Goal: Information Seeking & Learning: Learn about a topic

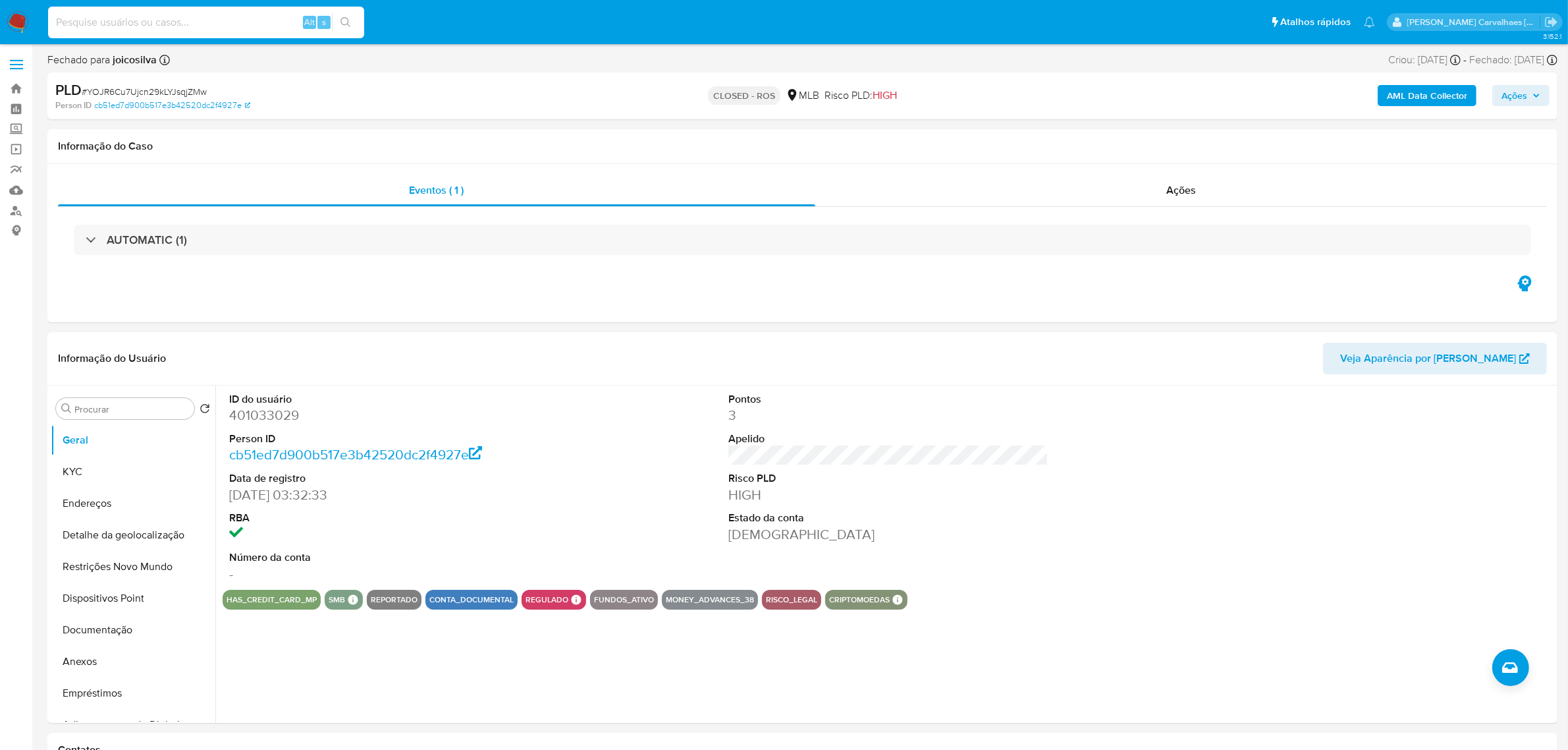
paste input "GRp6H7feH369twrdCL6A68iR"
type input "GRp6H7feH369twrdCL6A68iR"
click at [341, 25] on icon "search-icon" at bounding box center [346, 23] width 11 height 11
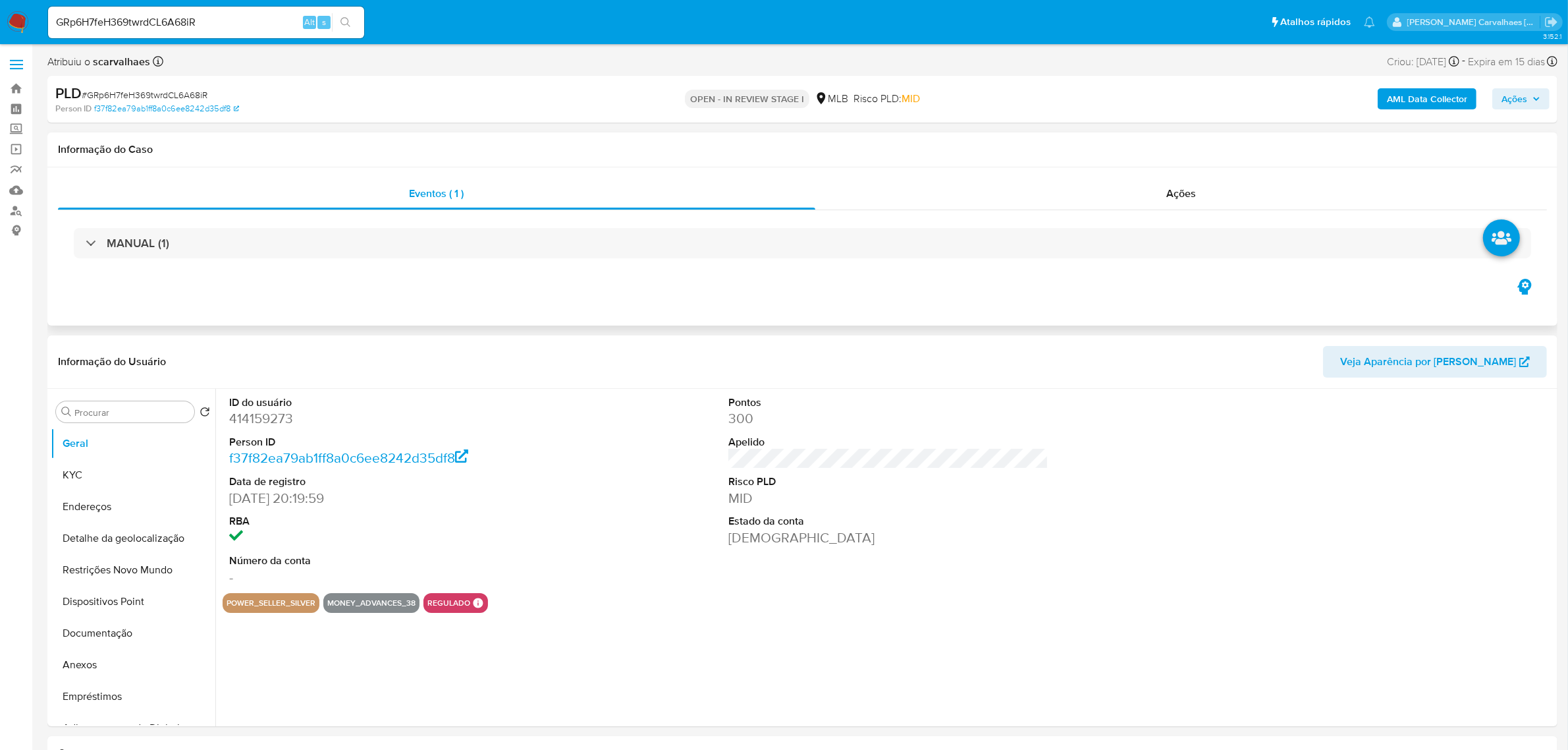
select select "10"
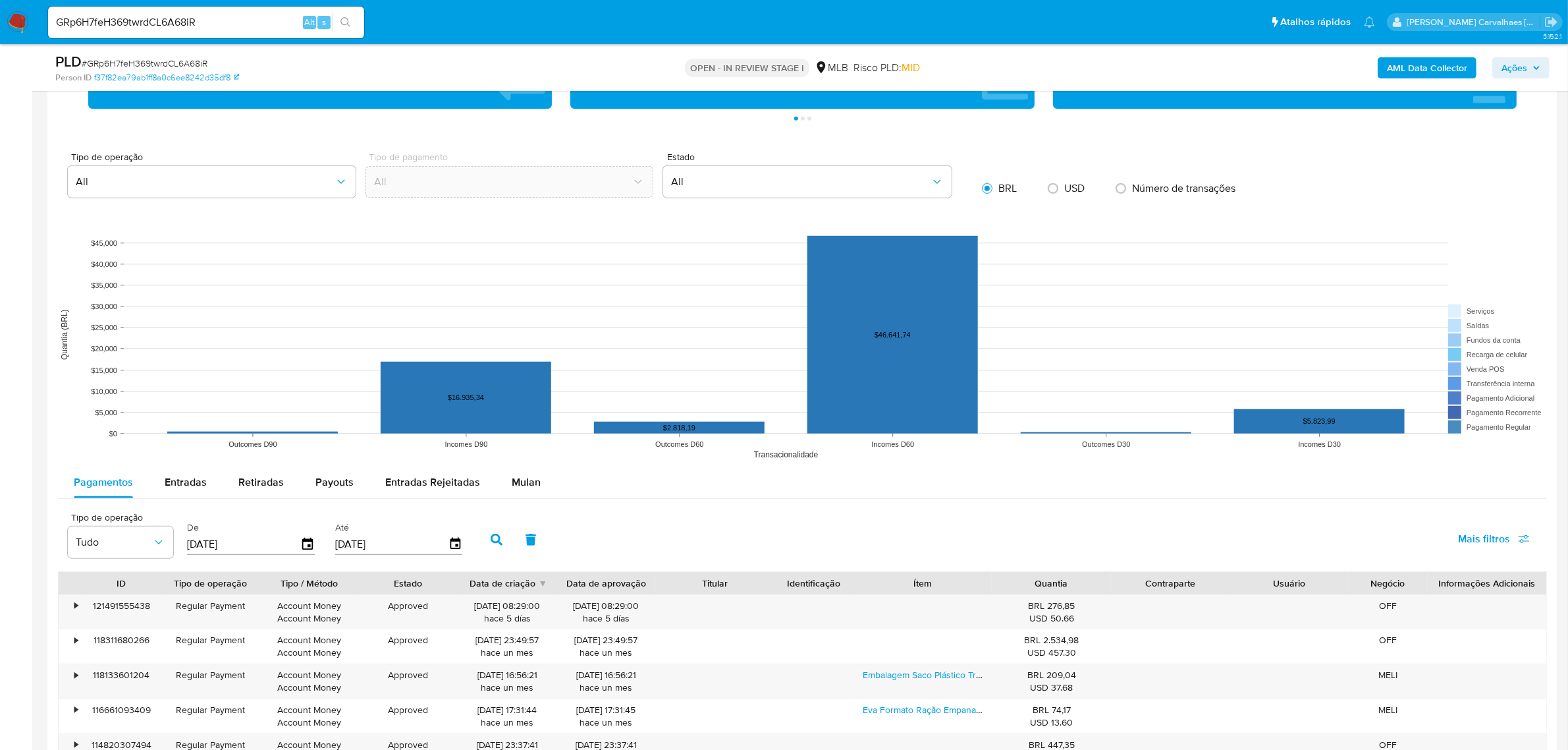
scroll to position [1318, 0]
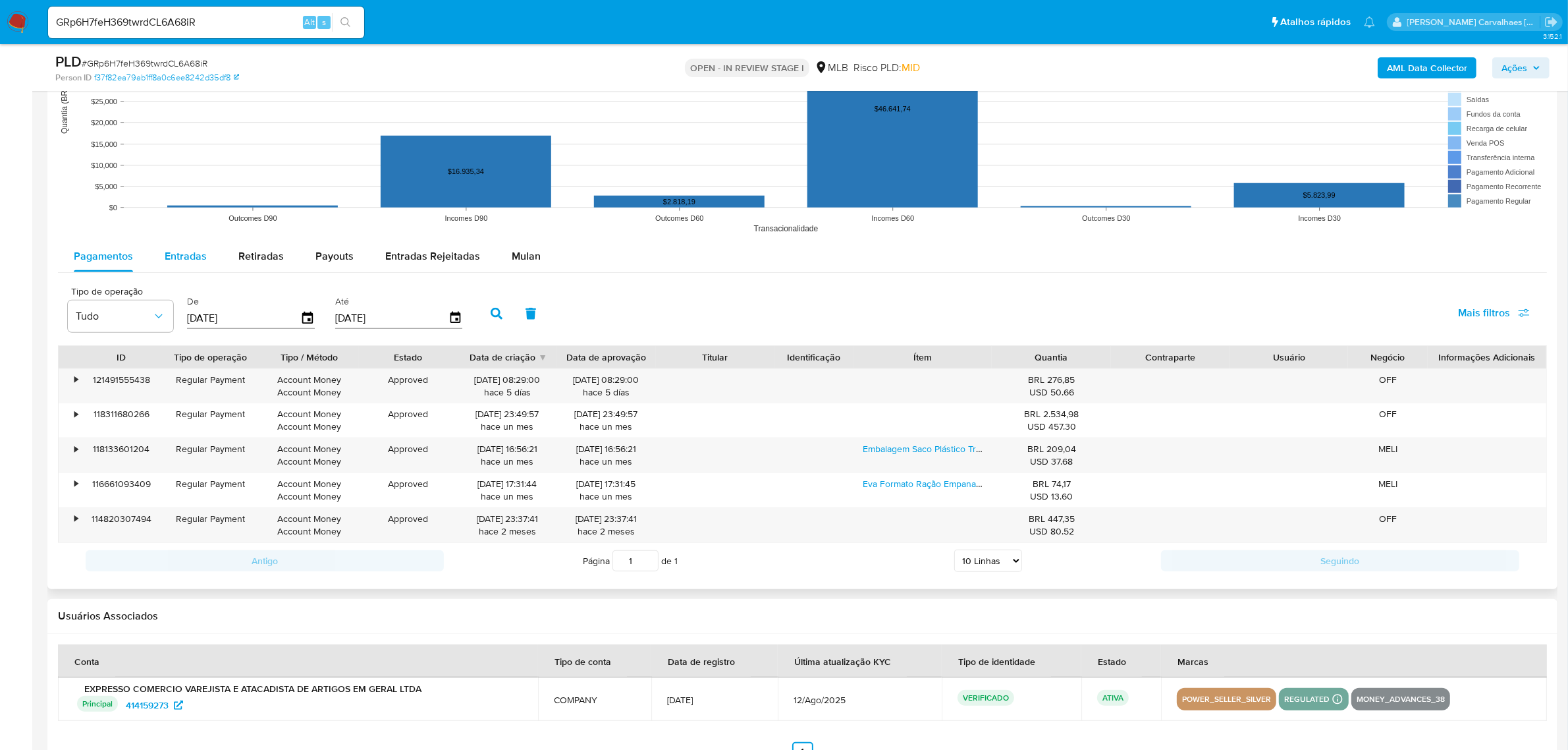
click at [188, 261] on span "Entradas" at bounding box center [186, 256] width 42 height 15
select select "10"
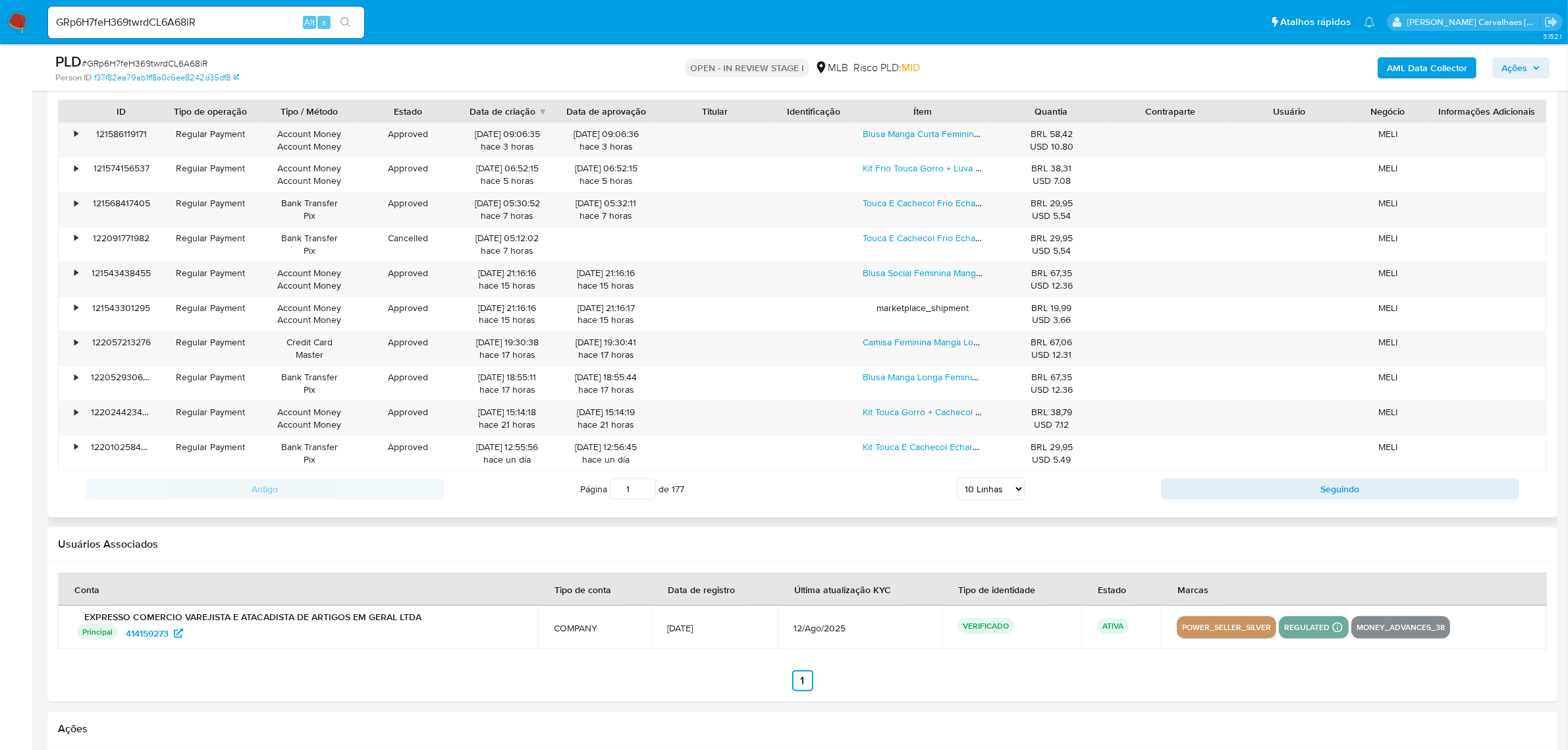
scroll to position [1565, 0]
click at [644, 486] on input "2" at bounding box center [633, 487] width 46 height 21
click at [645, 483] on input "3" at bounding box center [633, 487] width 46 height 21
click at [646, 483] on input "4" at bounding box center [633, 487] width 46 height 21
click at [644, 485] on input "5" at bounding box center [633, 487] width 46 height 21
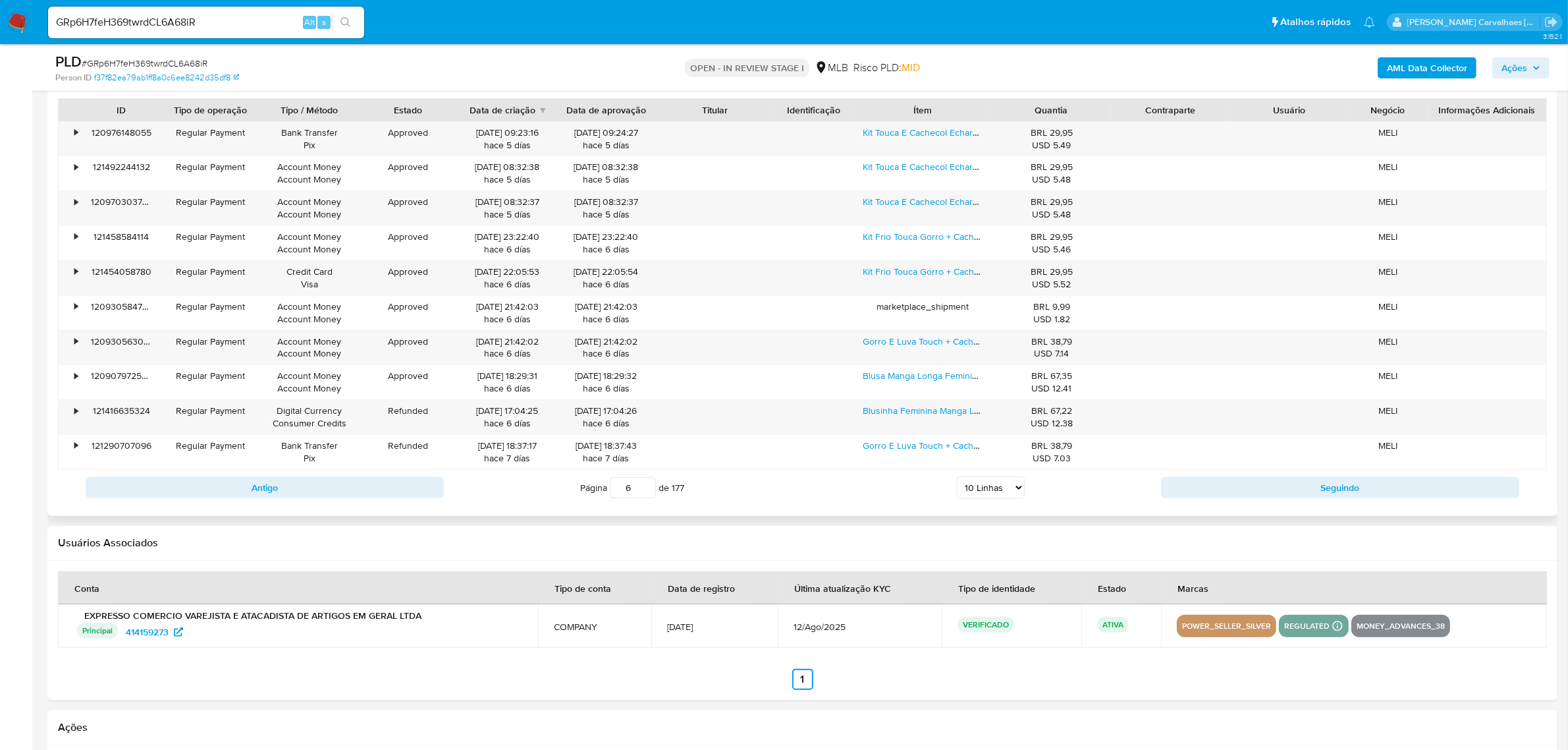
click at [644, 485] on input "6" at bounding box center [633, 487] width 46 height 21
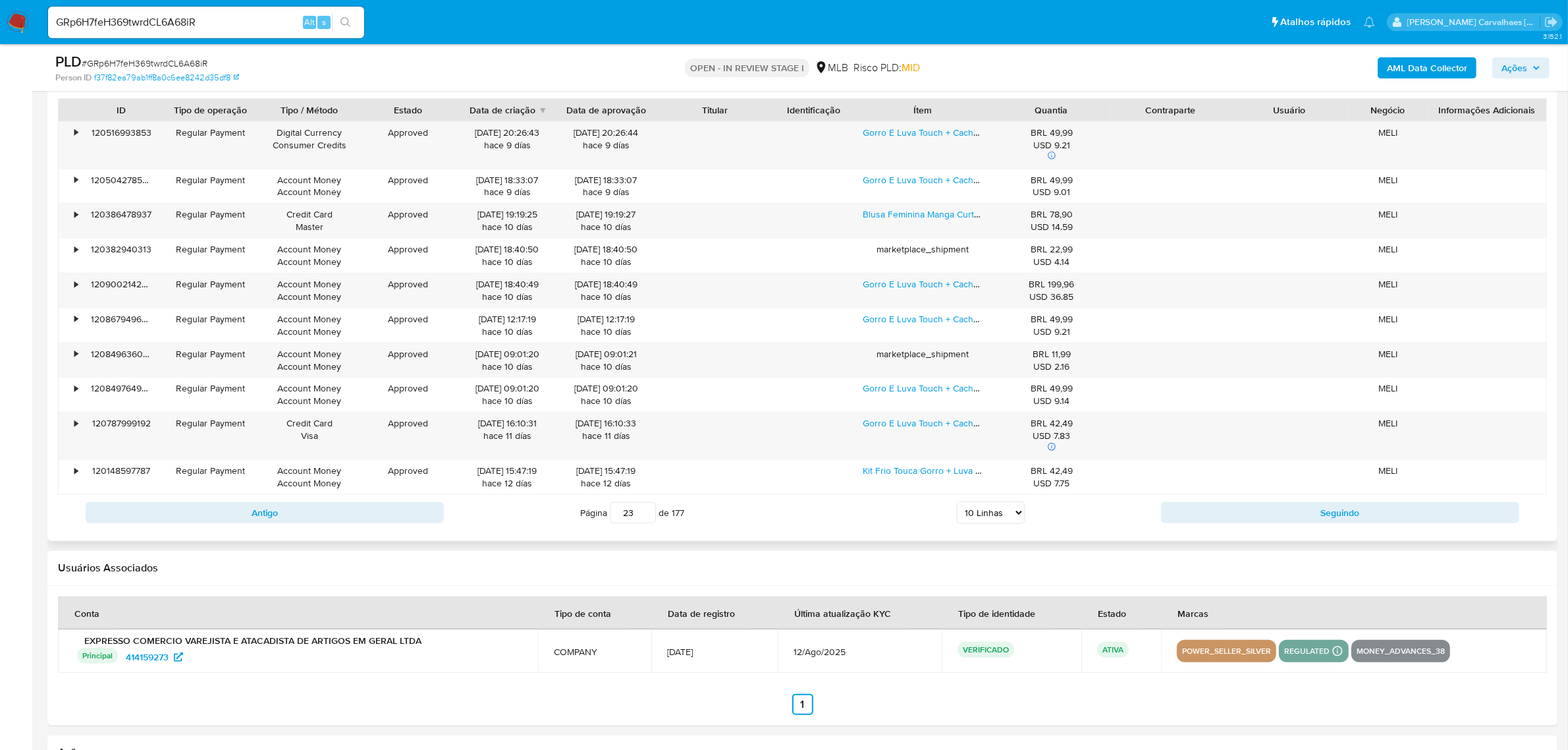
click at [644, 509] on input "23" at bounding box center [633, 513] width 46 height 21
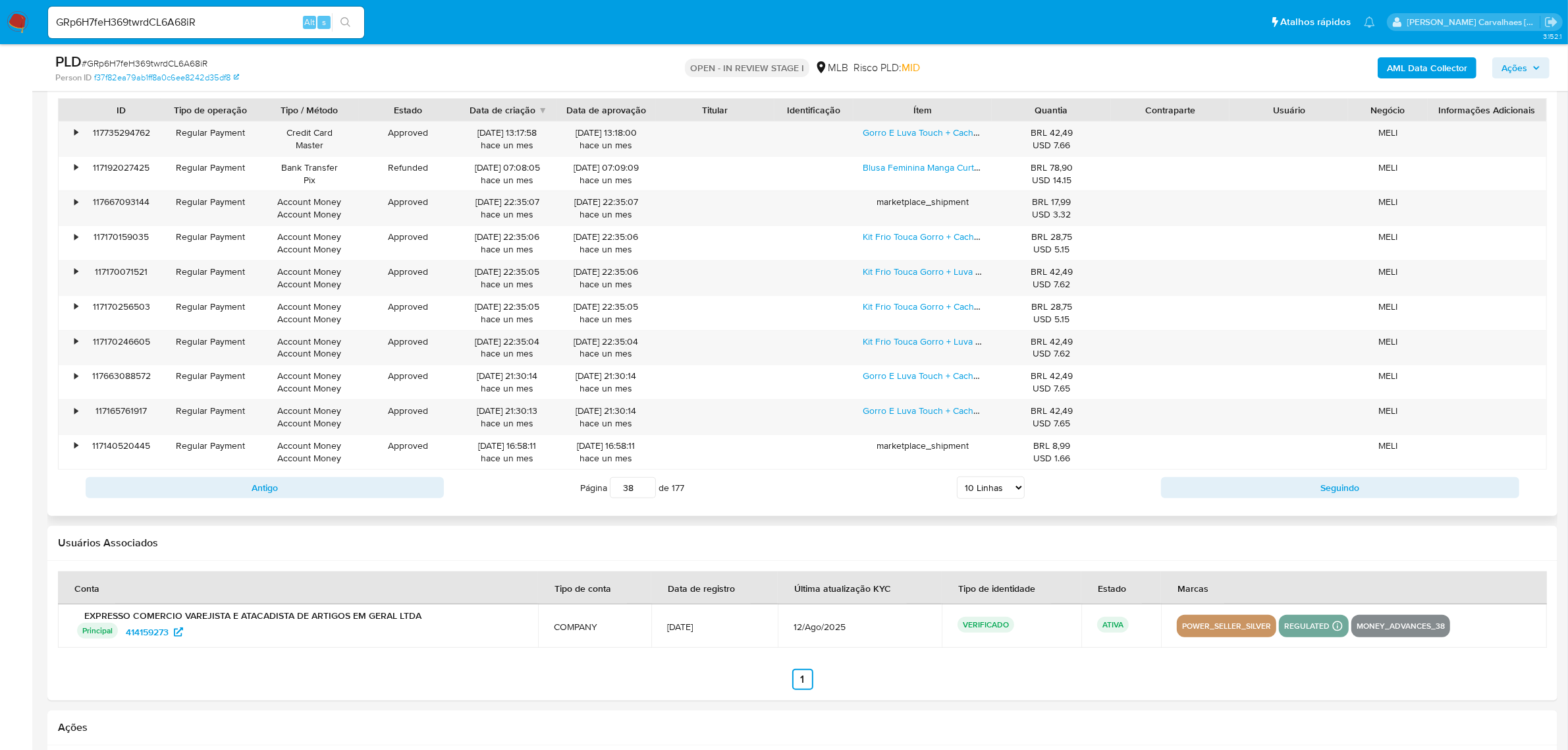
click at [647, 488] on input "38" at bounding box center [633, 487] width 46 height 21
click at [649, 483] on input "61" at bounding box center [633, 487] width 46 height 21
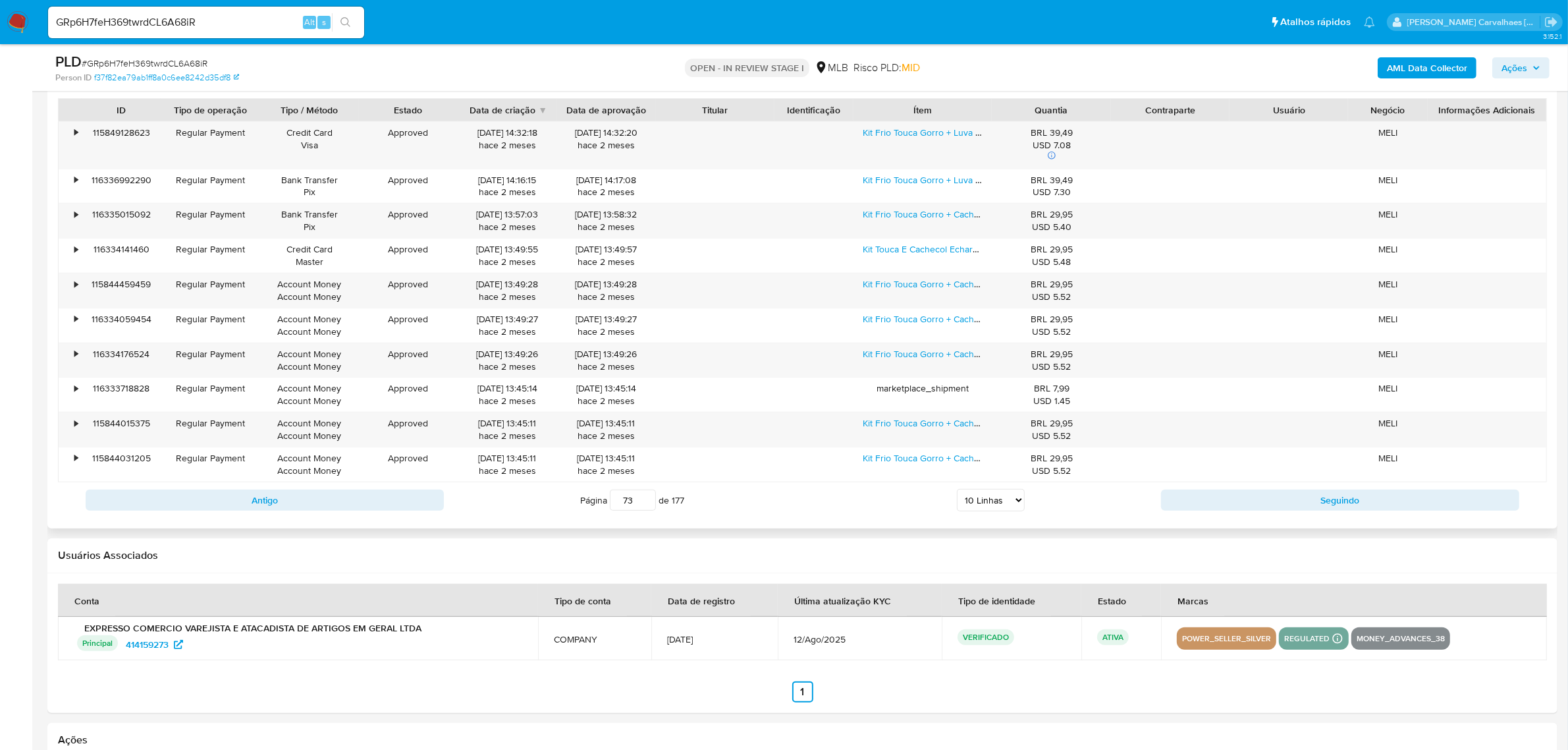
click at [644, 497] on input "73" at bounding box center [633, 500] width 46 height 21
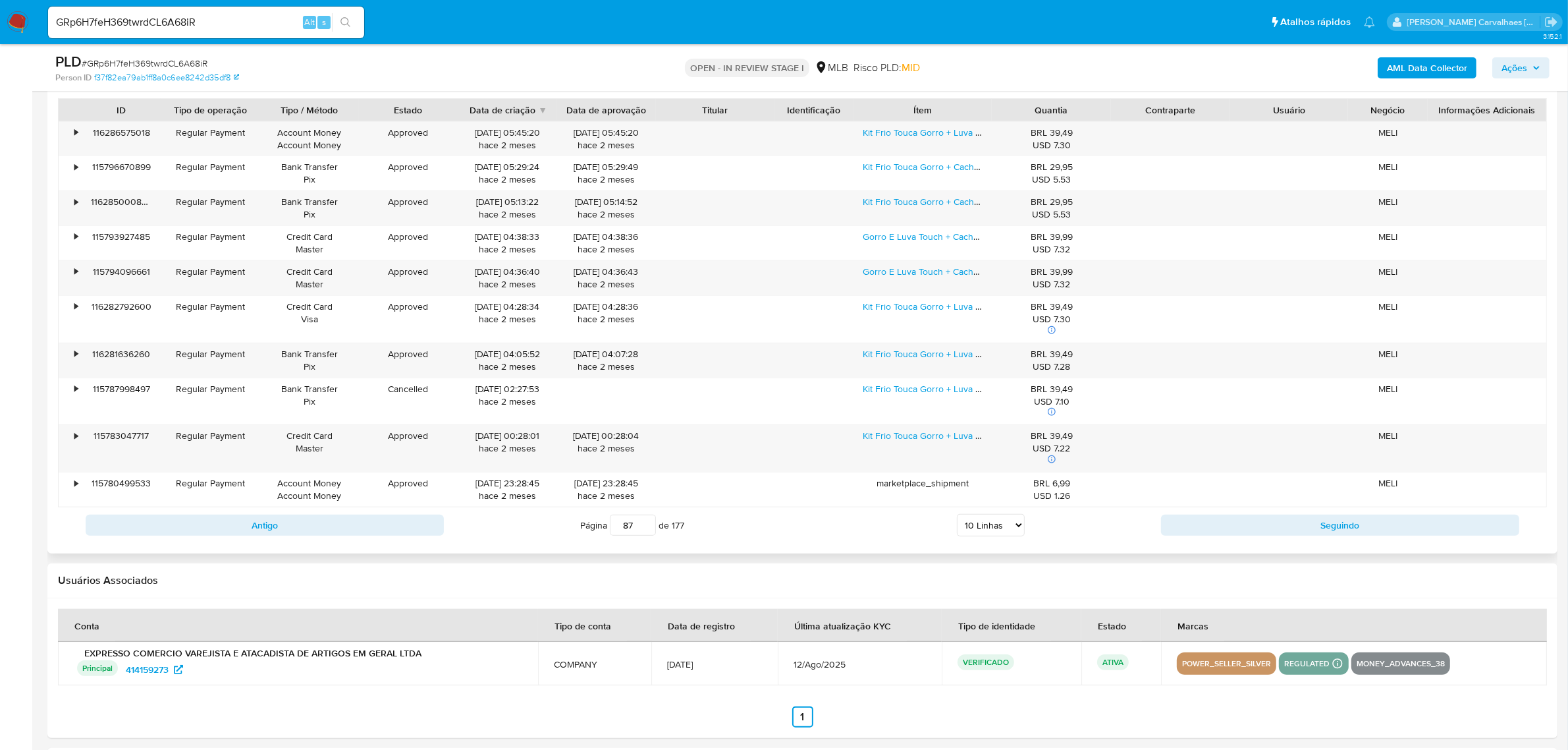
click at [641, 524] on input "87" at bounding box center [633, 525] width 46 height 21
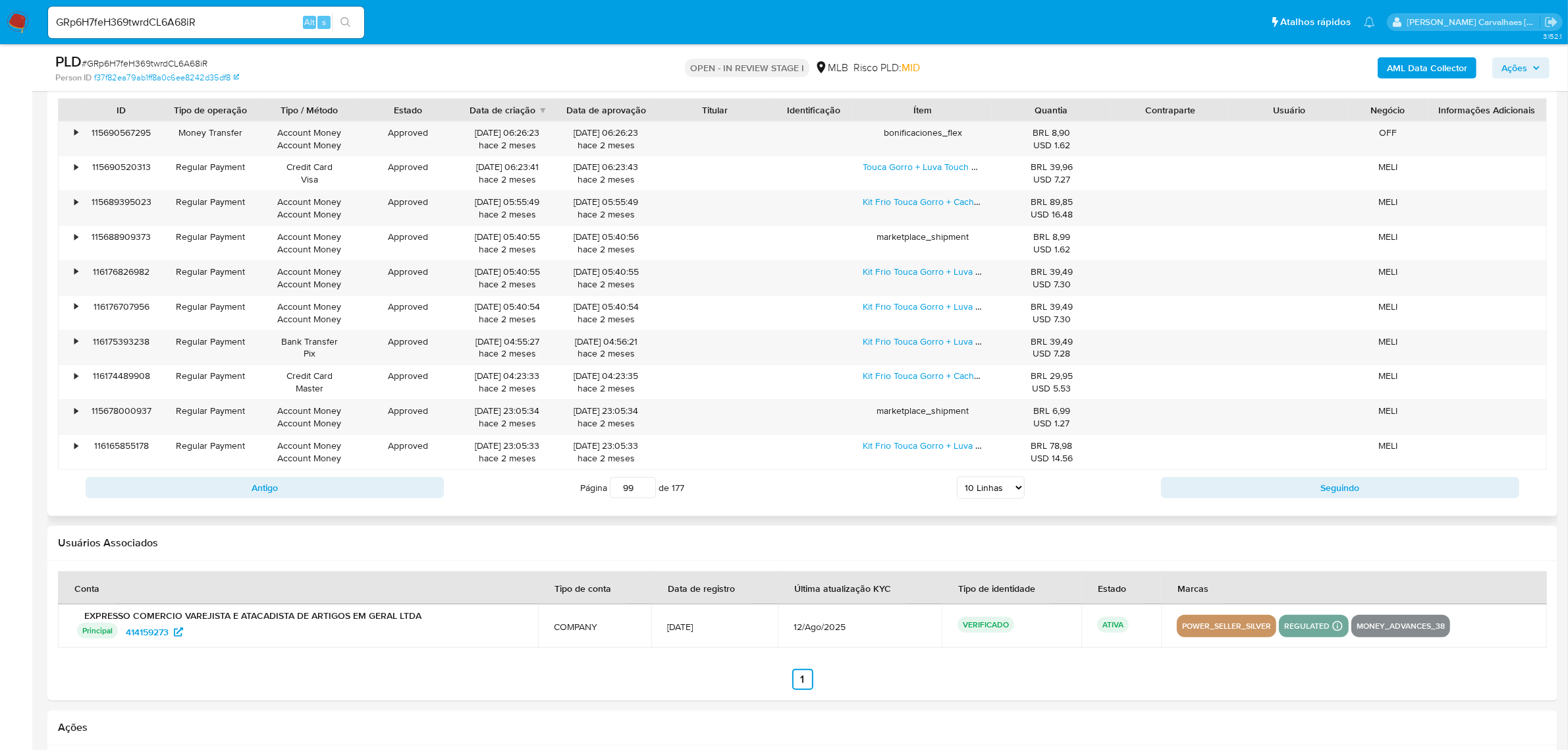
click at [643, 483] on input "99" at bounding box center [633, 487] width 46 height 21
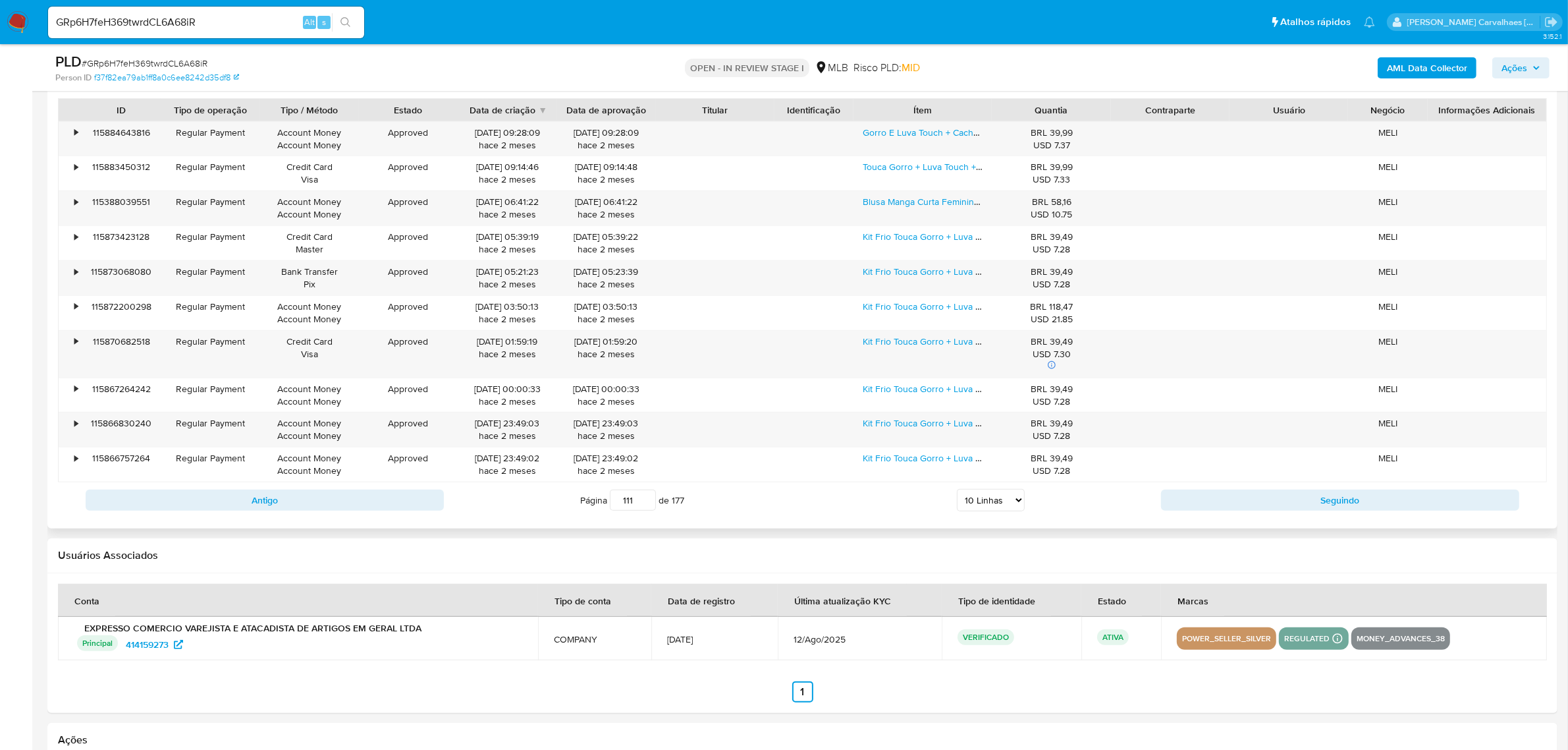
click at [645, 497] on input "111" at bounding box center [633, 500] width 46 height 21
type input "111"
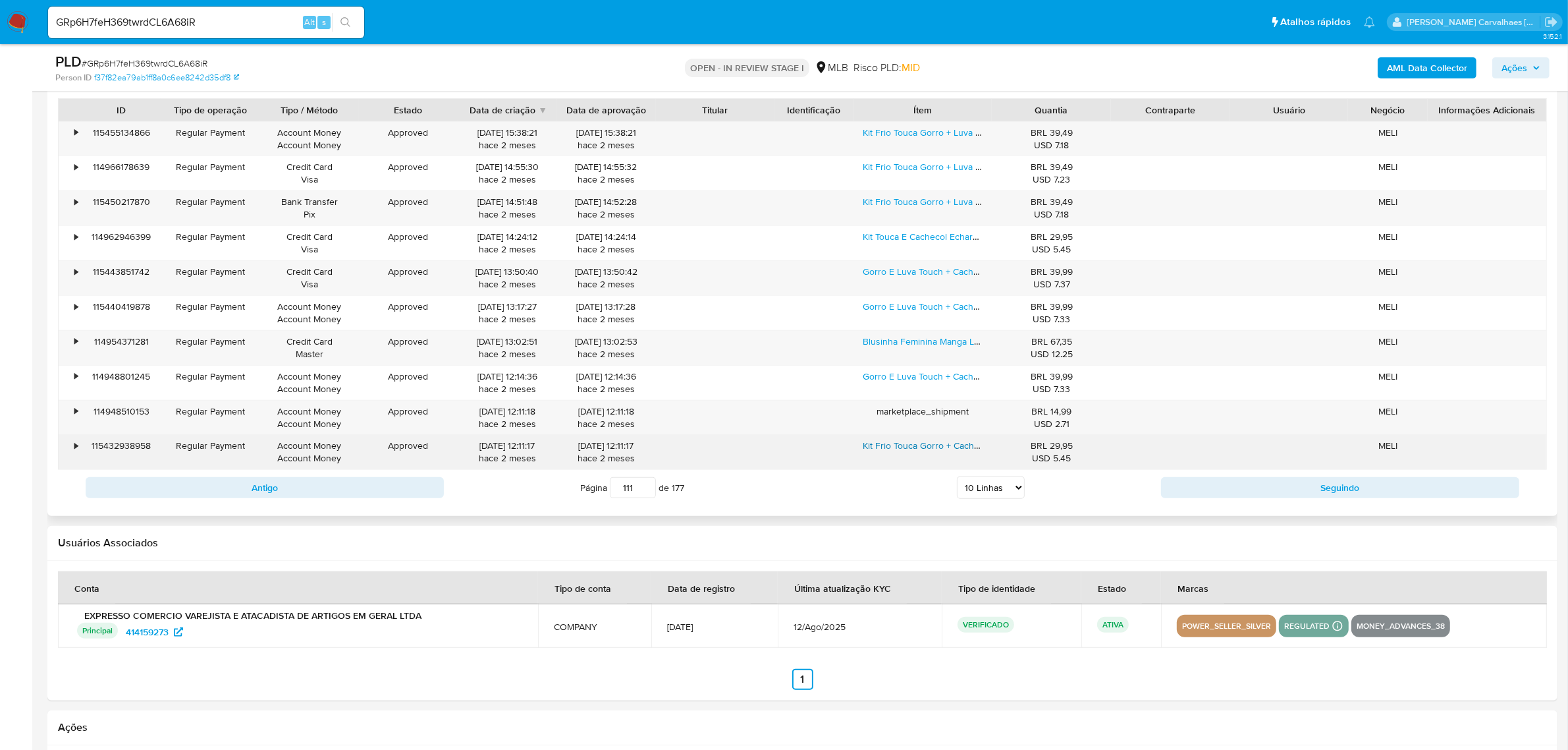
click at [880, 444] on link "Kit Frio Touca Gorro + Cachecol Echarpe Forrada Envio Rapido" at bounding box center [990, 446] width 255 height 13
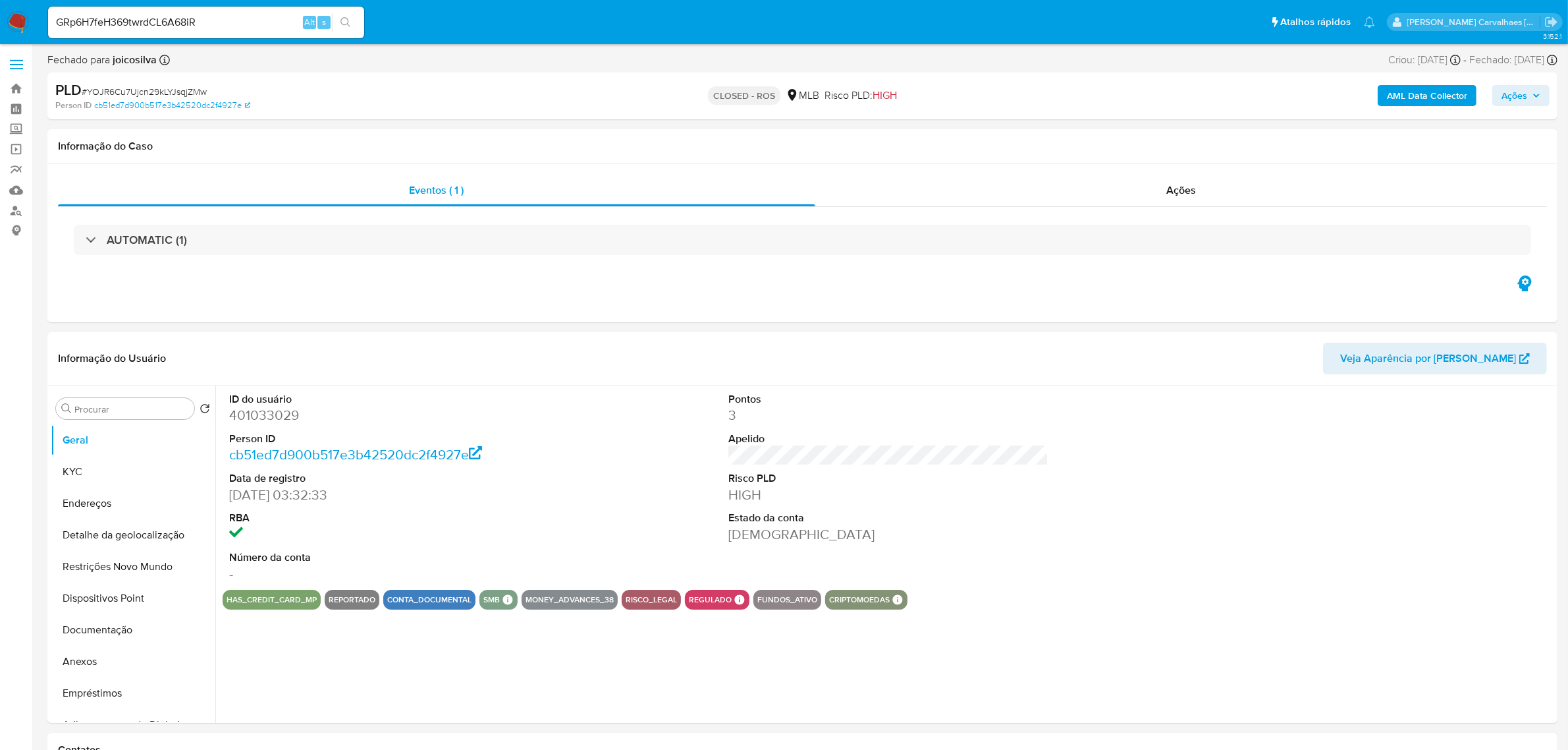
select select "10"
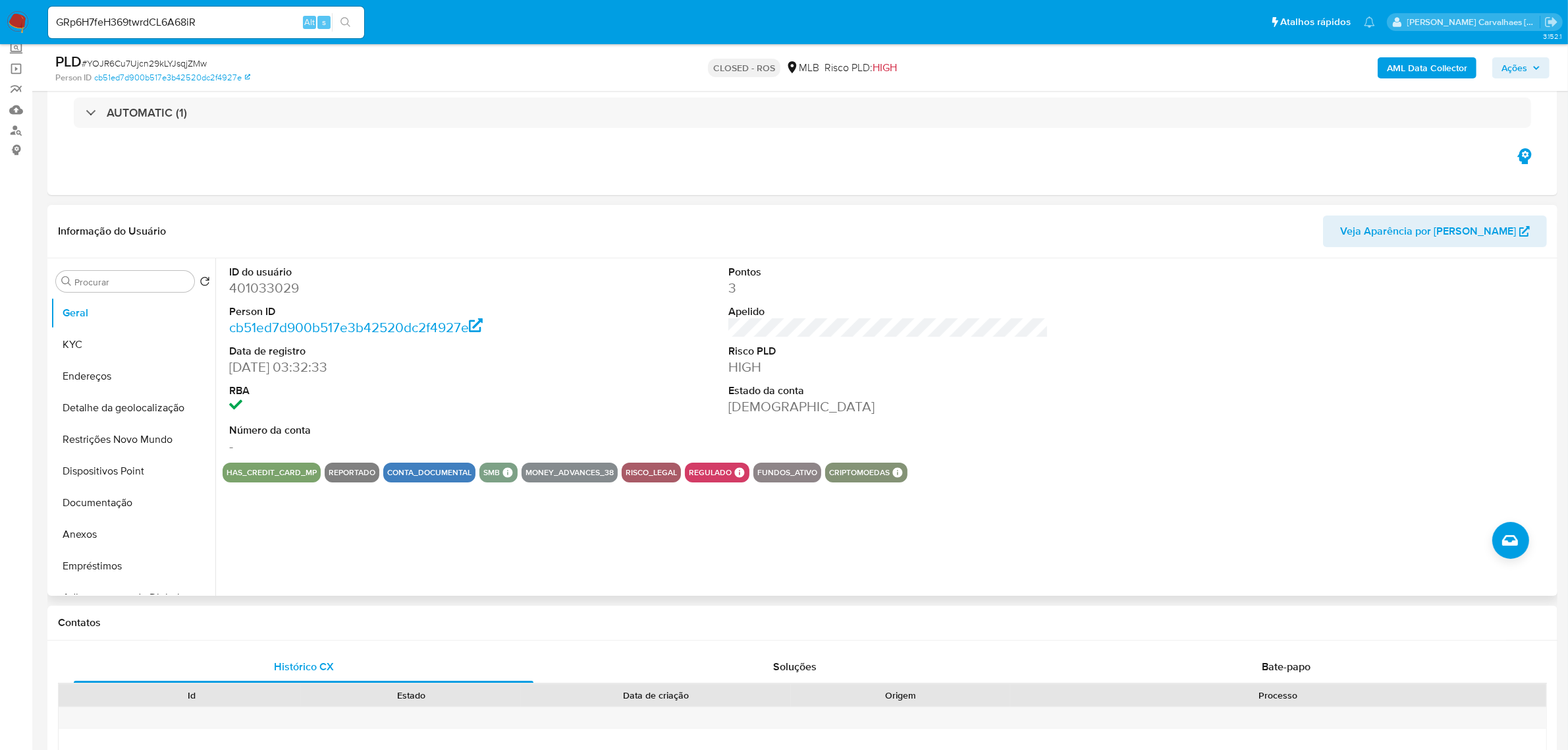
scroll to position [82, 0]
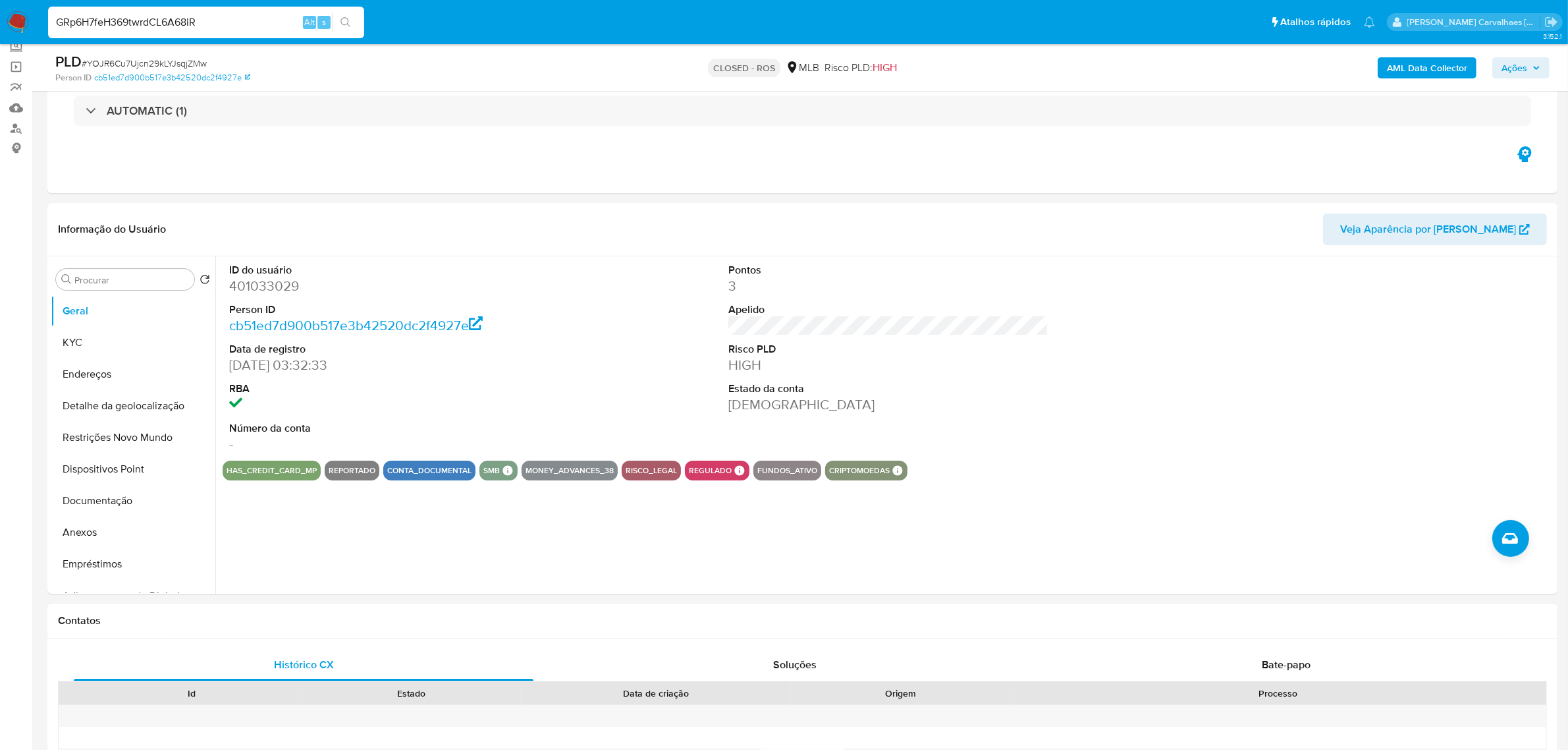
drag, startPoint x: 225, startPoint y: 27, endPoint x: 168, endPoint y: 28, distance: 57.0
click at [168, 28] on input "GRp6H7feH369twrdCL6A68iR" at bounding box center [206, 23] width 316 height 17
click at [291, 133] on div "AUTOMATIC (1)" at bounding box center [802, 110] width 1489 height 66
click at [351, 20] on icon "search-icon" at bounding box center [346, 23] width 11 height 11
click at [346, 17] on icon "search-icon" at bounding box center [346, 23] width 11 height 11
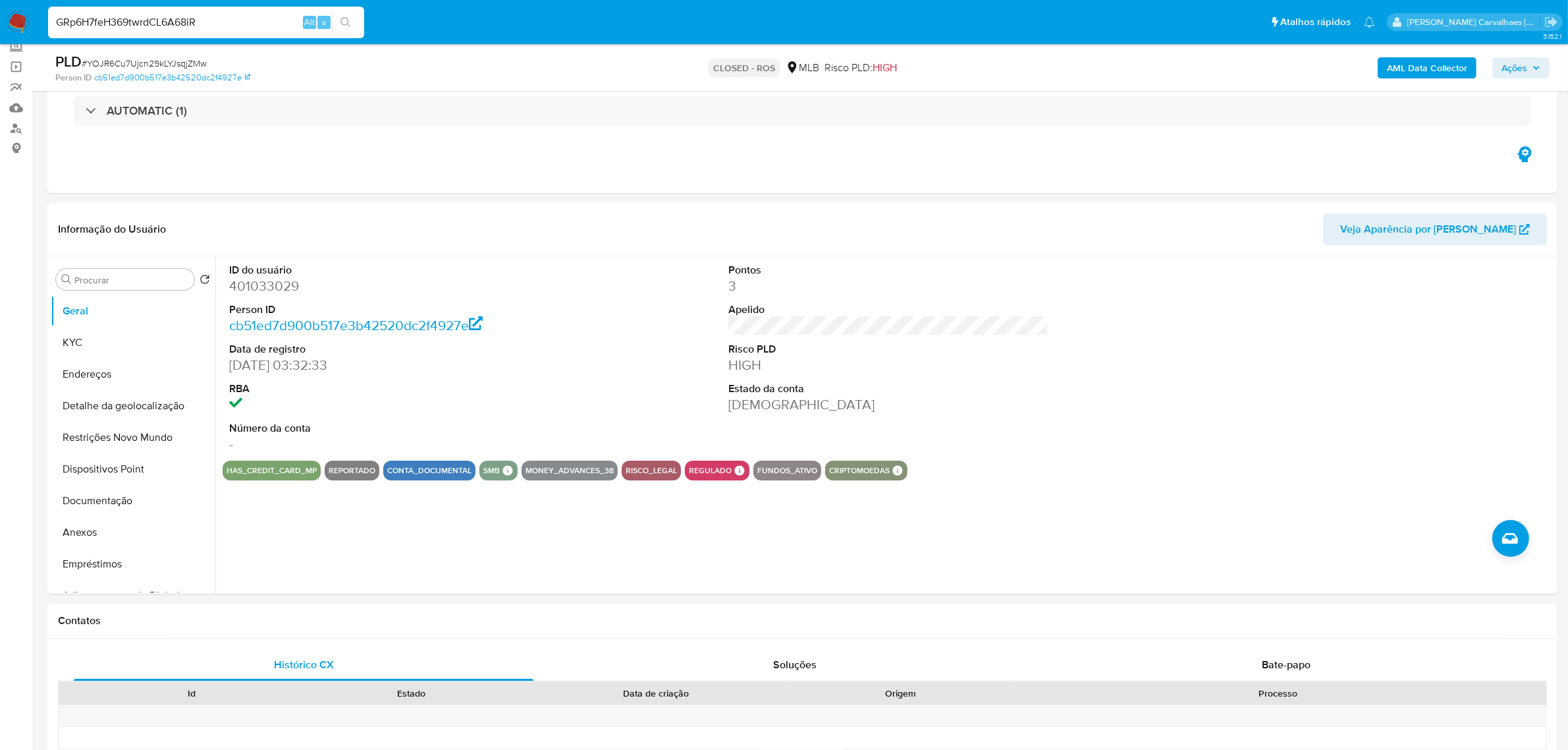
drag, startPoint x: 238, startPoint y: 25, endPoint x: -9, endPoint y: 32, distance: 247.1
click at [348, 23] on icon "search-icon" at bounding box center [346, 23] width 11 height 11
click at [255, 22] on input "GRp6H7feH369twrdCL6A68iR" at bounding box center [206, 23] width 316 height 17
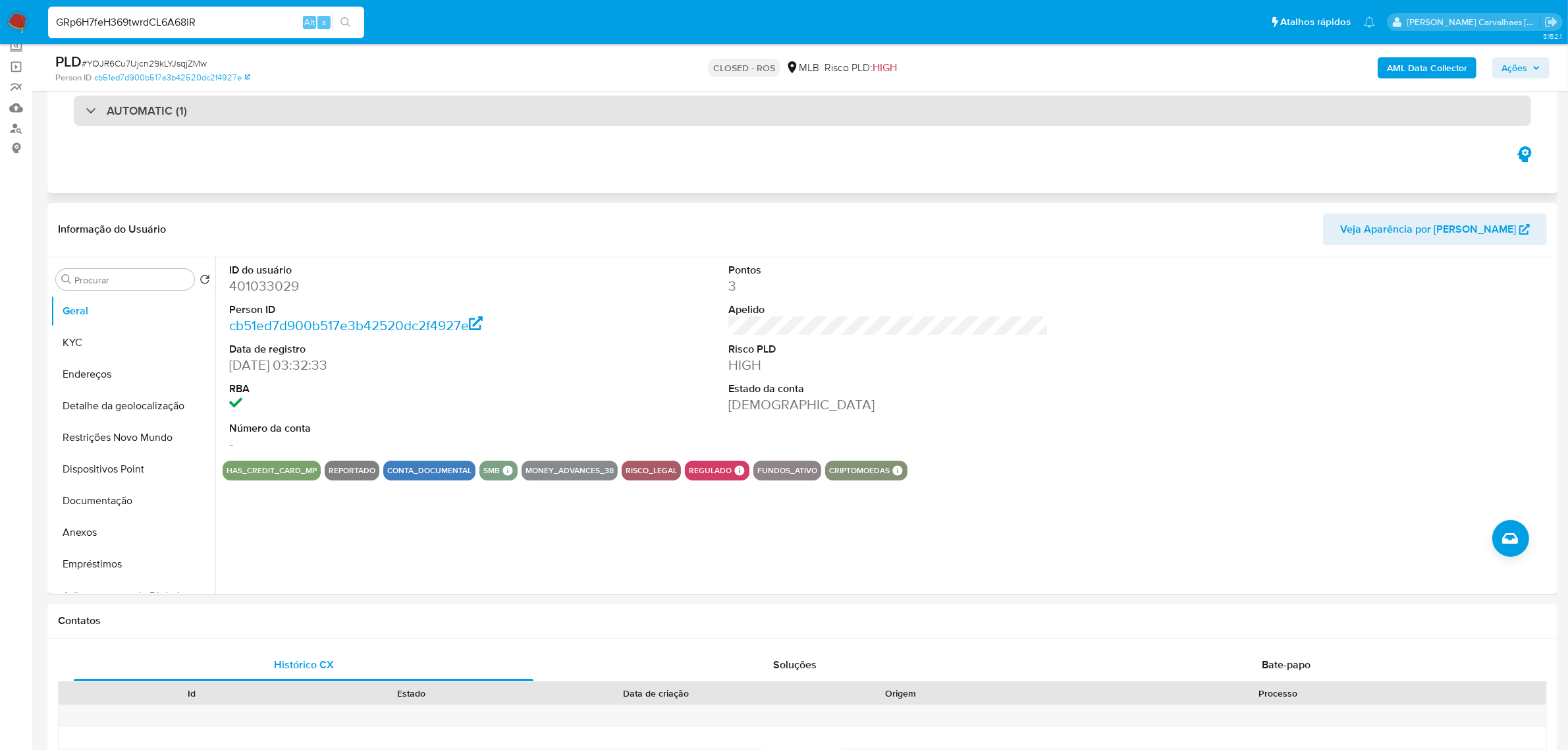
click at [260, 123] on div "AUTOMATIC (1)" at bounding box center [802, 111] width 1457 height 31
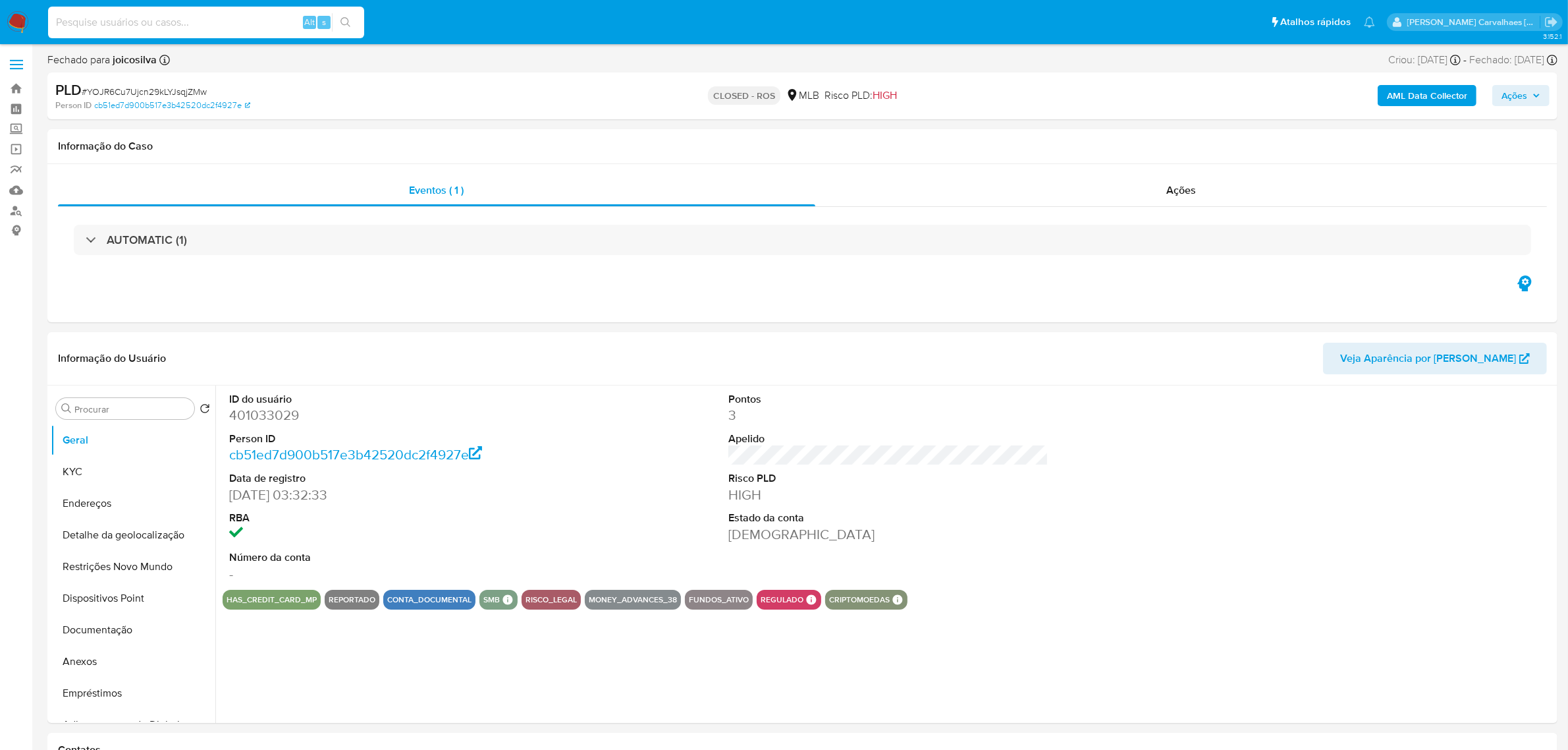
select select "10"
paste input "GRp6H7feH369twrdCL6A68iR"
type input "GRp6H7feH369twrdCL6A68iR"
click at [348, 22] on icon "search-icon" at bounding box center [345, 22] width 10 height 10
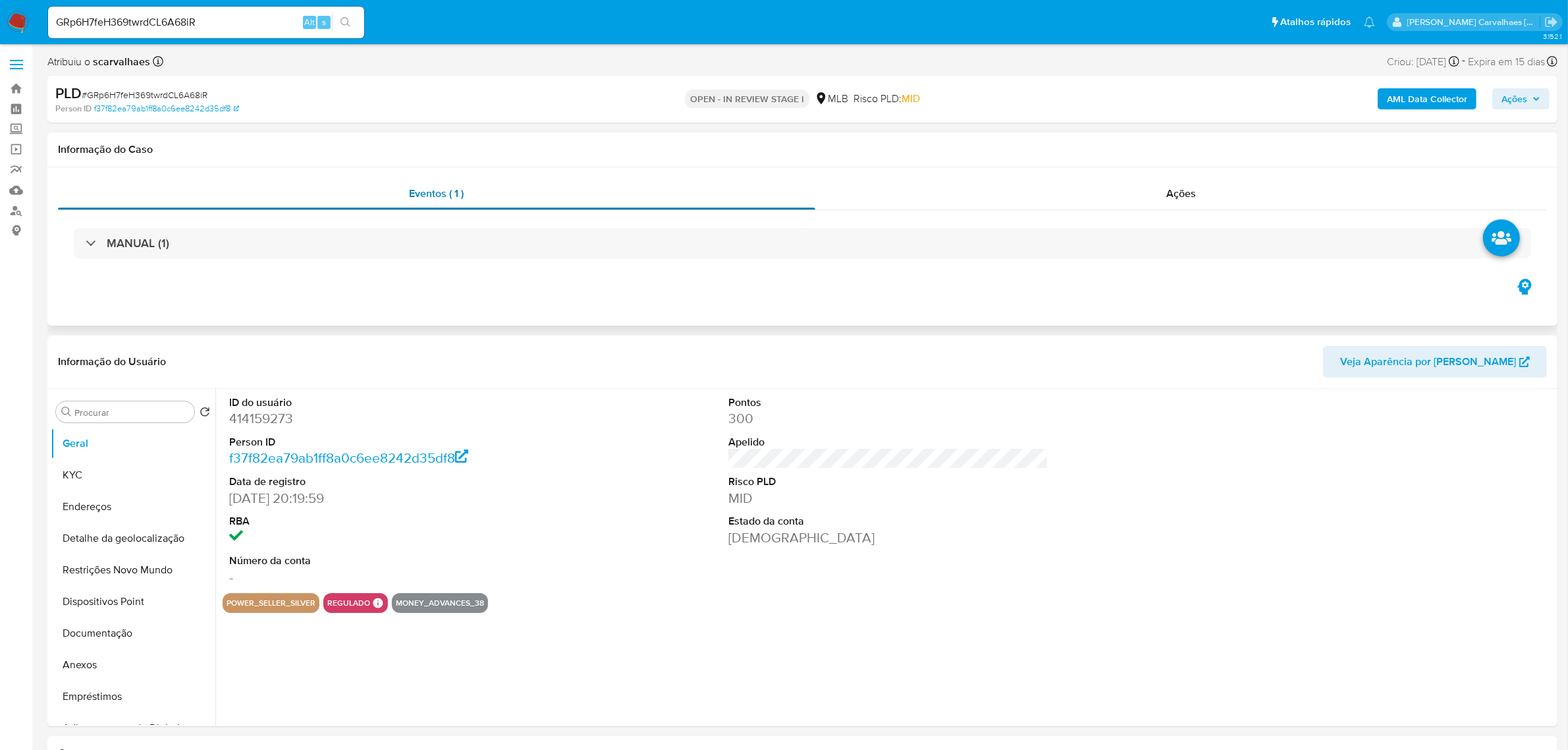
select select "10"
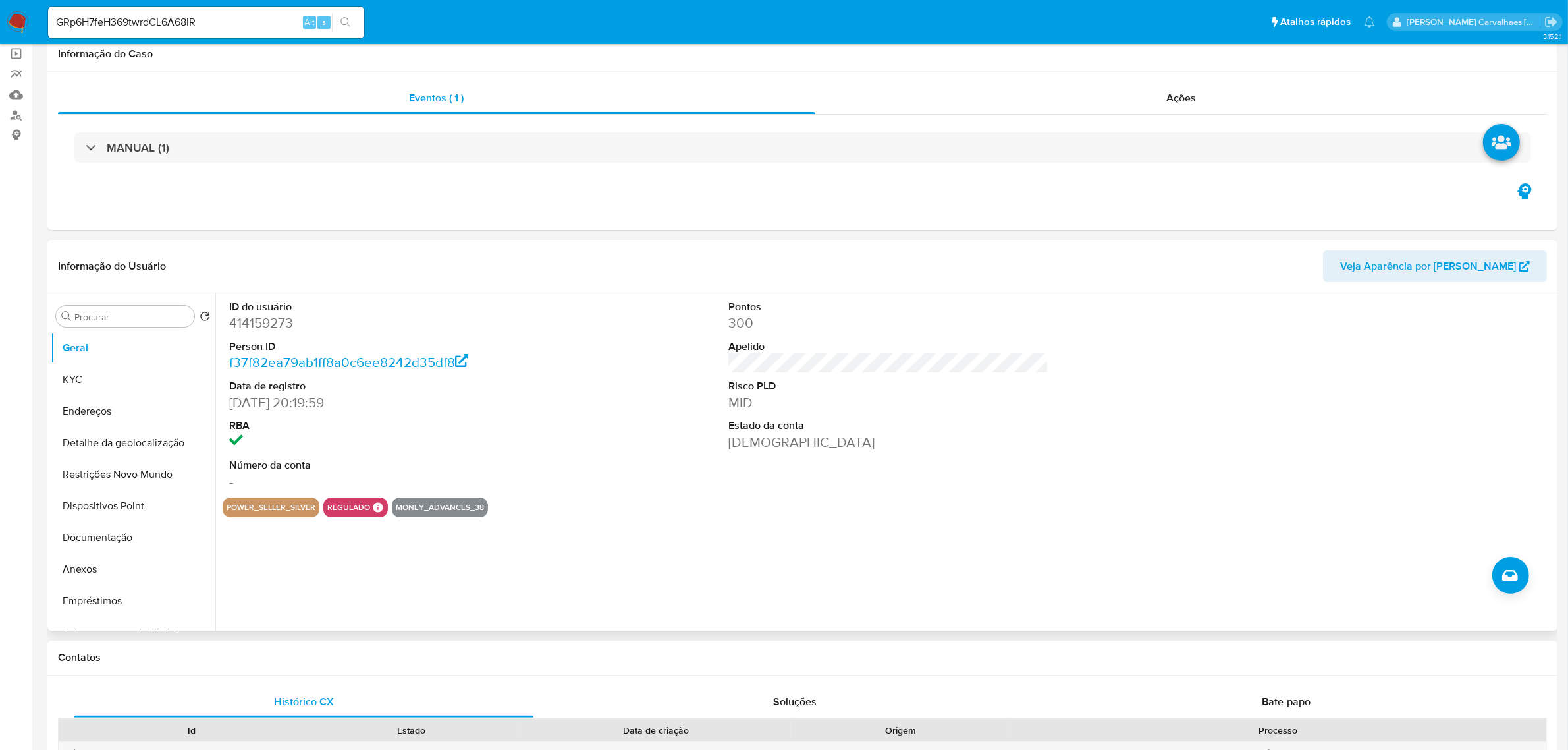
scroll to position [164, 0]
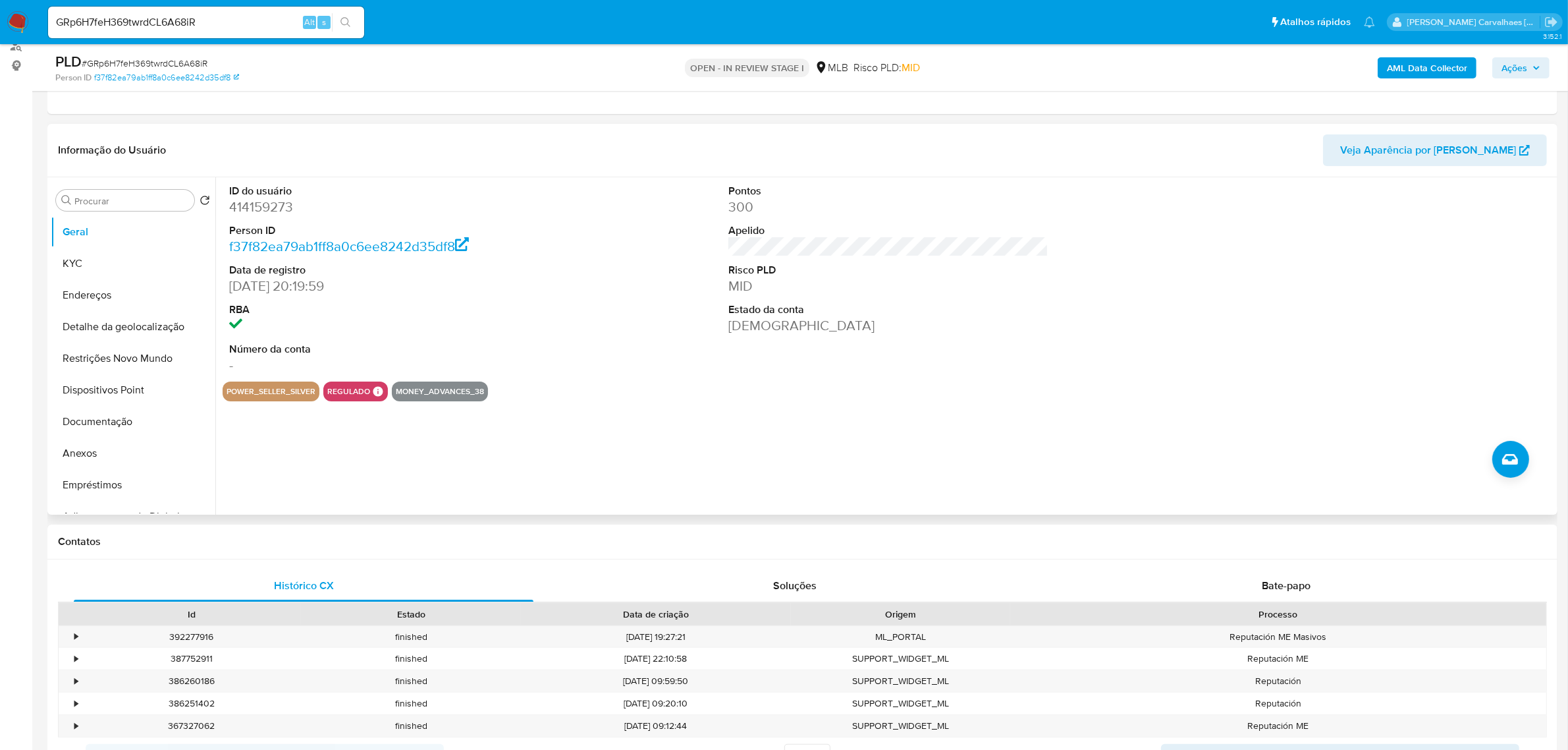
click at [280, 389] on button "power_seller_silver" at bounding box center [271, 391] width 89 height 5
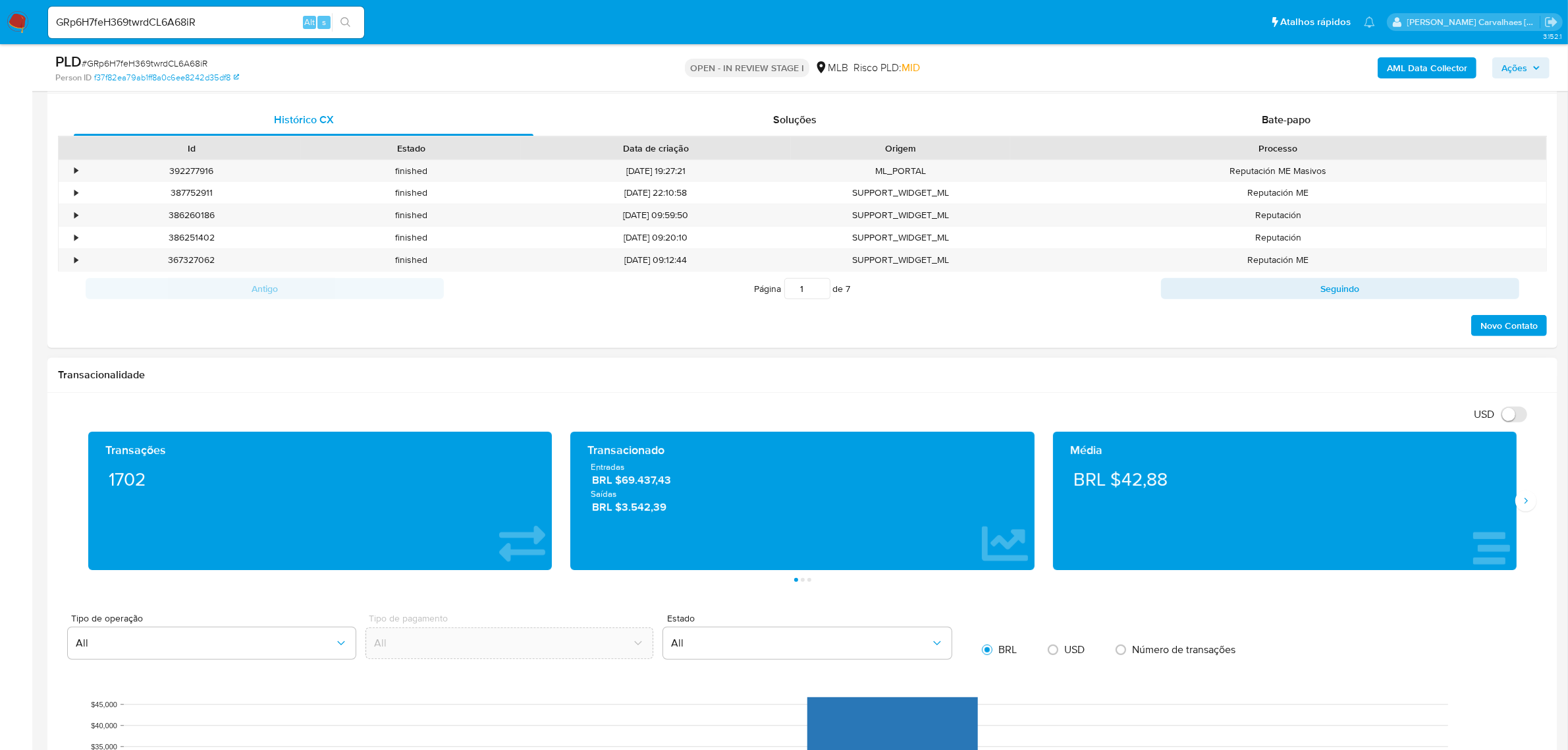
scroll to position [659, 0]
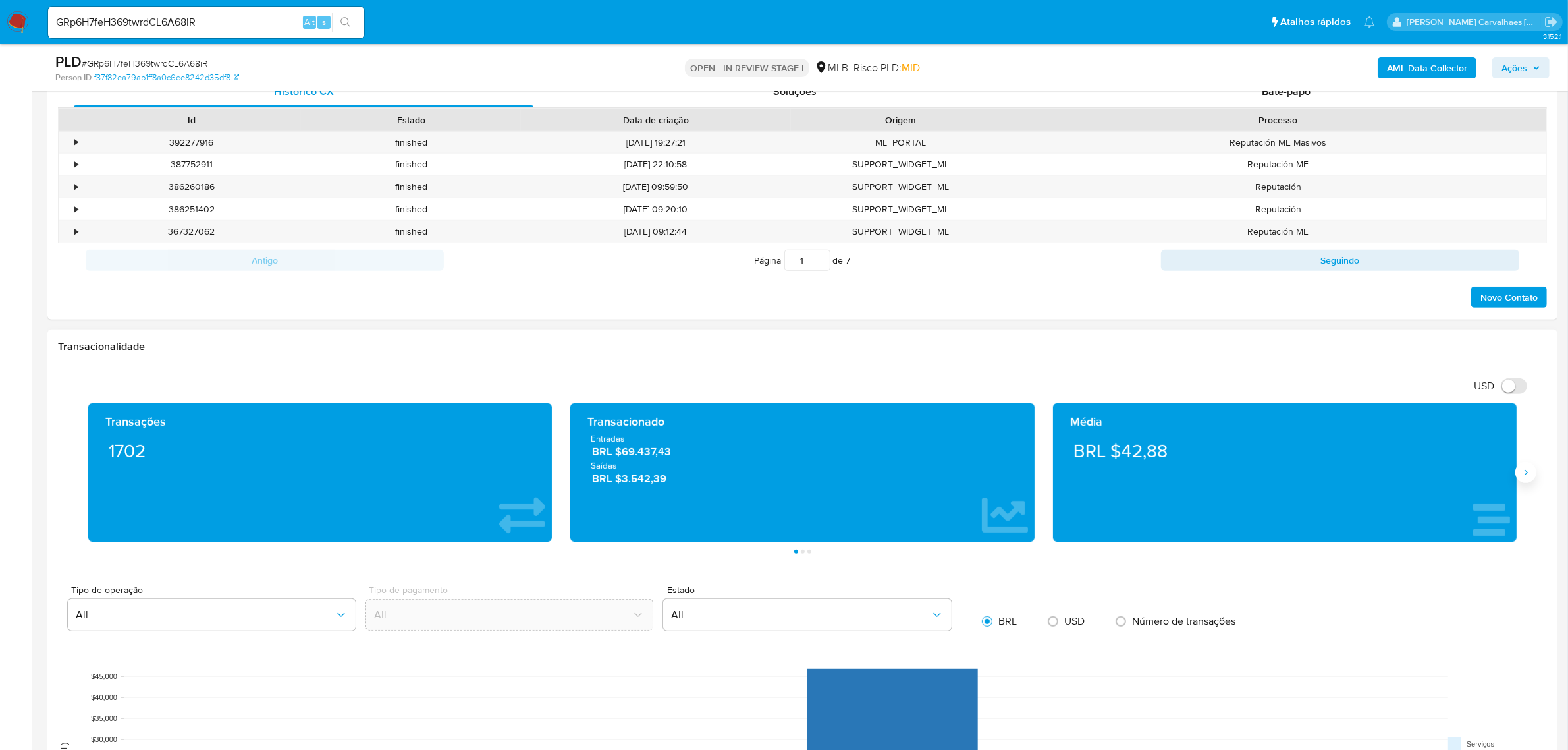
click at [1522, 475] on icon "Siguiente" at bounding box center [1526, 473] width 11 height 11
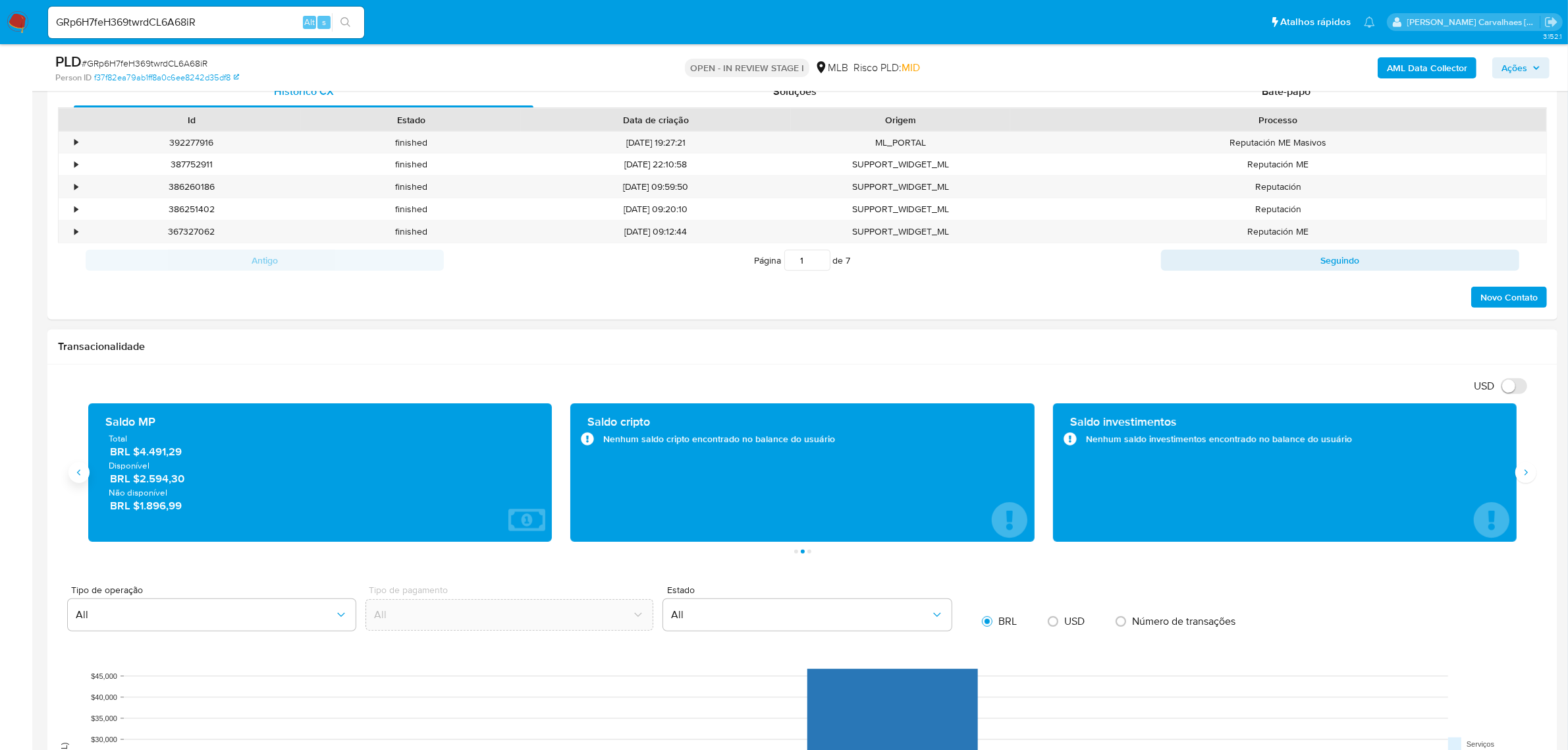
click at [84, 475] on button "Anterior" at bounding box center [79, 473] width 21 height 21
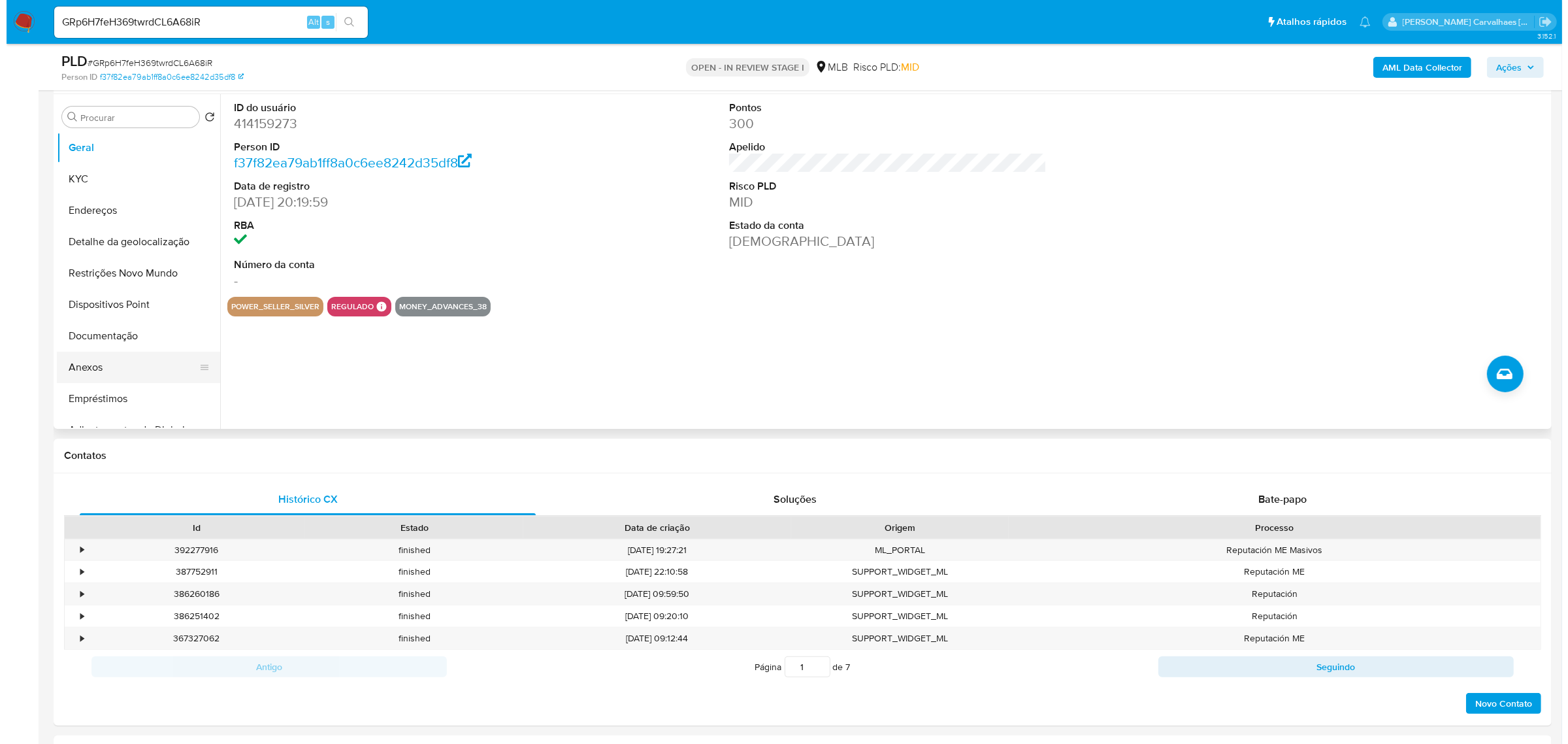
scroll to position [0, 0]
click at [151, 278] on button "Restrições Novo Mundo" at bounding box center [127, 274] width 153 height 32
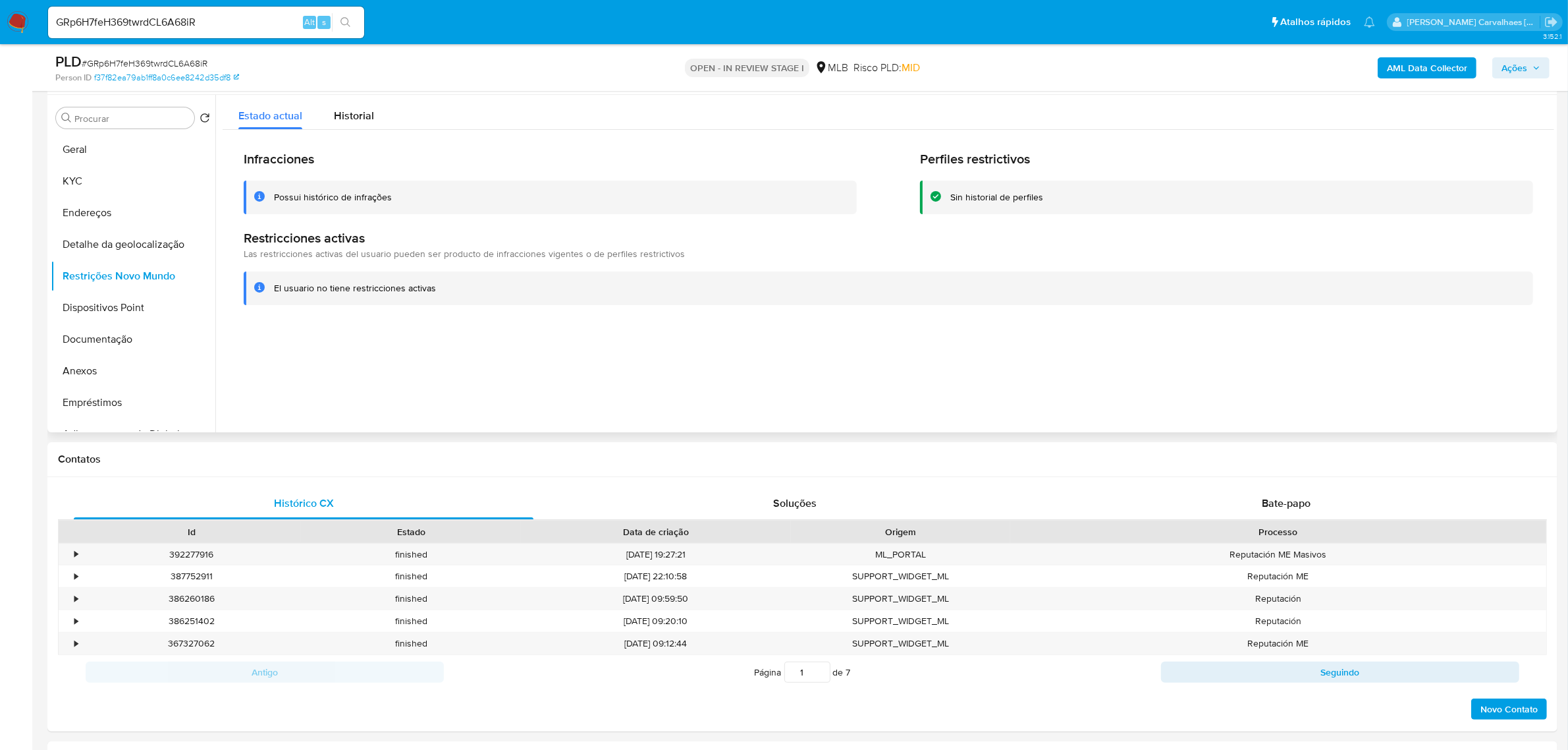
drag, startPoint x: 275, startPoint y: 288, endPoint x: 436, endPoint y: 287, distance: 161.0
click at [436, 287] on div "El usuario no tiene restricciones activas" at bounding box center [898, 288] width 1249 height 13
click at [361, 113] on span "Historial" at bounding box center [354, 115] width 40 height 15
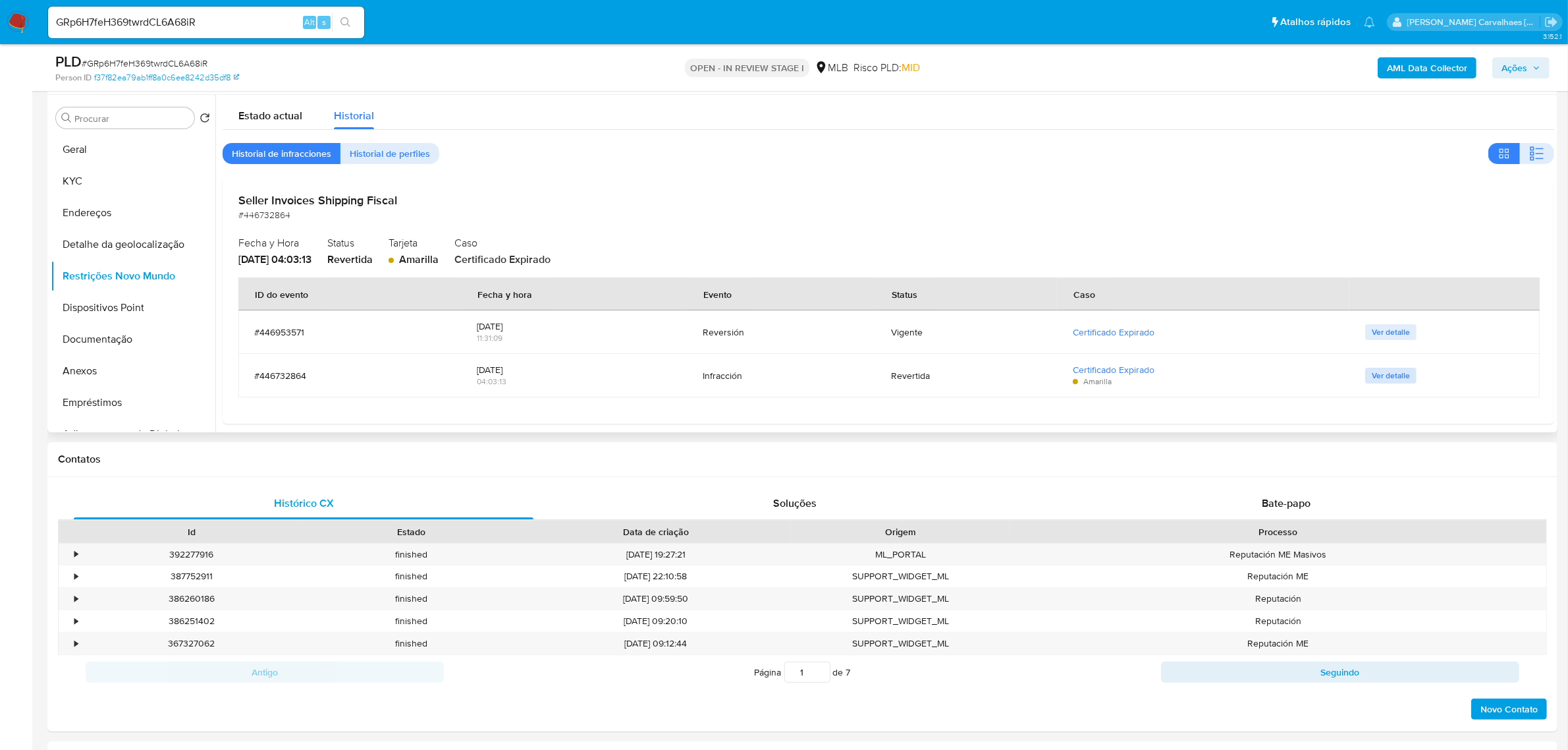
click at [1380, 374] on span "Ver detalle" at bounding box center [1391, 375] width 38 height 13
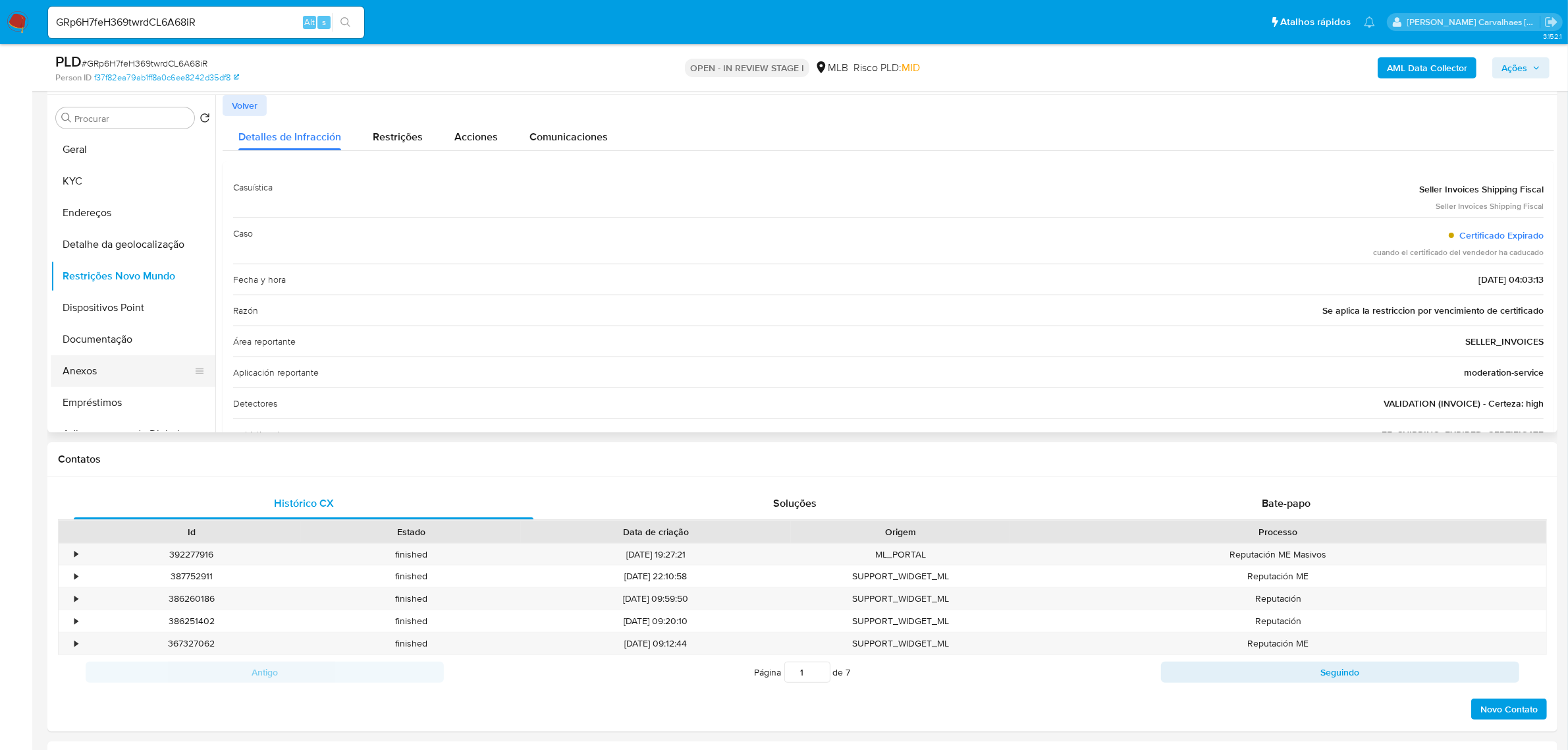
click at [109, 361] on button "Anexos" at bounding box center [128, 371] width 154 height 32
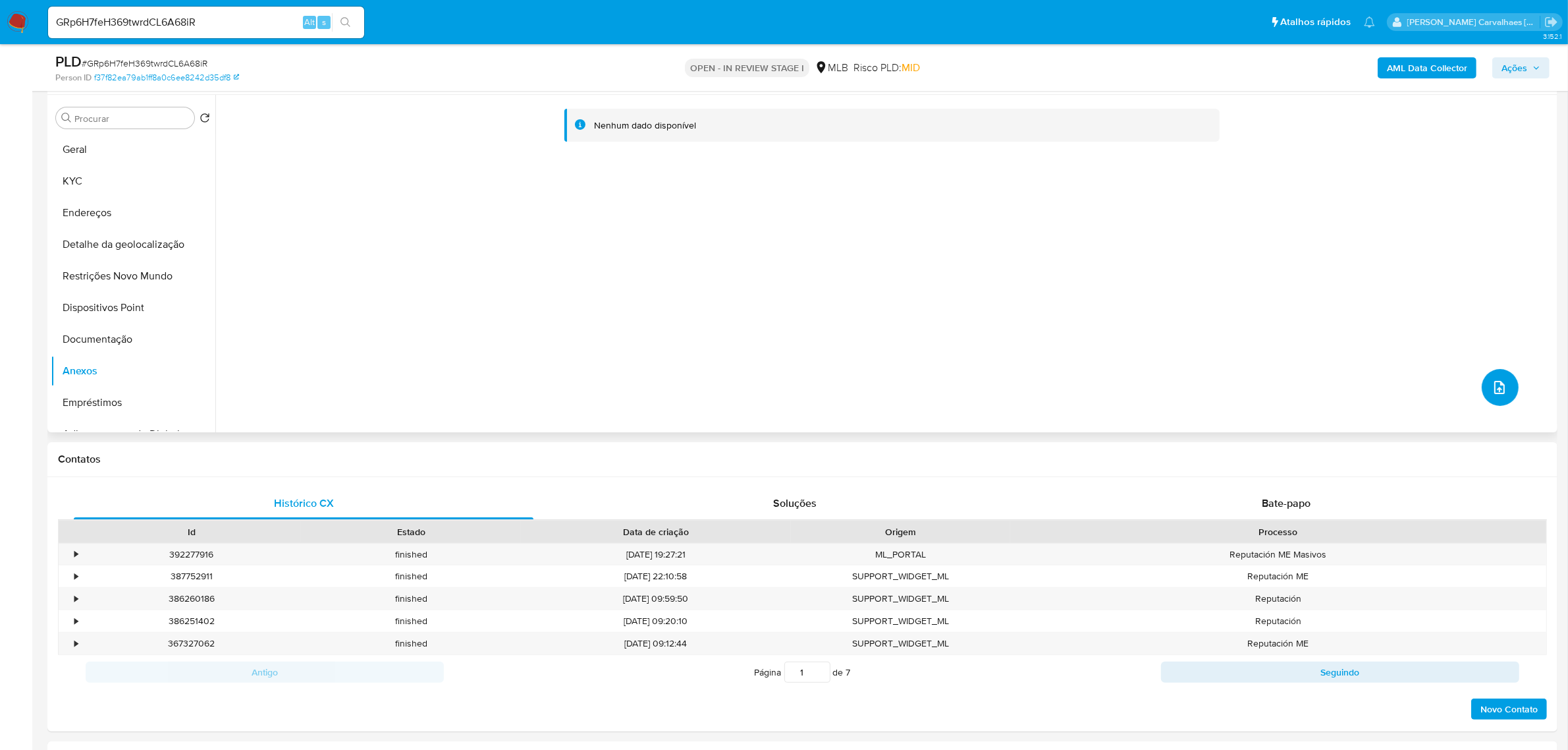
click at [1492, 379] on span "upload-file" at bounding box center [1500, 387] width 16 height 16
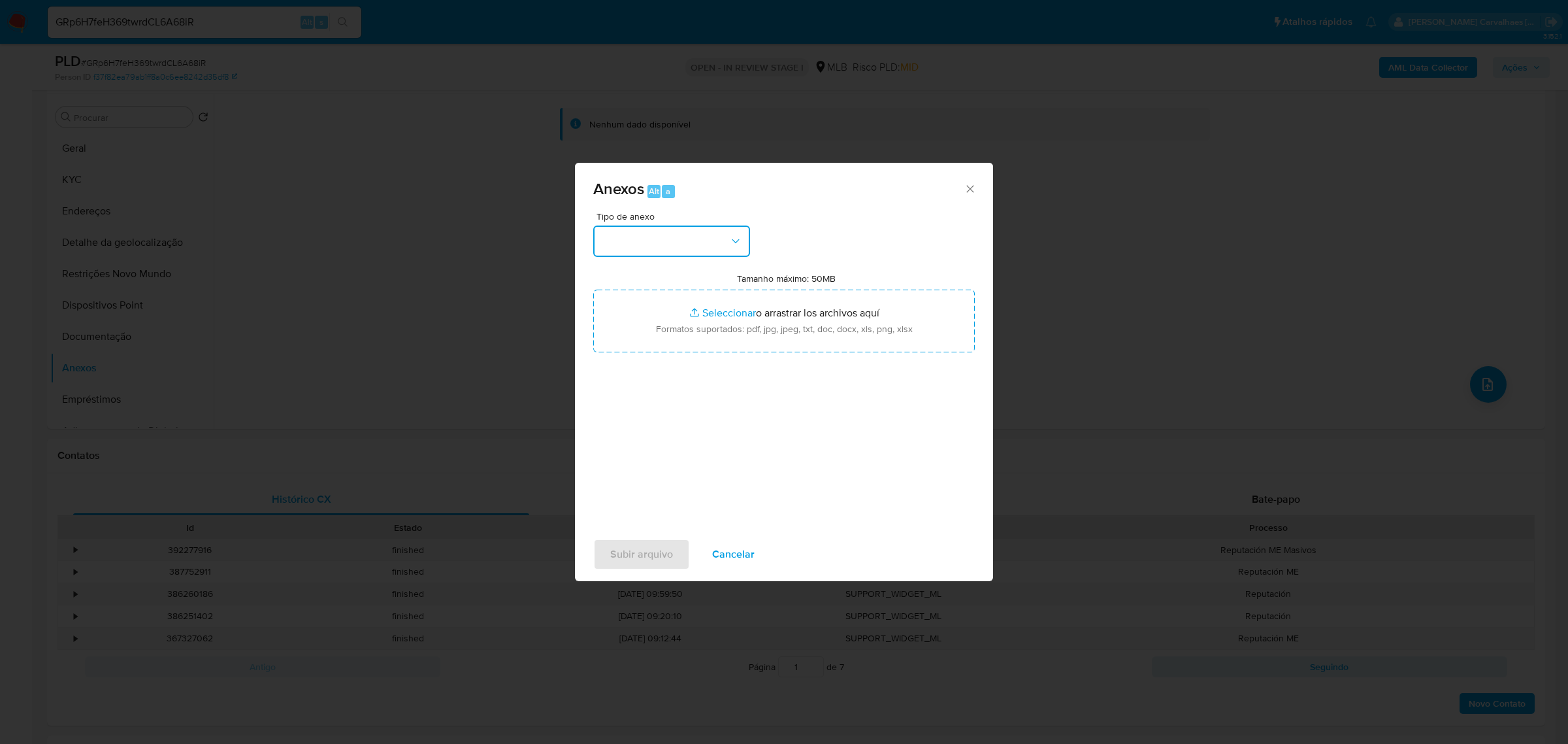
click at [730, 250] on button "button" at bounding box center [671, 241] width 156 height 32
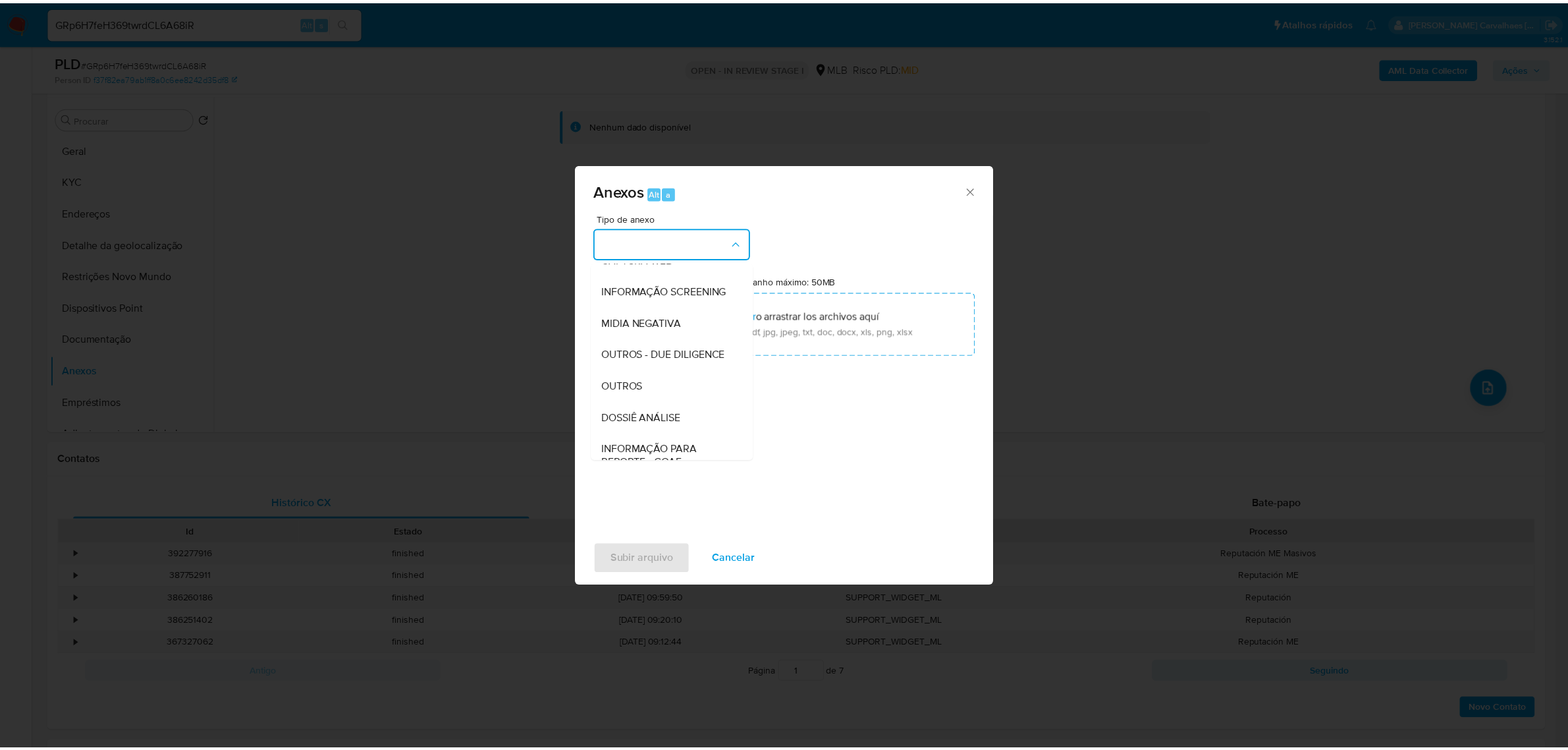
scroll to position [164, 0]
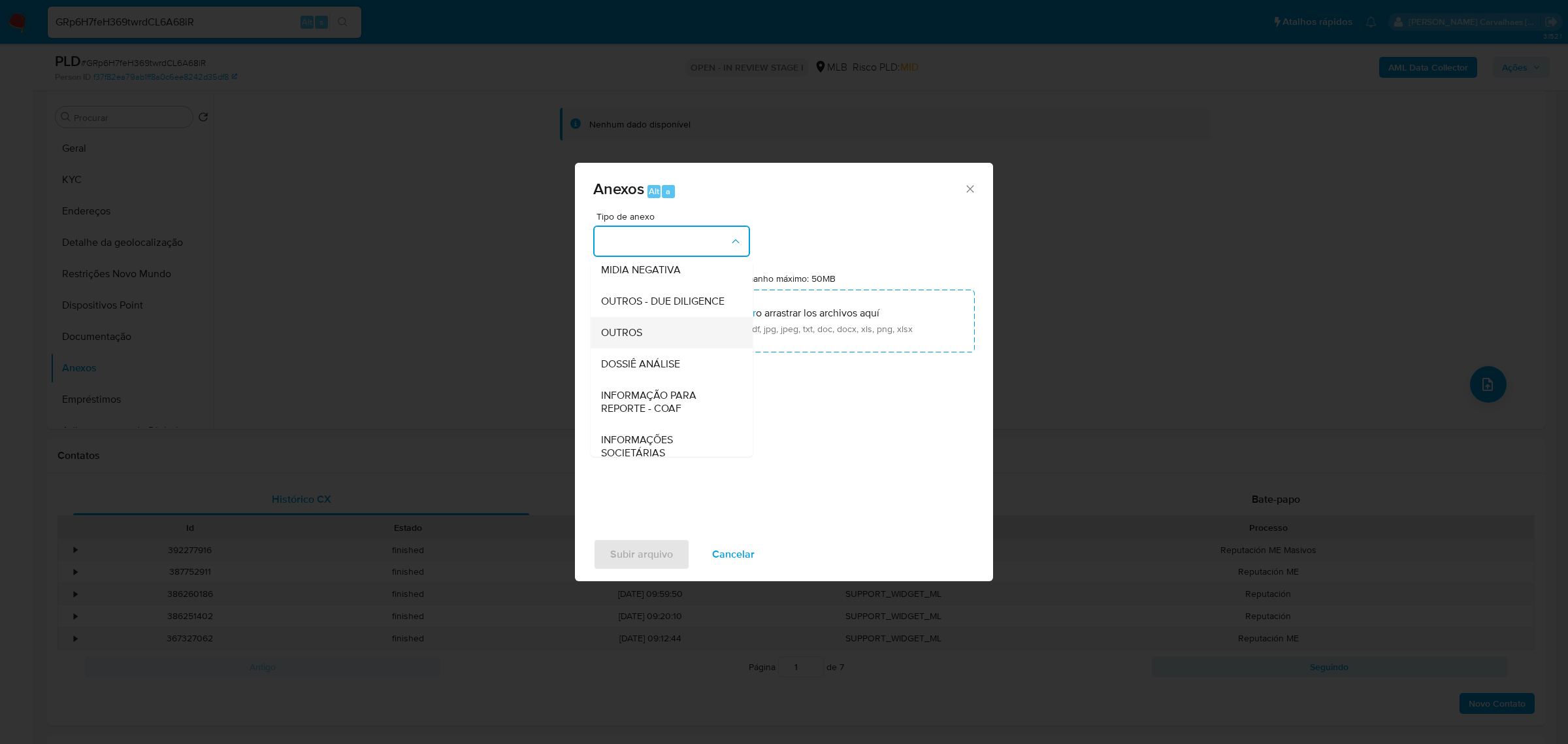
click at [641, 348] on div "OUTROS" at bounding box center [667, 332] width 133 height 32
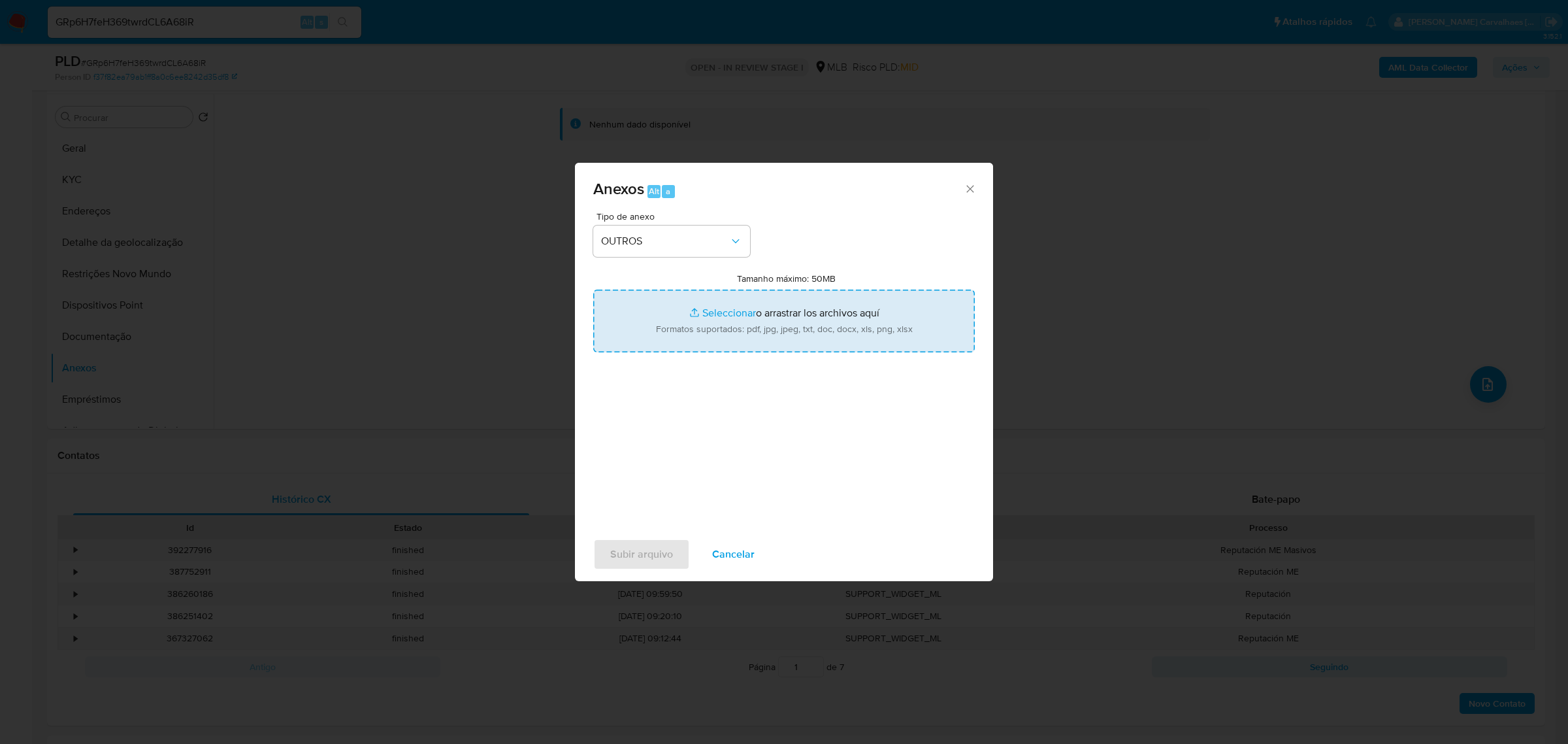
click at [714, 312] on input "Tamanho máximo: 50MB Seleccionar archivos" at bounding box center [784, 320] width 381 height 62
type input "C:\fakepath\Declinio - xxxxxx - CNPJ 30848331000228 - EXPRESSO COMERCIO VAREJIS…"
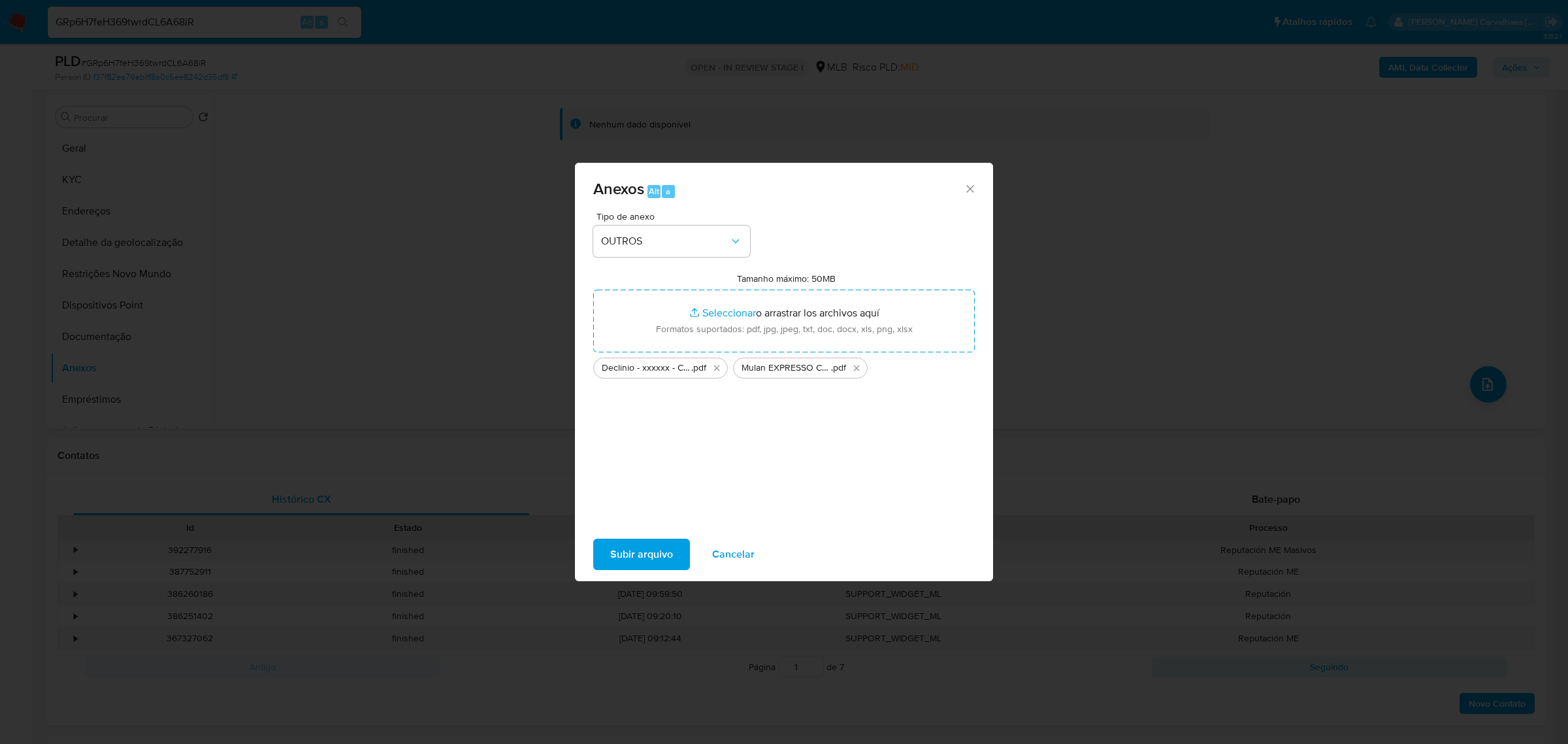
click at [661, 557] on span "Subir arquivo" at bounding box center [641, 555] width 62 height 29
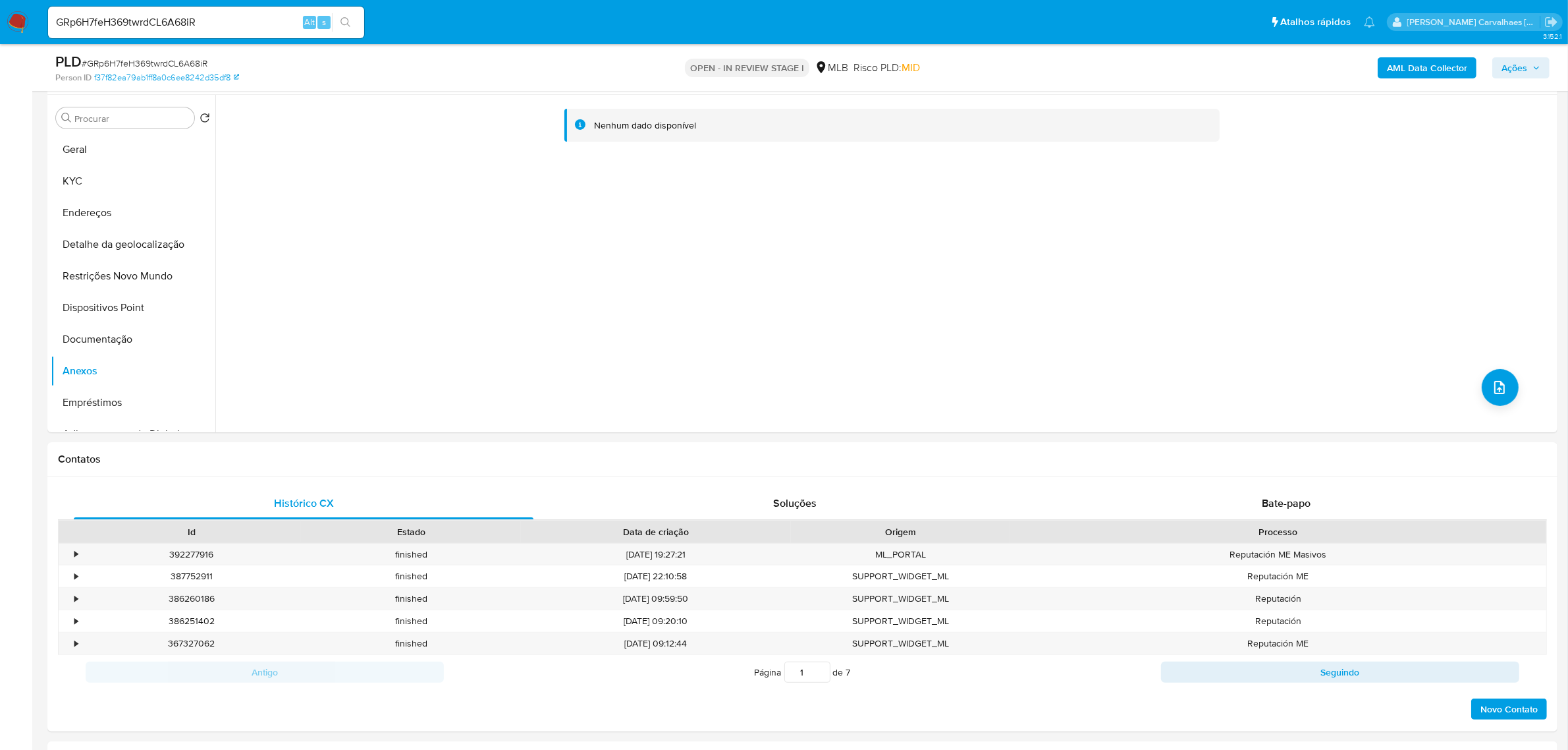
click at [1530, 70] on span "Ações" at bounding box center [1521, 68] width 39 height 19
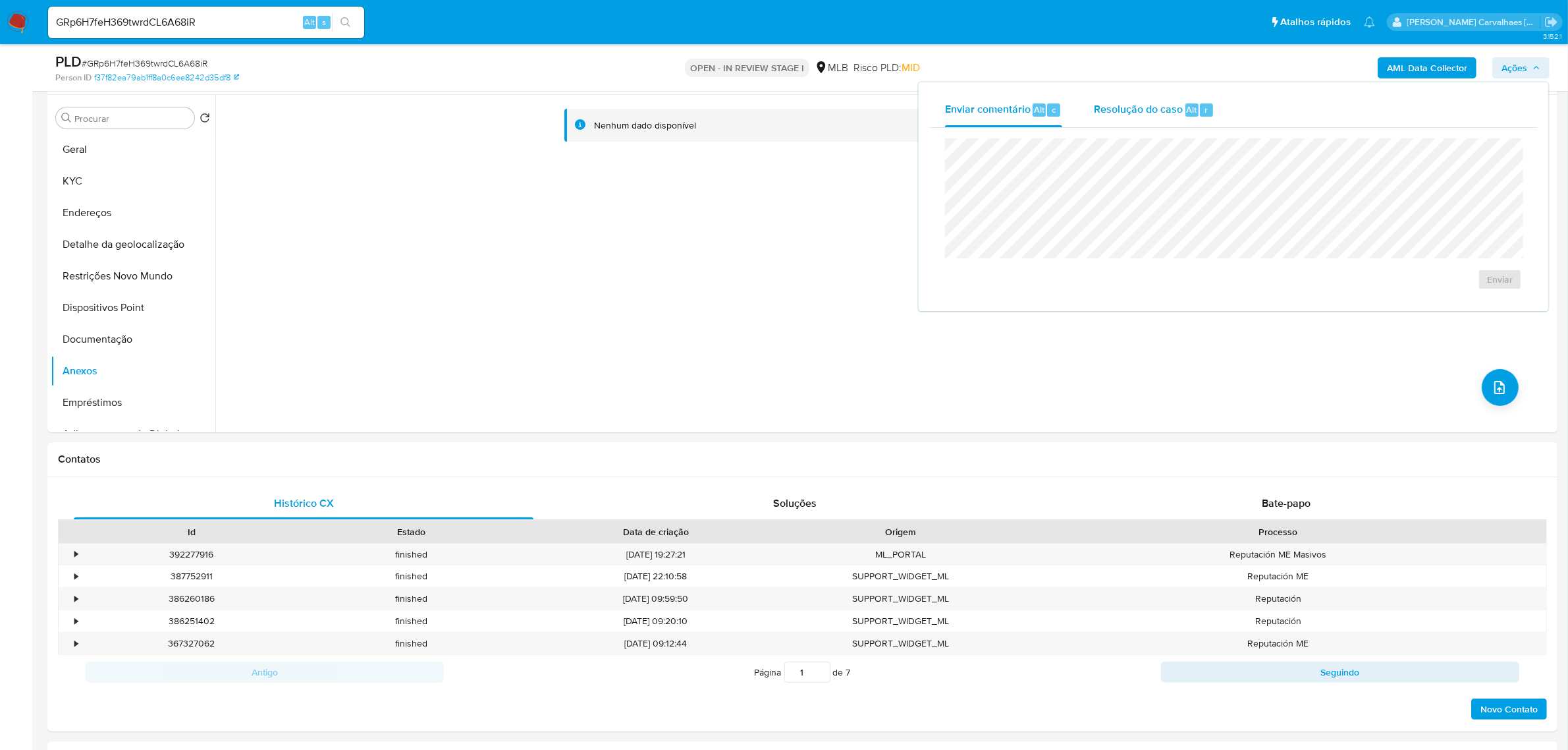
click at [1143, 111] on span "Resolução do caso" at bounding box center [1139, 109] width 89 height 15
click at [1367, 304] on span "No ROI" at bounding box center [1371, 300] width 68 height 19
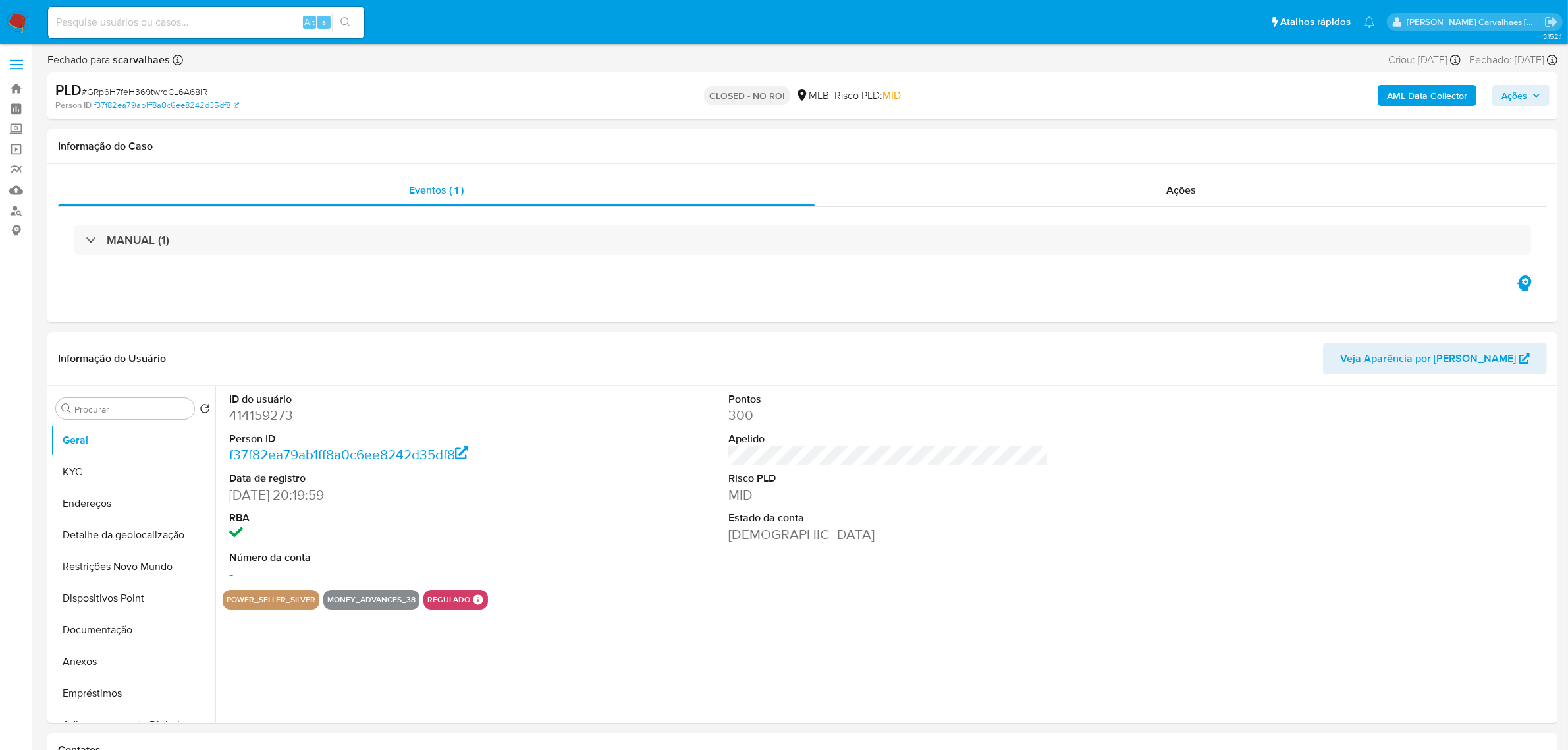
select select "10"
click at [19, 88] on link "Bandeja" at bounding box center [78, 88] width 157 height 21
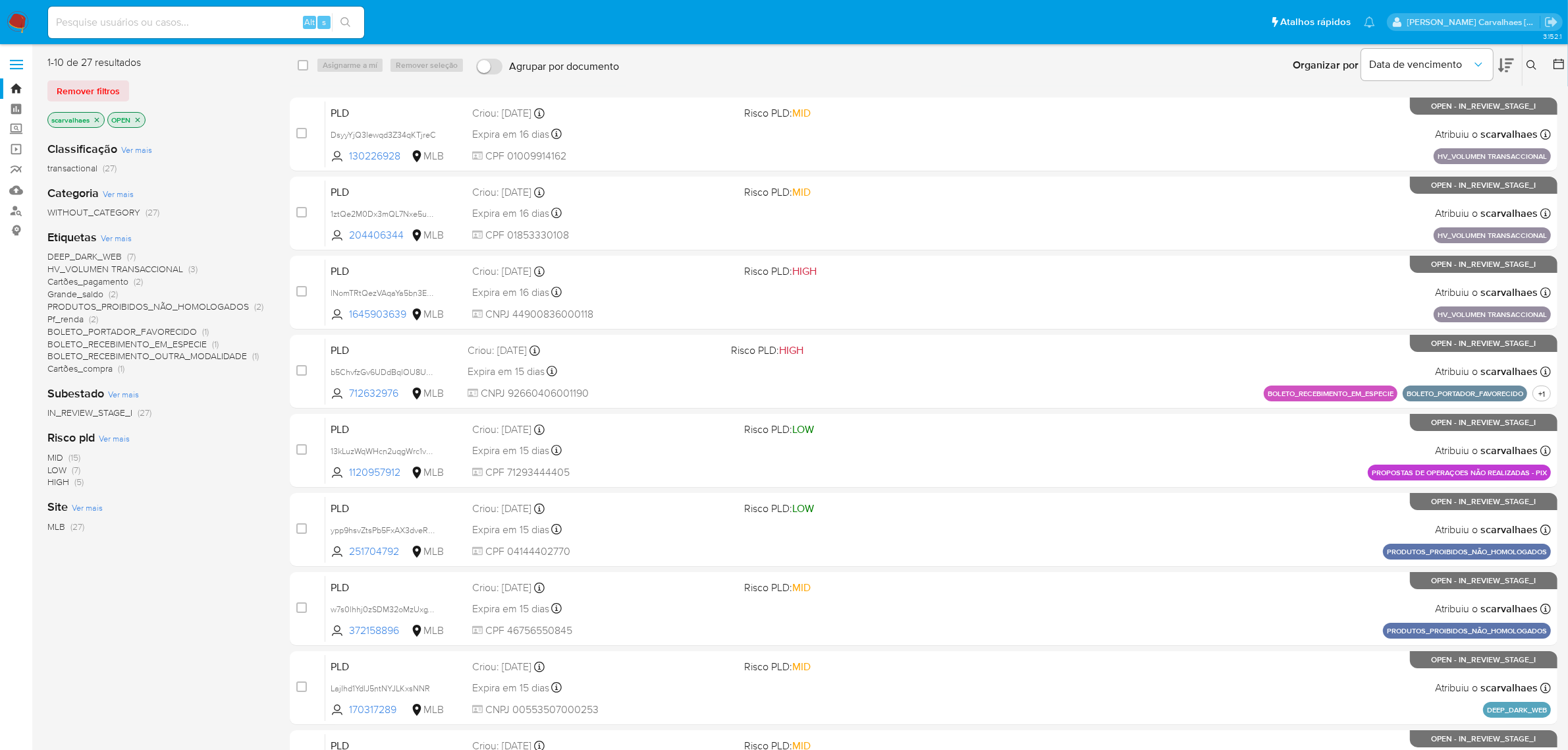
click at [124, 265] on span "HV_VOLUMEN TRANSACCIONAL" at bounding box center [115, 269] width 136 height 13
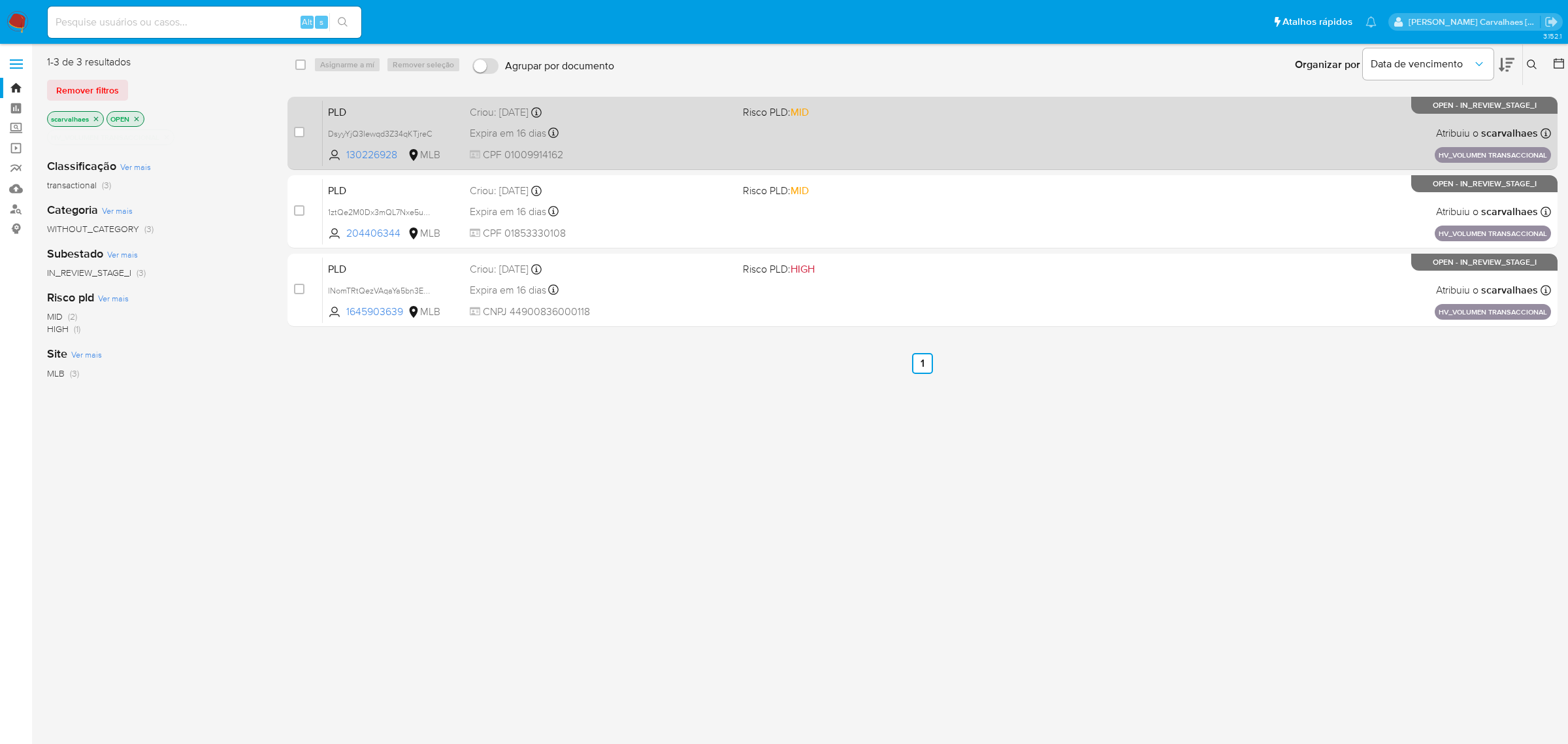
click at [586, 152] on span "CPF 01009914162" at bounding box center [600, 155] width 262 height 14
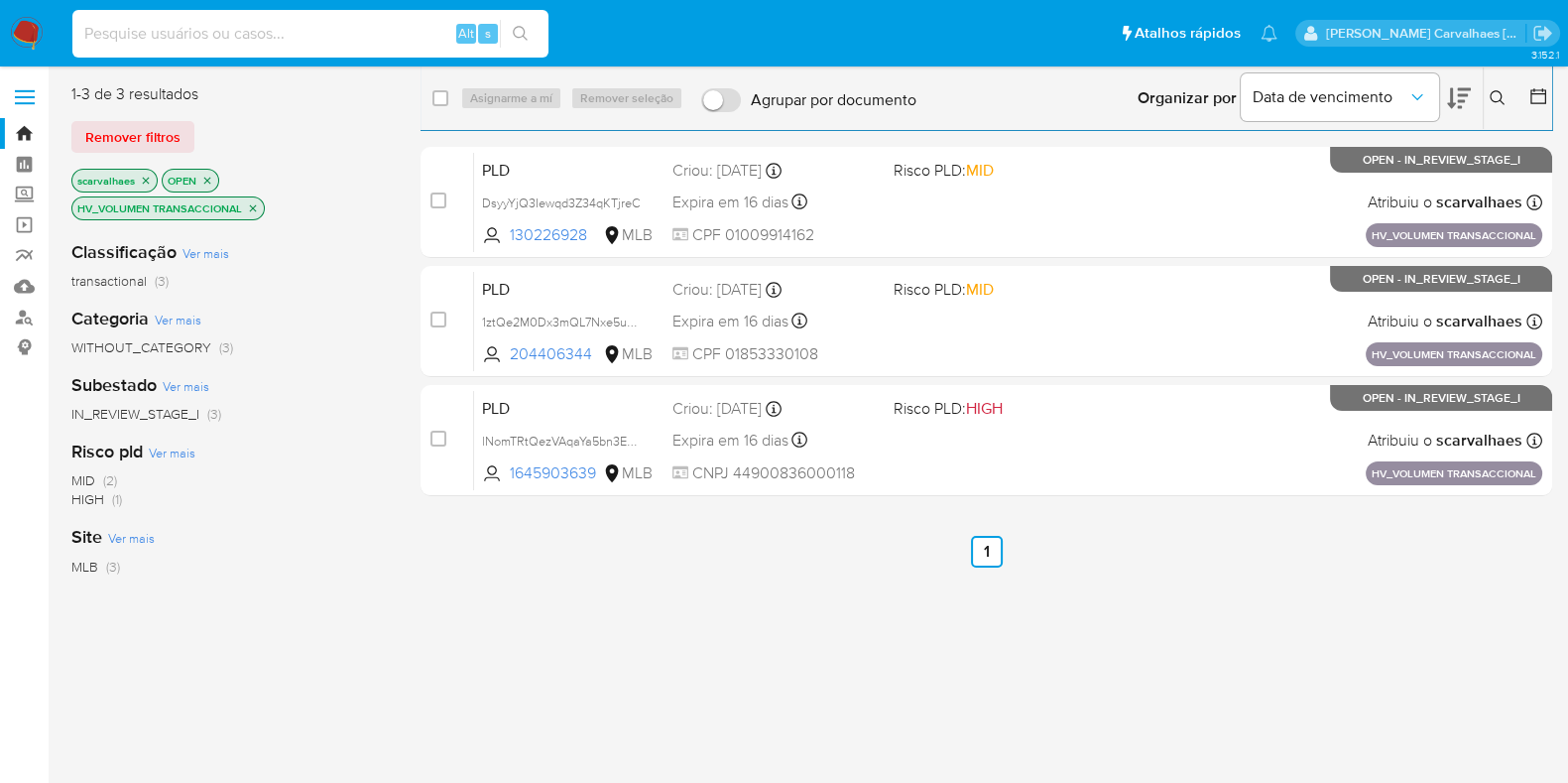
paste input "13kLuzWqWHcn2uqgWrc1vm6T"
type input "13kLuzWqWHcn2uqgWrc1vm6T"
click at [528, 46] on button "search-icon" at bounding box center [520, 34] width 41 height 28
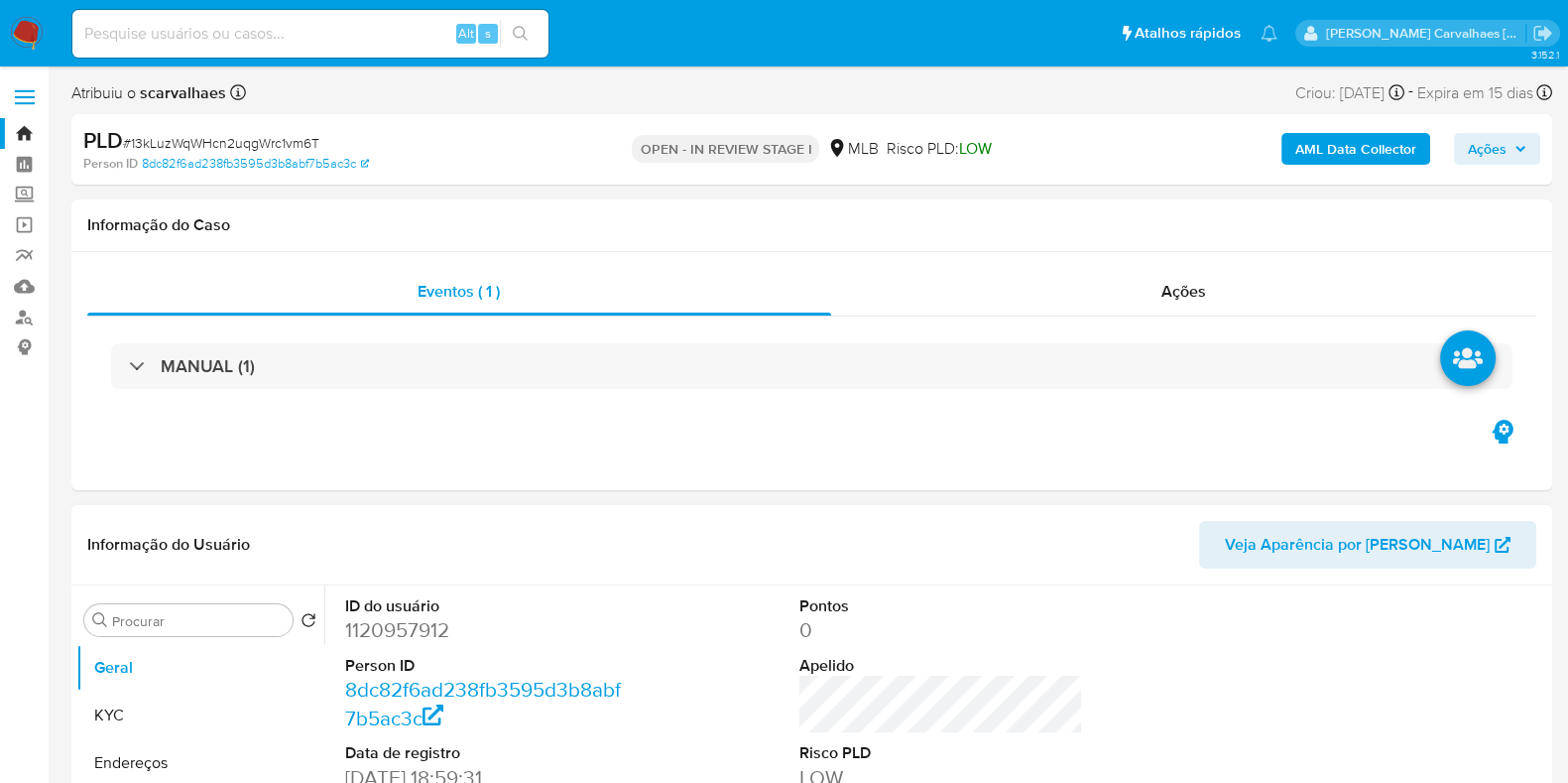
select select "10"
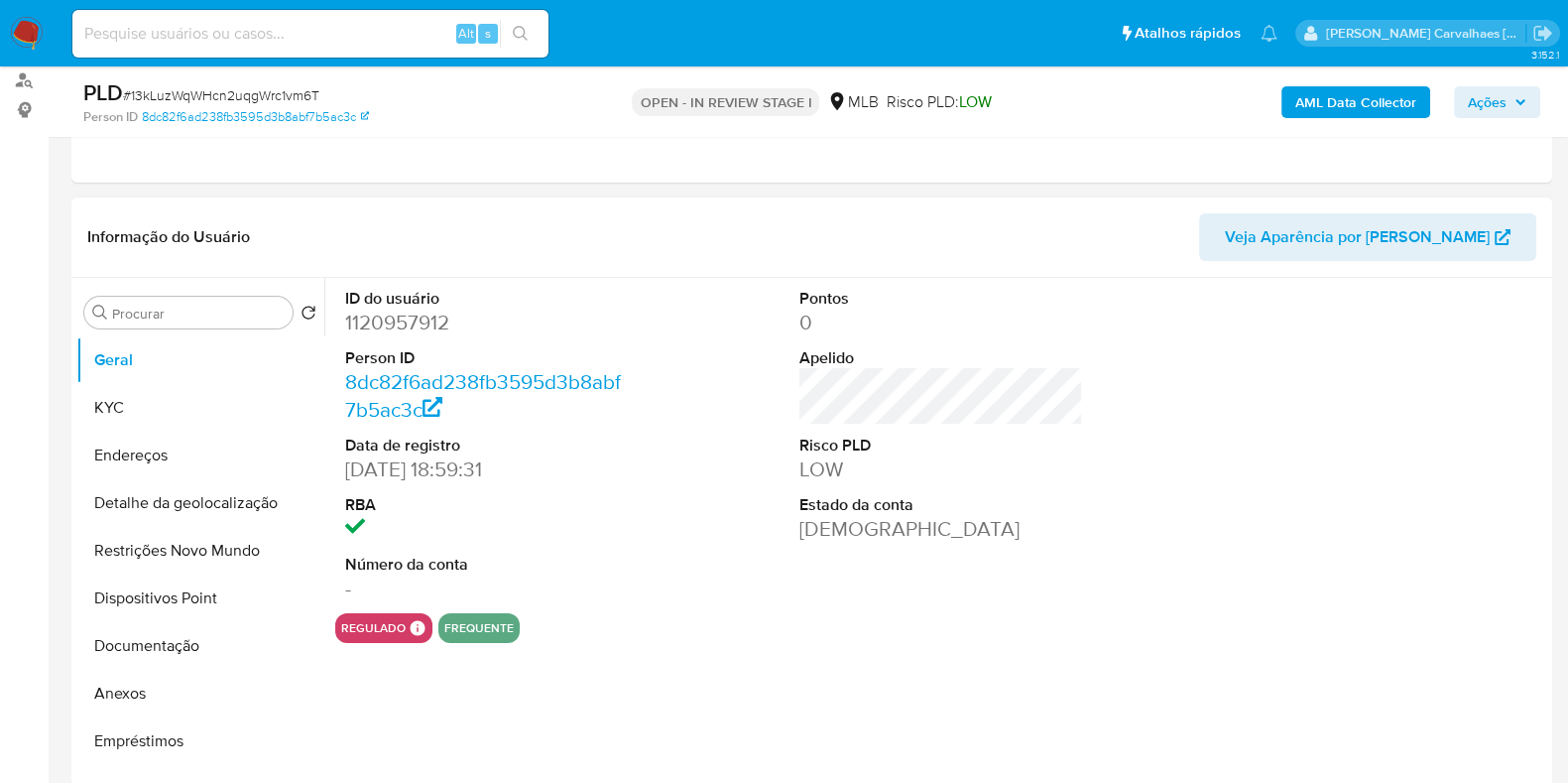
scroll to position [247, 0]
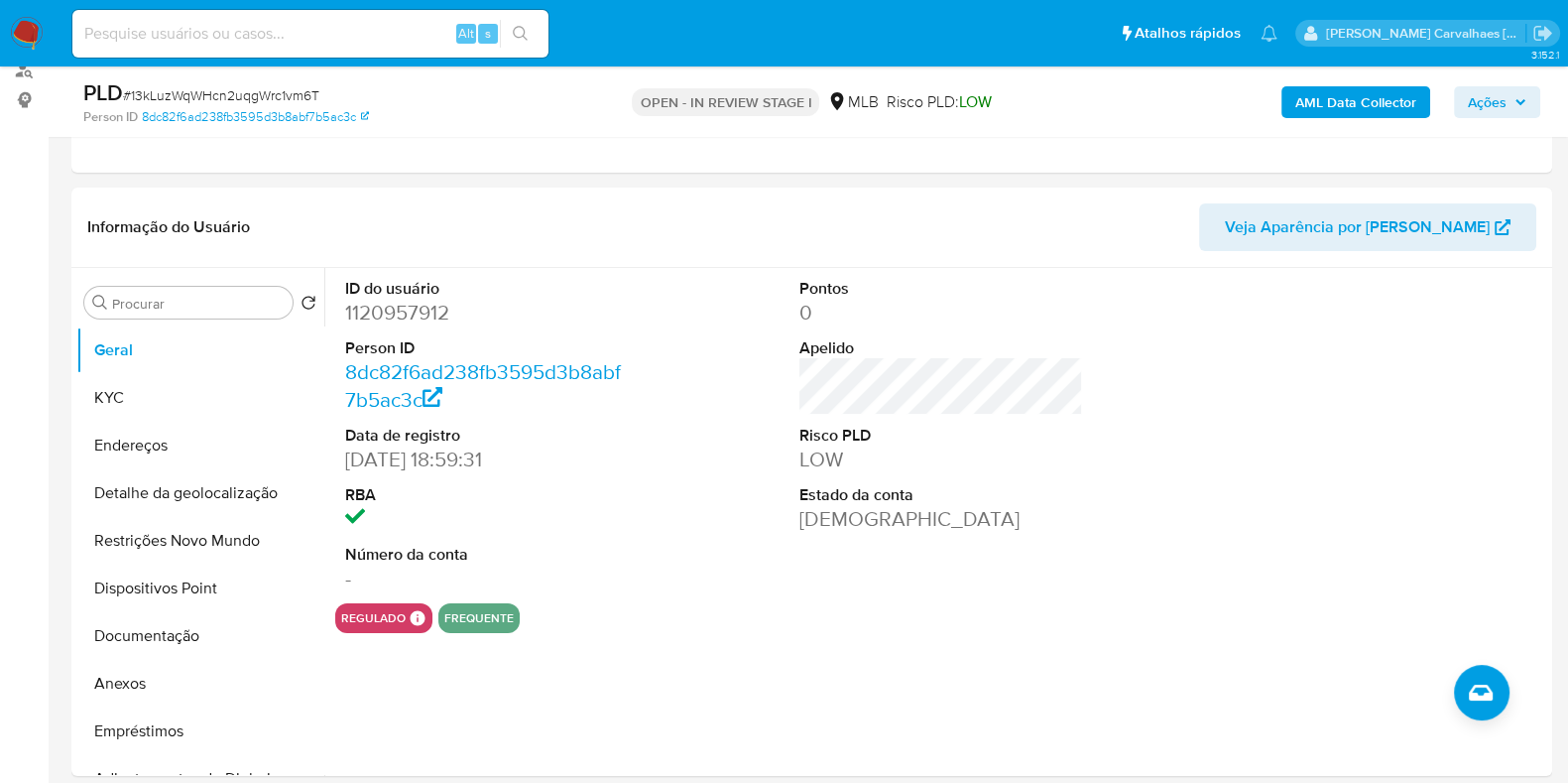
click at [1490, 108] on span "Ações" at bounding box center [1487, 102] width 39 height 32
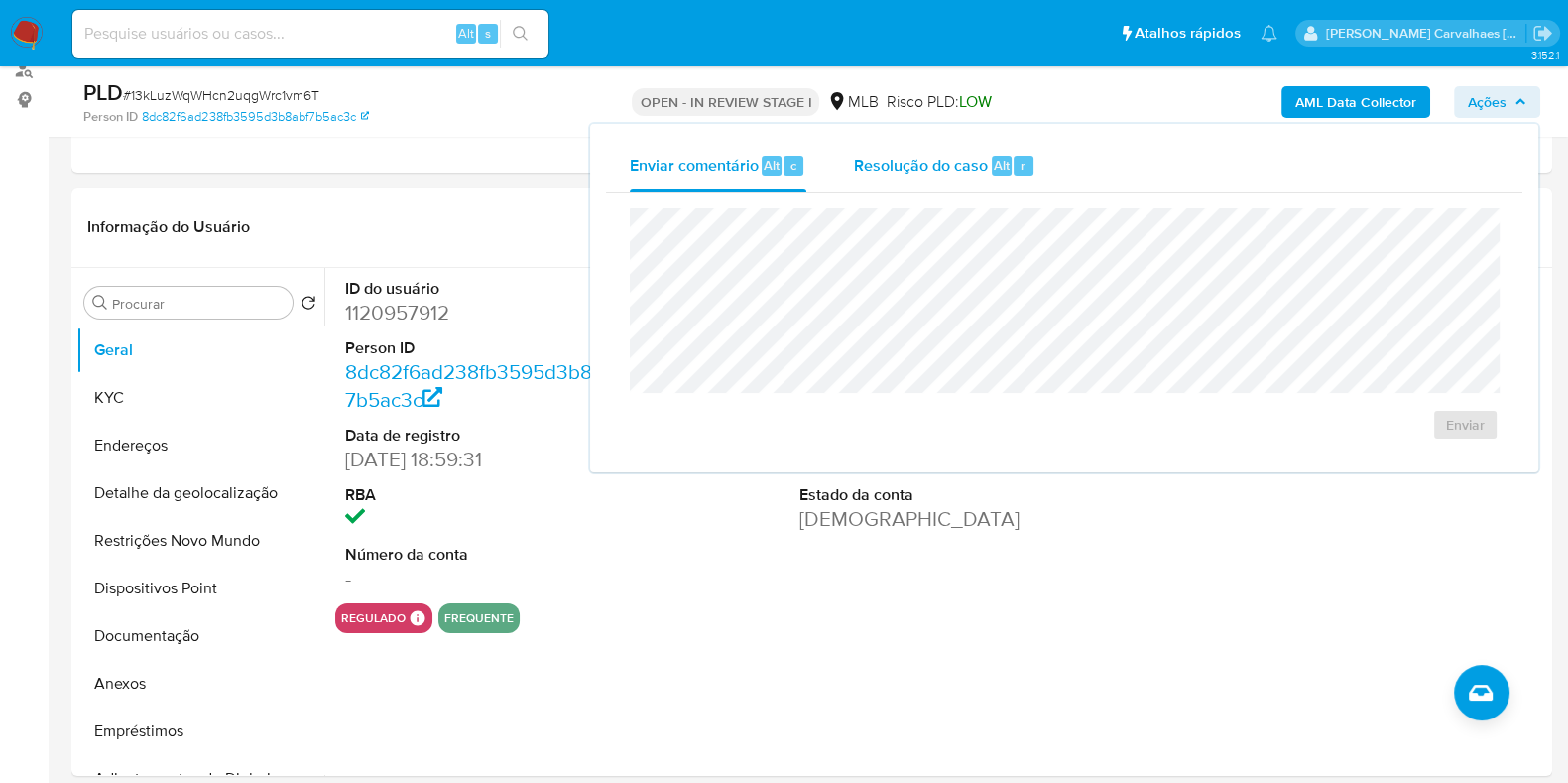
click at [952, 175] on span "Resolução do caso" at bounding box center [921, 164] width 134 height 23
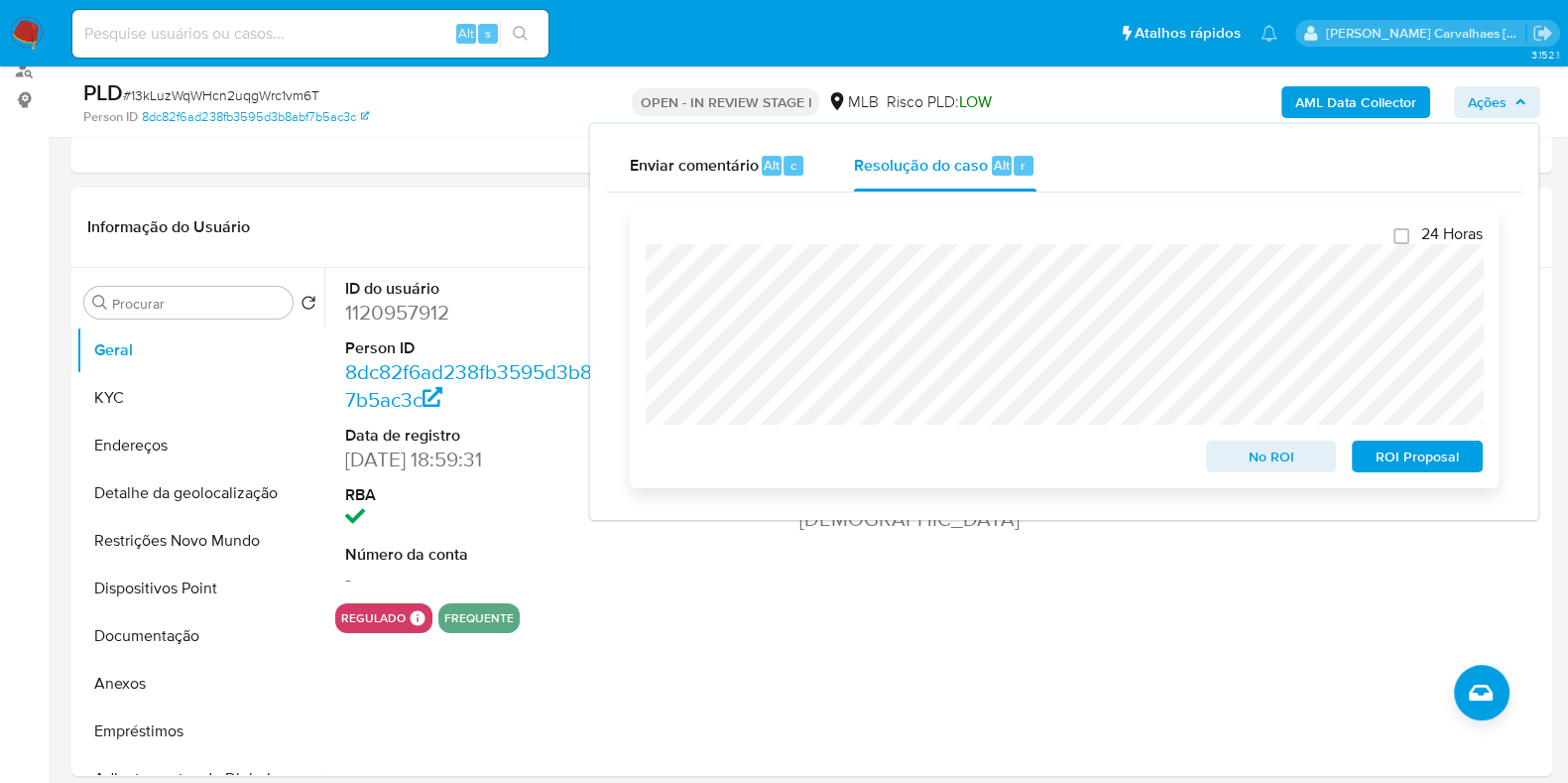
click at [1413, 470] on span "ROI Proposal" at bounding box center [1416, 456] width 103 height 28
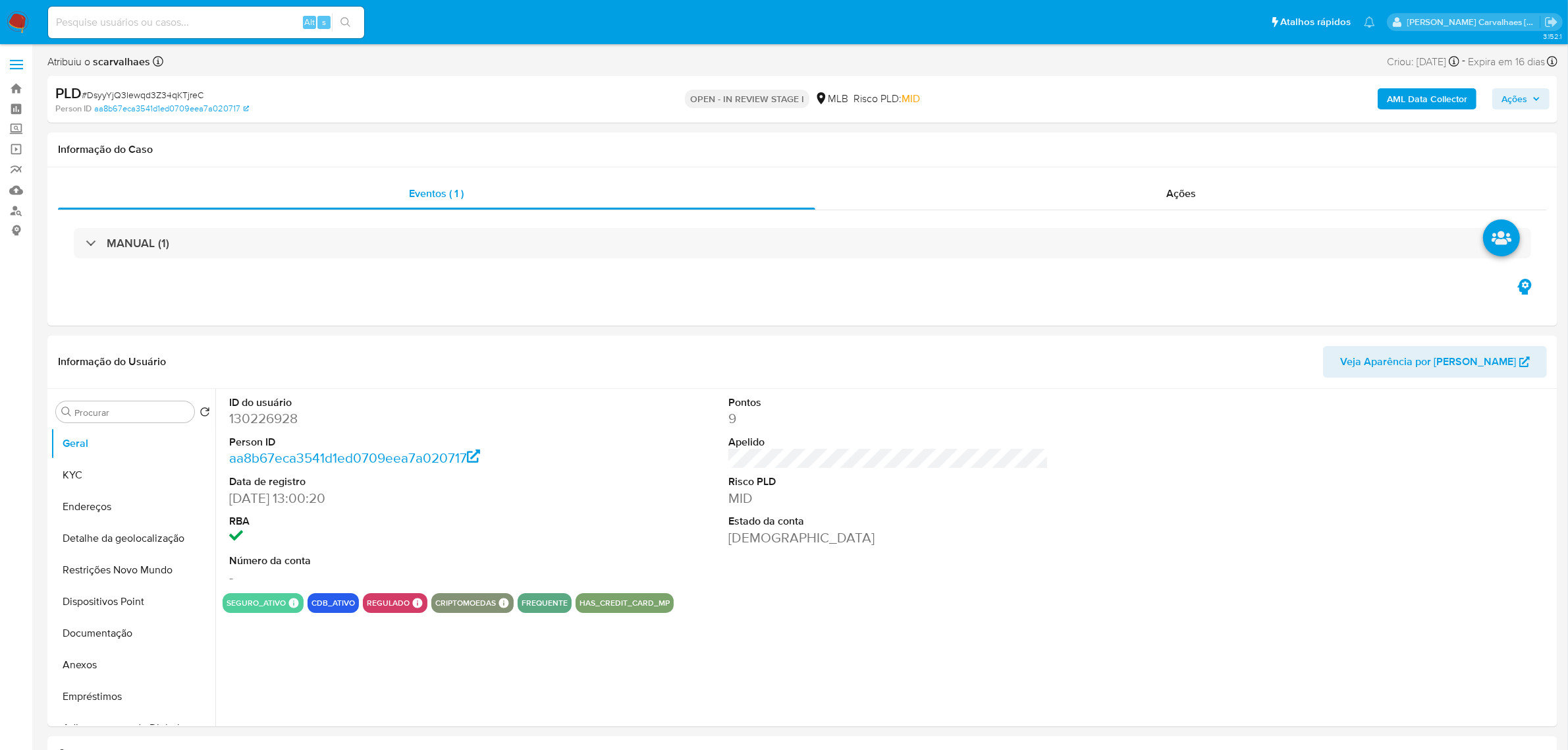
select select "10"
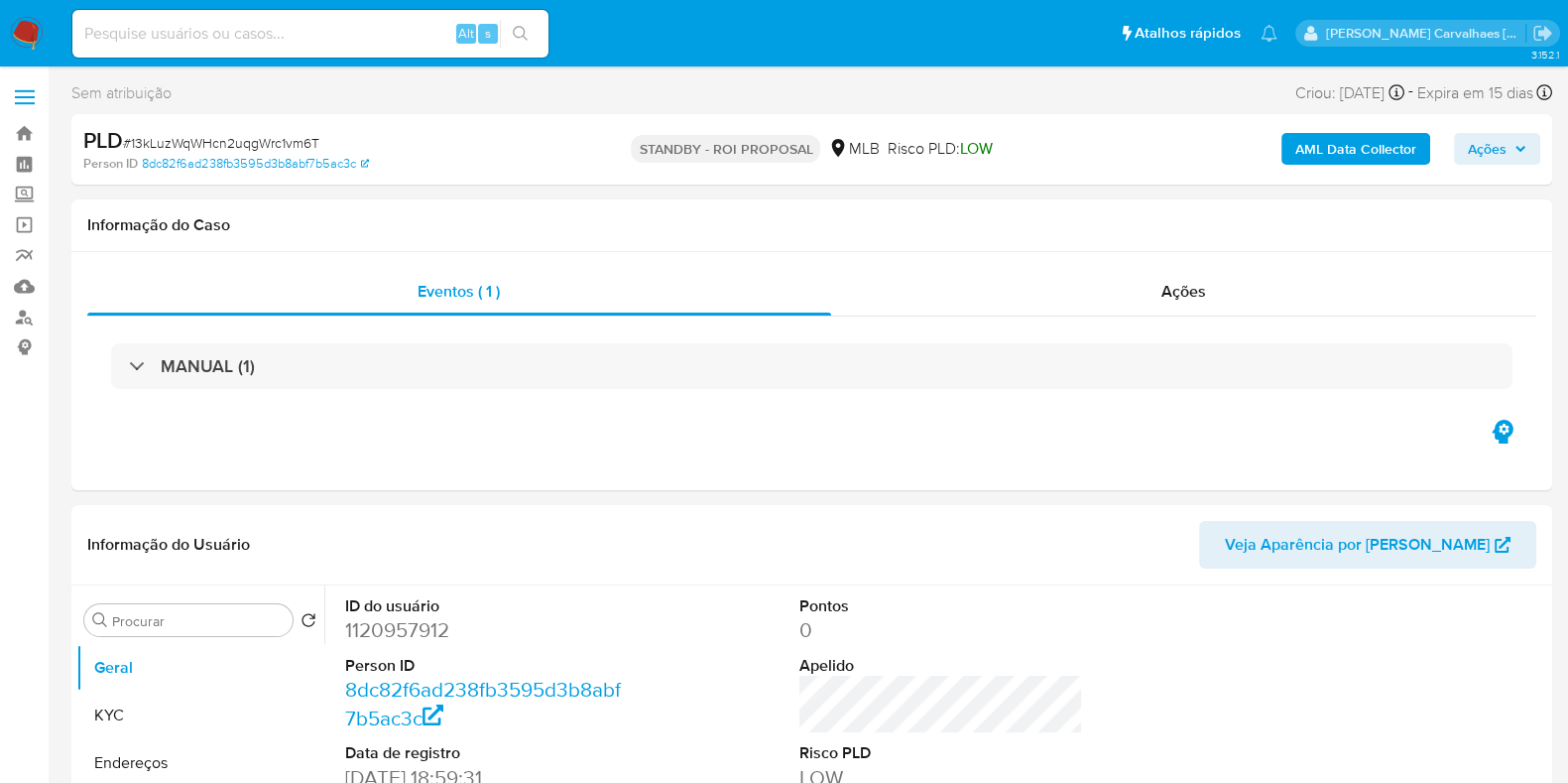
select select "10"
paste input "b5ChvfzGv6UDdBqlOU8UYY0Z"
type input "b5ChvfzGv6UDdBqlOU8UYY0Z"
click at [523, 33] on icon "search-icon" at bounding box center [521, 34] width 16 height 16
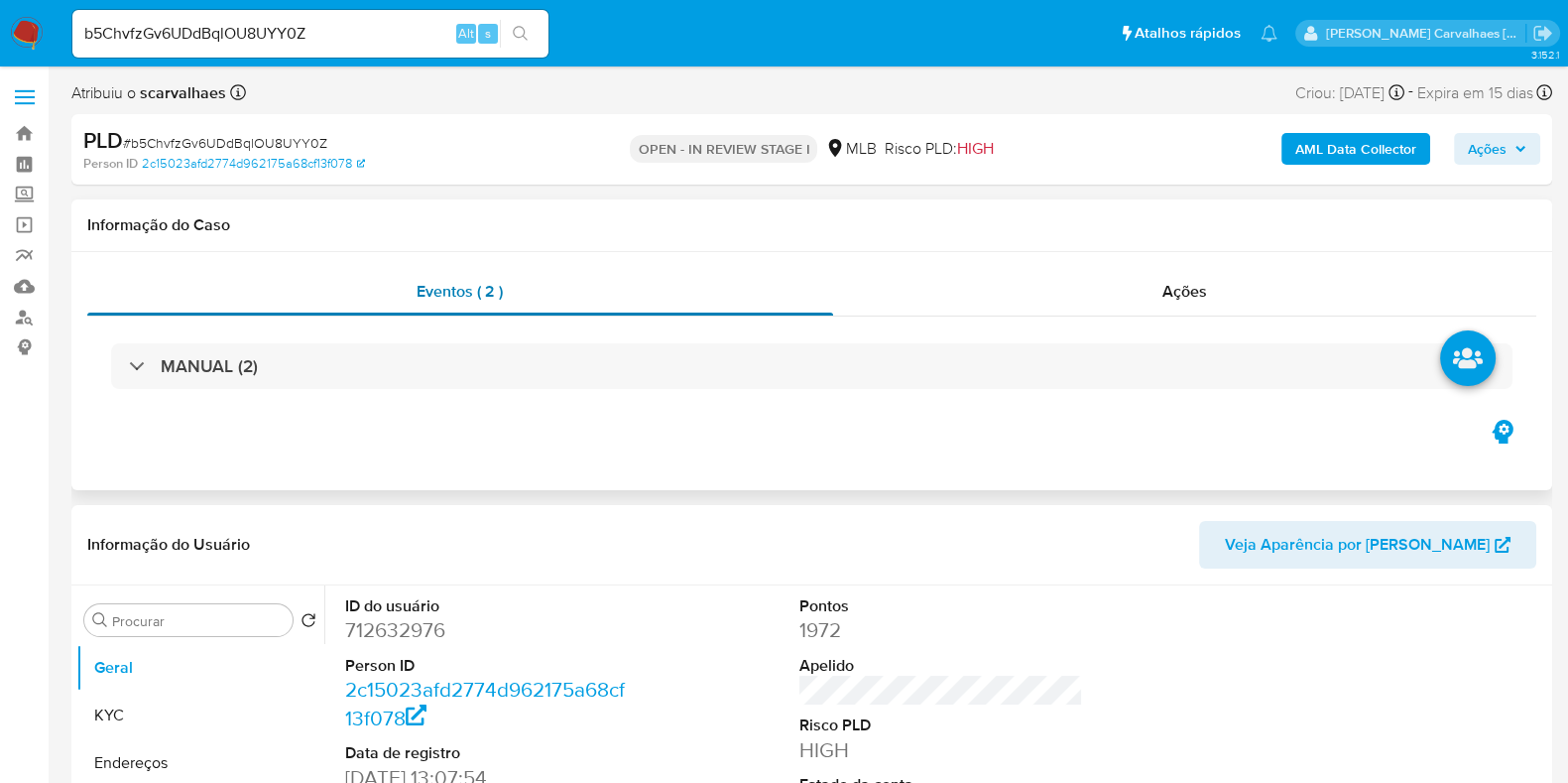
select select "10"
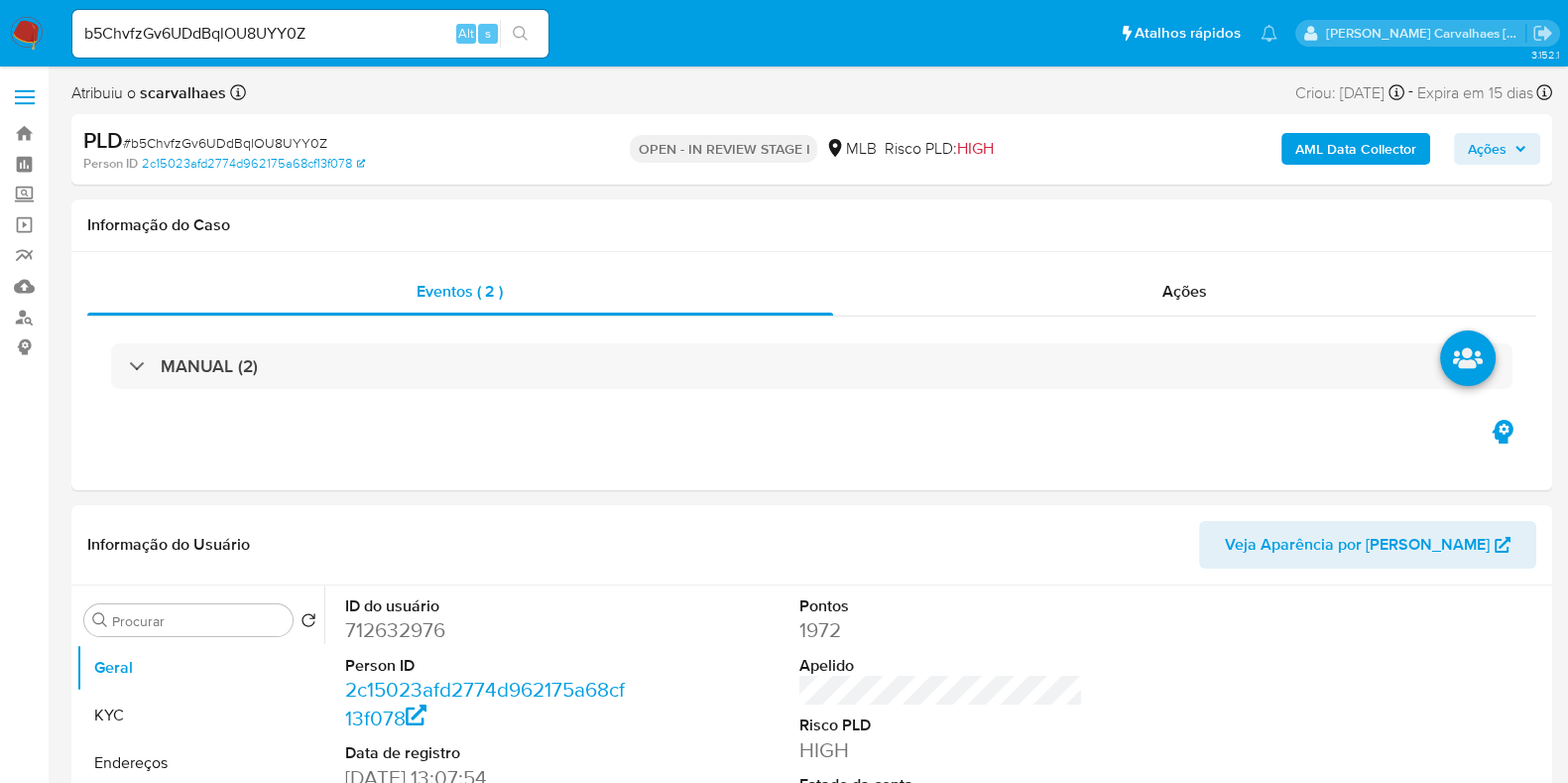
click at [1472, 158] on span "Ações" at bounding box center [1487, 149] width 39 height 32
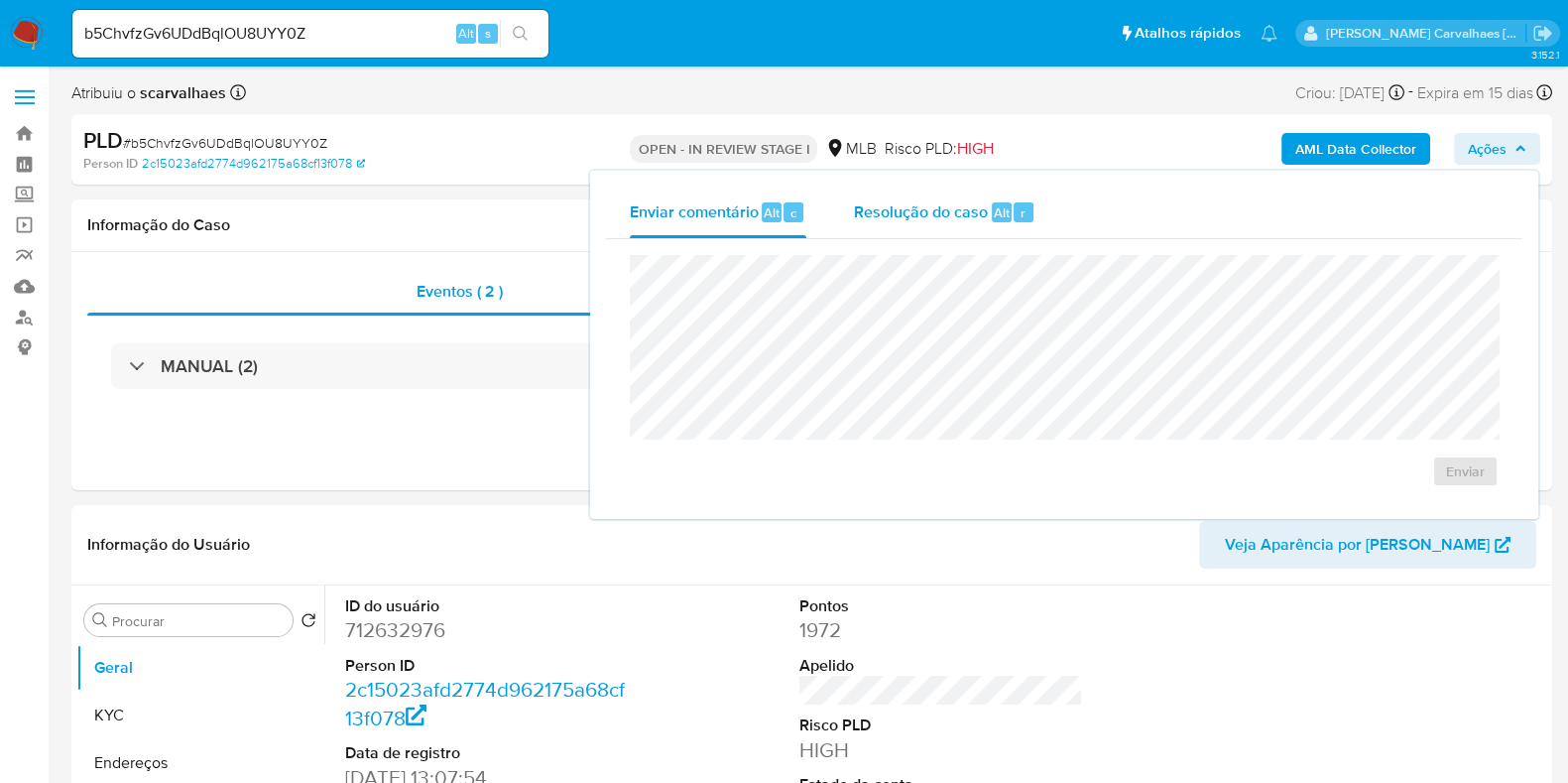
click at [977, 226] on div "Resolução do caso Alt r" at bounding box center [945, 213] width 182 height 52
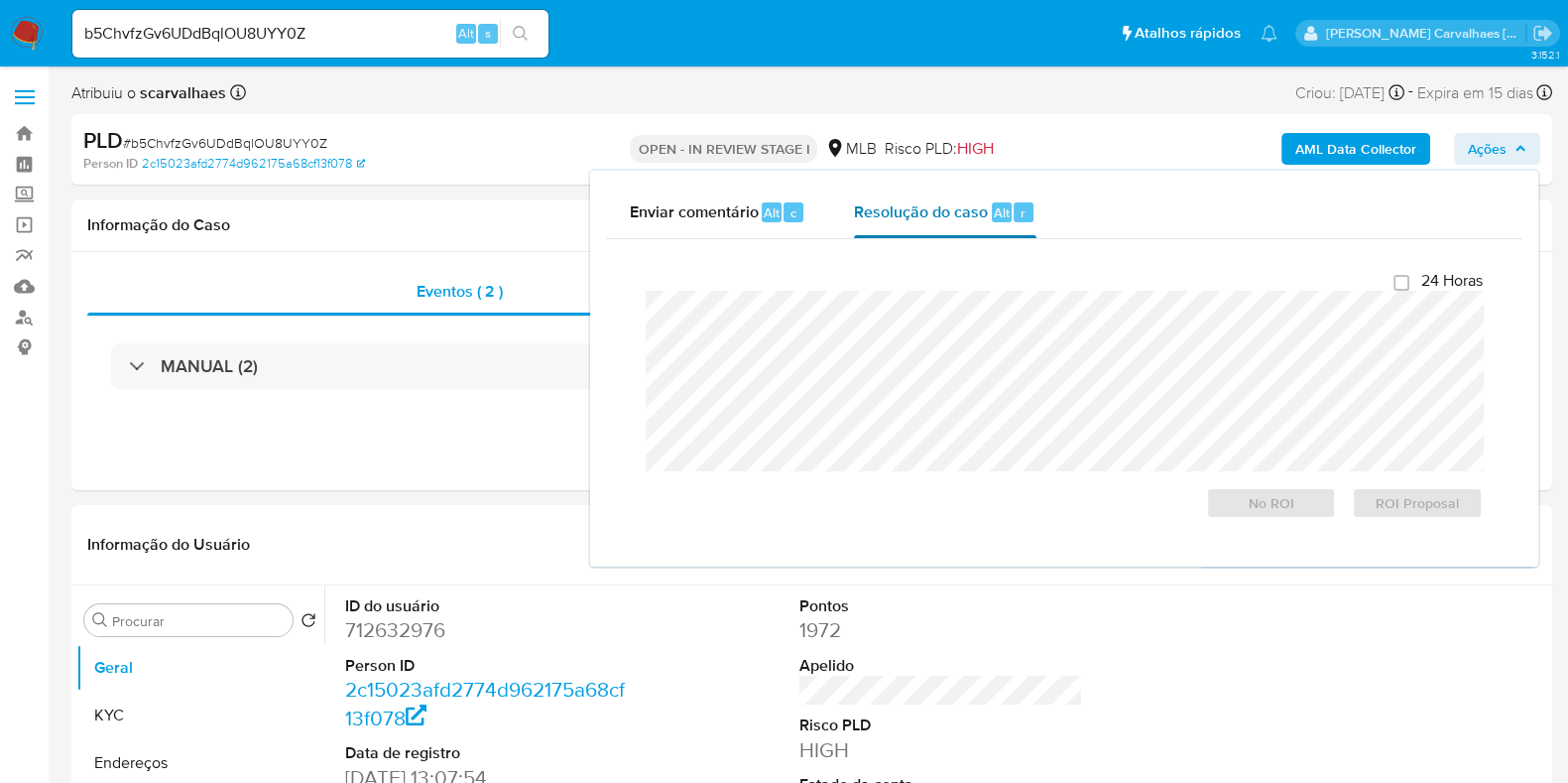
click at [939, 218] on span "Resolução do caso" at bounding box center [921, 212] width 134 height 23
click at [938, 210] on span "Resolução do caso" at bounding box center [921, 212] width 134 height 23
click at [1491, 139] on span "Ações" at bounding box center [1487, 149] width 39 height 32
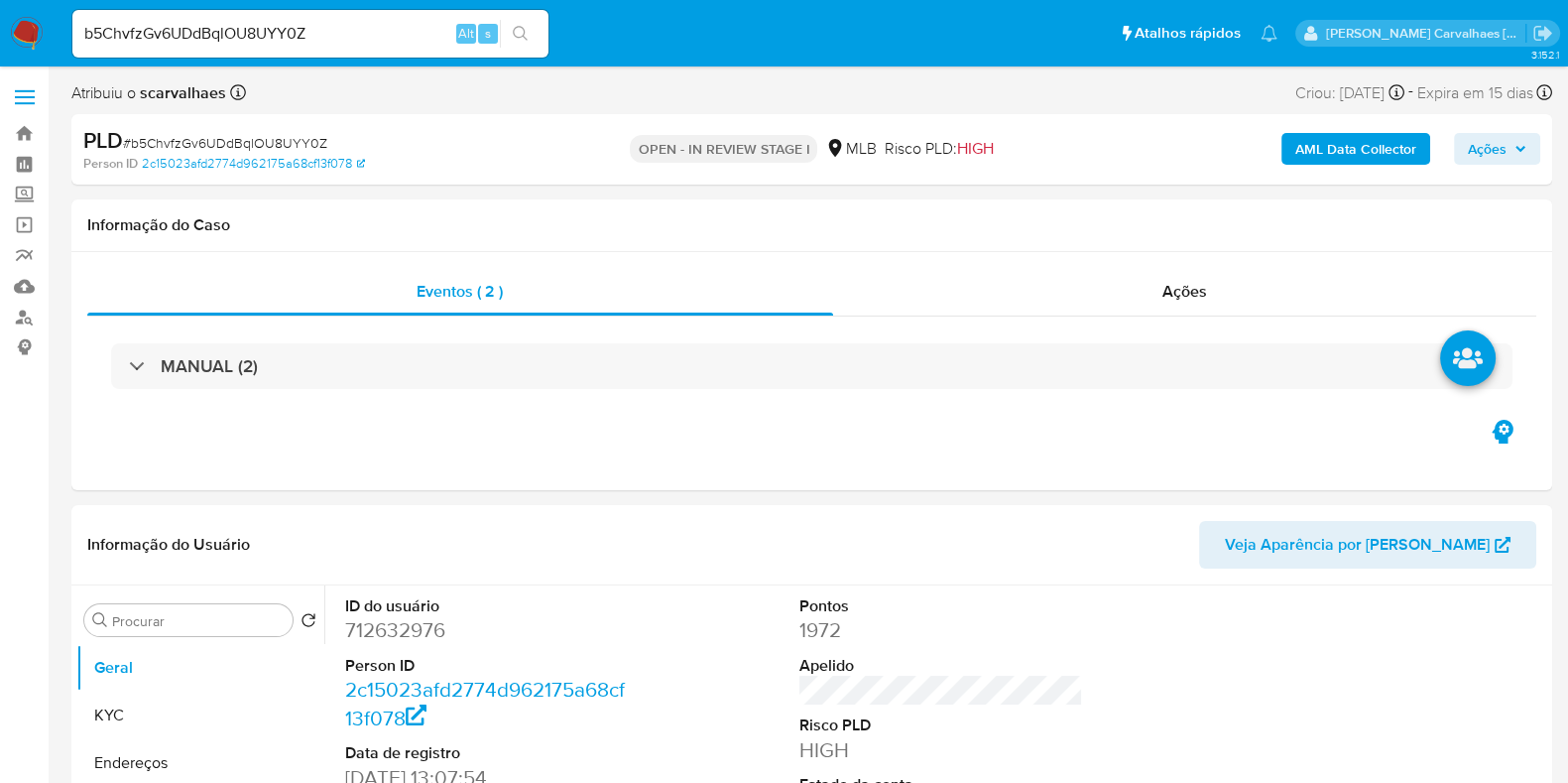
click at [1494, 145] on span "Ações" at bounding box center [1487, 149] width 39 height 32
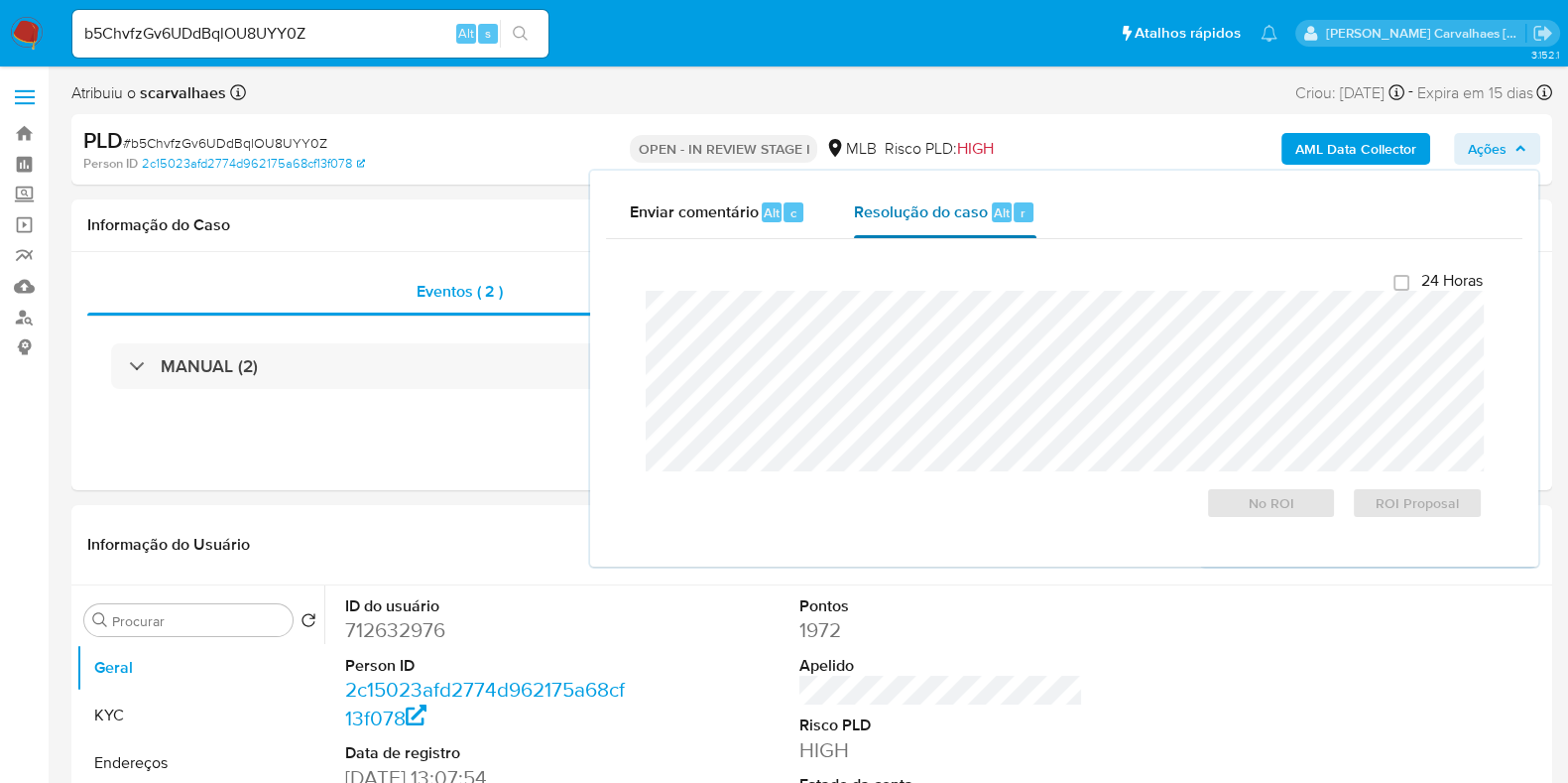
click at [898, 222] on span "Resolução do caso" at bounding box center [921, 212] width 134 height 23
click at [1415, 517] on span "ROI Proposal" at bounding box center [1416, 503] width 103 height 28
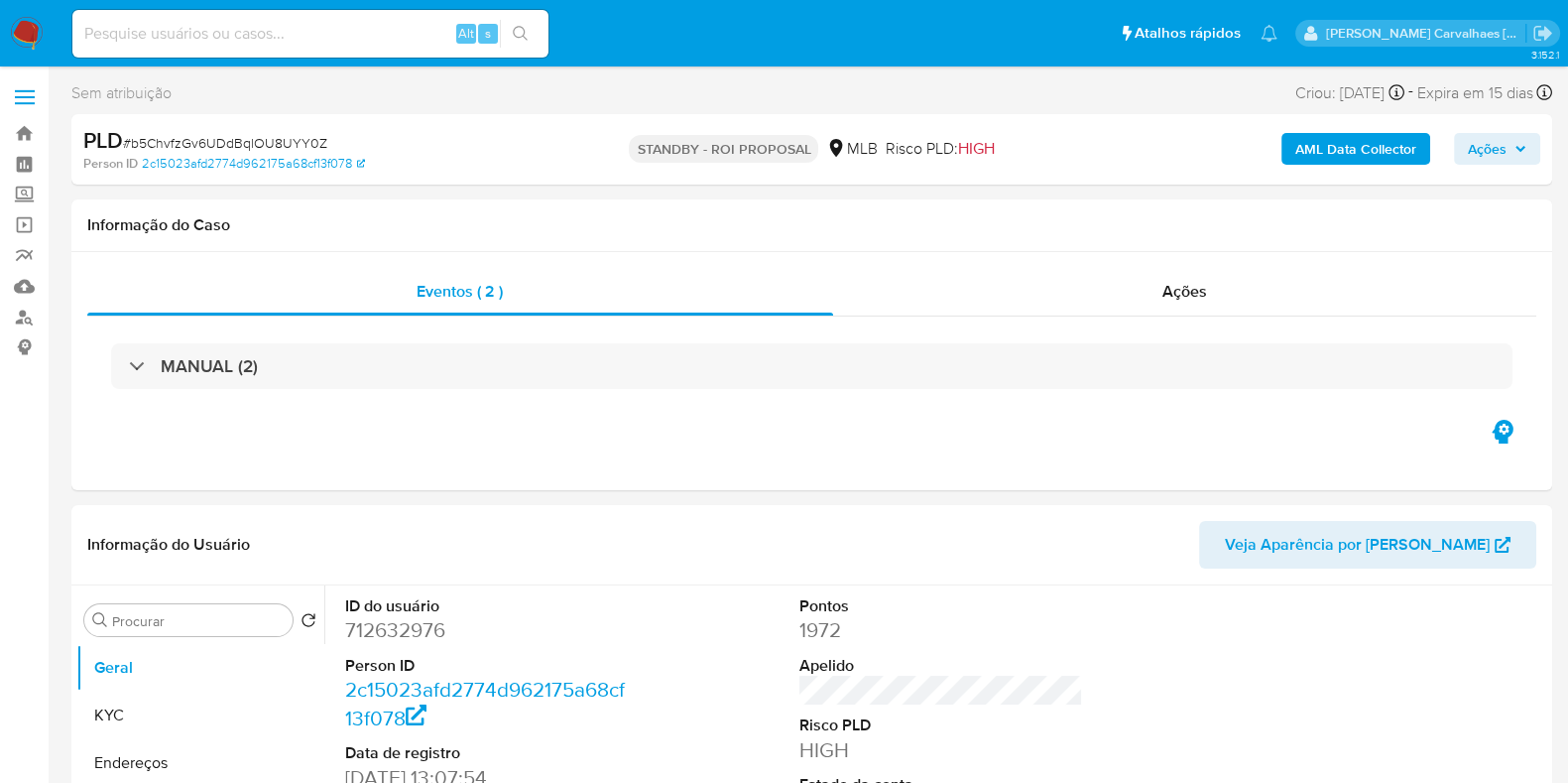
select select "10"
click at [18, 141] on link "Bandeja" at bounding box center [118, 133] width 237 height 31
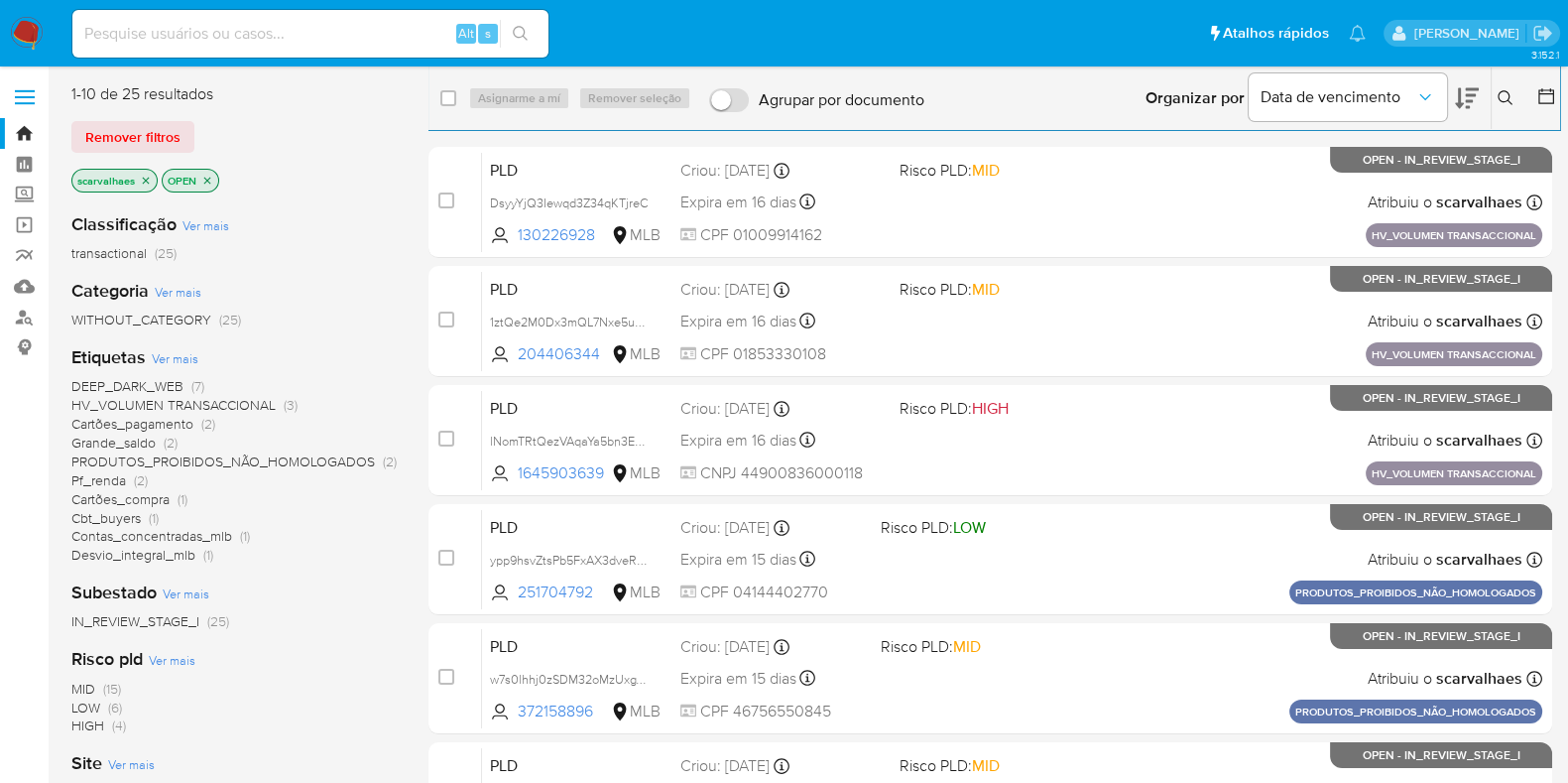
click at [183, 552] on span "Desvio_integral_mlb" at bounding box center [134, 555] width 124 height 20
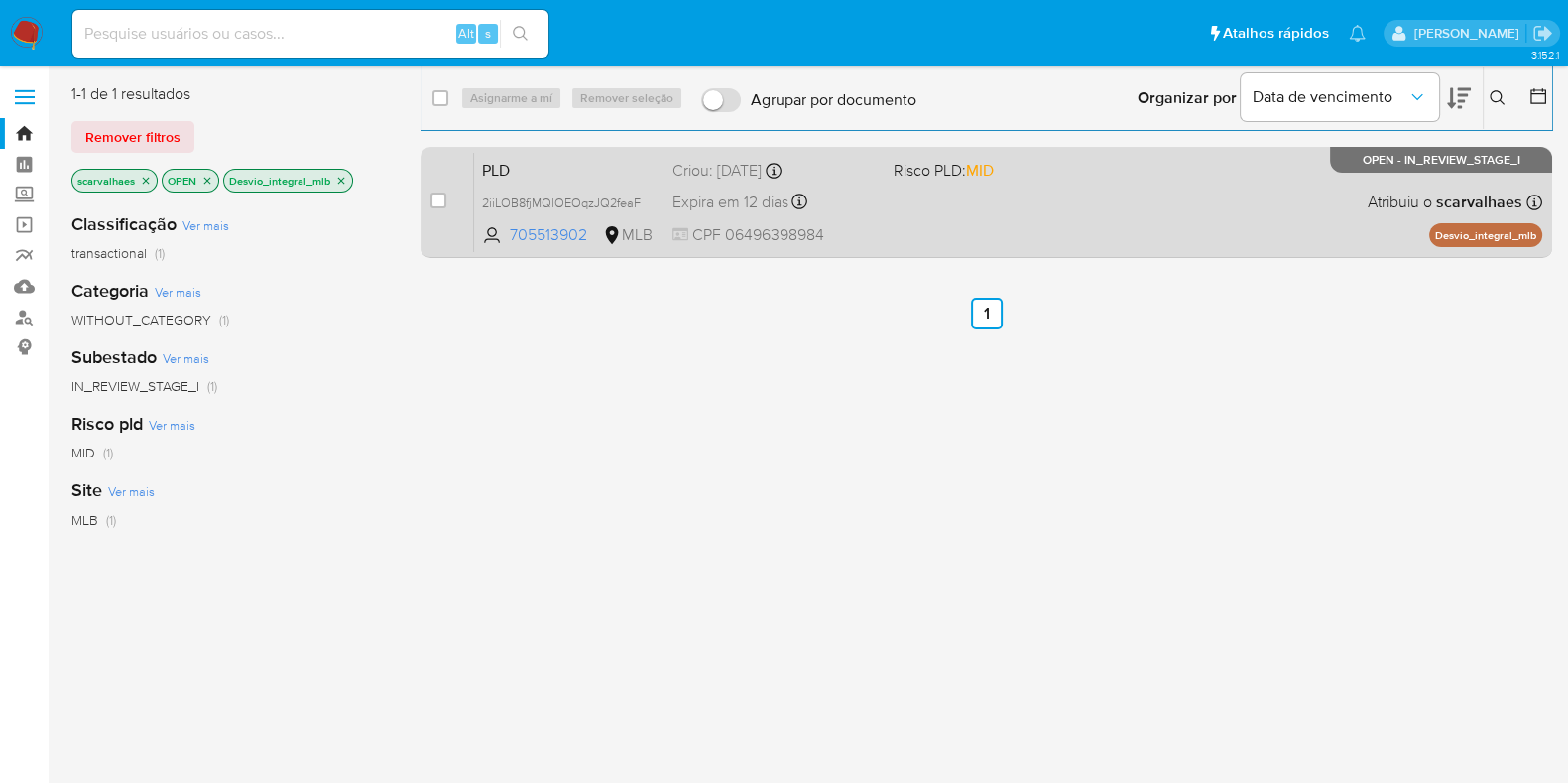
click at [952, 203] on div "PLD 2iiLOB8fjMQlOEOqzJQ2feaF 705513902 MLB Risco PLD: MID Criou: [DATE] Criou: …" at bounding box center [1008, 202] width 1068 height 100
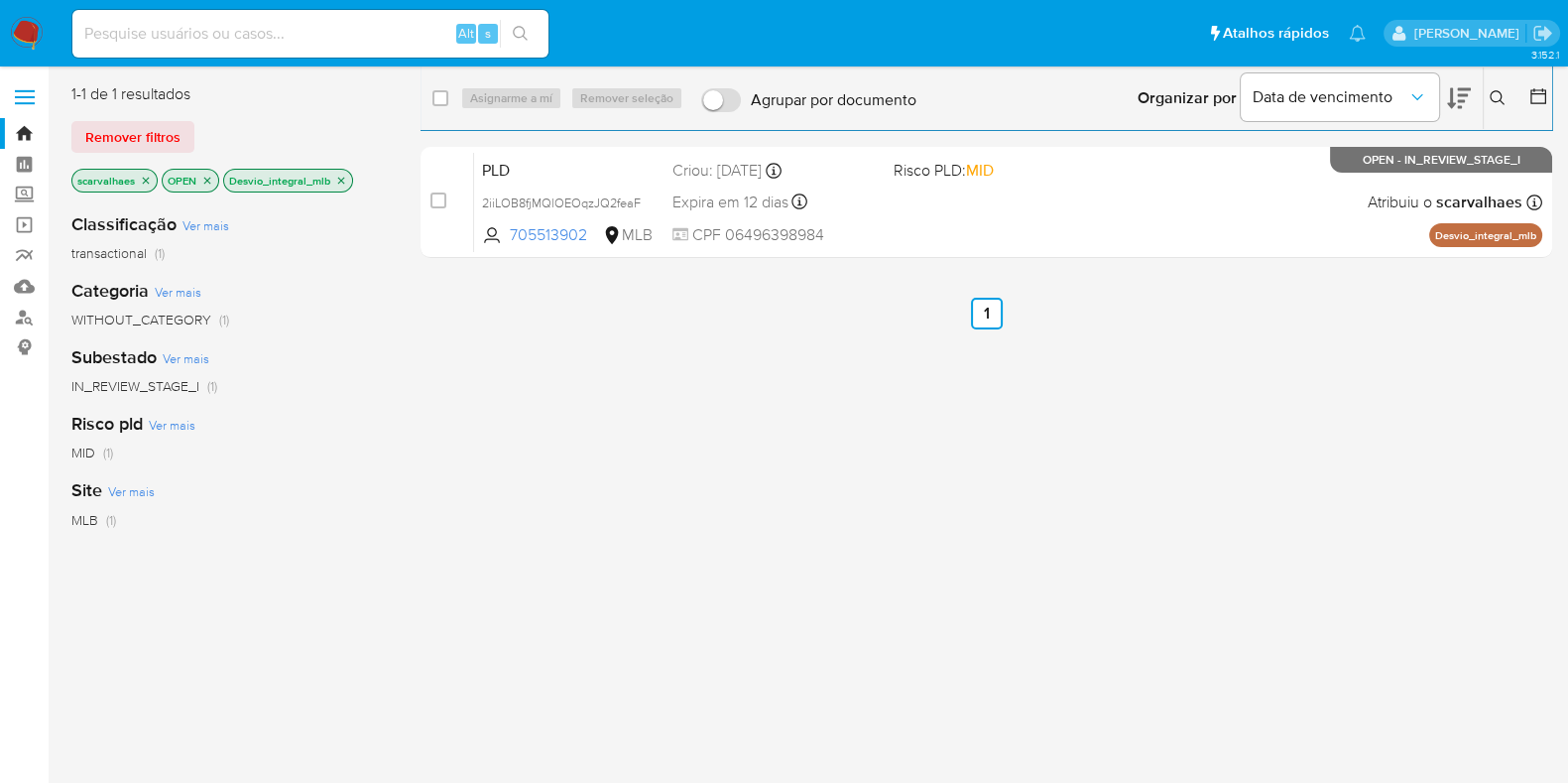
click at [344, 176] on icon "close-filter" at bounding box center [341, 181] width 12 height 12
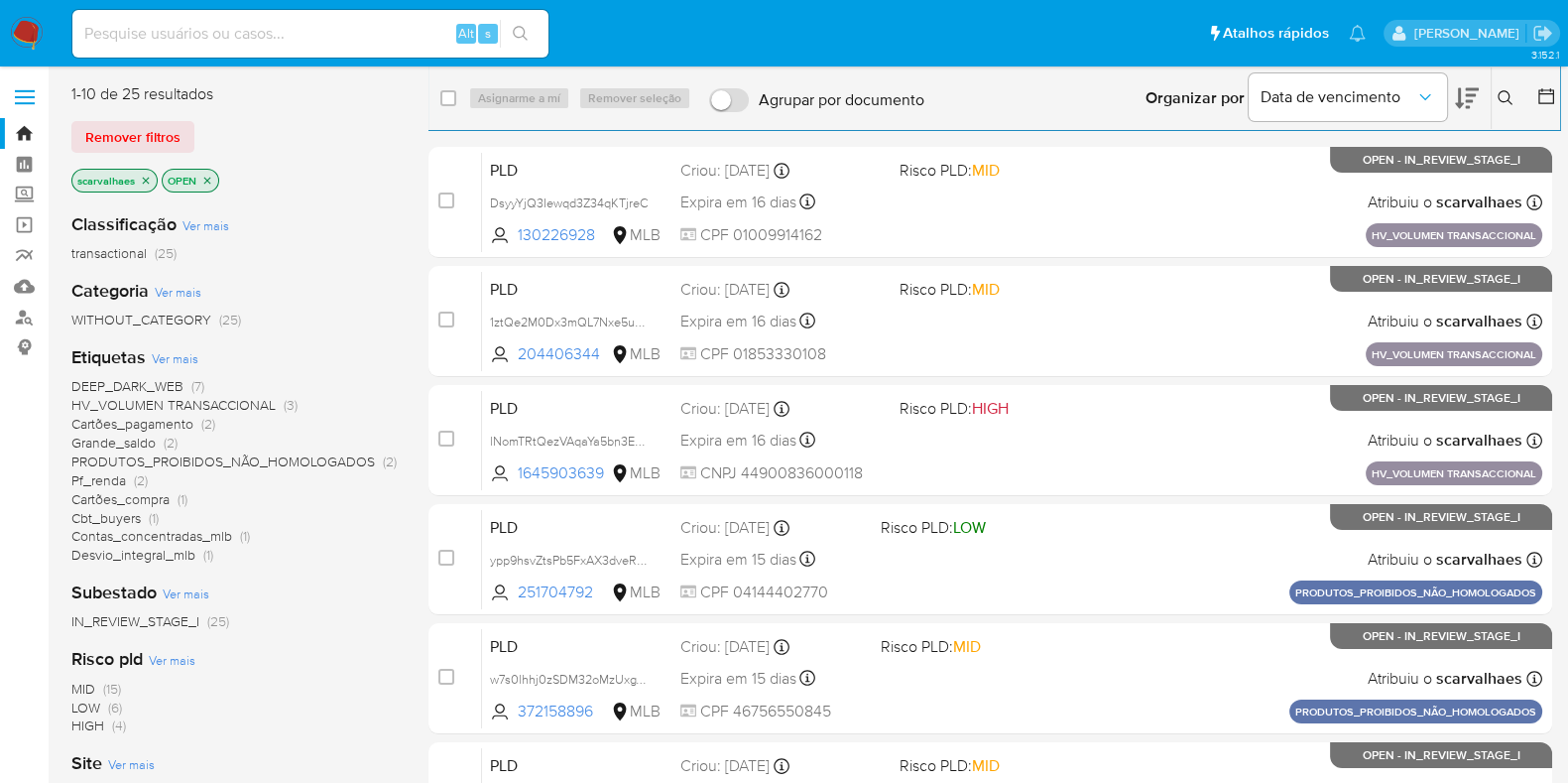
click at [142, 534] on span "Contas_concentradas_mlb" at bounding box center [152, 536] width 161 height 20
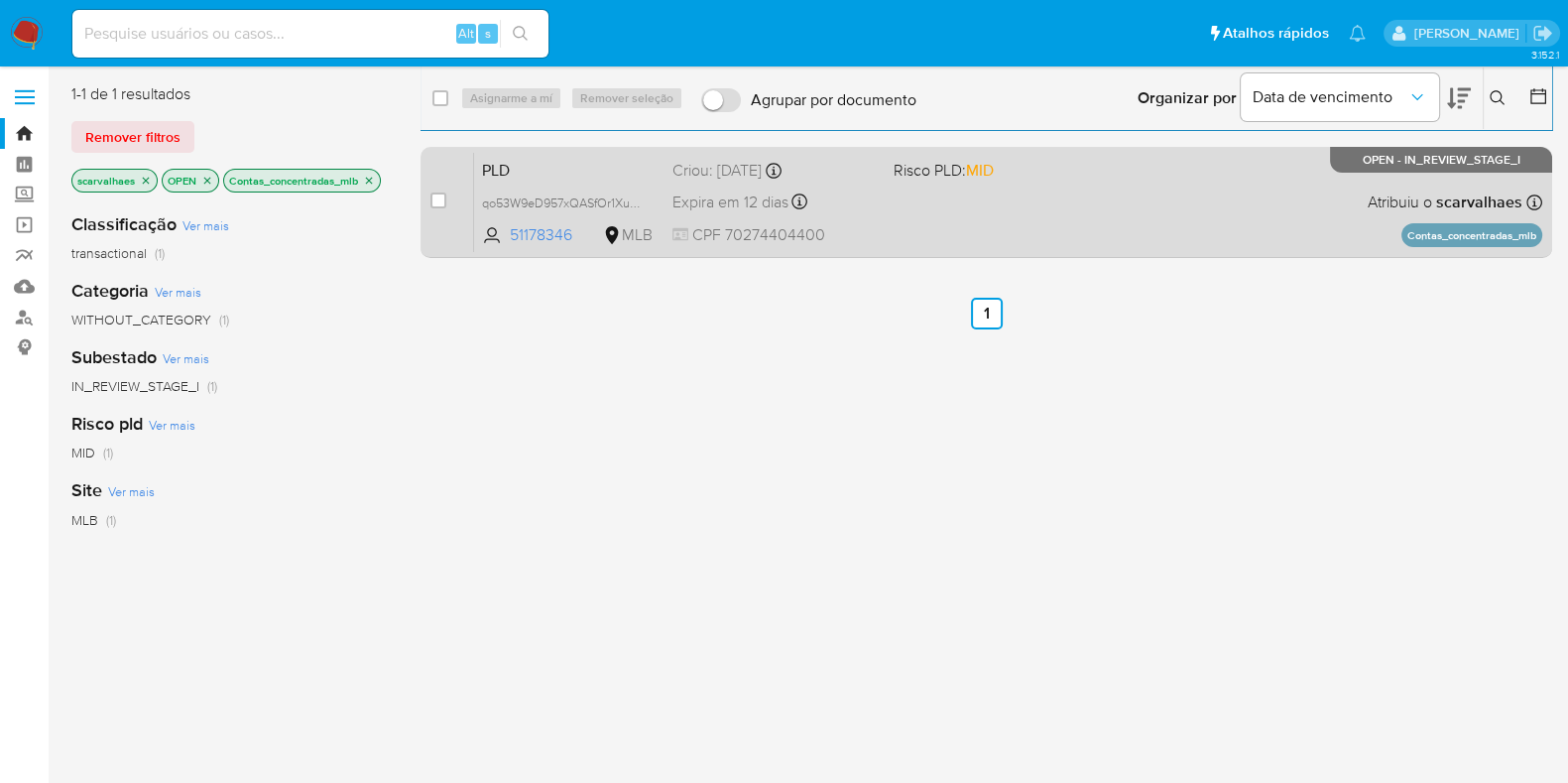
click at [967, 174] on span "Risco PLD: MID" at bounding box center [943, 170] width 100 height 22
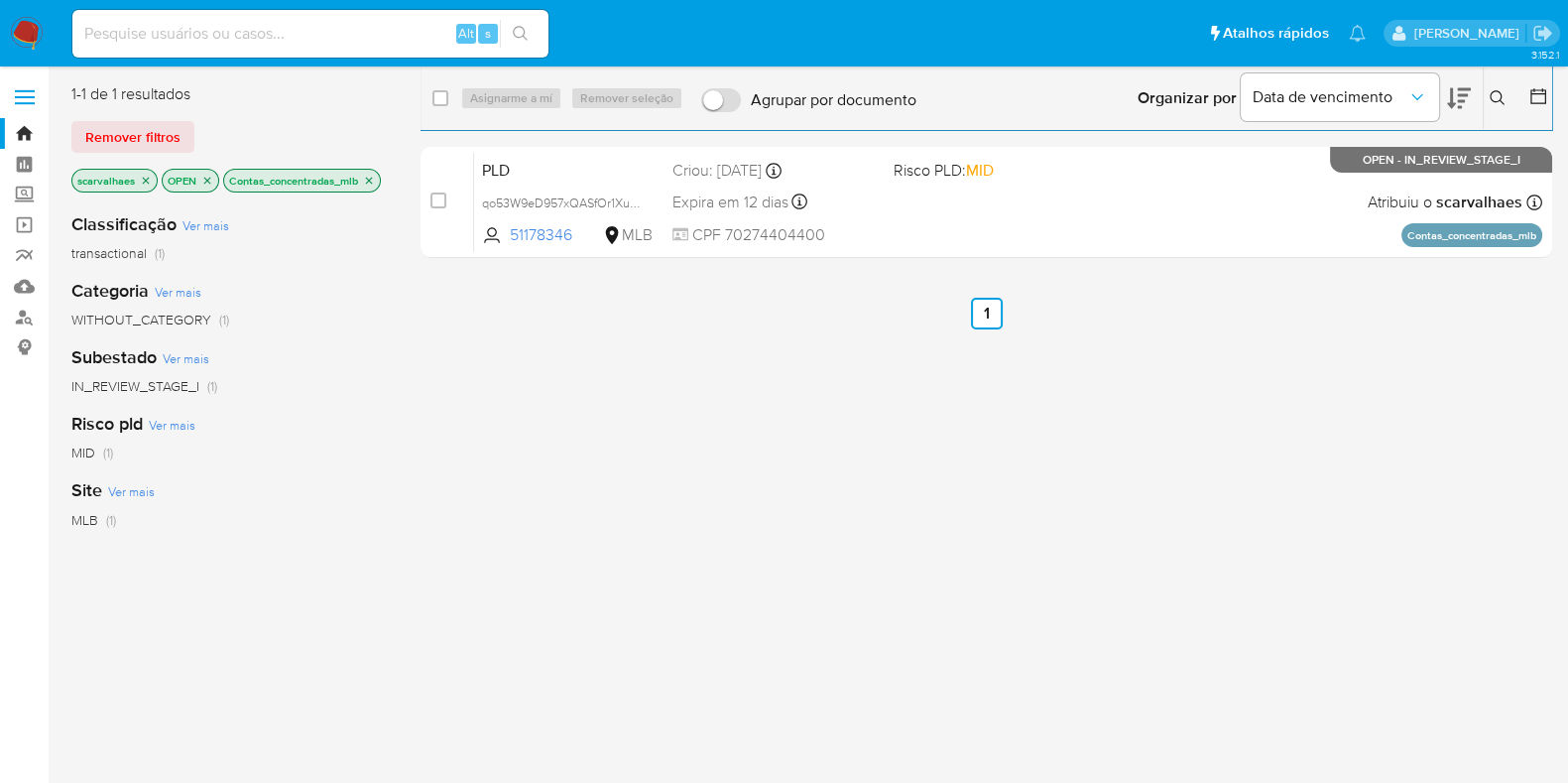
click at [367, 180] on icon "close-filter" at bounding box center [369, 181] width 12 height 12
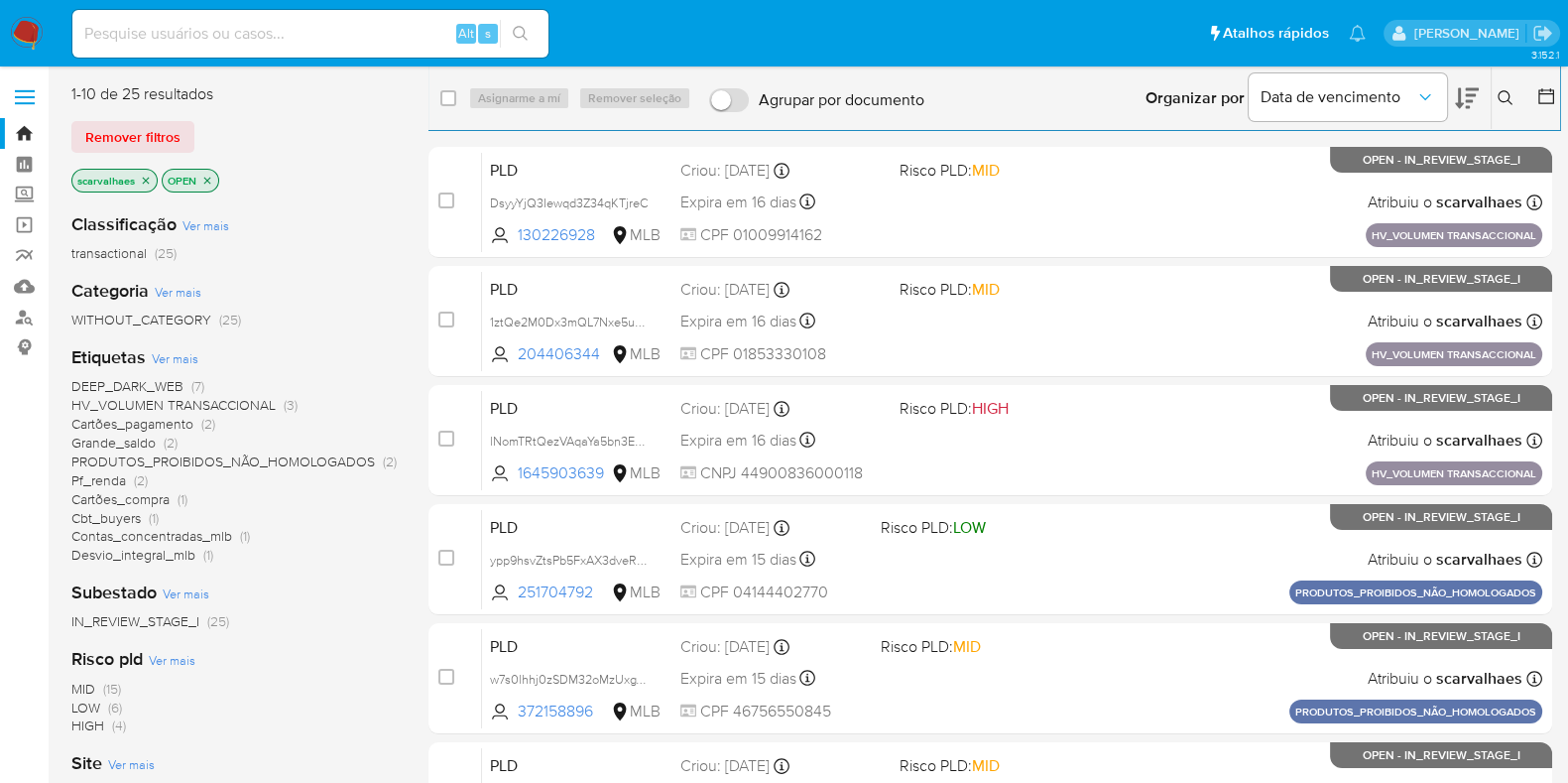
click at [101, 478] on span "Pf_renda" at bounding box center [99, 480] width 55 height 20
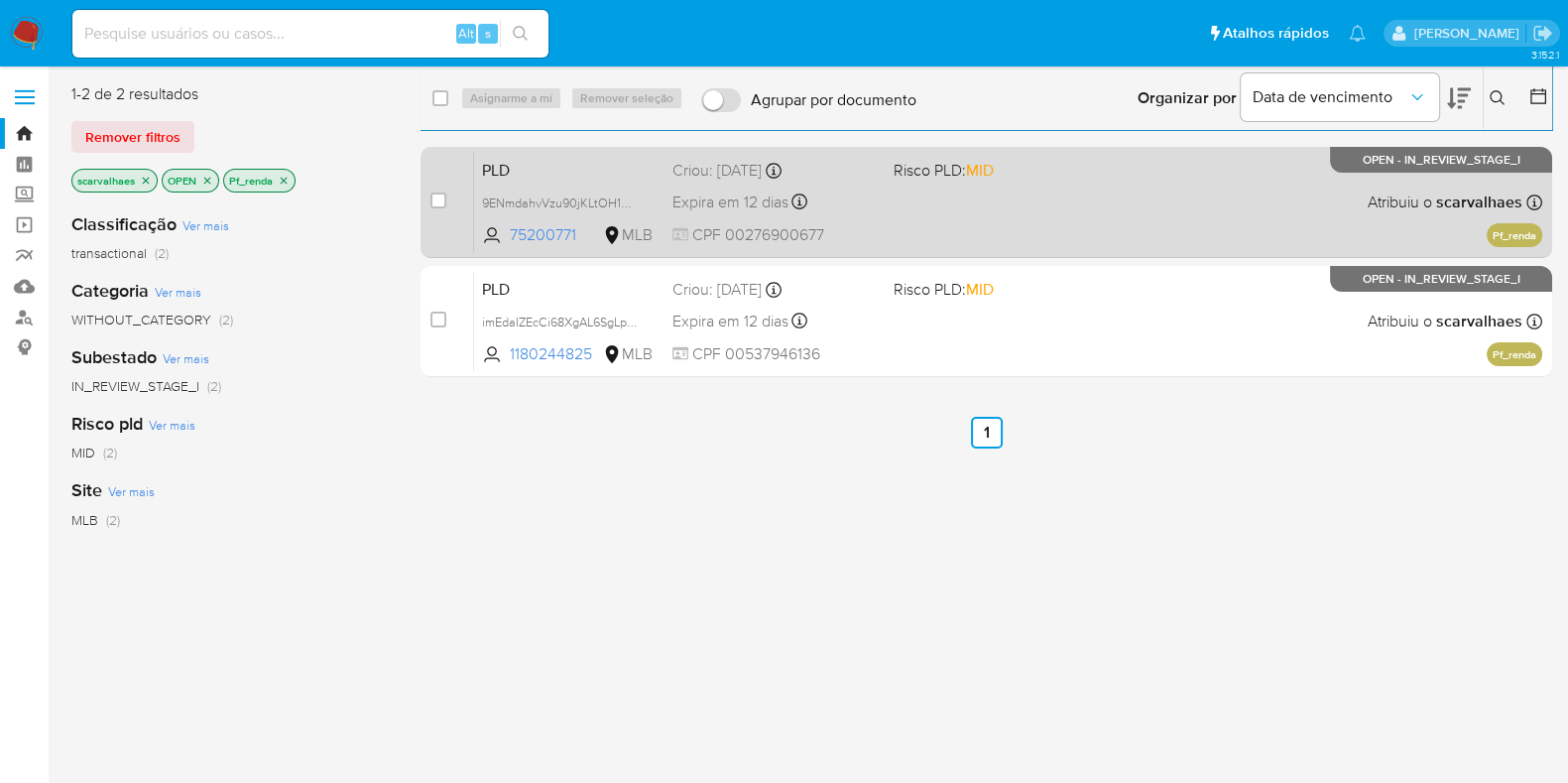
click at [841, 211] on div "Expira em 12 dias Expira em [DATE] 01:12:12" at bounding box center [776, 202] width 206 height 27
click at [575, 226] on span "75200771" at bounding box center [554, 236] width 89 height 22
click at [763, 180] on div "Criou: [DATE] Criou: [DATE] 01:12:11" at bounding box center [776, 171] width 206 height 22
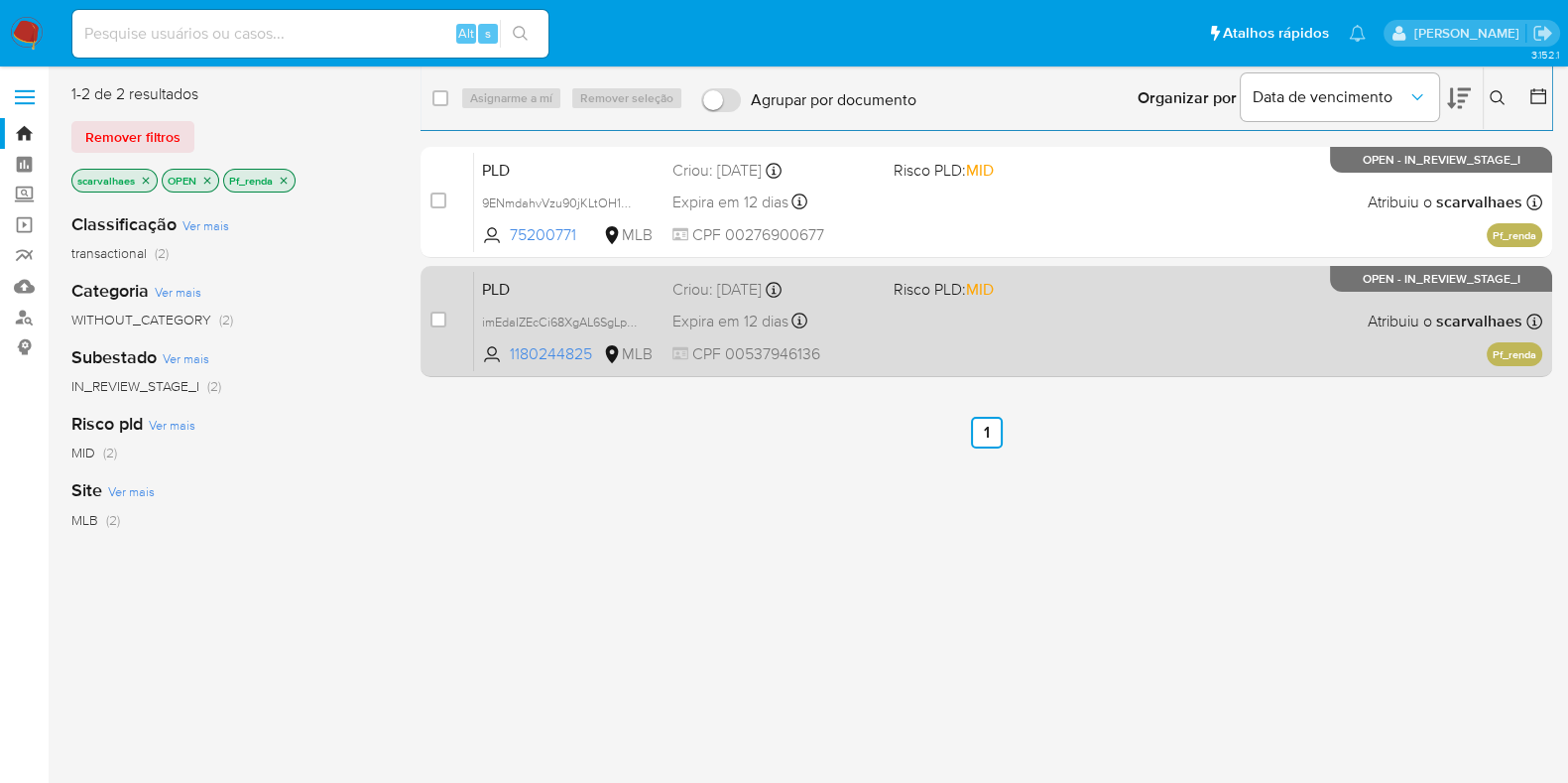
click at [968, 350] on div "PLD imEdaIZEcCi68XgAL6SgLpoR 1180244825 MLB Risco PLD: MID Criou: [DATE] Criou:…" at bounding box center [1008, 321] width 1068 height 100
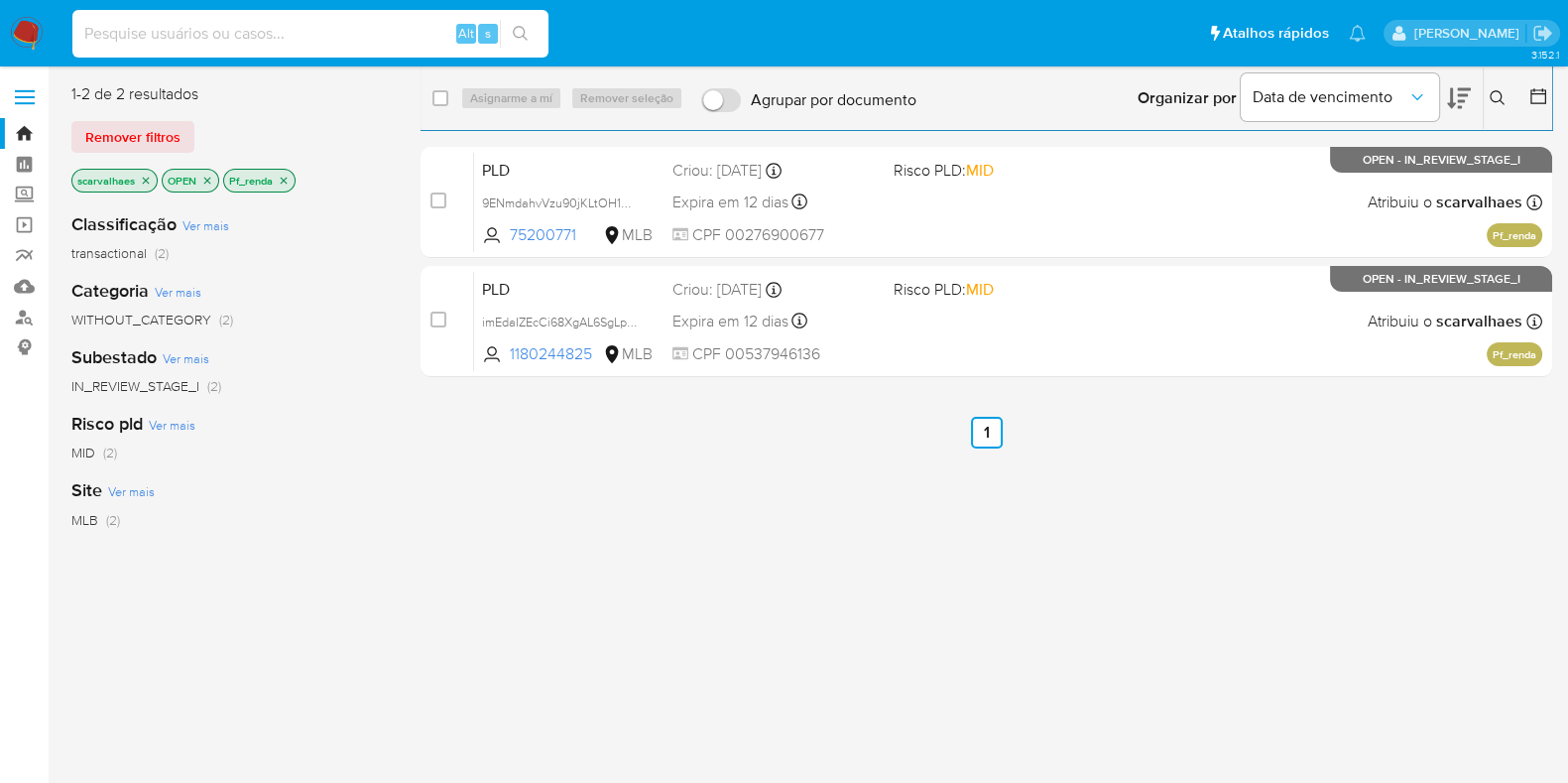
paste input "46jFtOL5Vjr1f1DQlFl1YWOa Tú, Ayer 18:36 nGVfJsK5FnetkWoX9CgNrjkj Tú, 11:08 peço…"
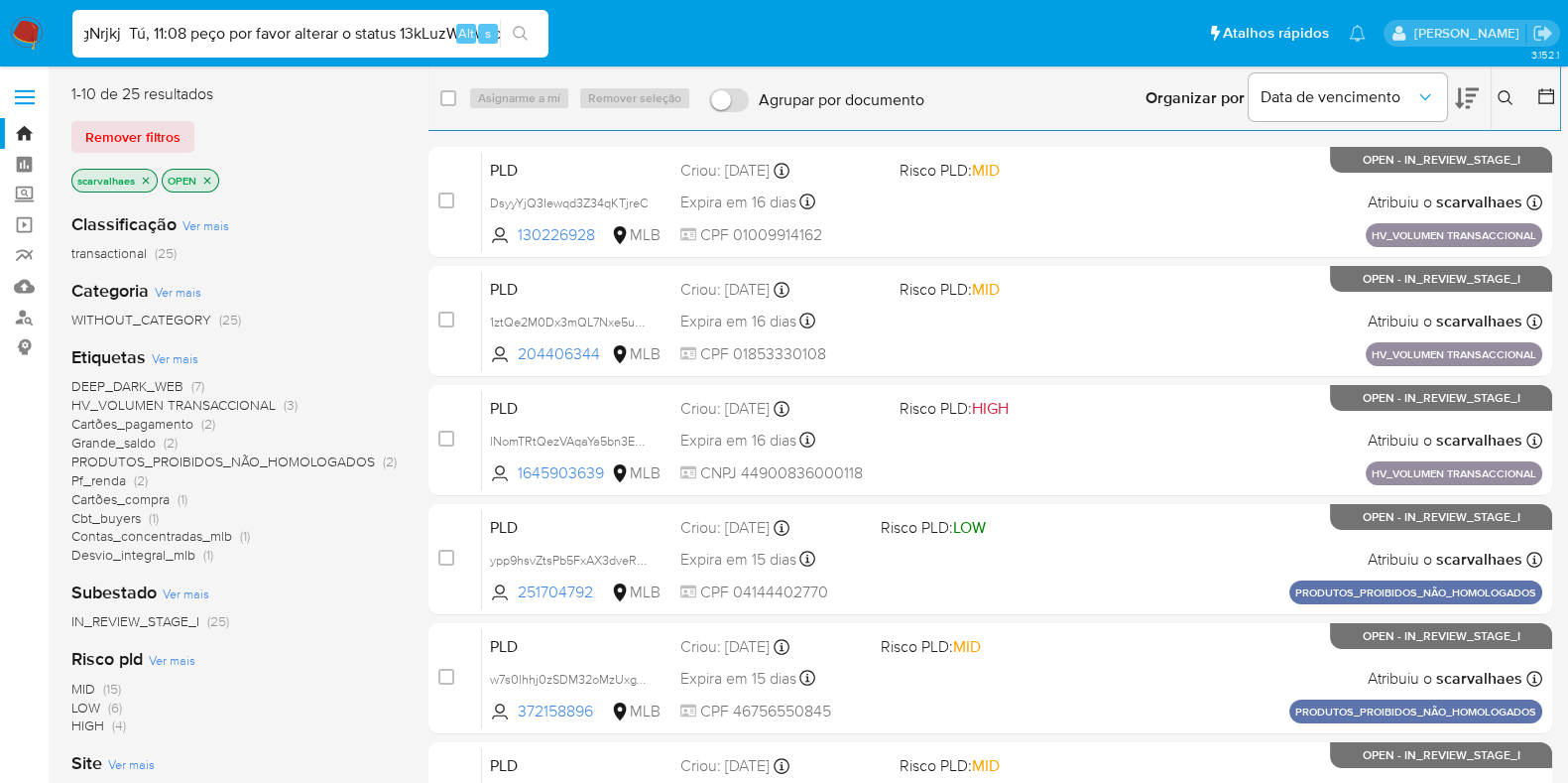
type input "46jFtOL5Vjr1f1DQlFl1YWOa Tú, Ayer 18:36 nGVfJsK5FnetkWoX9CgNrjkj Tú, 11:08 peço…"
drag, startPoint x: 87, startPoint y: 34, endPoint x: 938, endPoint y: 10, distance: 851.3
click at [950, 22] on ul "Pausado Ver notificaciones 46jFtOL5Vjr1f1DQlFl1YWOa Tú, Ayer 18:36 nGVfJsK5Fnet…" at bounding box center [720, 33] width 1313 height 50
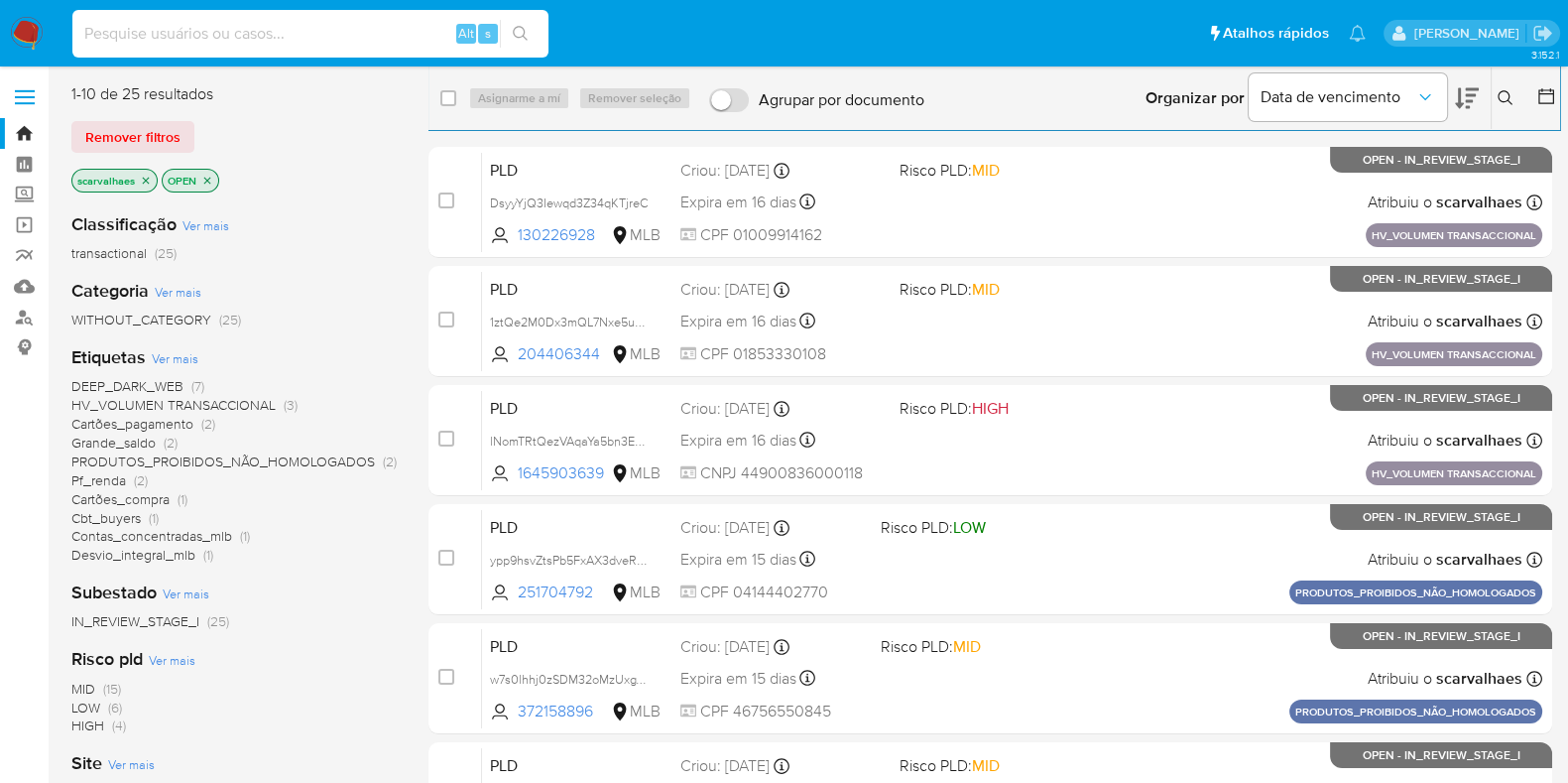
paste input "46jFtOL5Vjr1f1DQlFl1YWOa"
type input "46jFtOL5Vjr1f1DQlFl1YWOa"
click at [531, 37] on button "search-icon" at bounding box center [520, 34] width 41 height 28
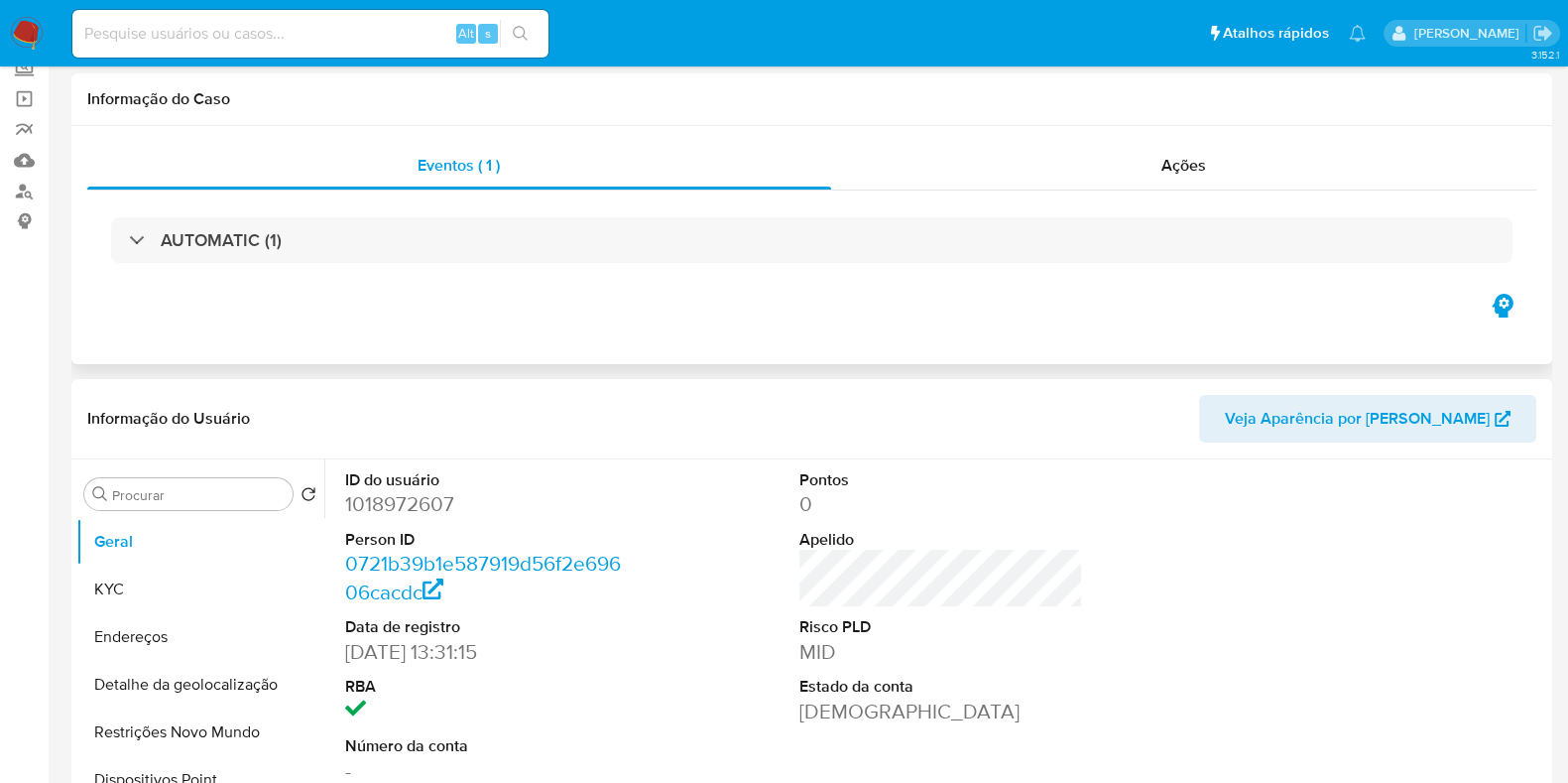
select select "10"
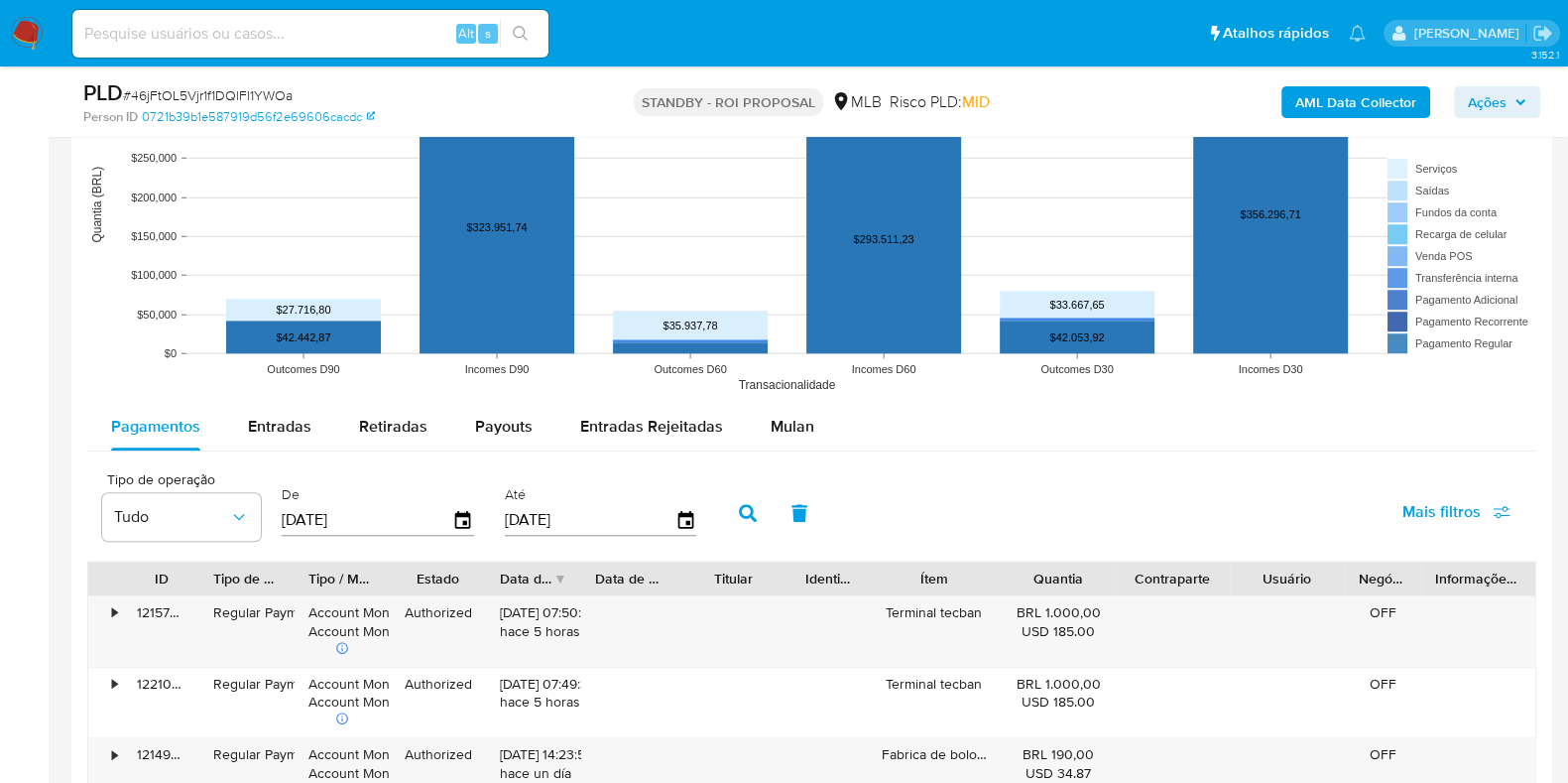
scroll to position [1983, 0]
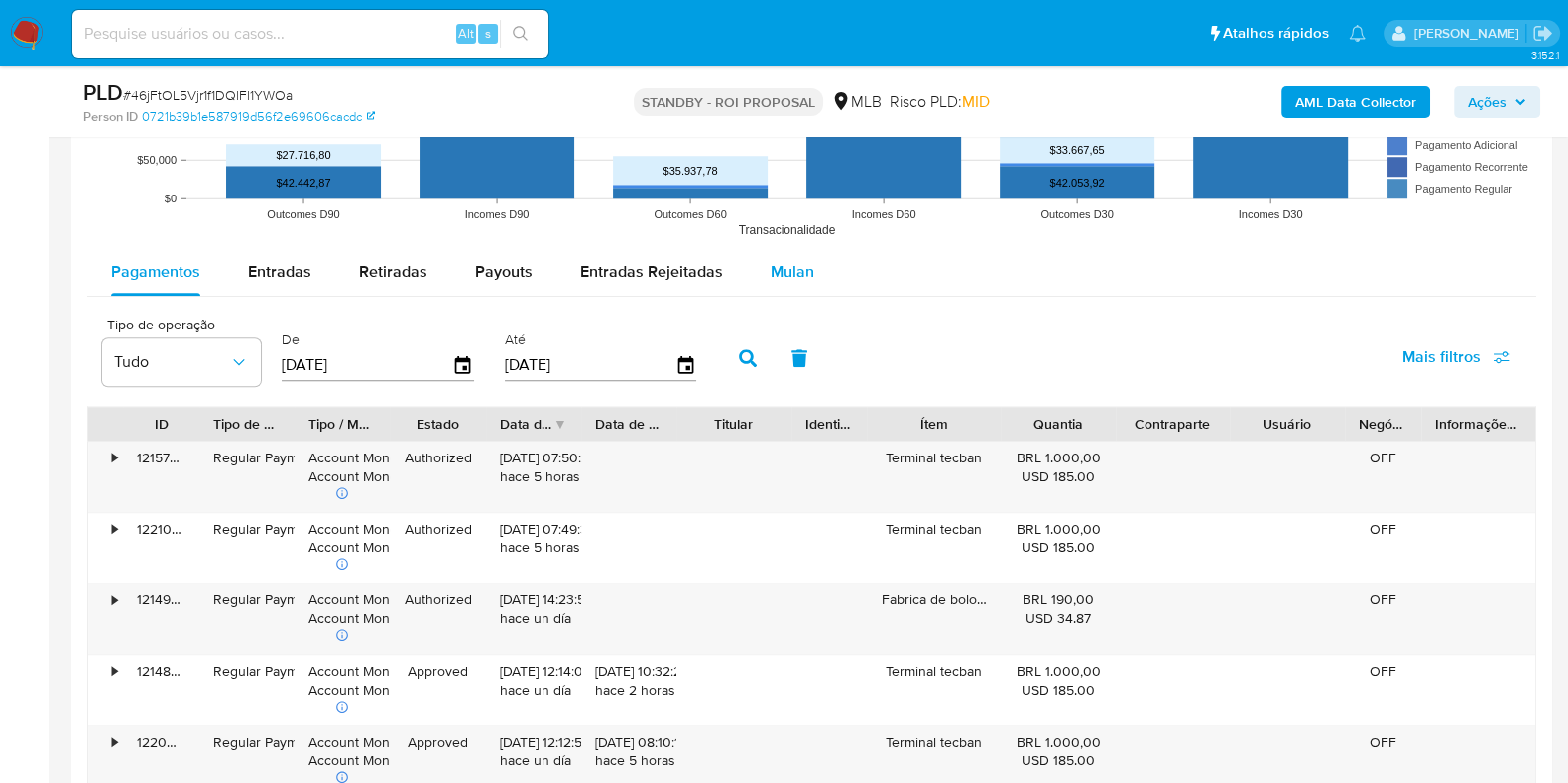
click at [781, 270] on span "Mulan" at bounding box center [792, 271] width 44 height 23
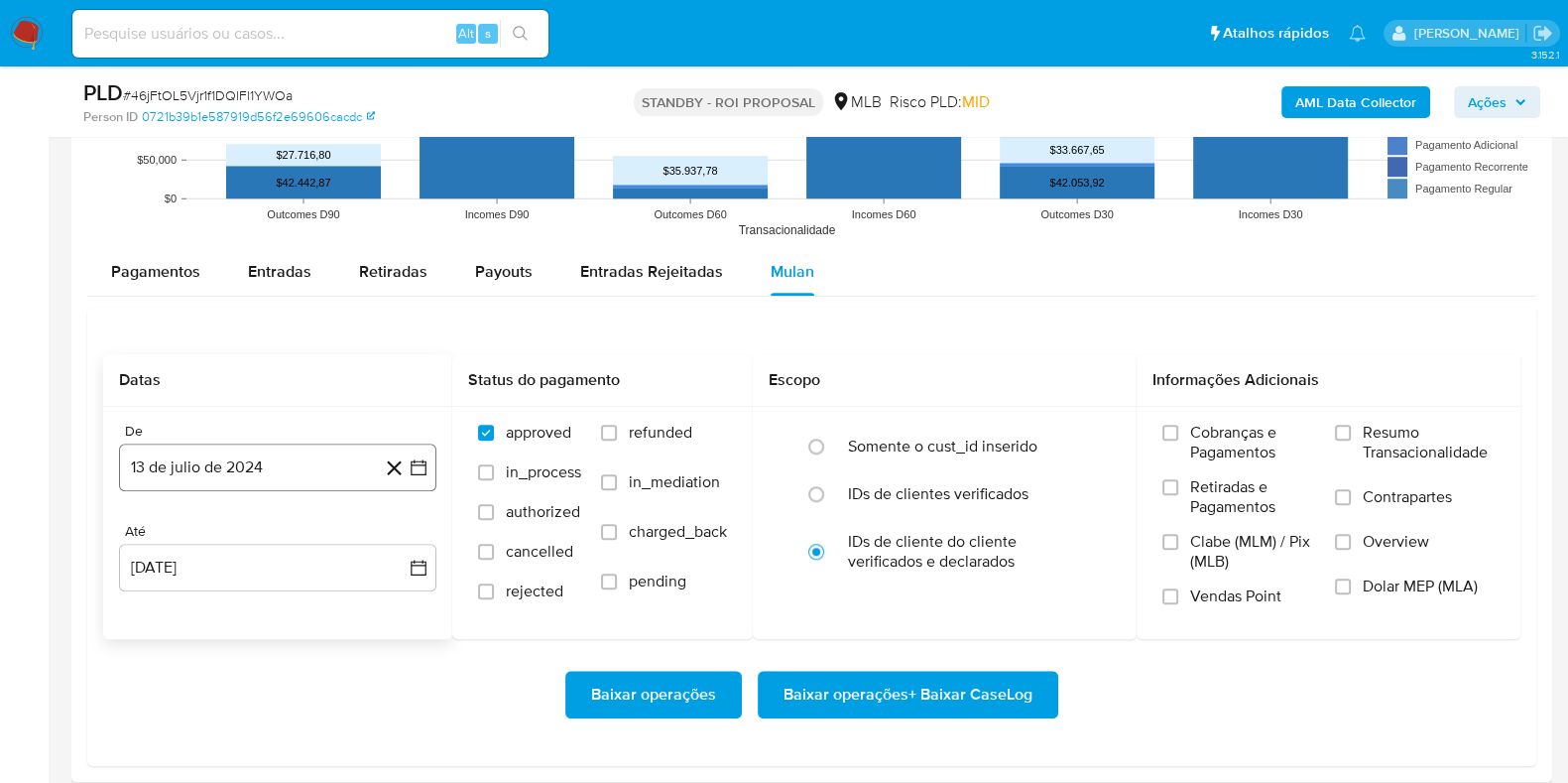
click at [421, 462] on icon "button" at bounding box center [418, 467] width 16 height 16
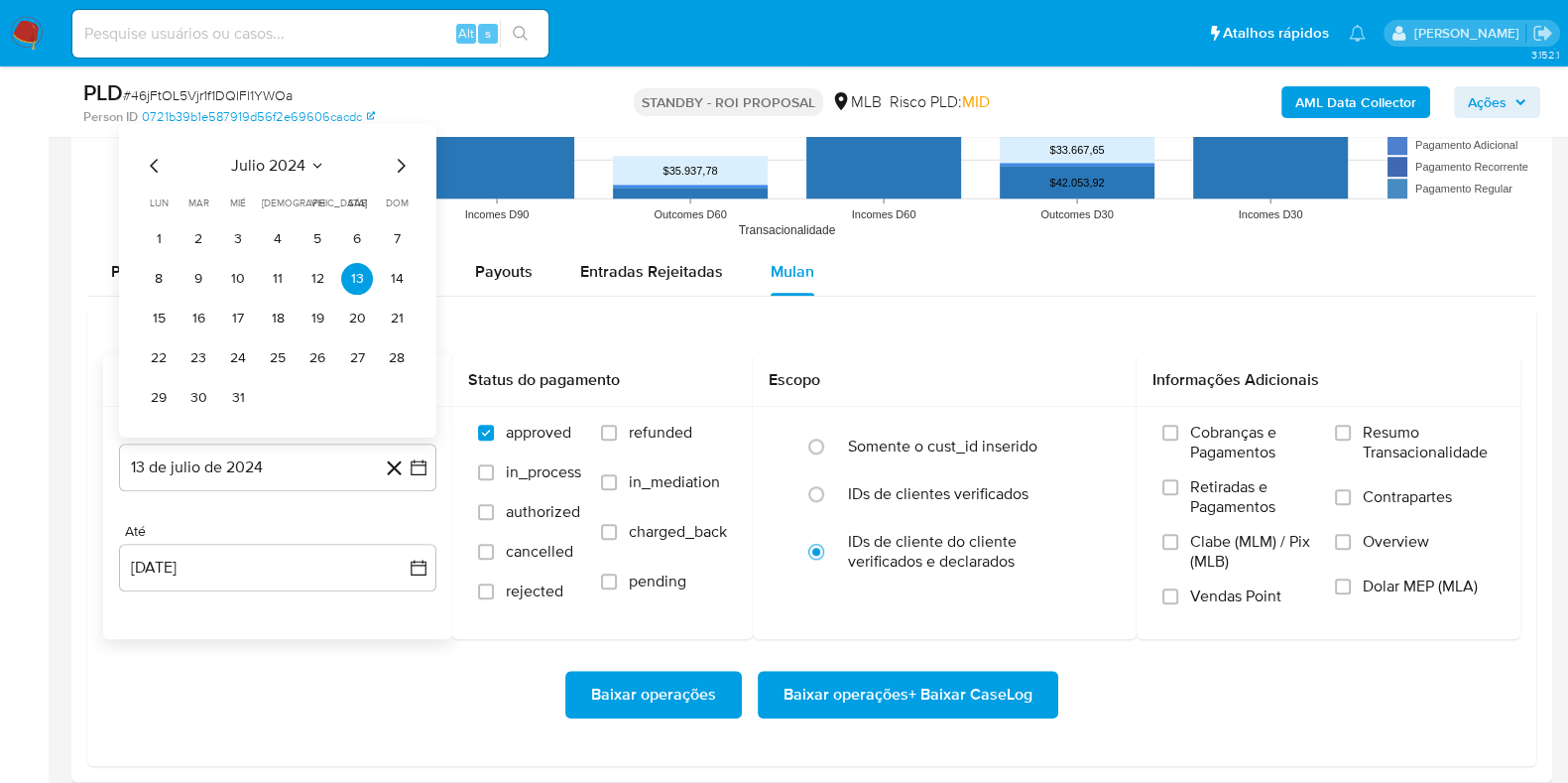
click at [394, 168] on icon "Mes siguiente" at bounding box center [401, 166] width 24 height 24
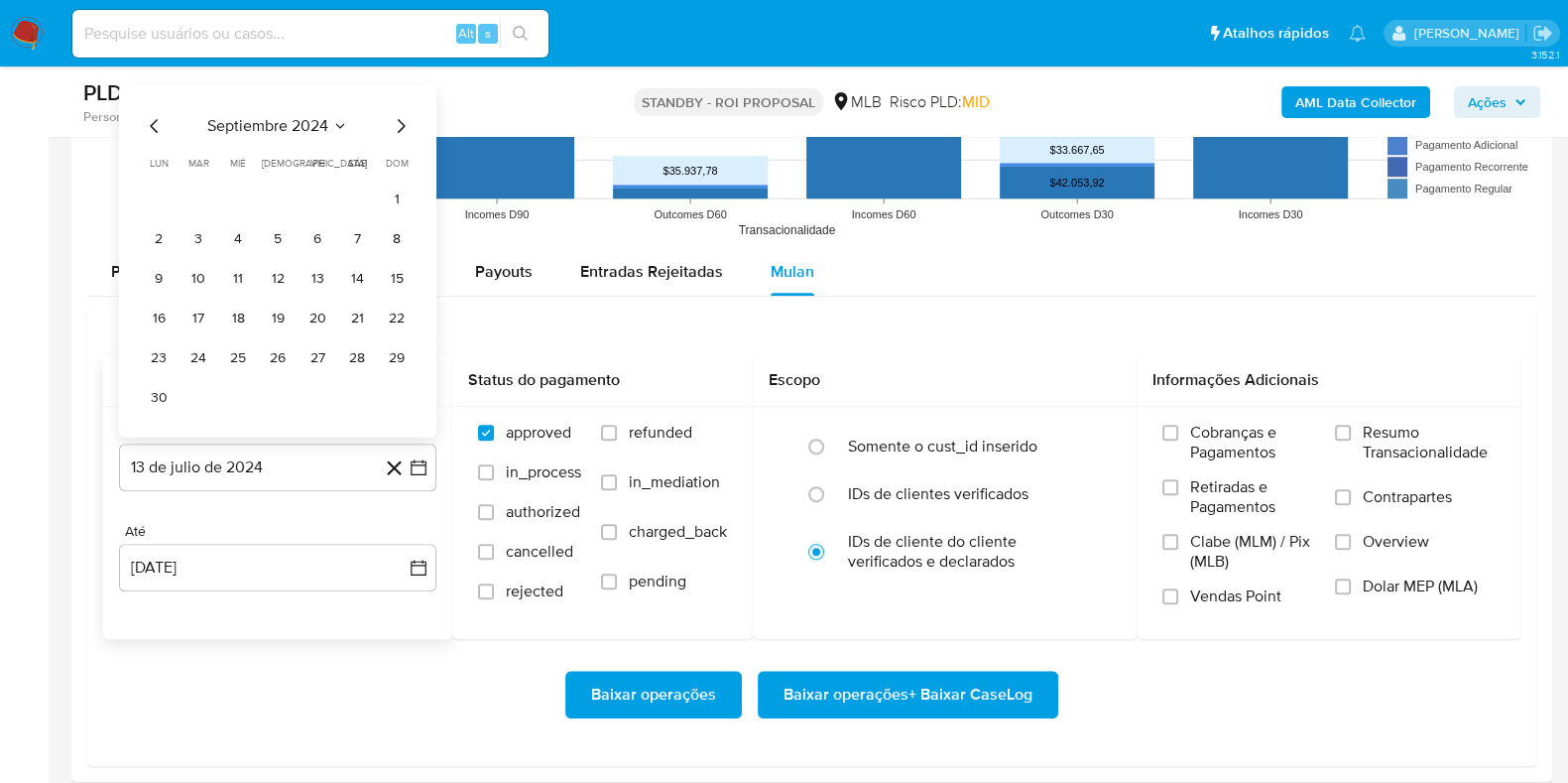
click at [399, 127] on icon "Mes siguiente" at bounding box center [401, 126] width 8 height 14
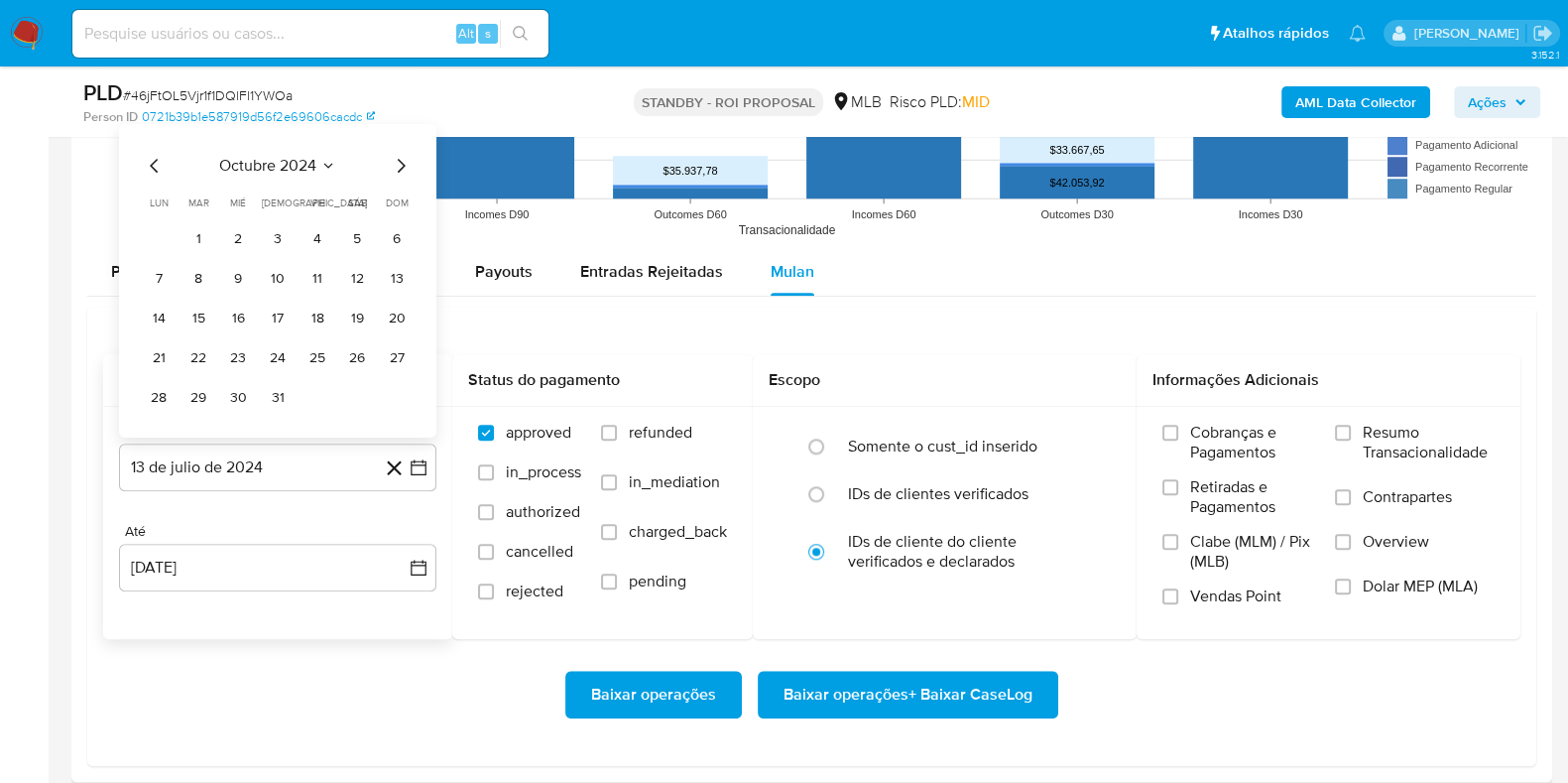
click at [401, 160] on icon "Mes siguiente" at bounding box center [401, 166] width 24 height 24
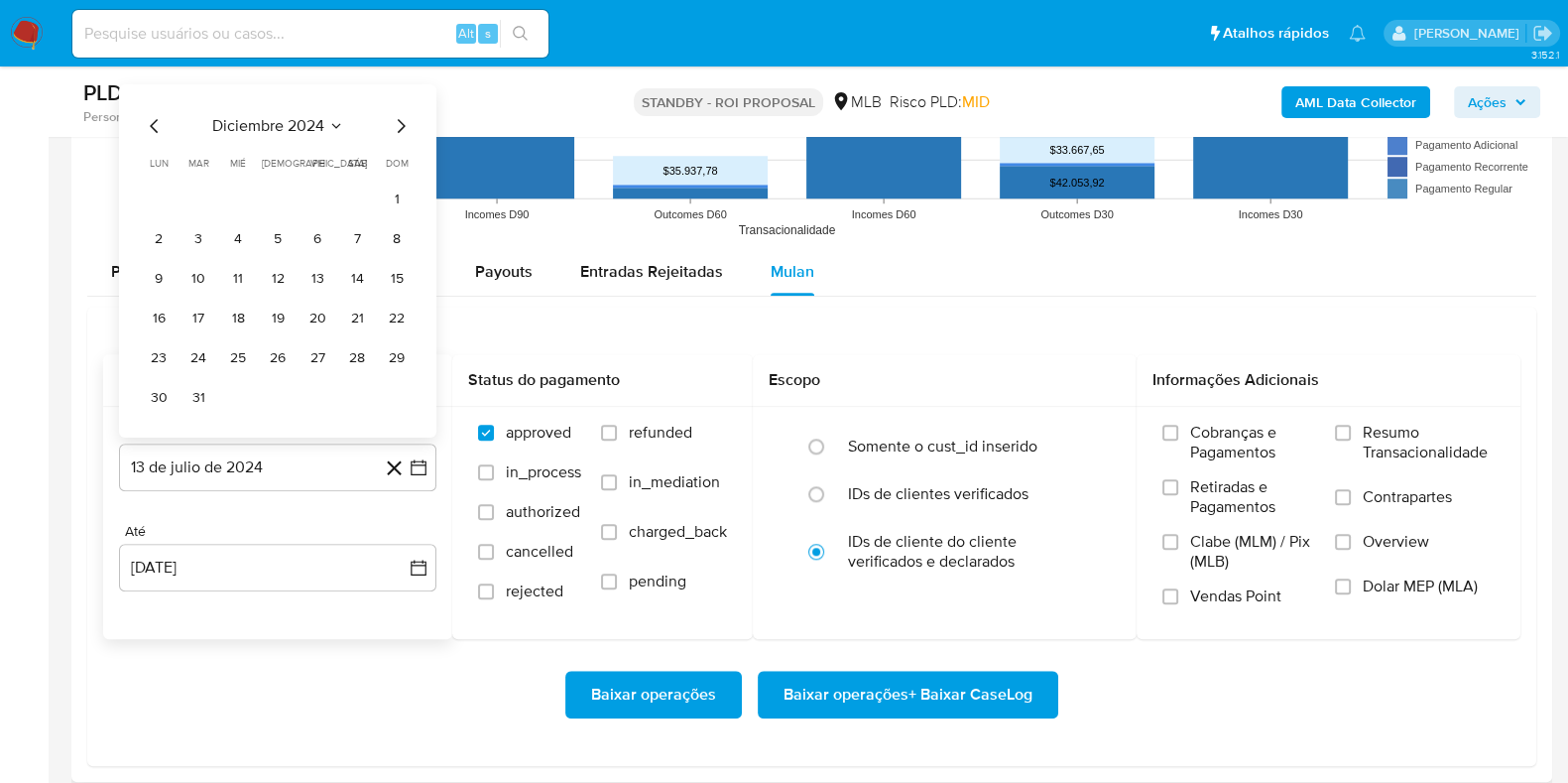
click at [392, 121] on icon "Mes siguiente" at bounding box center [401, 126] width 24 height 24
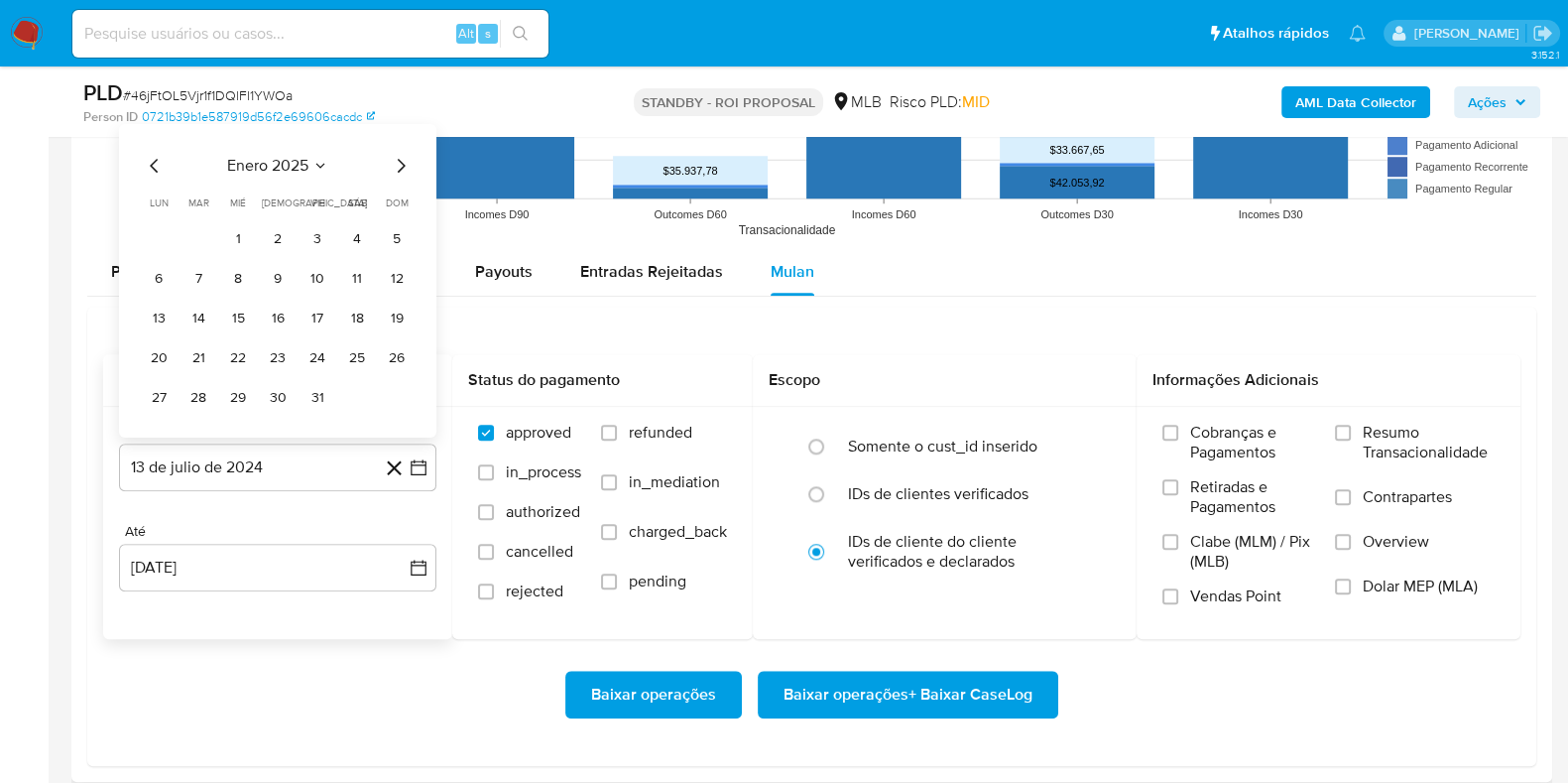
click at [395, 163] on icon "Mes siguiente" at bounding box center [401, 166] width 24 height 24
click at [397, 163] on icon "Mes siguiente" at bounding box center [401, 166] width 24 height 24
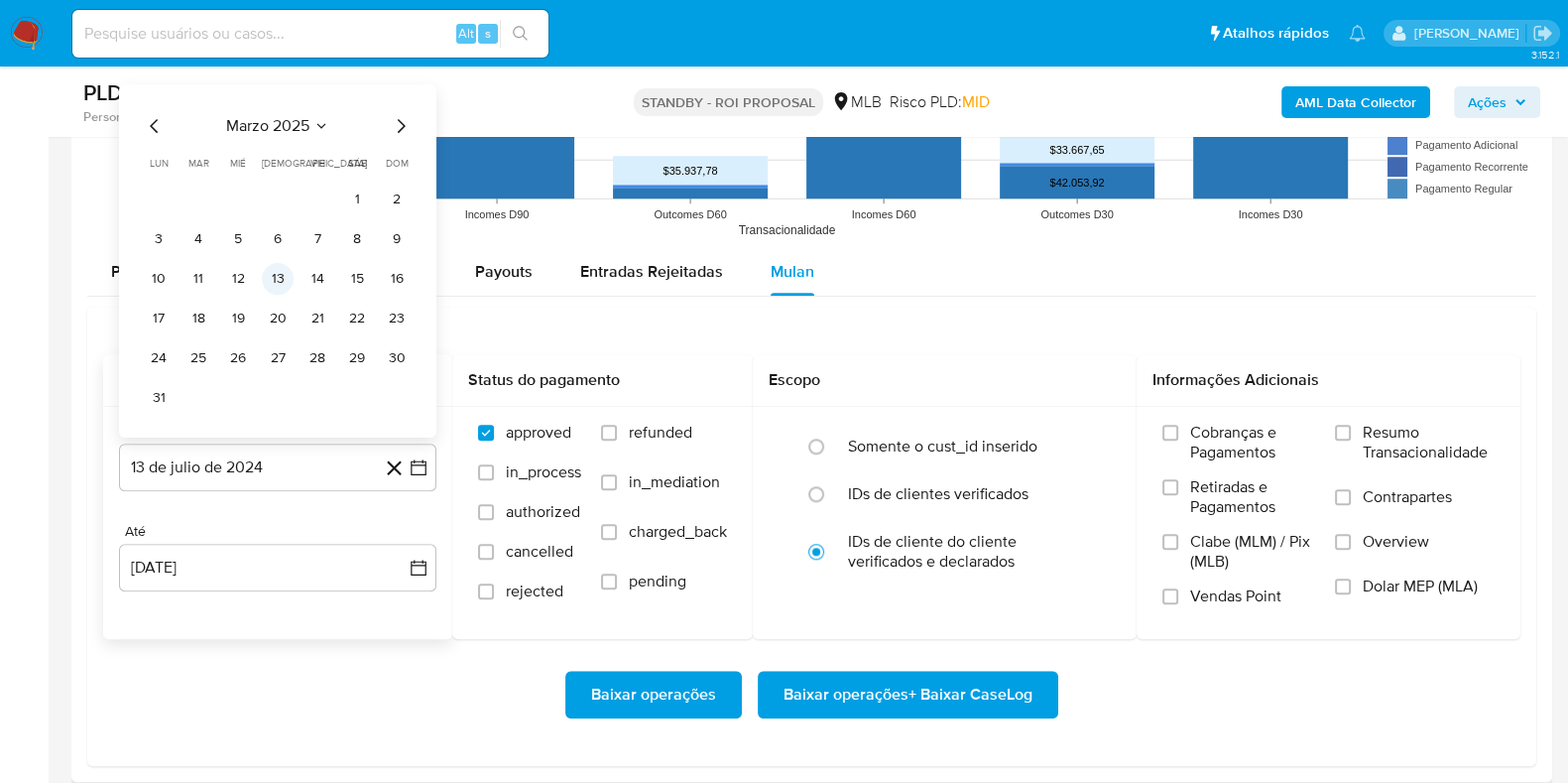
click at [276, 275] on button "13" at bounding box center [277, 279] width 32 height 32
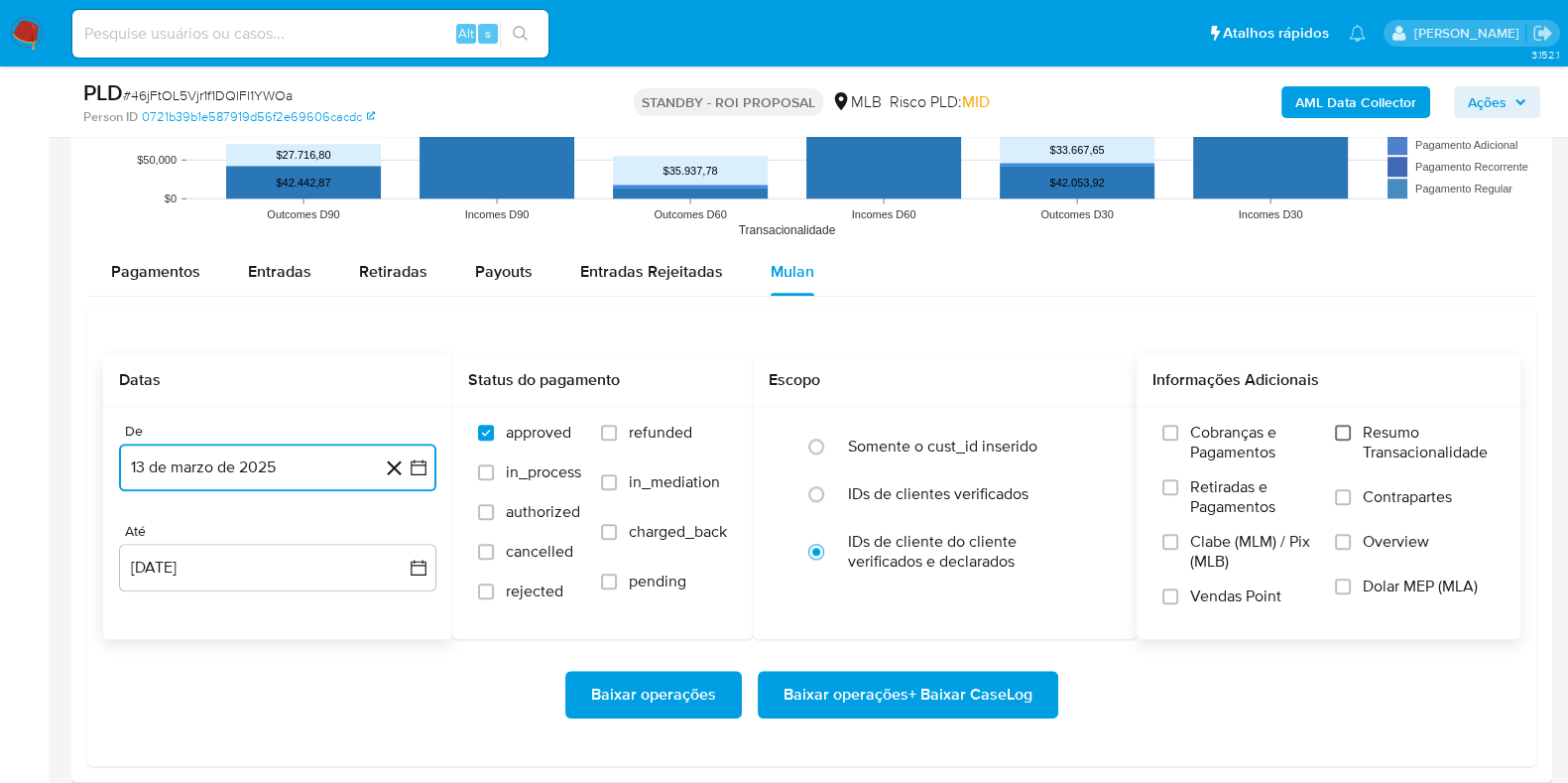
click at [1343, 431] on input "Resumo Transacionalidade" at bounding box center [1343, 432] width 16 height 16
click at [893, 683] on span "Baixar operações + Baixar CaseLog" at bounding box center [907, 695] width 249 height 44
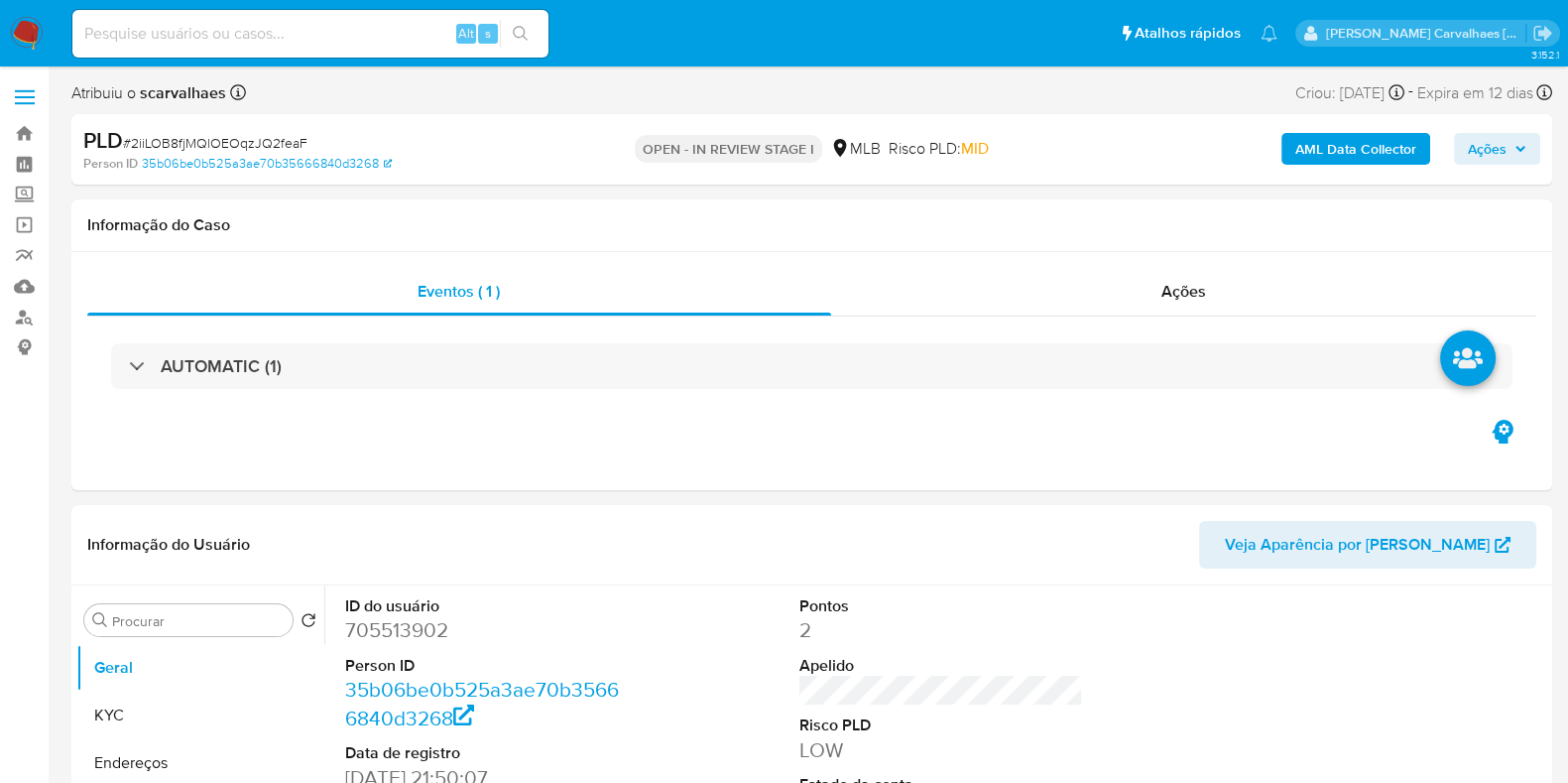
select select "10"
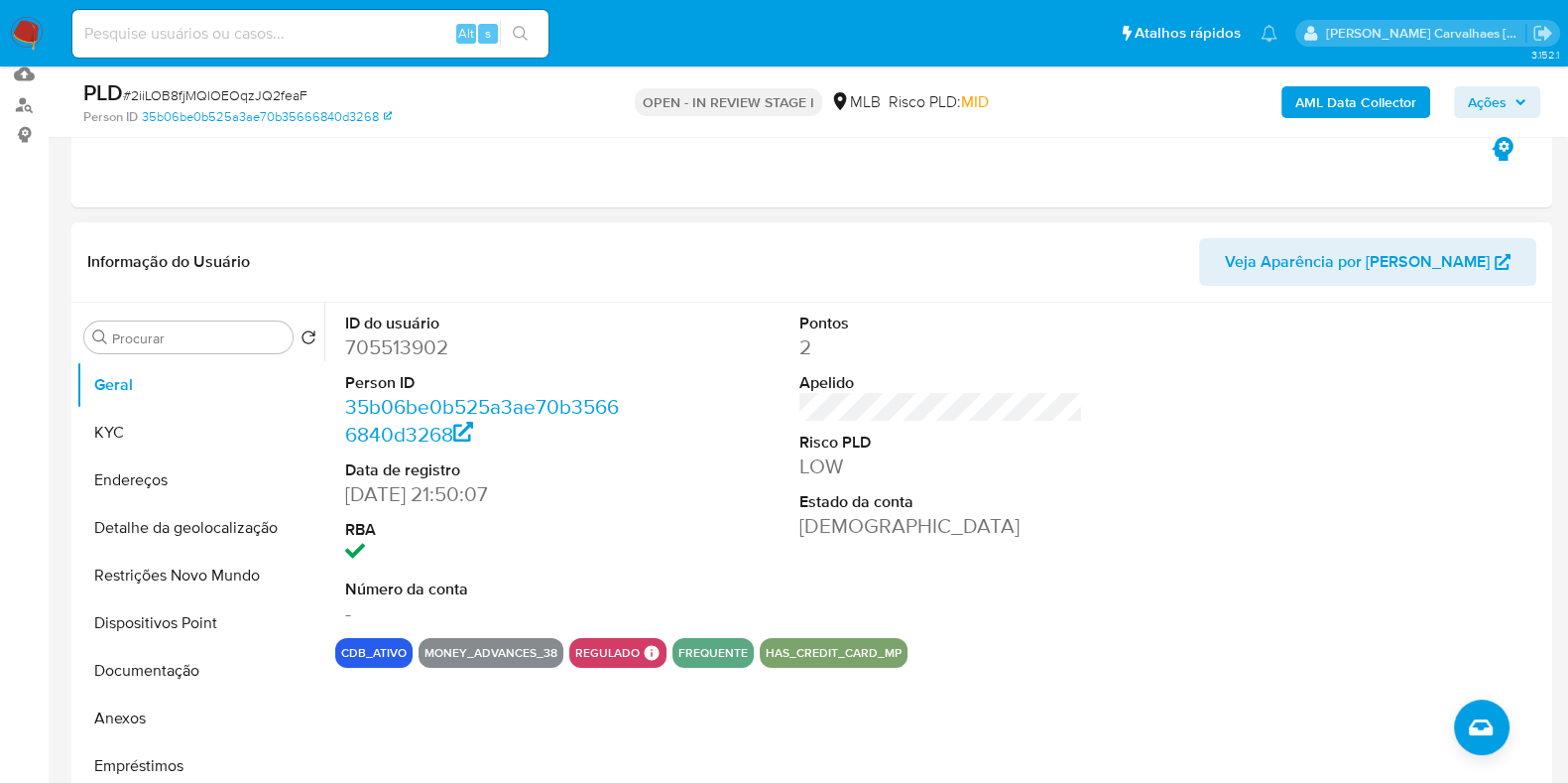
scroll to position [247, 0]
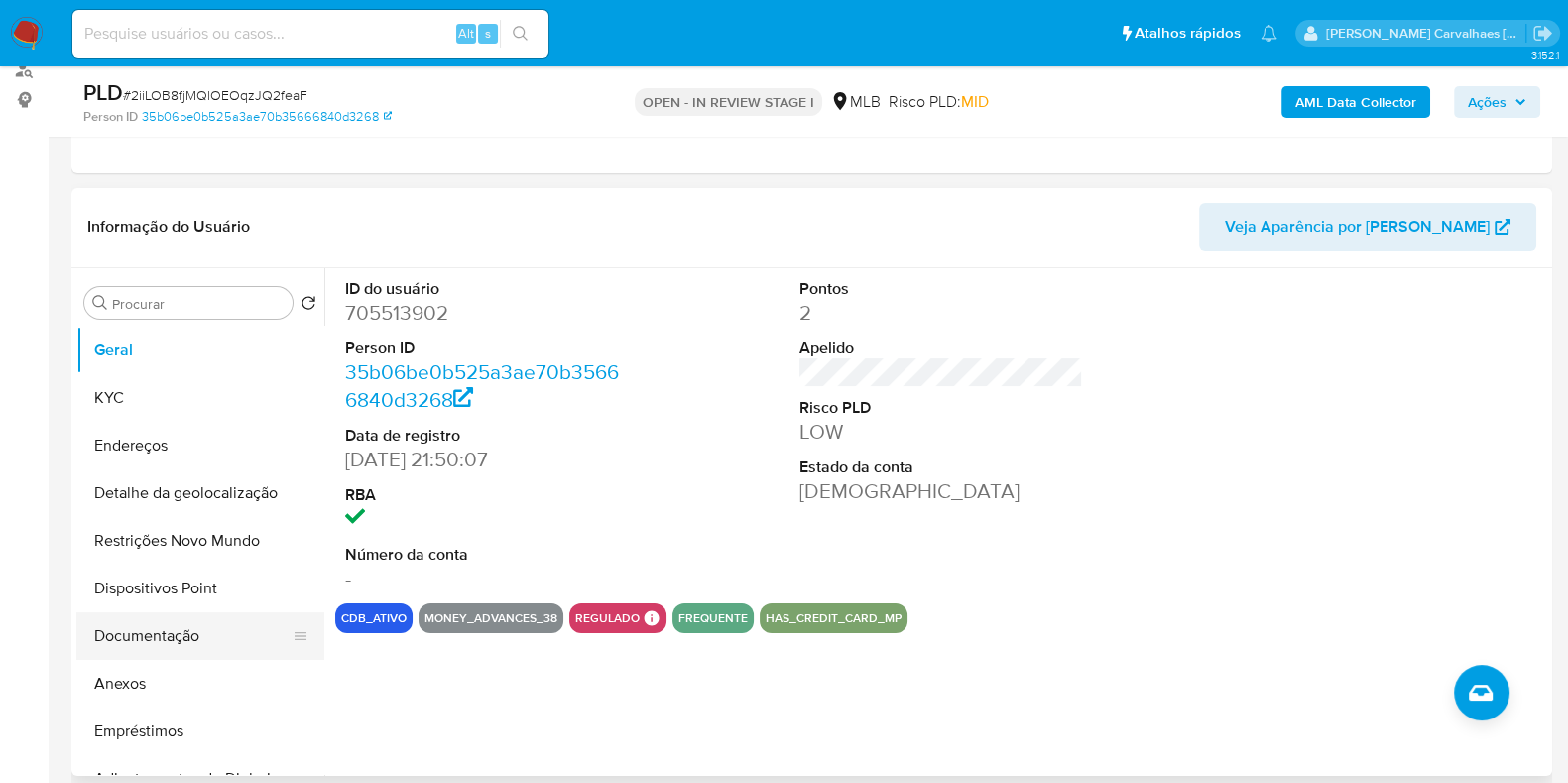
click at [212, 633] on button "Documentação" at bounding box center [193, 636] width 233 height 48
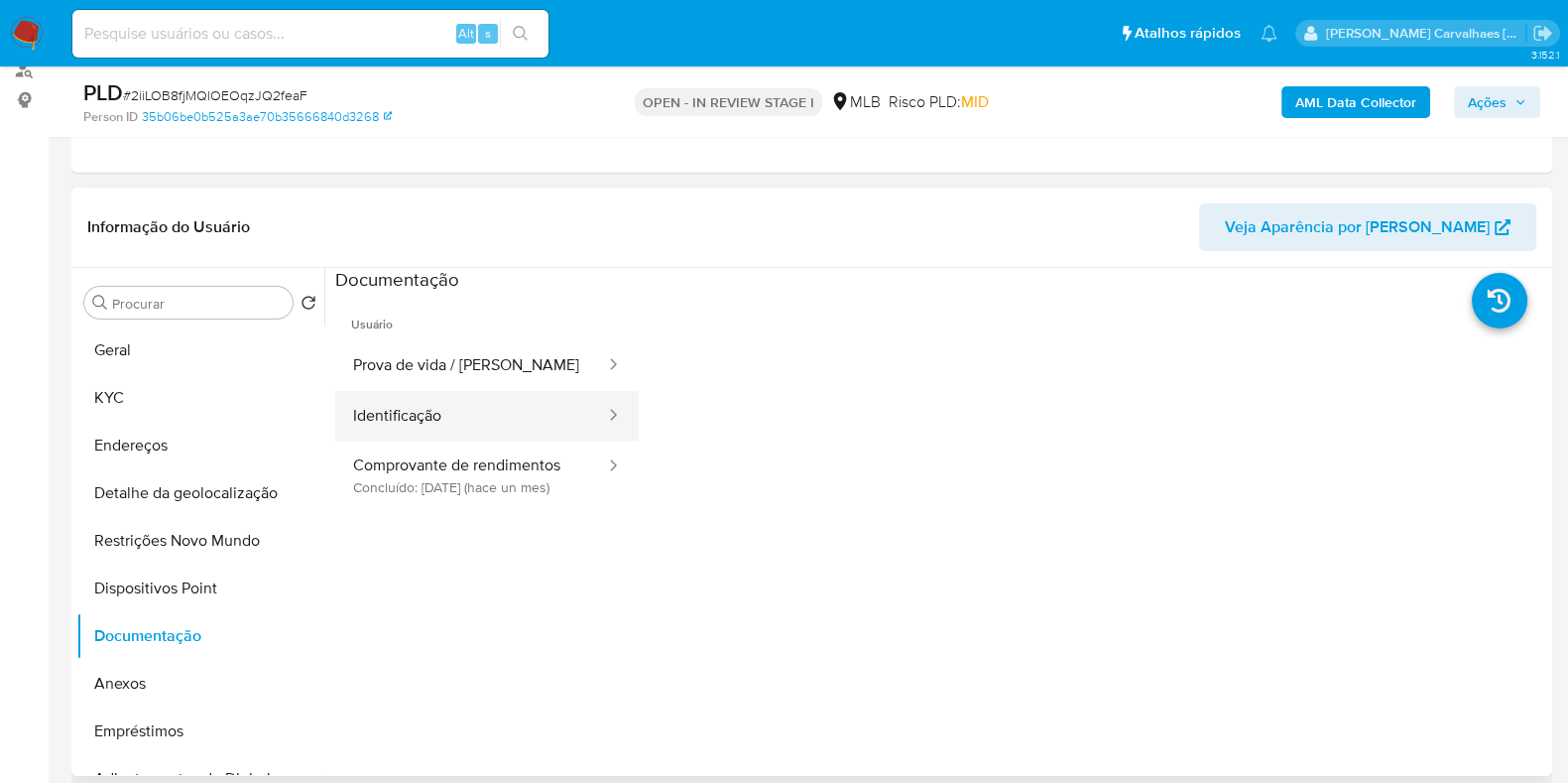
click at [435, 401] on button "Identificação" at bounding box center [471, 416] width 271 height 51
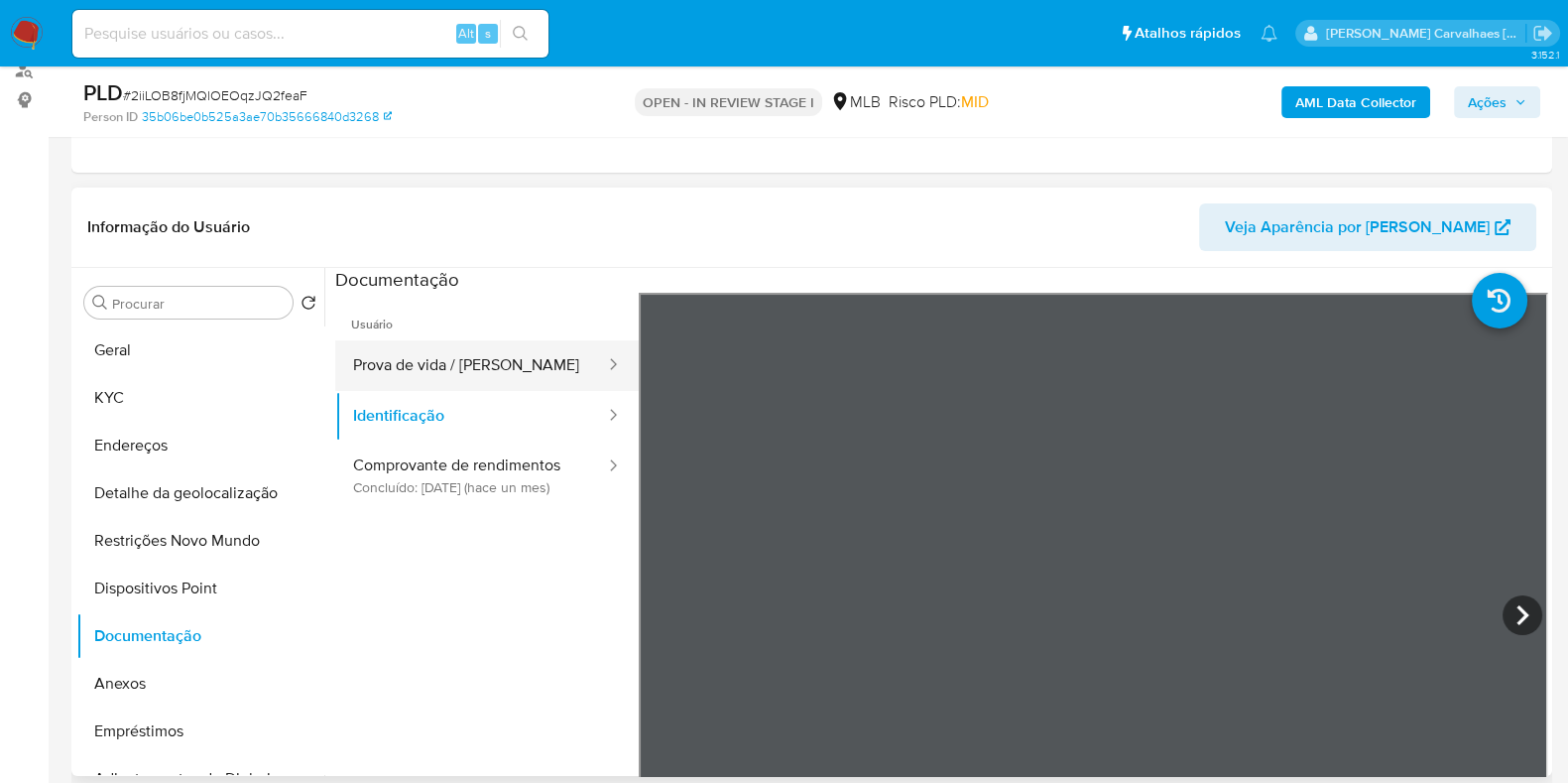
click at [429, 366] on button "Prova de vida / Selfie" at bounding box center [471, 366] width 271 height 51
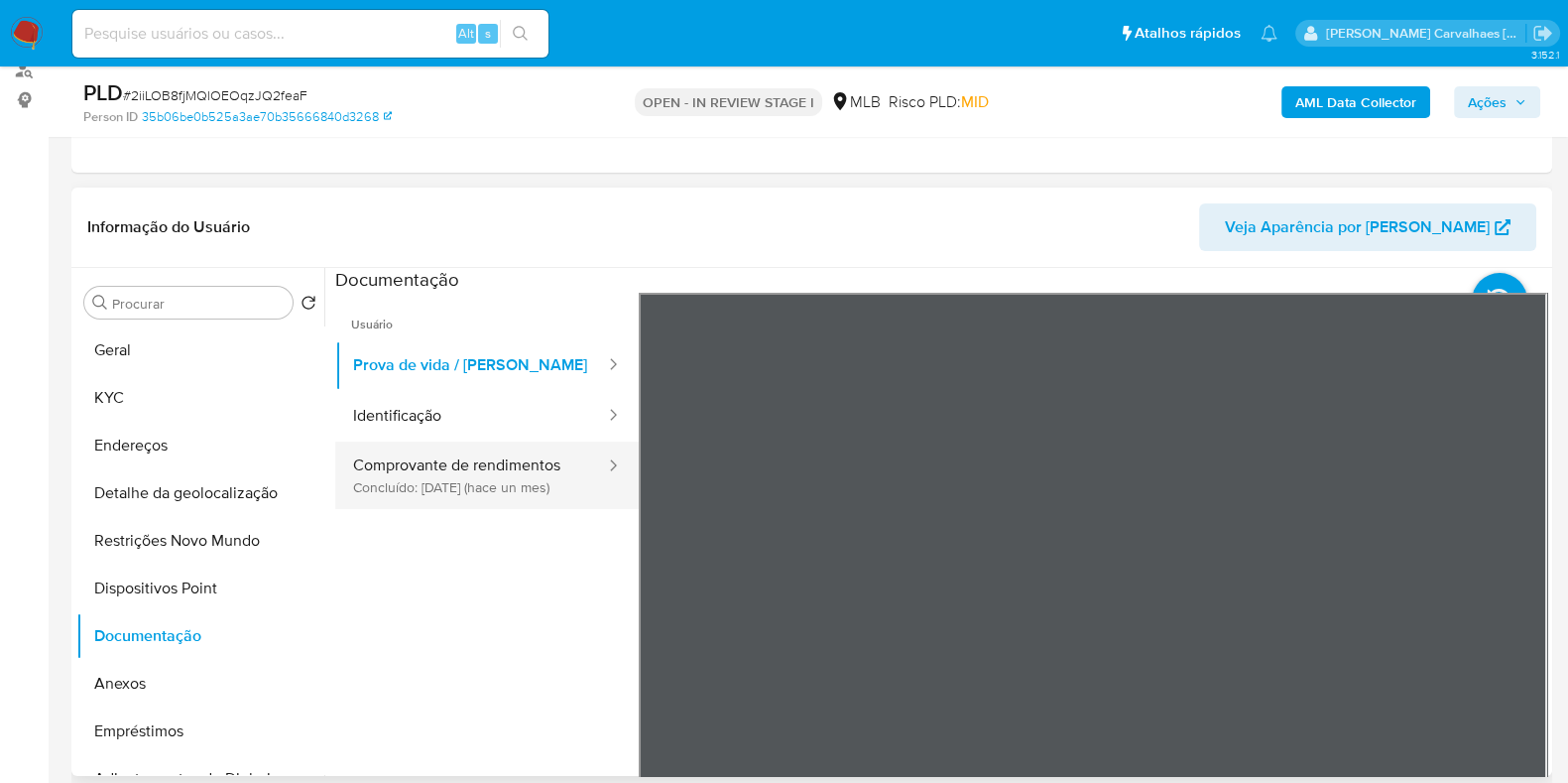
click at [546, 463] on button "Comprovante de rendimentos Concluído: 17/07/2025 (hace un mes)" at bounding box center [471, 475] width 271 height 68
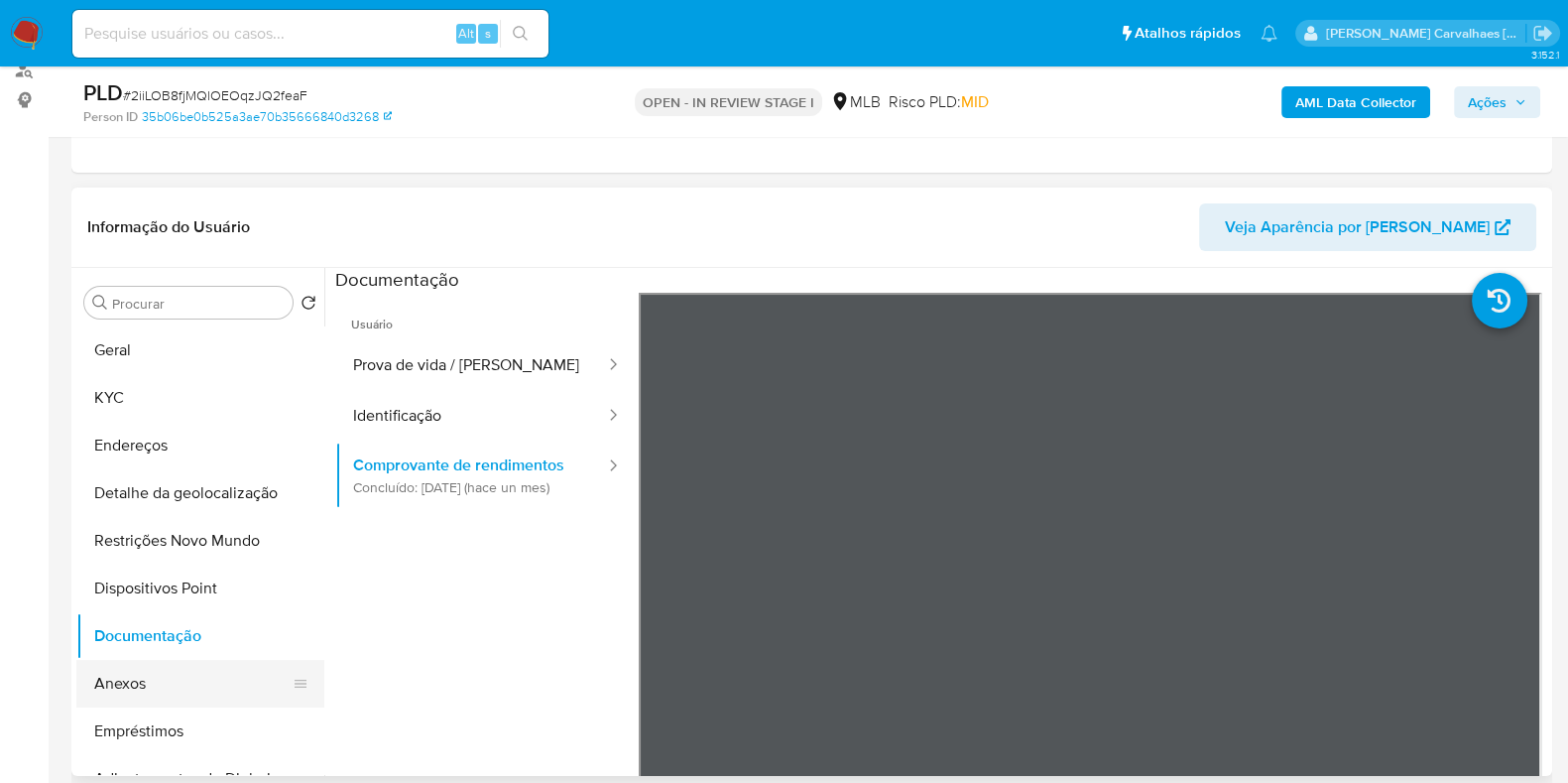
click at [139, 688] on button "Anexos" at bounding box center [193, 684] width 233 height 48
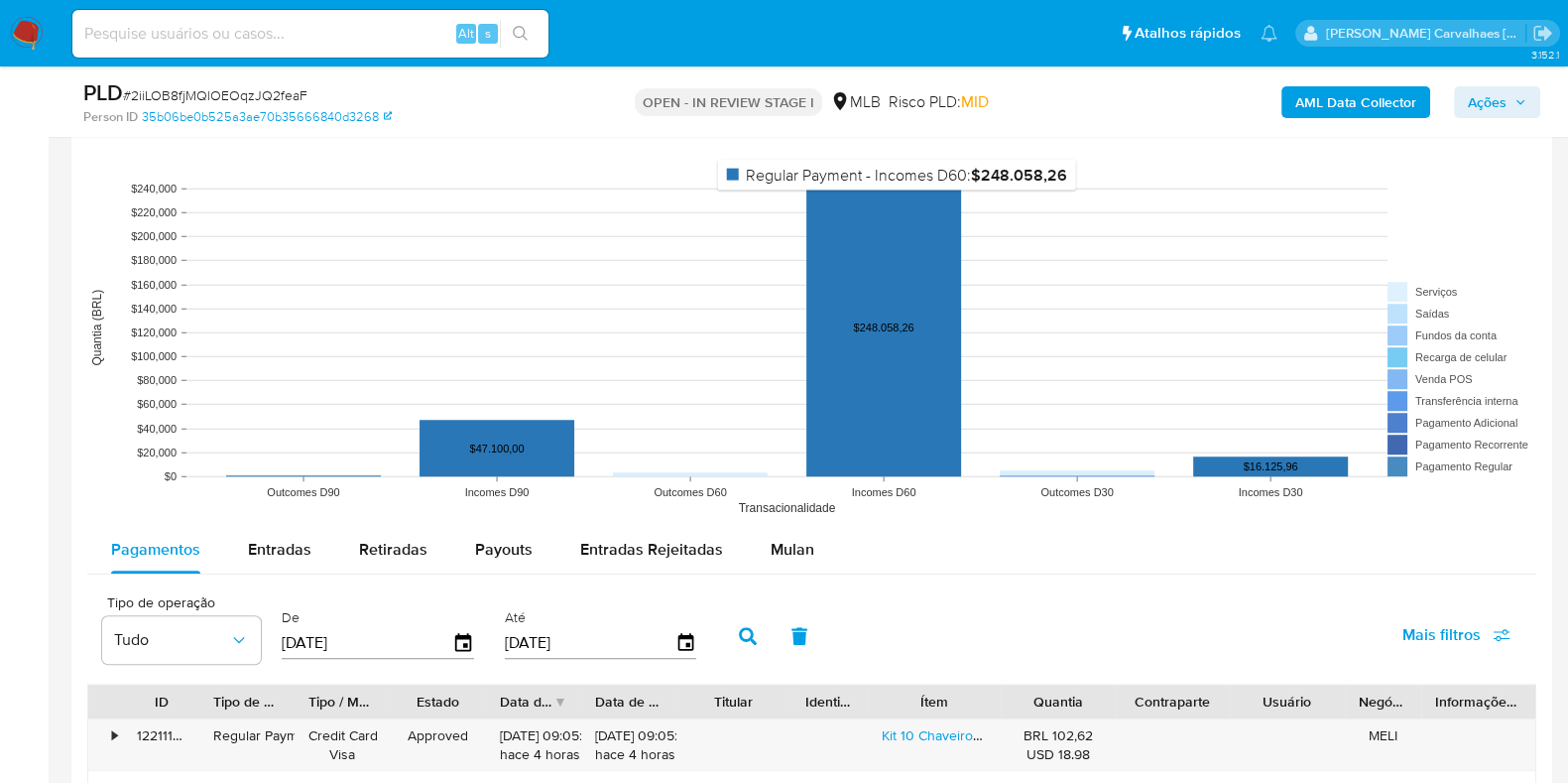
scroll to position [1860, 0]
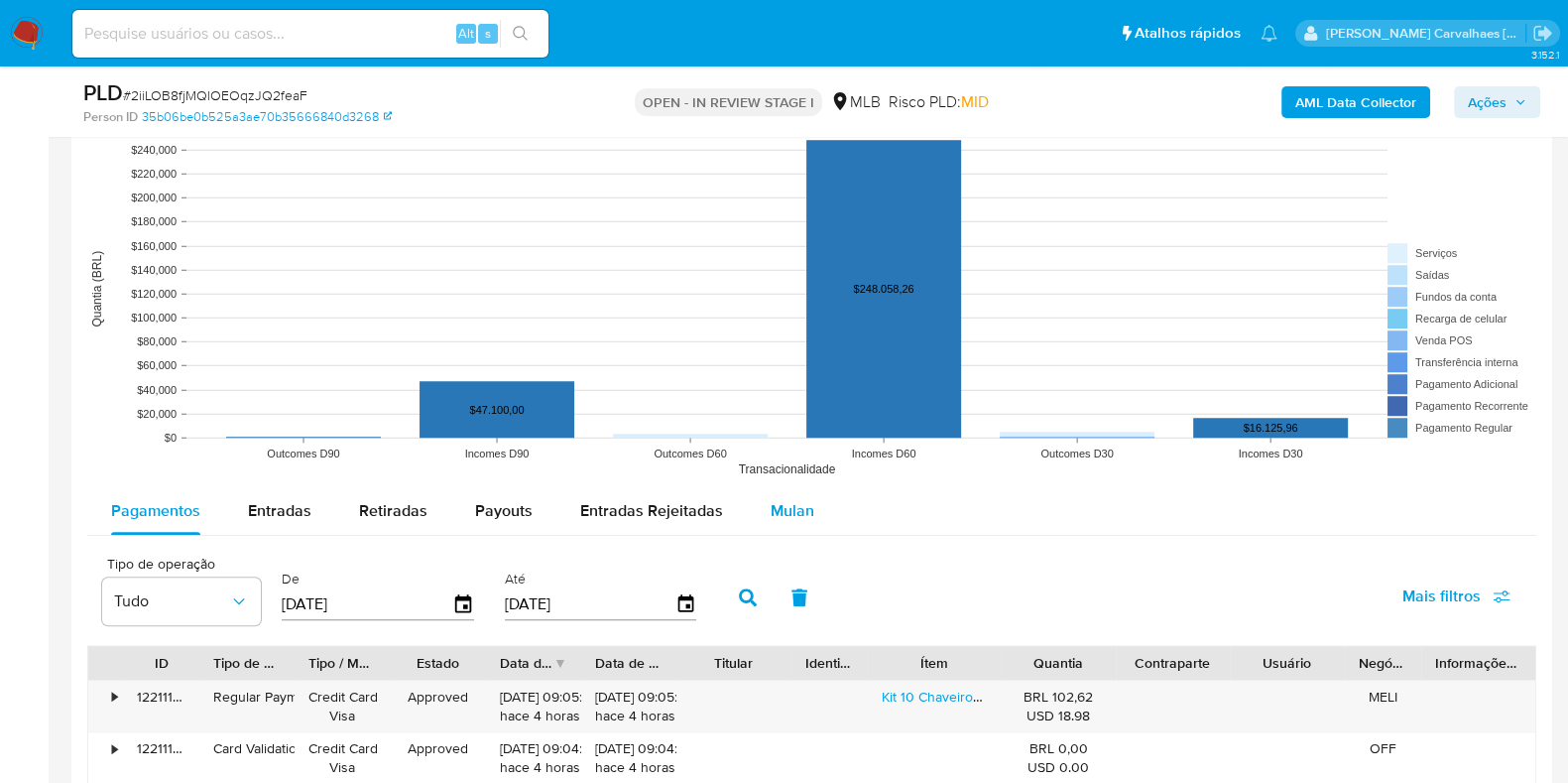
click at [789, 521] on div "Mulan" at bounding box center [792, 511] width 44 height 48
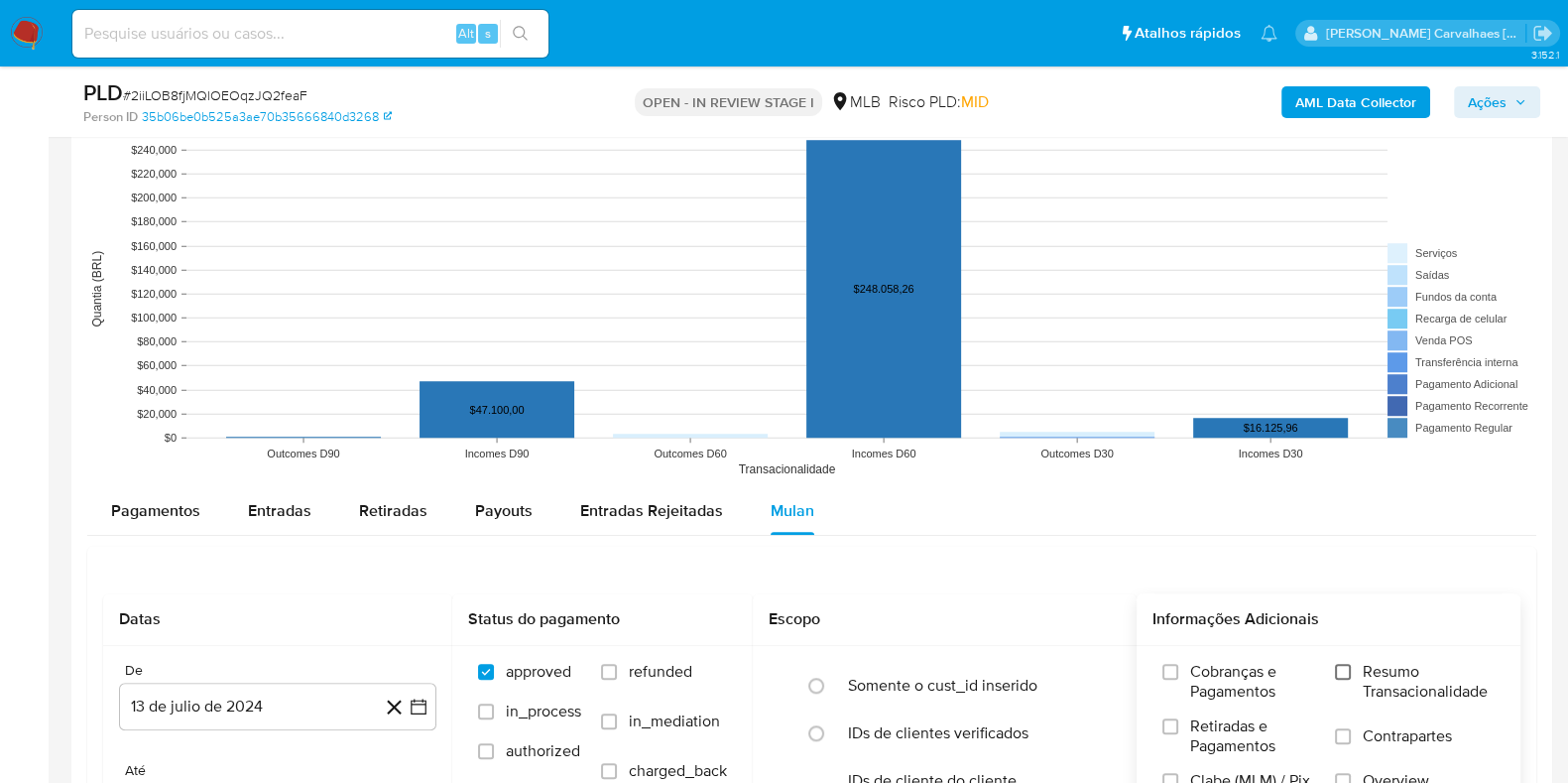
click at [1348, 667] on input "Resumo Transacionalidade" at bounding box center [1343, 672] width 16 height 16
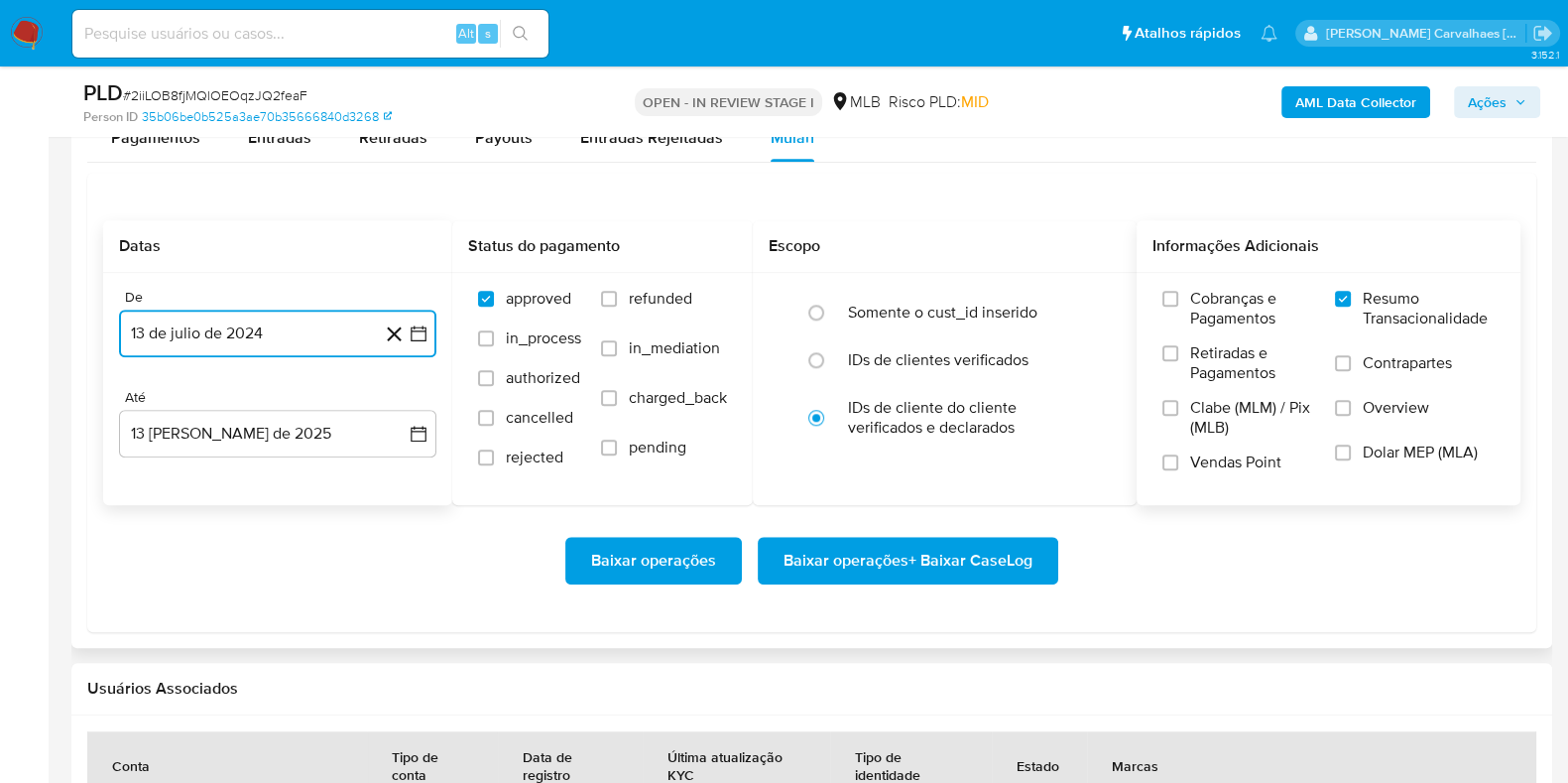
click at [420, 340] on icon "button" at bounding box center [418, 334] width 20 height 20
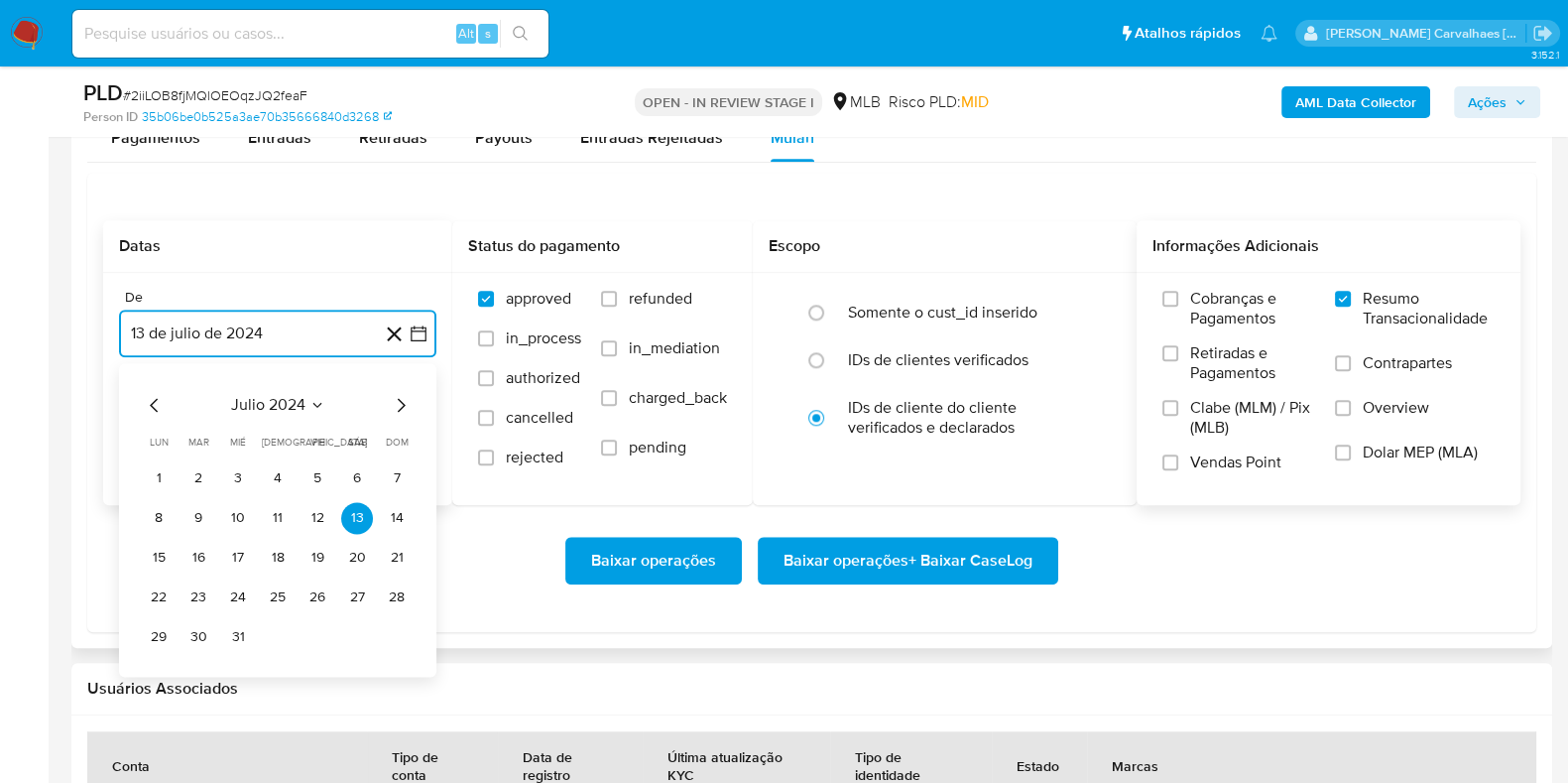
click at [399, 399] on icon "Mes siguiente" at bounding box center [401, 405] width 24 height 24
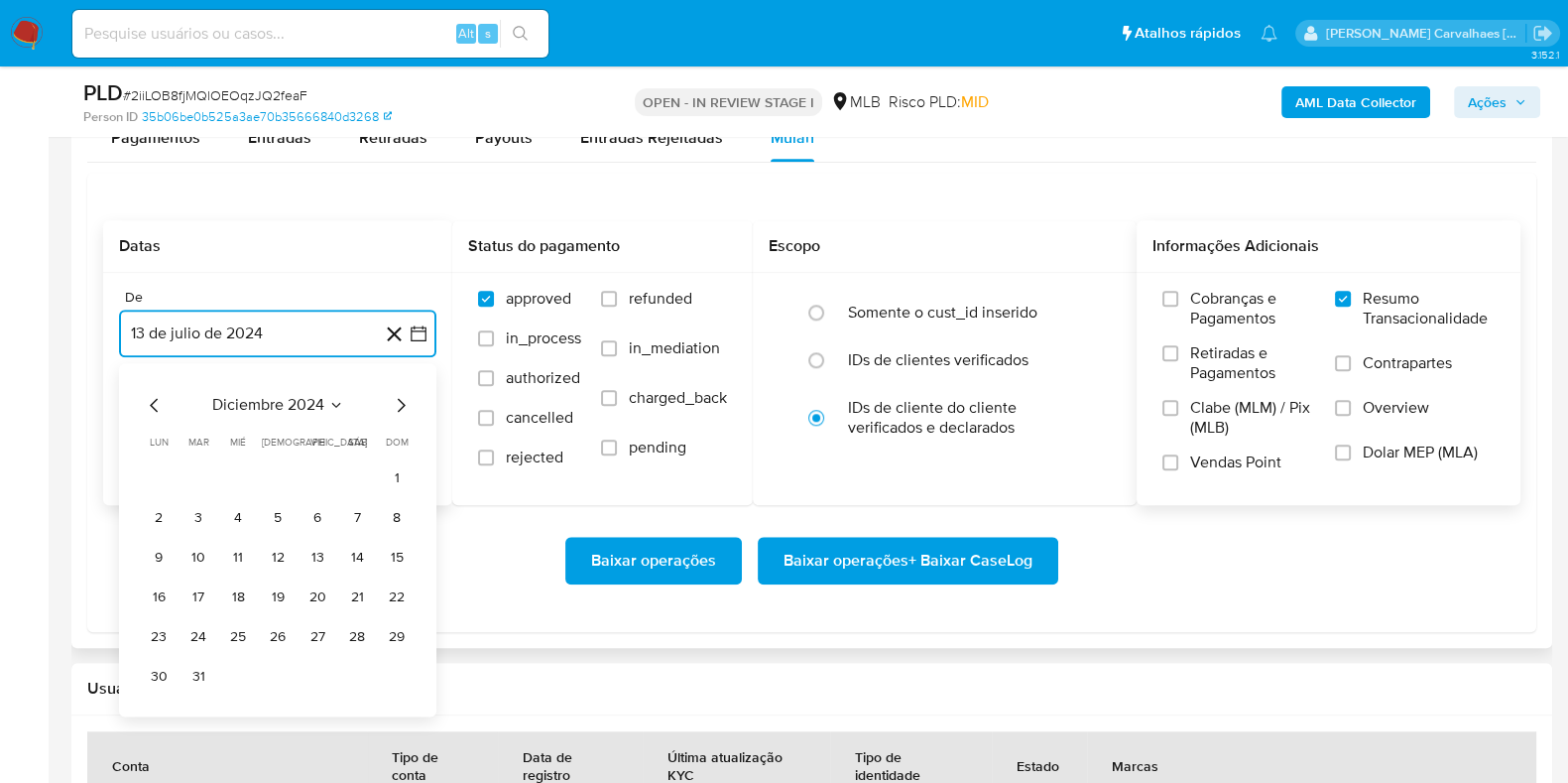
click at [399, 399] on icon "Mes siguiente" at bounding box center [401, 405] width 24 height 24
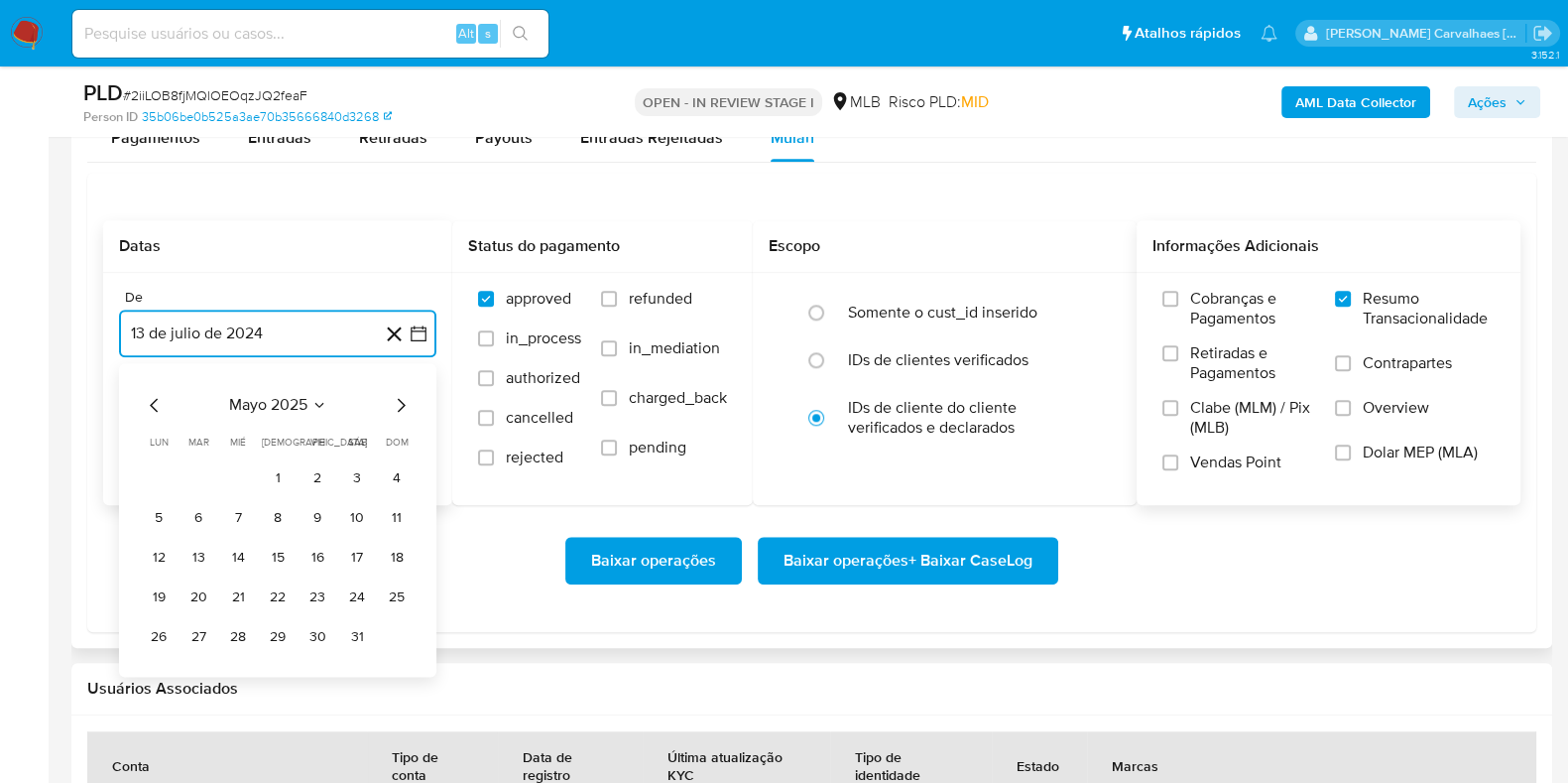
click at [399, 399] on icon "Mes siguiente" at bounding box center [401, 405] width 24 height 24
click at [159, 406] on icon "Mes anterior" at bounding box center [155, 405] width 24 height 24
click at [207, 552] on button "10" at bounding box center [199, 558] width 32 height 32
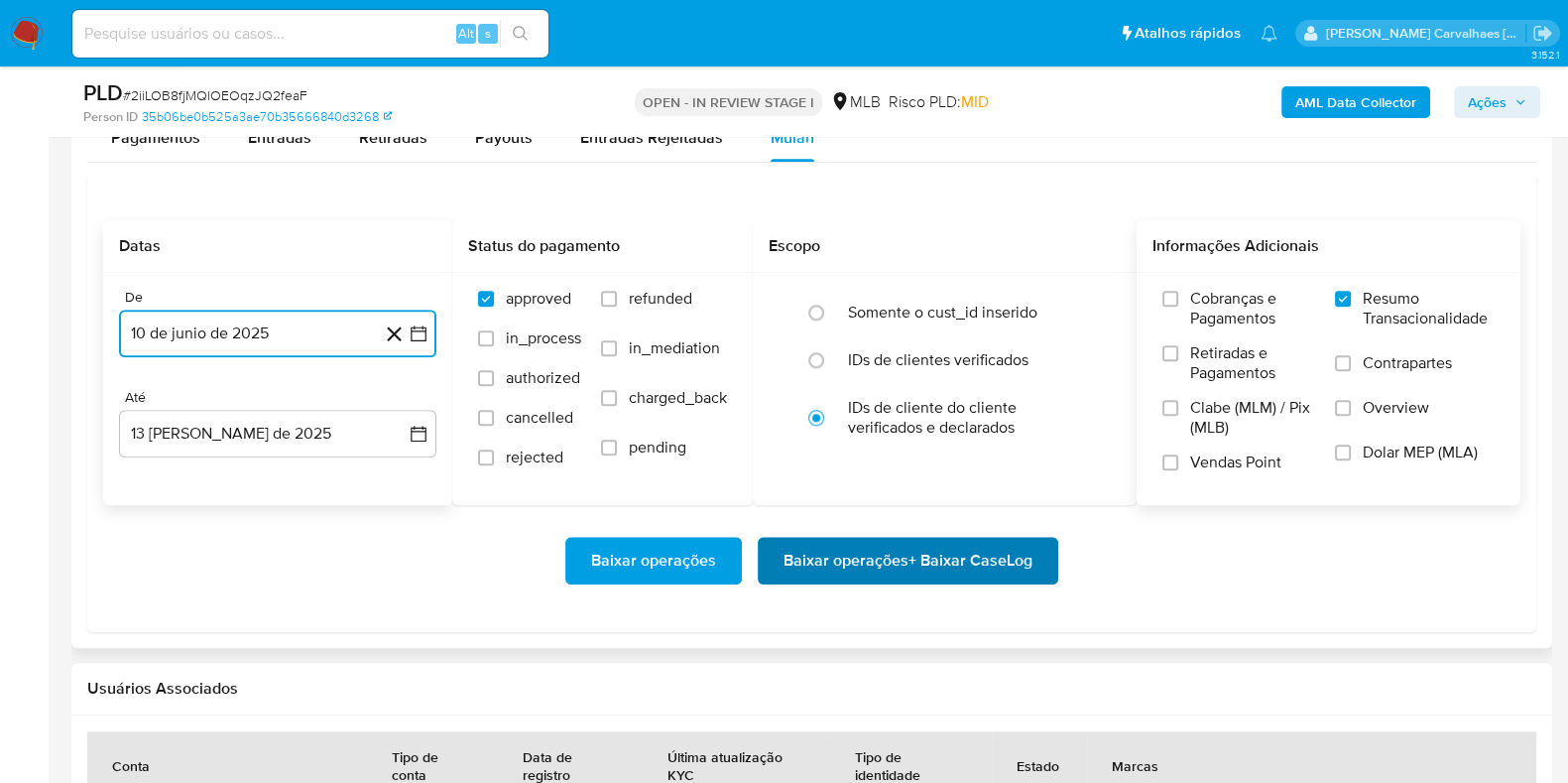
click at [883, 569] on span "Baixar operações + Baixar CaseLog" at bounding box center [907, 561] width 249 height 44
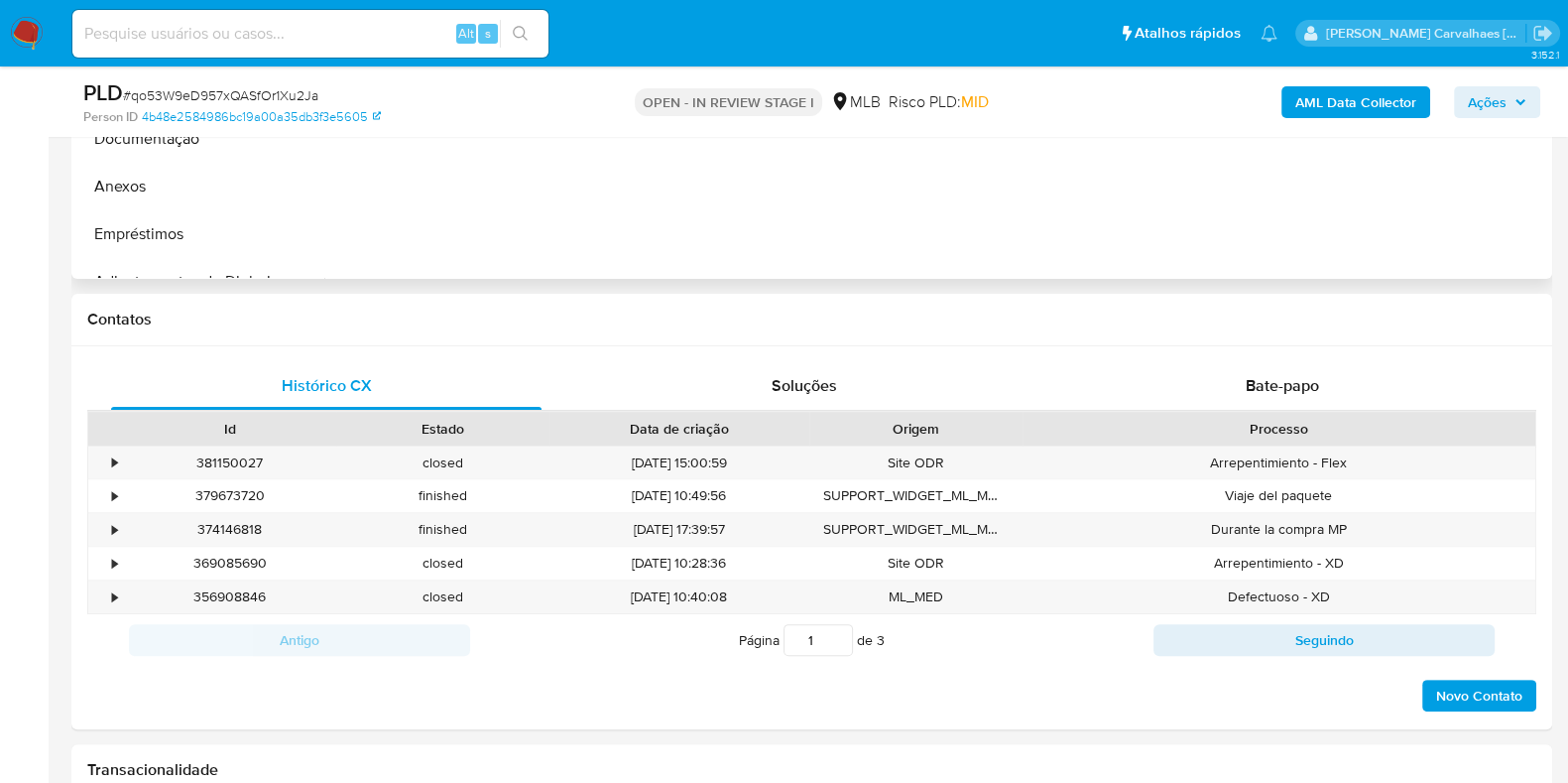
select select "10"
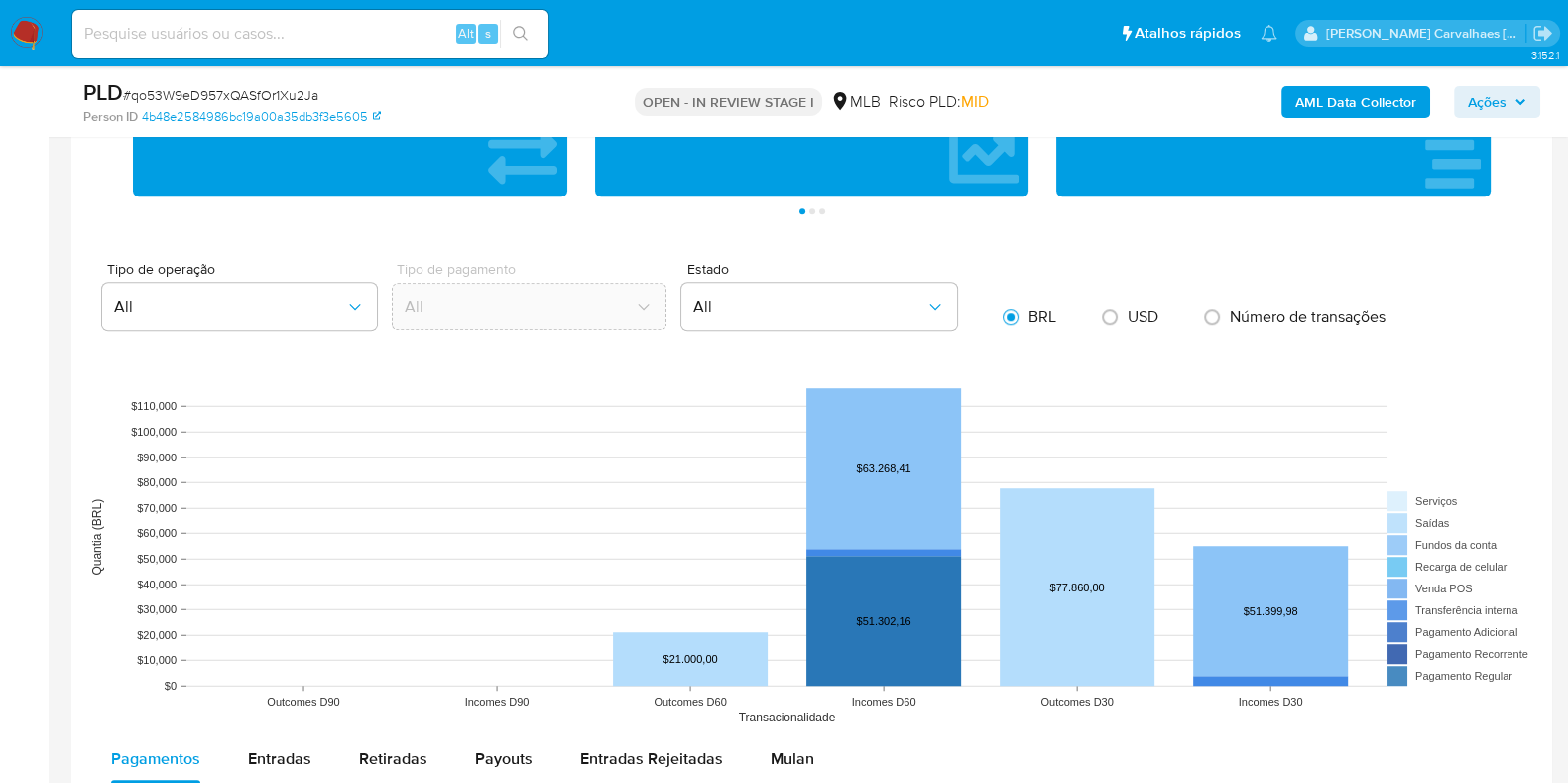
scroll to position [1860, 0]
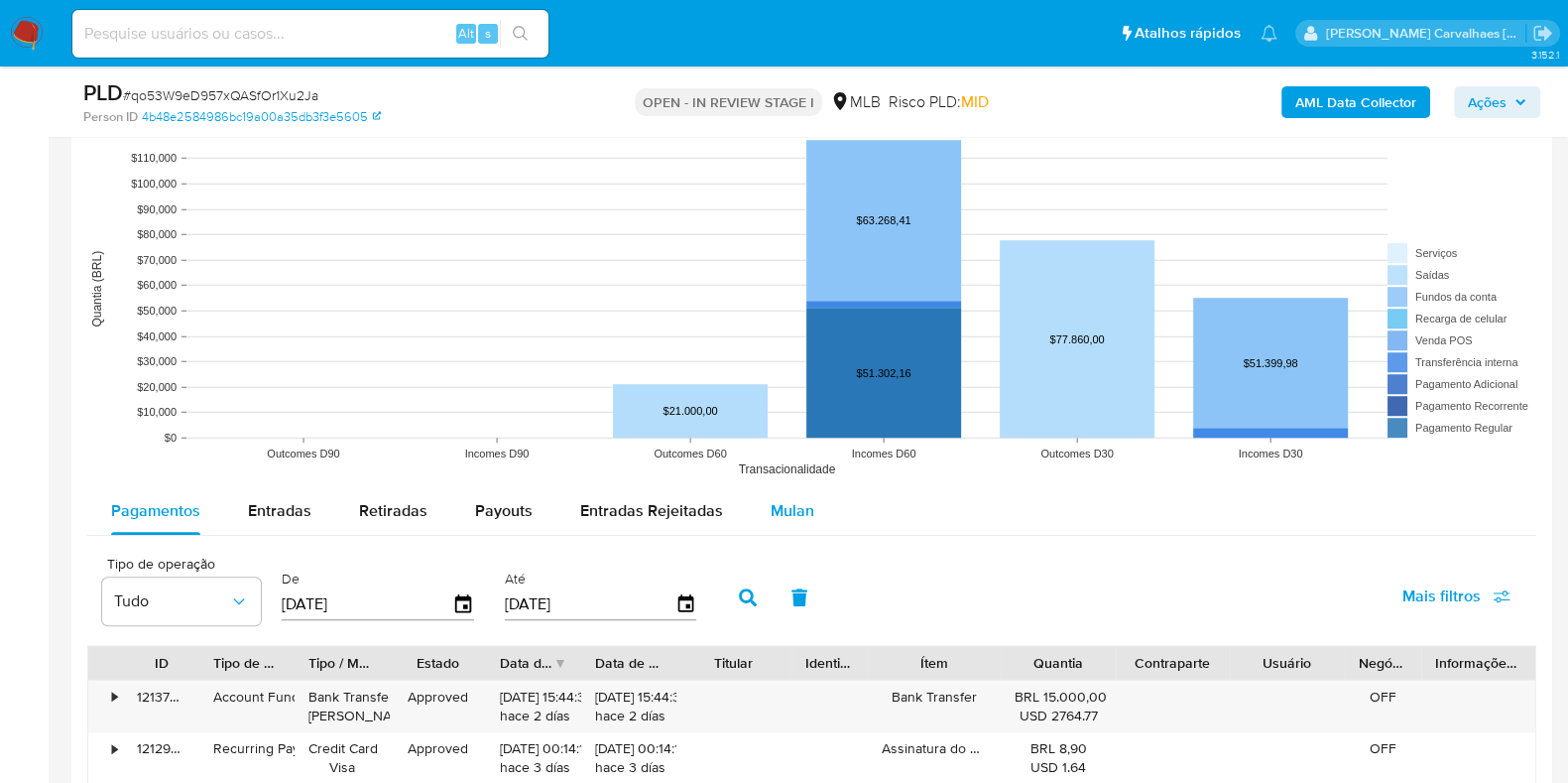
click at [781, 509] on span "Mulan" at bounding box center [792, 510] width 44 height 23
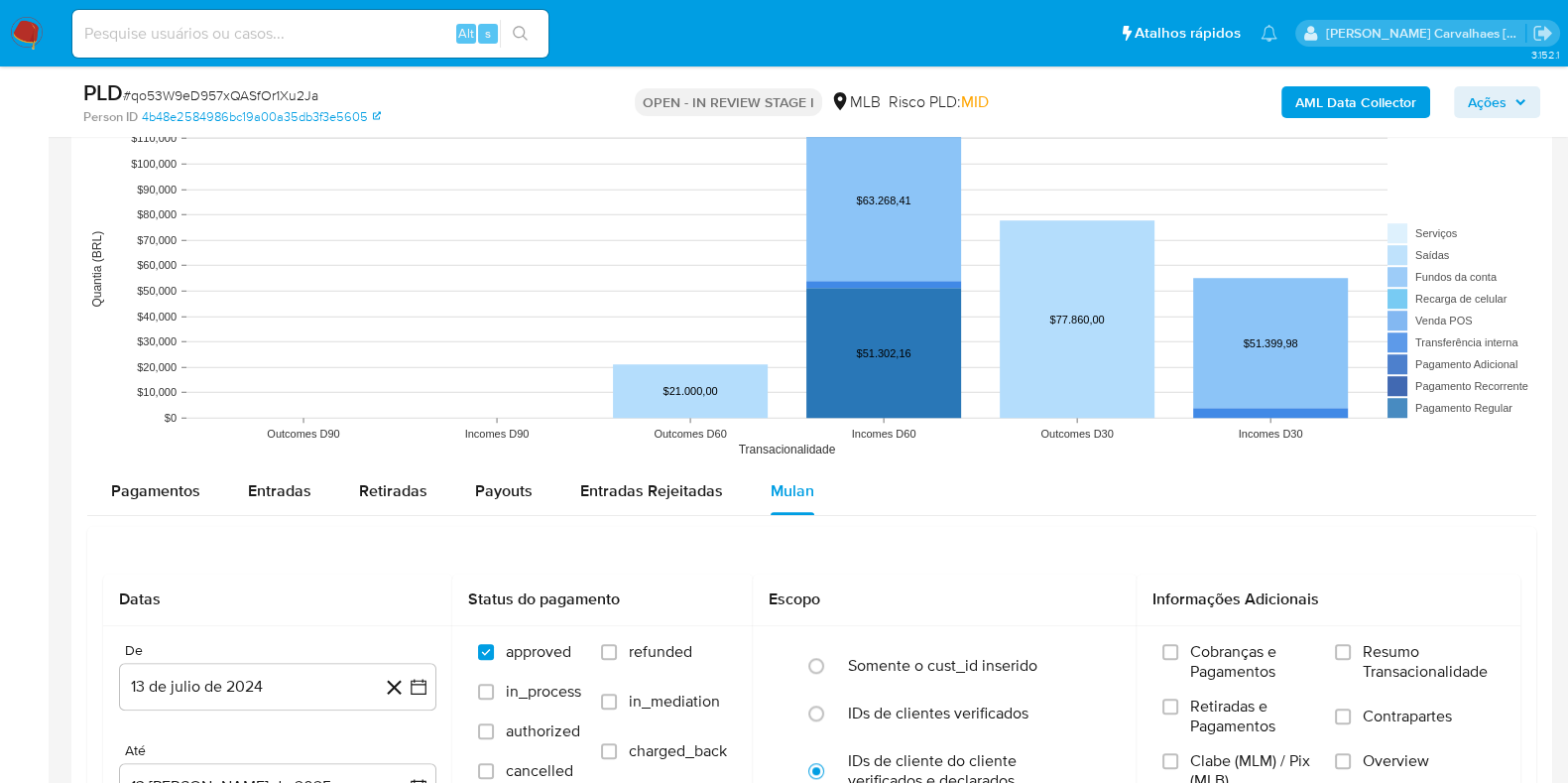
scroll to position [1983, 0]
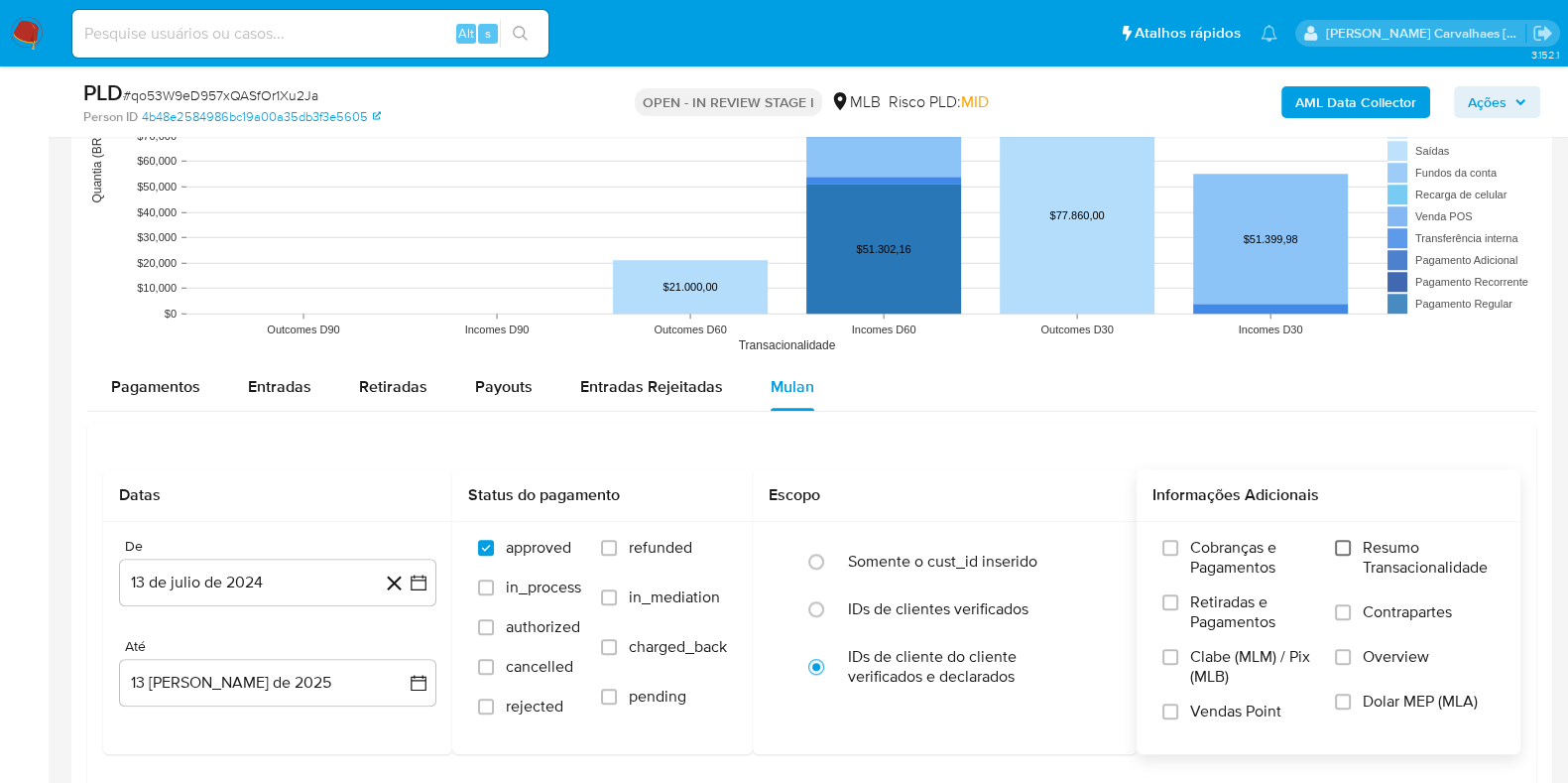
click at [1348, 547] on input "Resumo Transacionalidade" at bounding box center [1343, 548] width 16 height 16
click at [418, 577] on icon "button" at bounding box center [418, 582] width 20 height 20
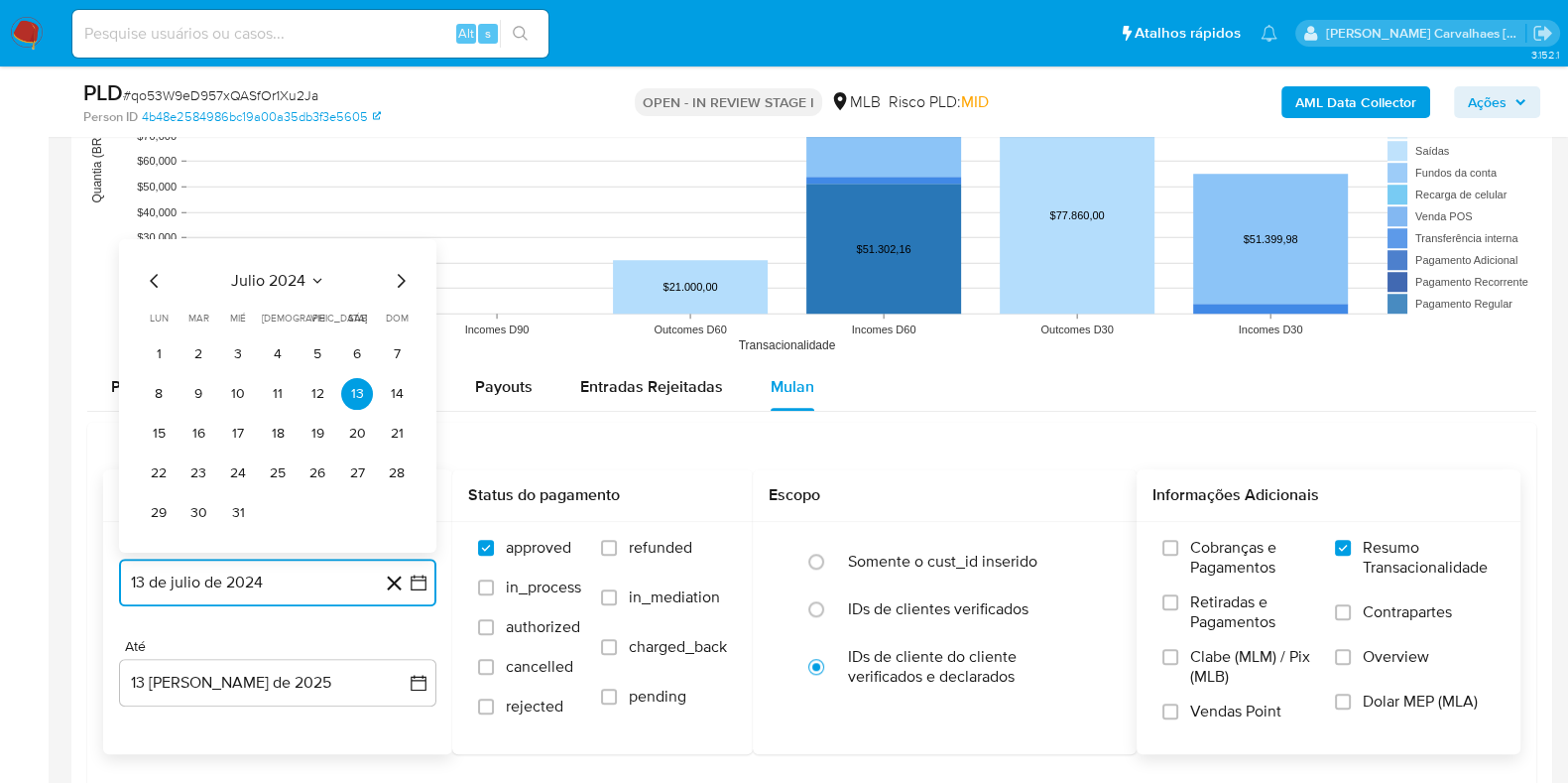
click at [396, 278] on icon "Mes siguiente" at bounding box center [401, 280] width 24 height 24
click at [397, 236] on icon "Mes siguiente" at bounding box center [401, 241] width 24 height 24
click at [397, 275] on icon "Mes siguiente" at bounding box center [401, 280] width 24 height 24
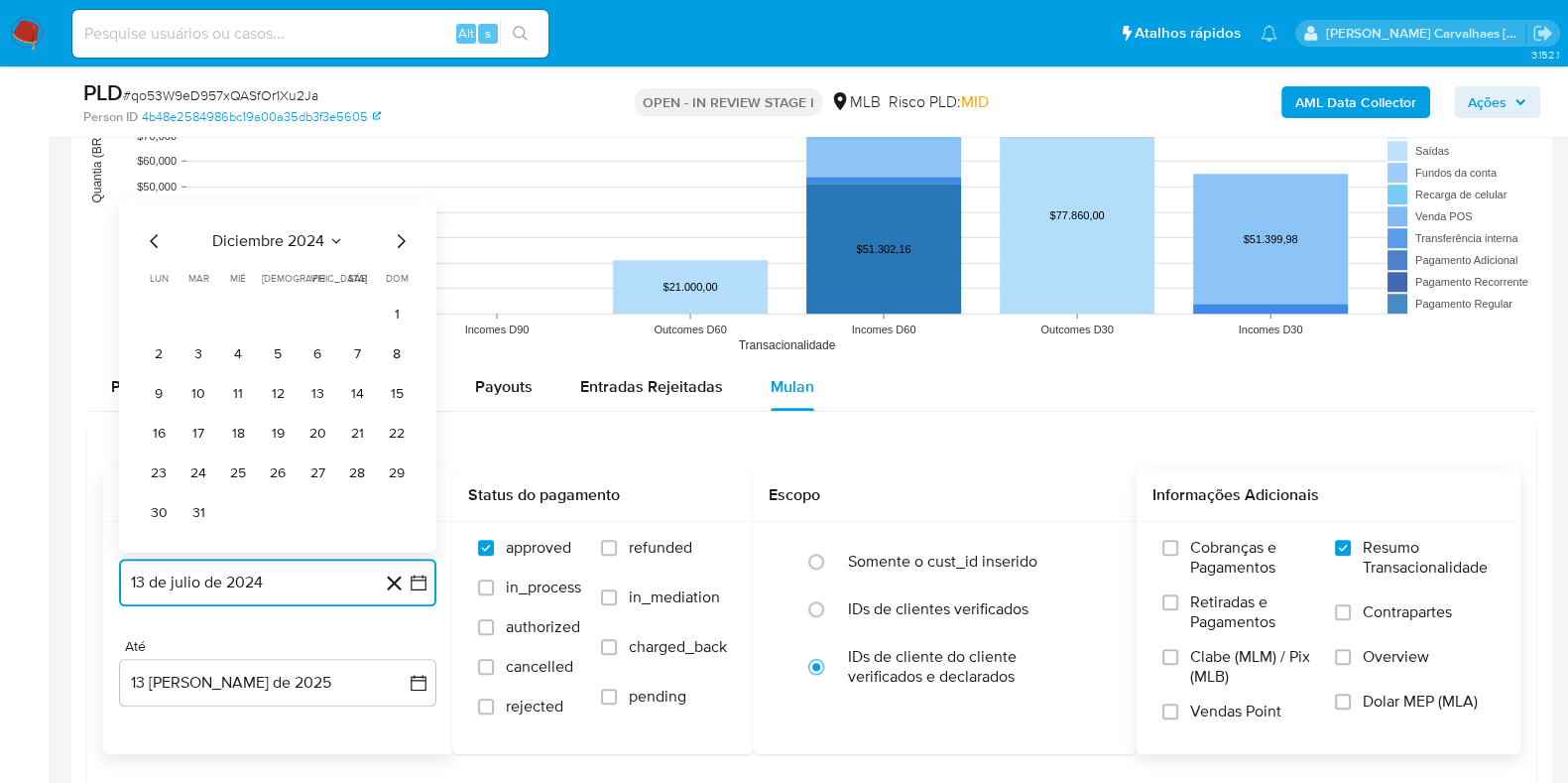
click at [396, 238] on icon "Mes siguiente" at bounding box center [401, 241] width 24 height 24
click at [392, 280] on icon "Mes siguiente" at bounding box center [401, 280] width 24 height 24
click at [396, 280] on icon "Mes siguiente" at bounding box center [401, 280] width 24 height 24
click at [399, 237] on icon "Mes siguiente" at bounding box center [401, 241] width 24 height 24
click at [400, 274] on icon "Mes siguiente" at bounding box center [401, 280] width 8 height 14
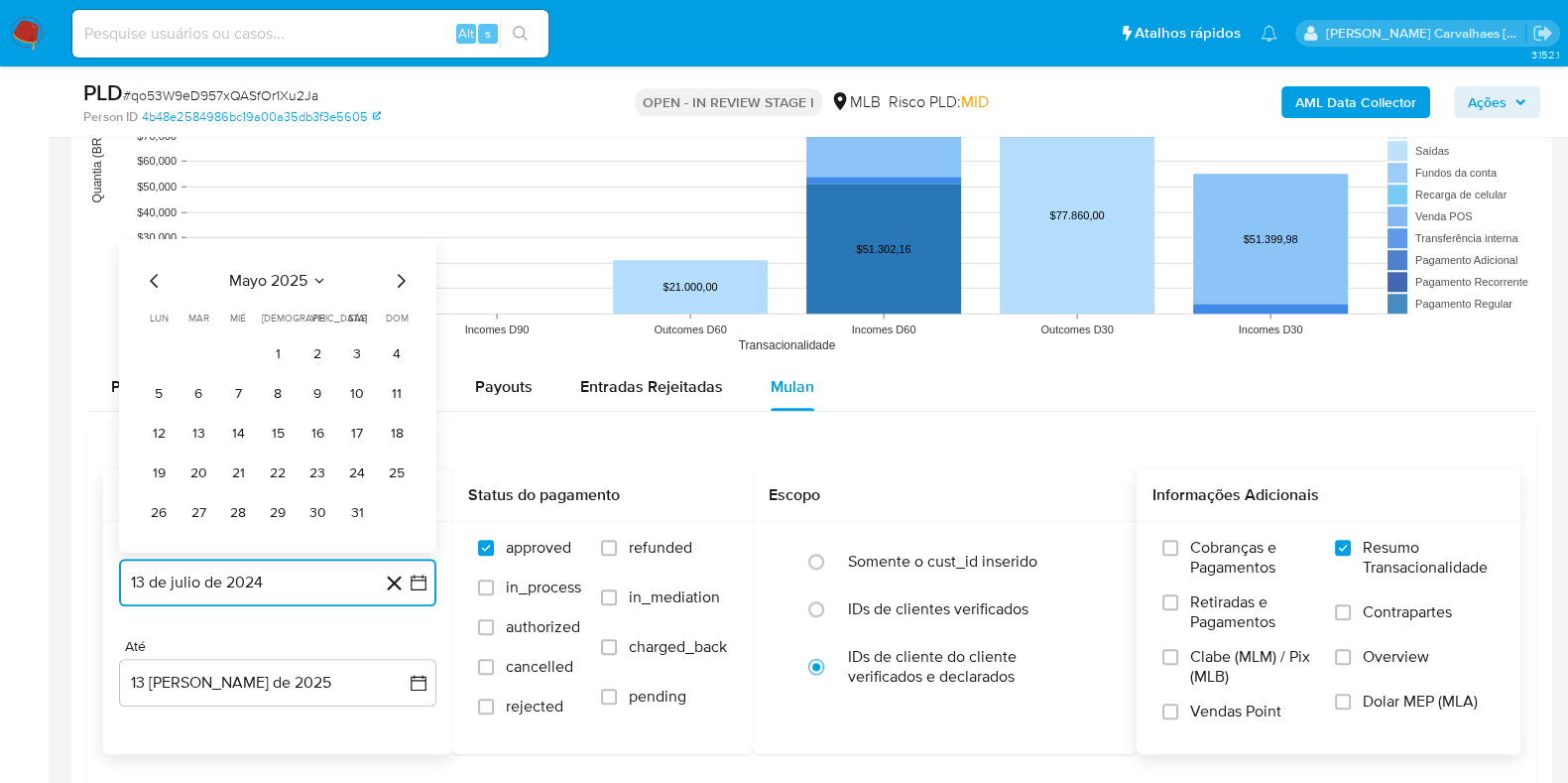
click at [400, 274] on icon "Mes siguiente" at bounding box center [401, 280] width 8 height 14
click at [403, 241] on icon "Mes siguiente" at bounding box center [401, 241] width 24 height 24
click at [154, 280] on icon "Mes anterior" at bounding box center [154, 280] width 8 height 14
click at [231, 390] on button "11" at bounding box center [239, 393] width 32 height 32
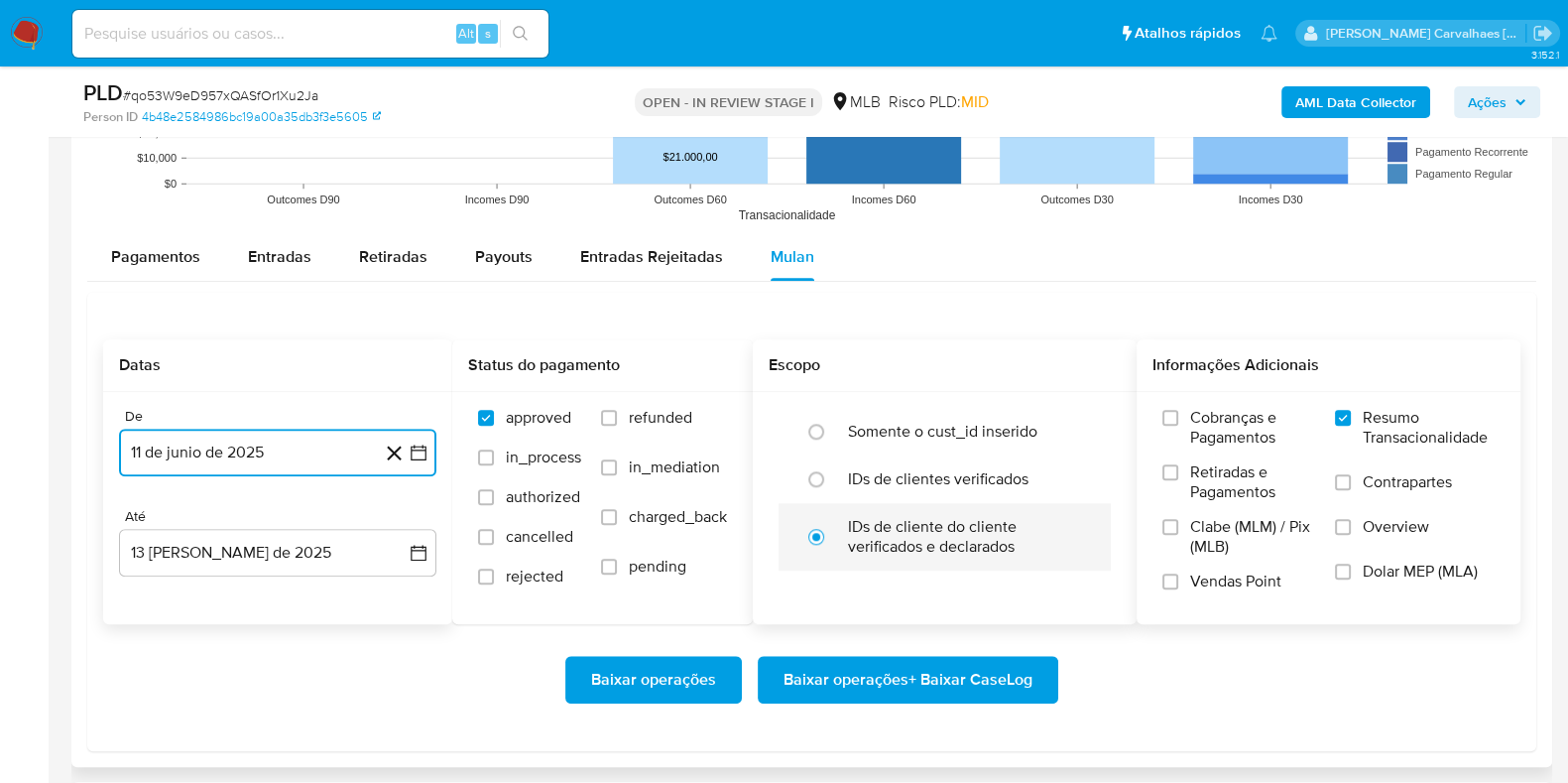
scroll to position [2357, 0]
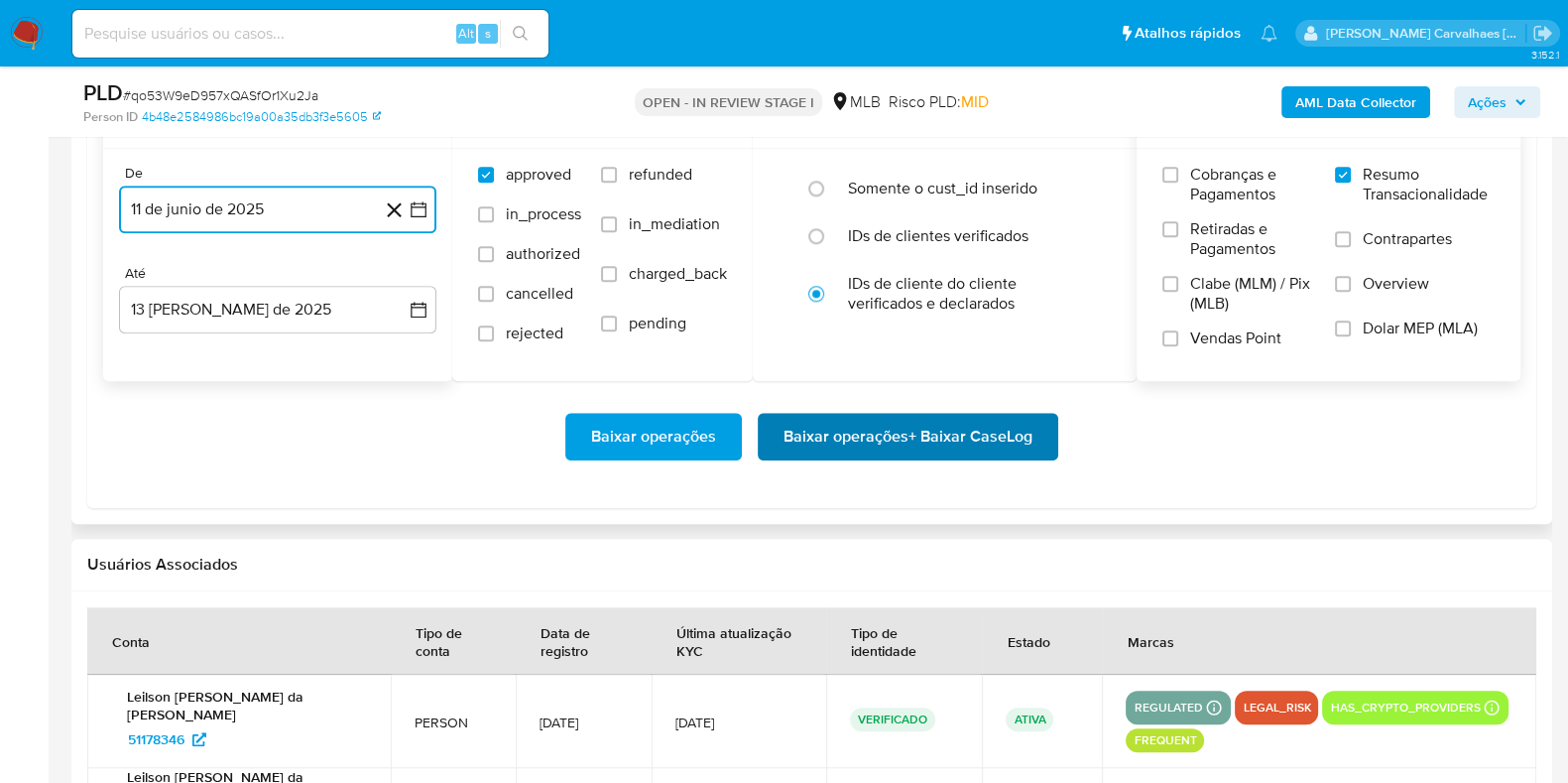
click at [823, 431] on span "Baixar operações + Baixar CaseLog" at bounding box center [907, 436] width 249 height 44
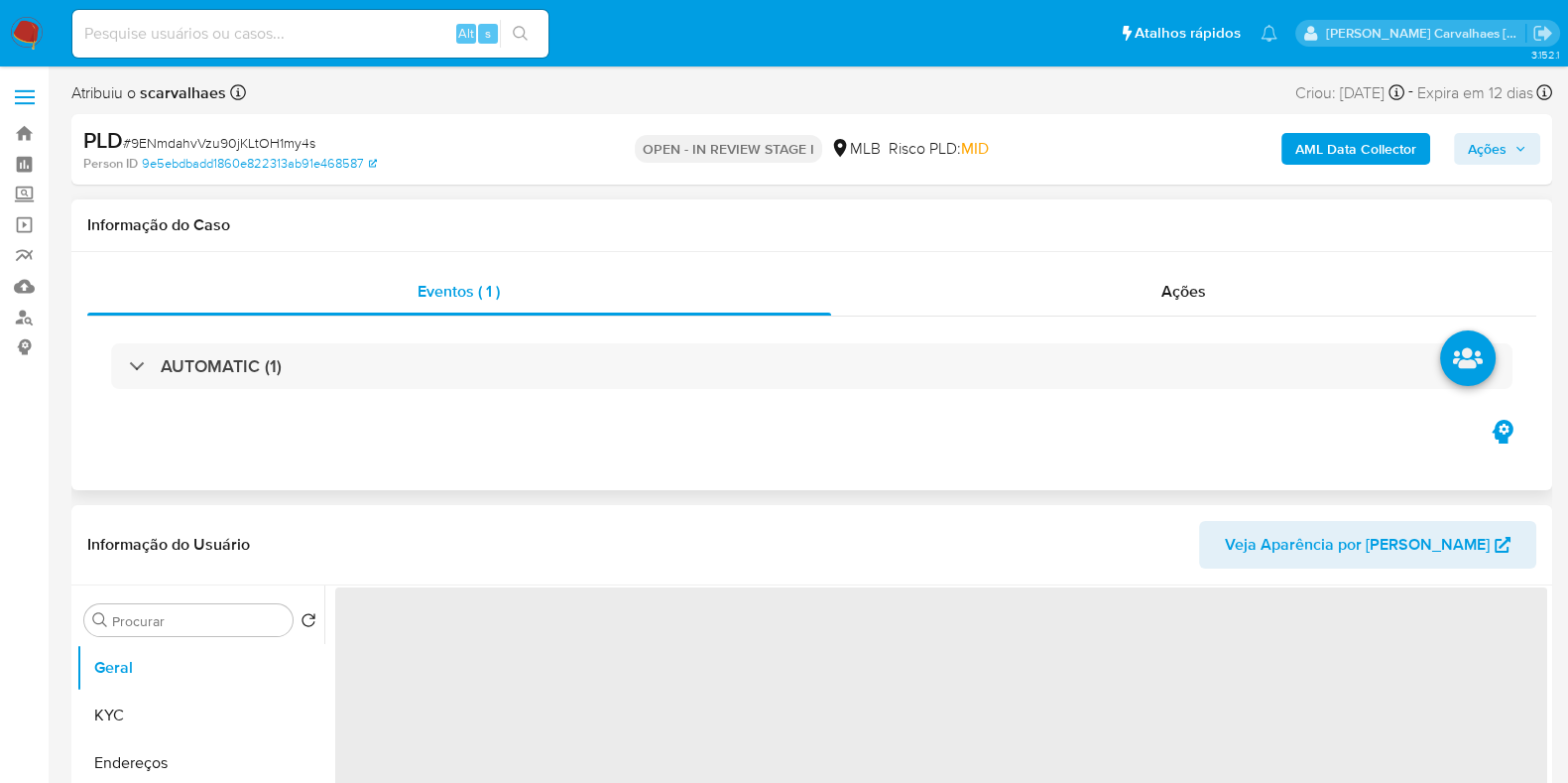
scroll to position [247, 0]
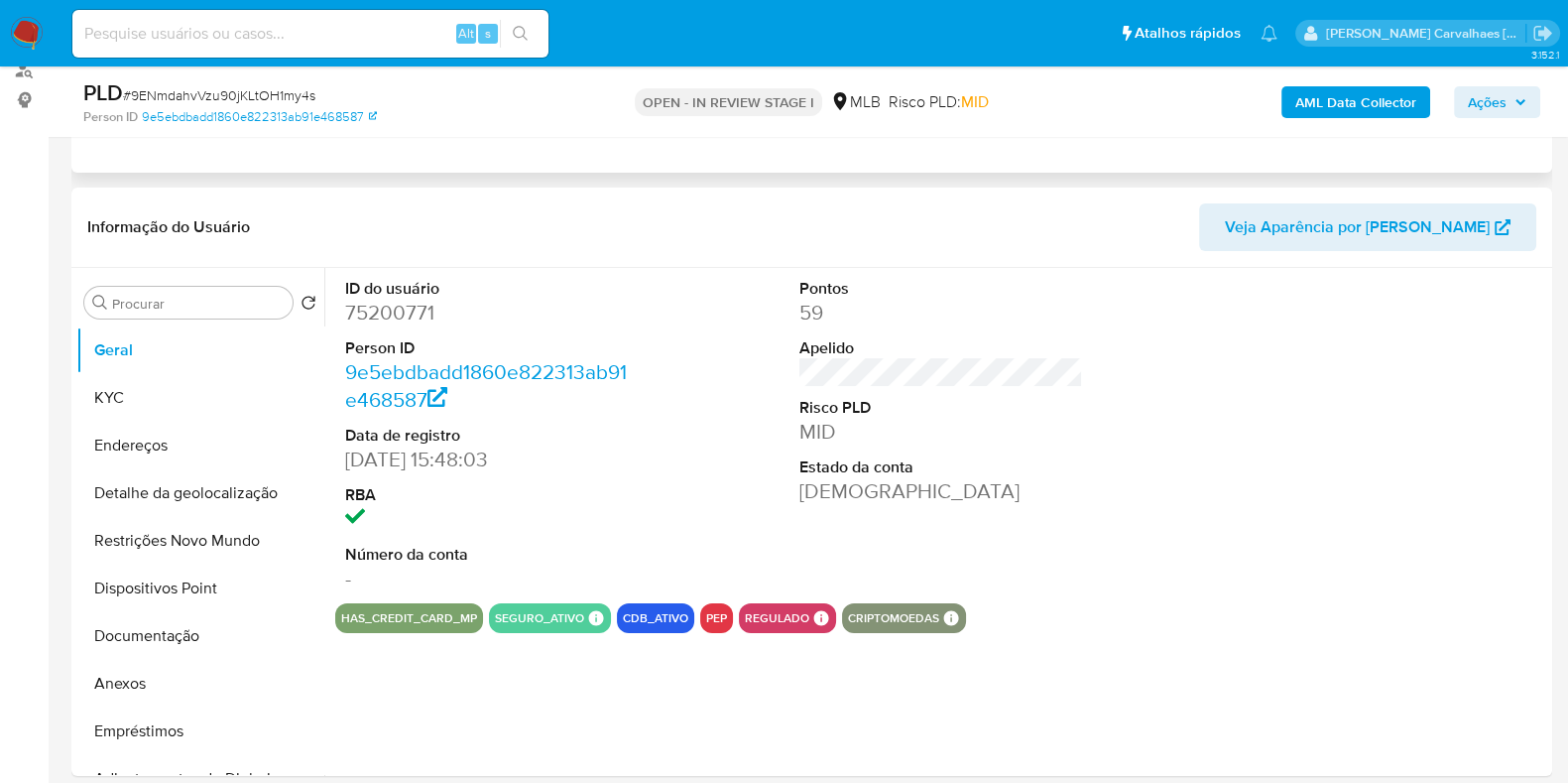
select select "10"
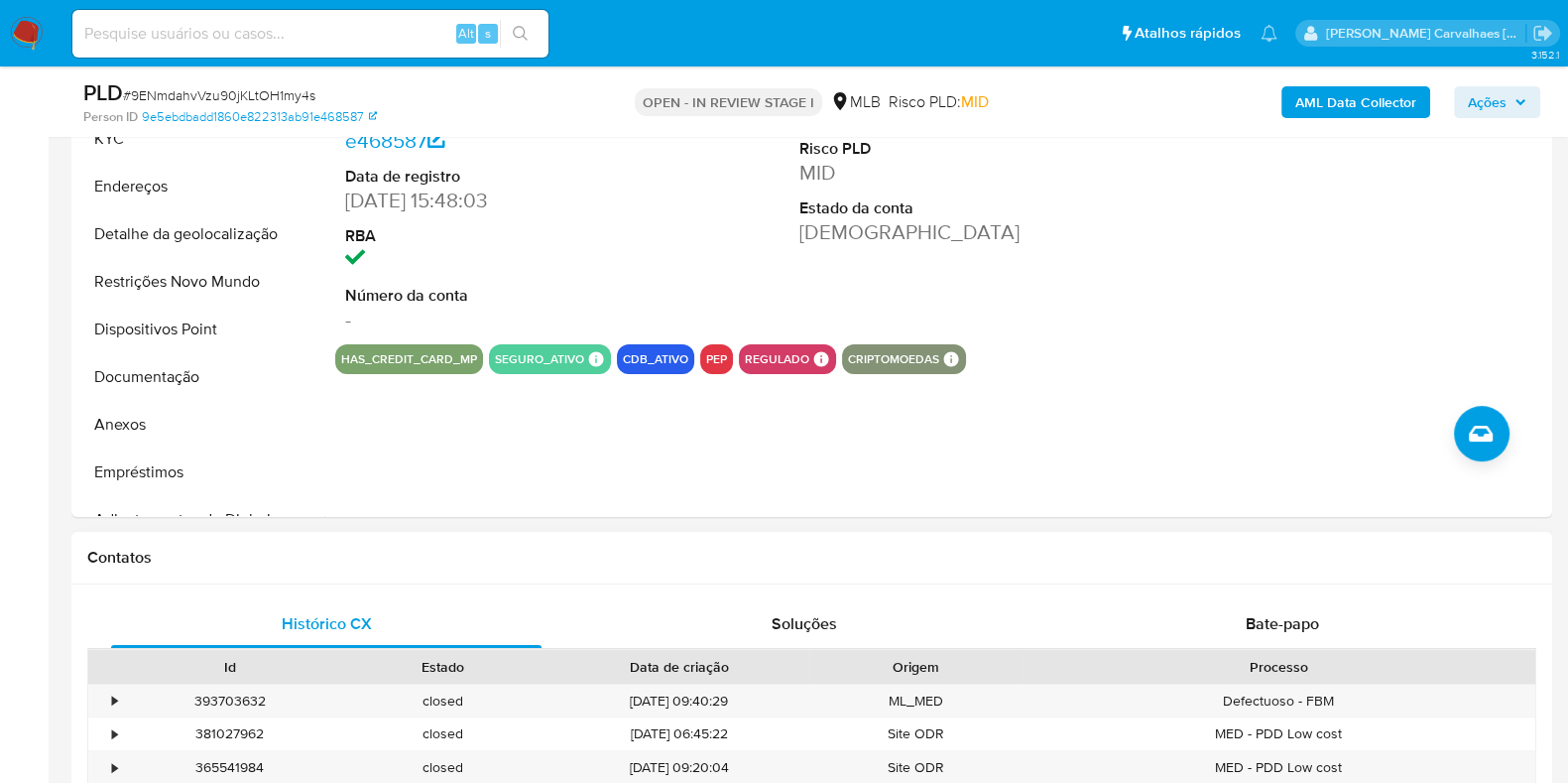
scroll to position [495, 0]
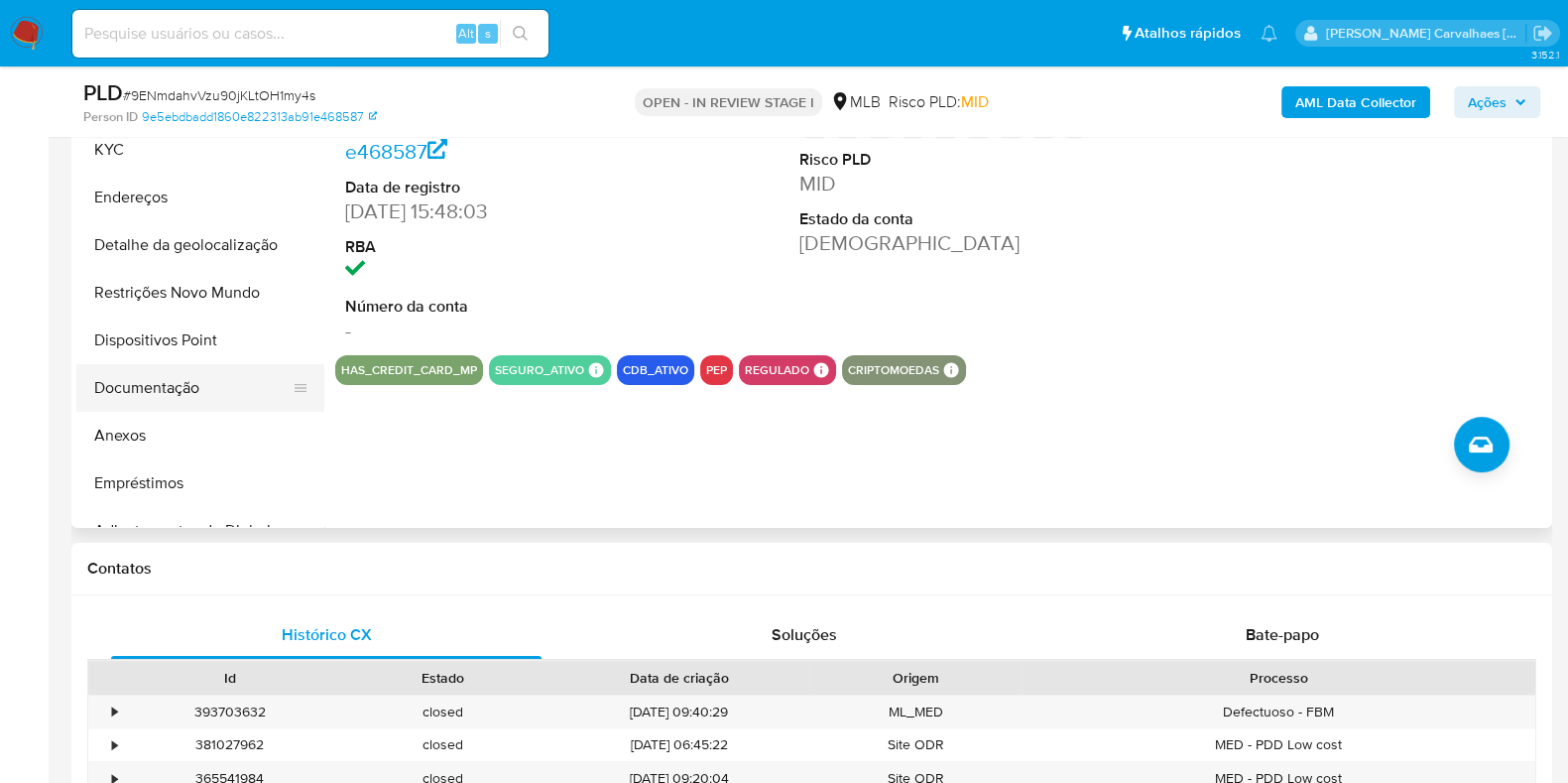
click at [180, 379] on button "Documentação" at bounding box center [193, 389] width 233 height 48
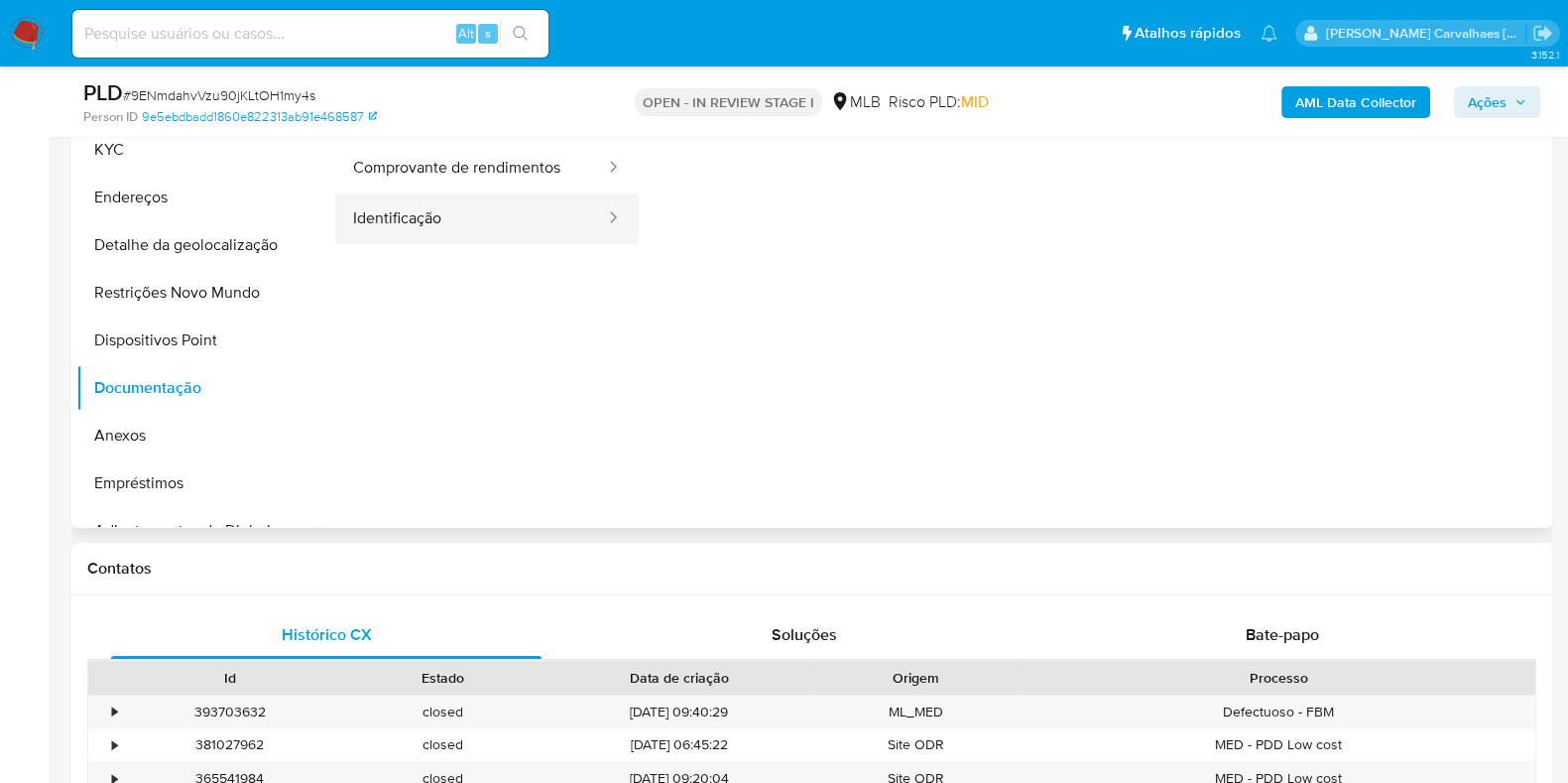
click at [488, 196] on button "Identificação" at bounding box center [471, 219] width 271 height 51
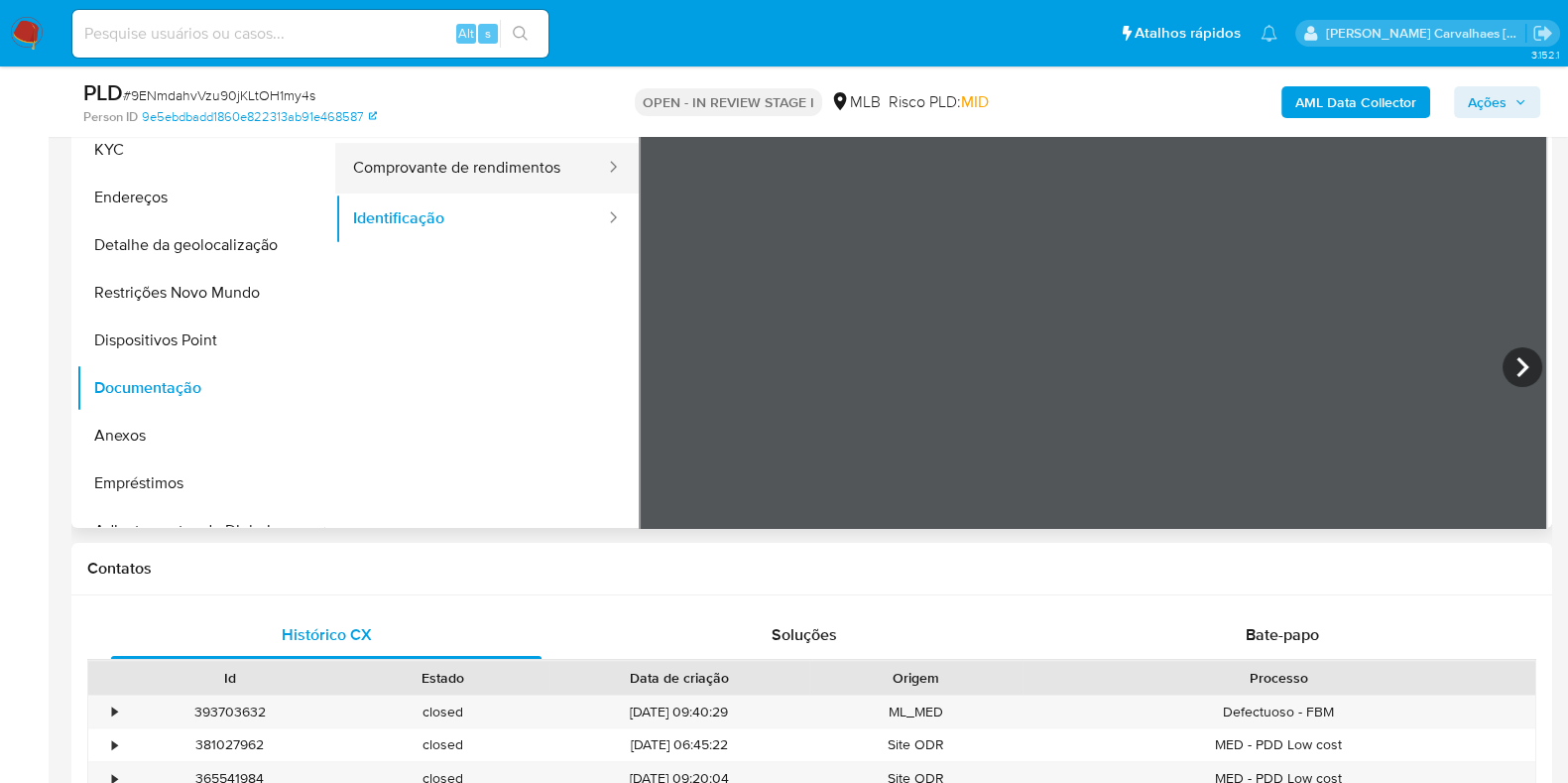
click at [500, 170] on button "Comprovante de rendimentos" at bounding box center [471, 168] width 271 height 51
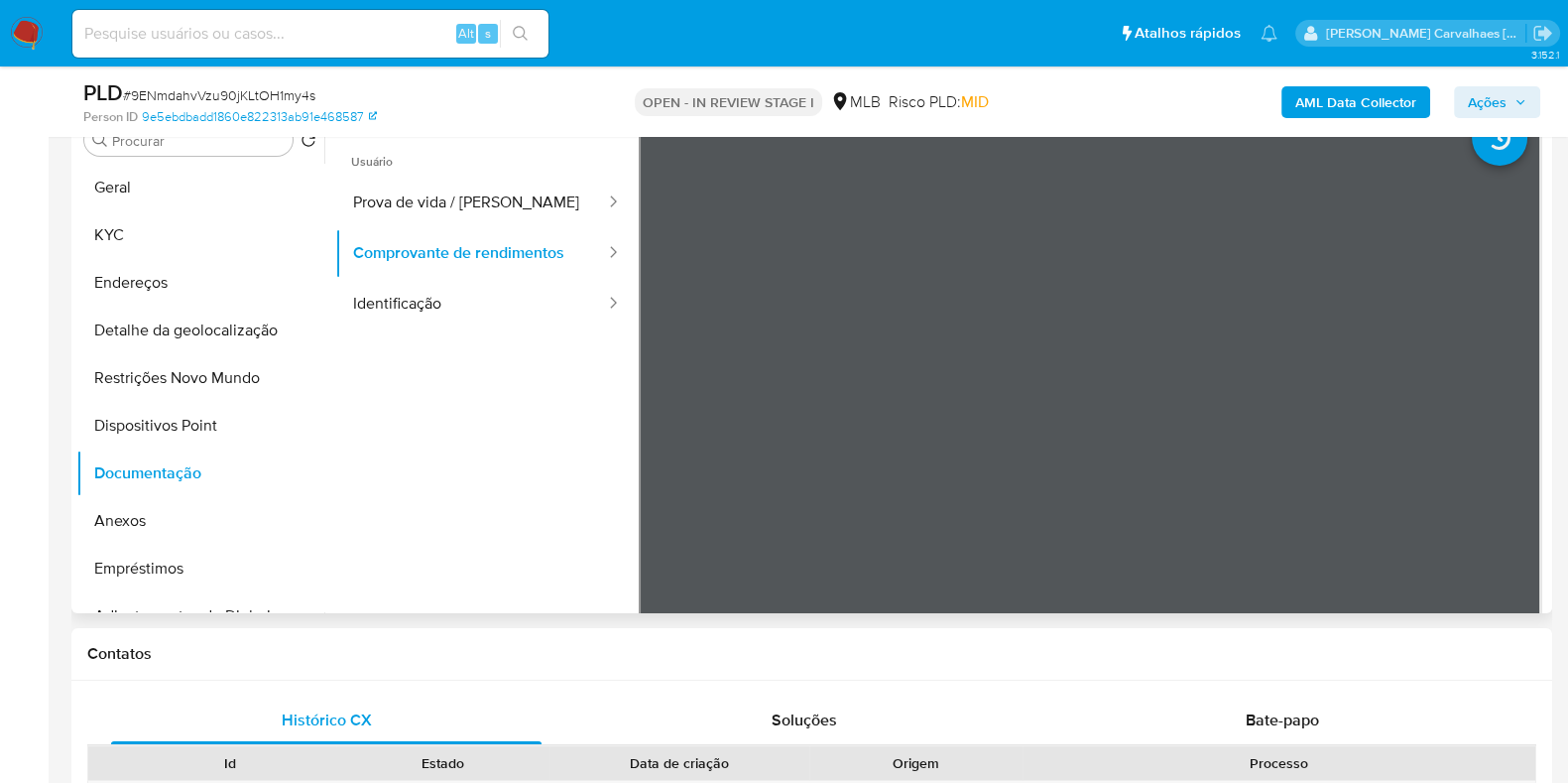
scroll to position [373, 0]
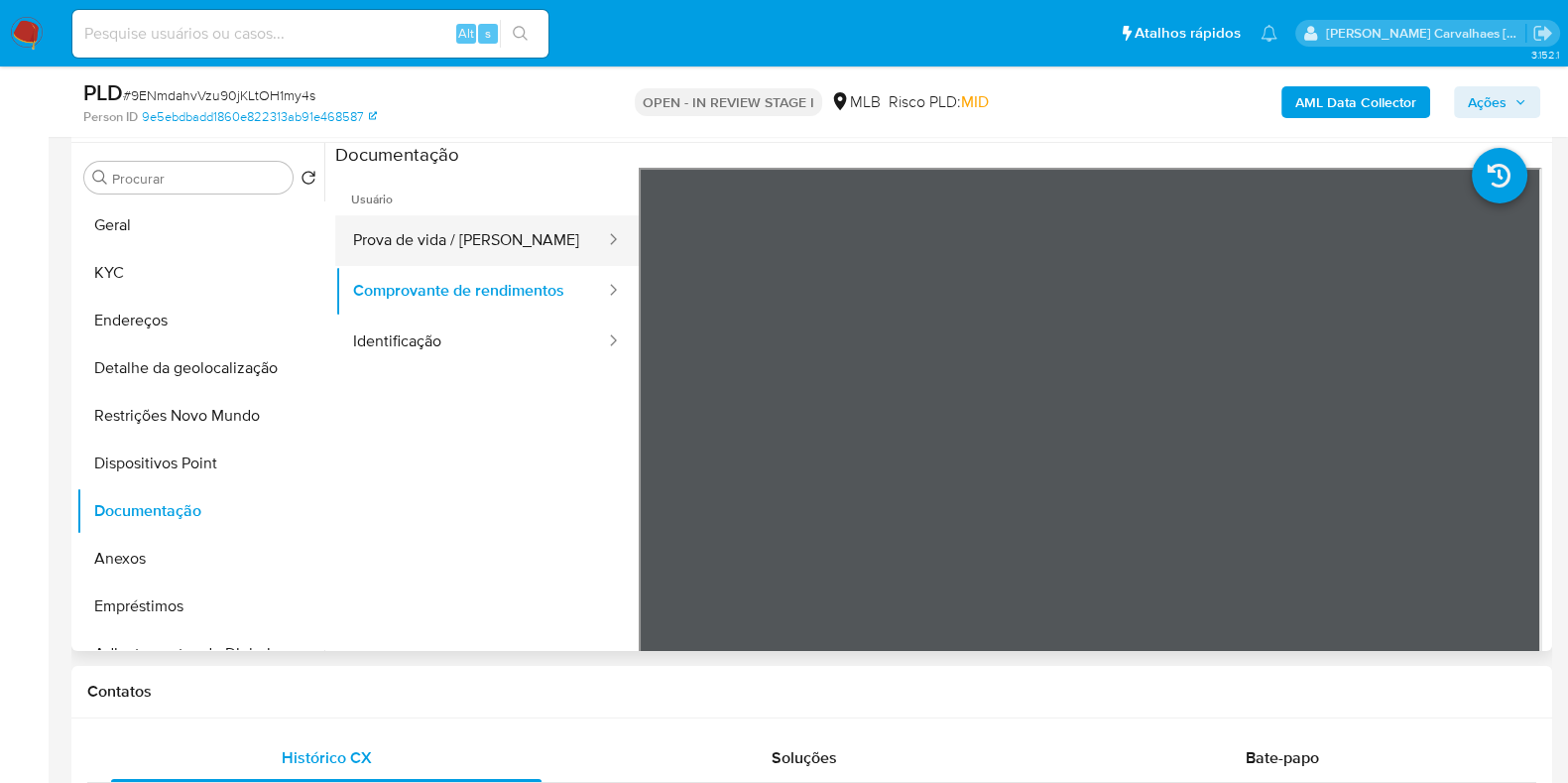
click at [505, 240] on button "Prova de vida / Selfie" at bounding box center [471, 241] width 271 height 51
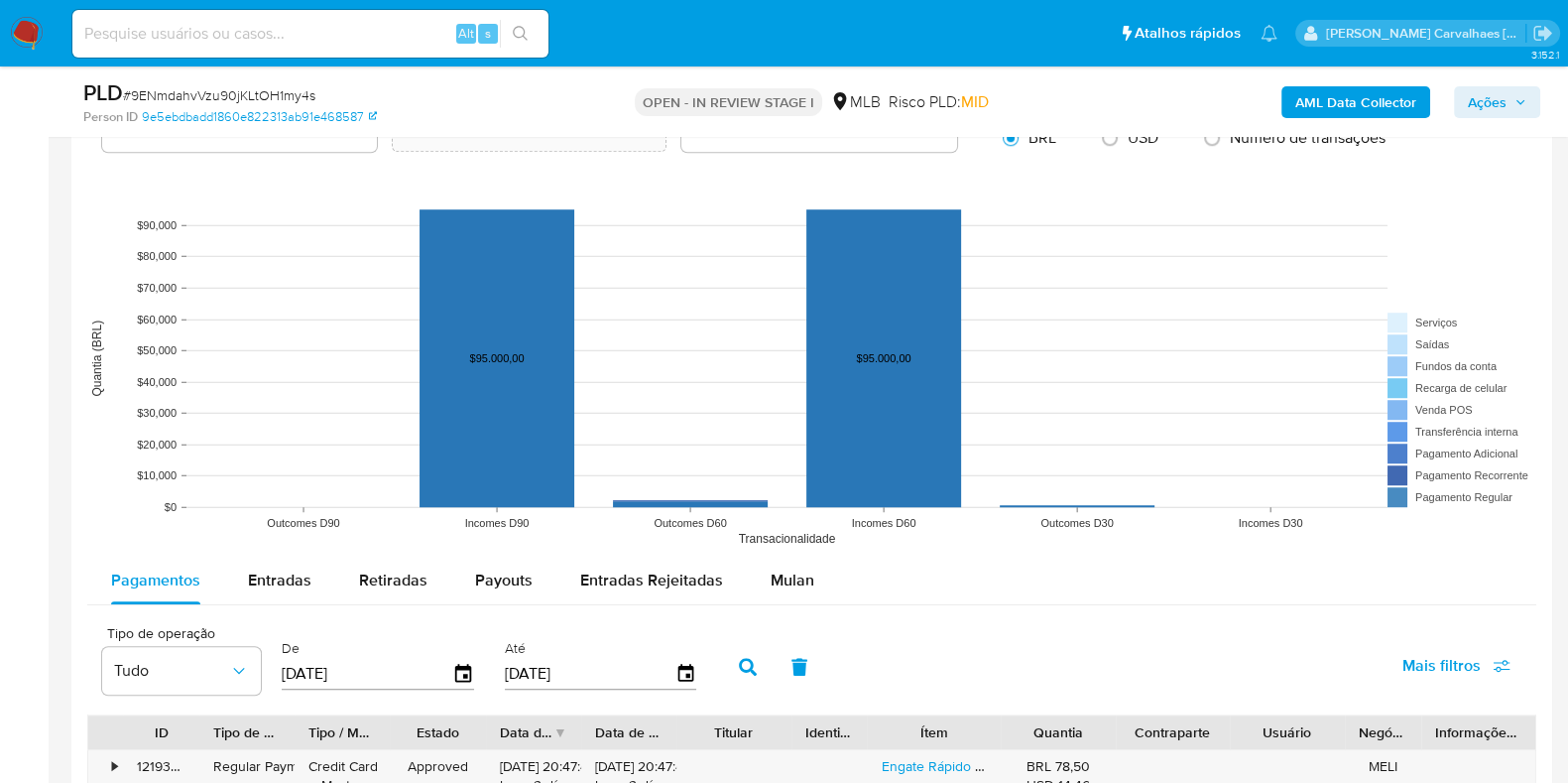
scroll to position [1983, 0]
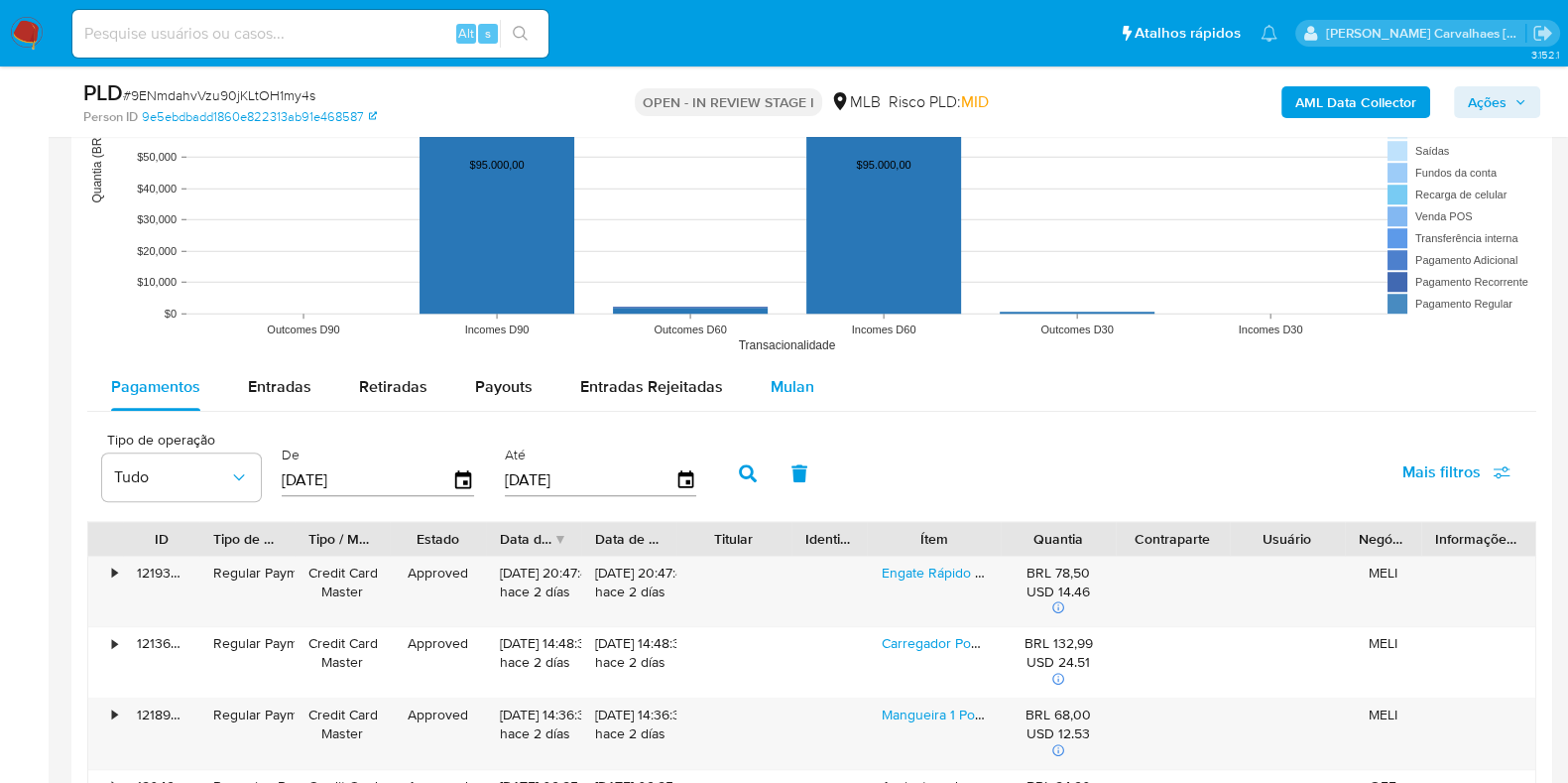
click at [793, 383] on span "Mulan" at bounding box center [792, 387] width 44 height 23
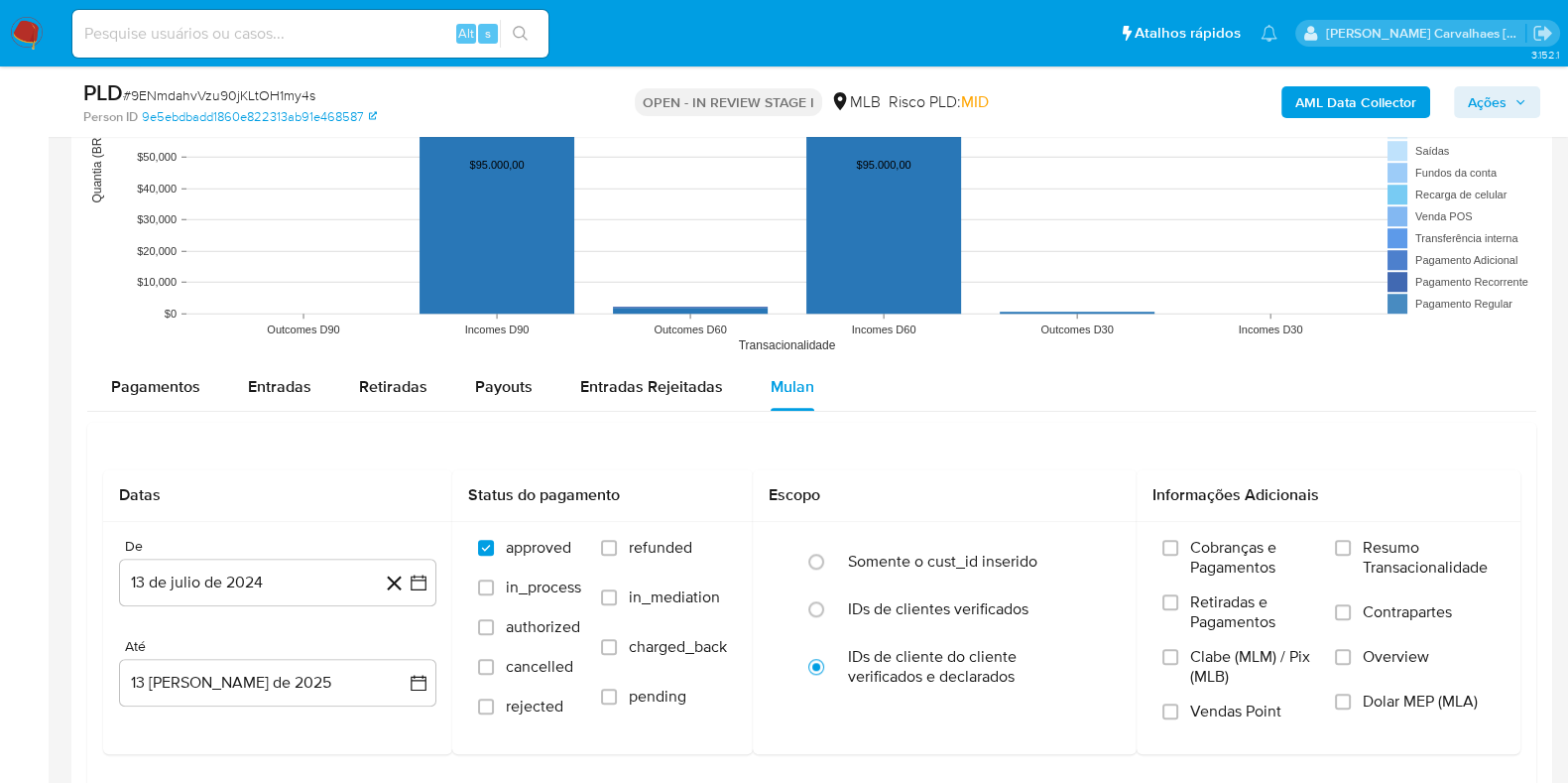
click at [1347, 540] on input "Resumo Transacionalidade" at bounding box center [1343, 548] width 16 height 16
click at [417, 578] on icon "button" at bounding box center [418, 582] width 20 height 20
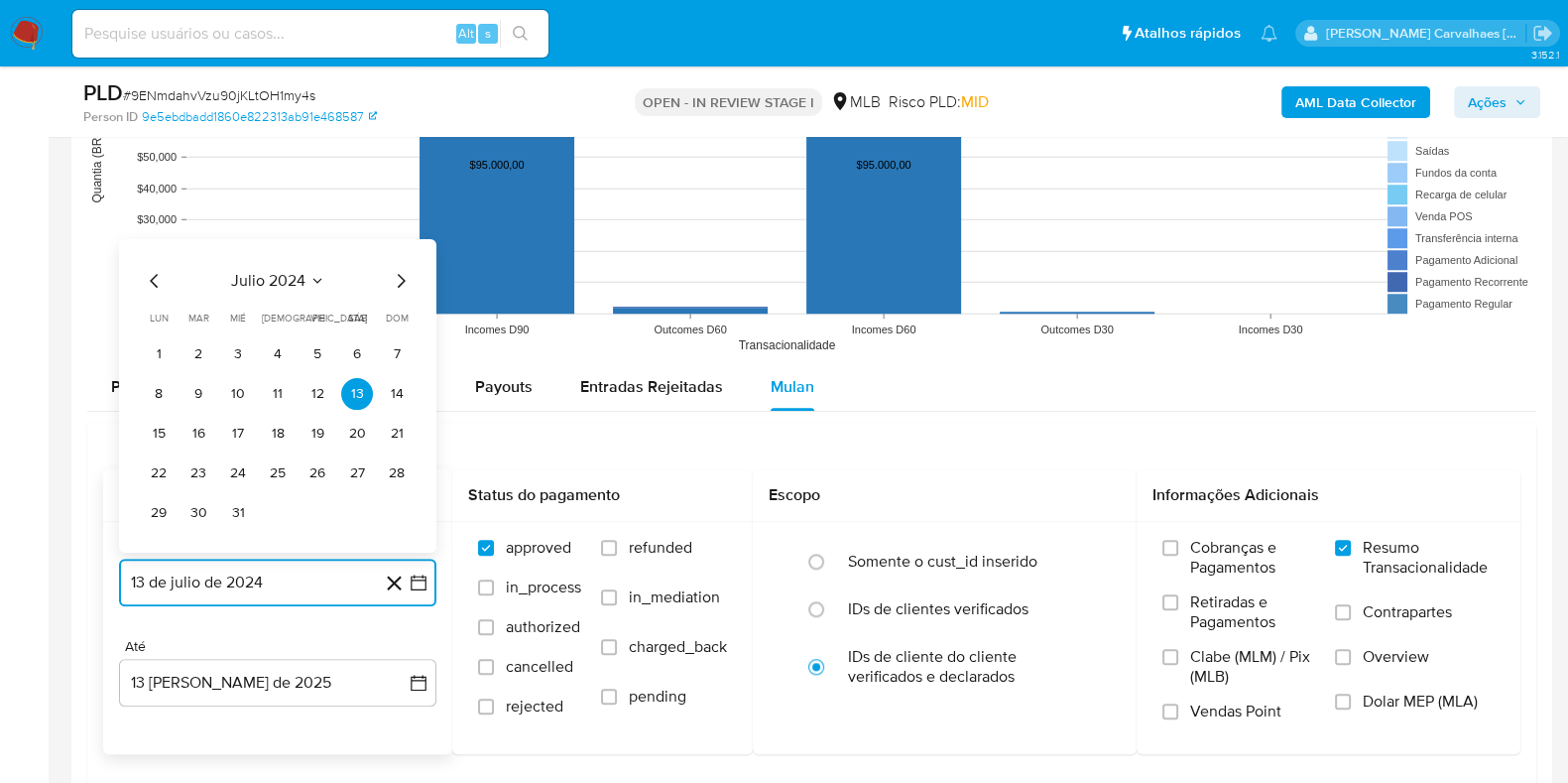
click at [405, 285] on icon "Mes siguiente" at bounding box center [401, 280] width 24 height 24
click at [401, 280] on icon "Mes siguiente" at bounding box center [401, 280] width 24 height 24
click at [389, 237] on icon "Mes siguiente" at bounding box center [401, 241] width 24 height 24
click at [404, 280] on icon "Mes siguiente" at bounding box center [401, 280] width 24 height 24
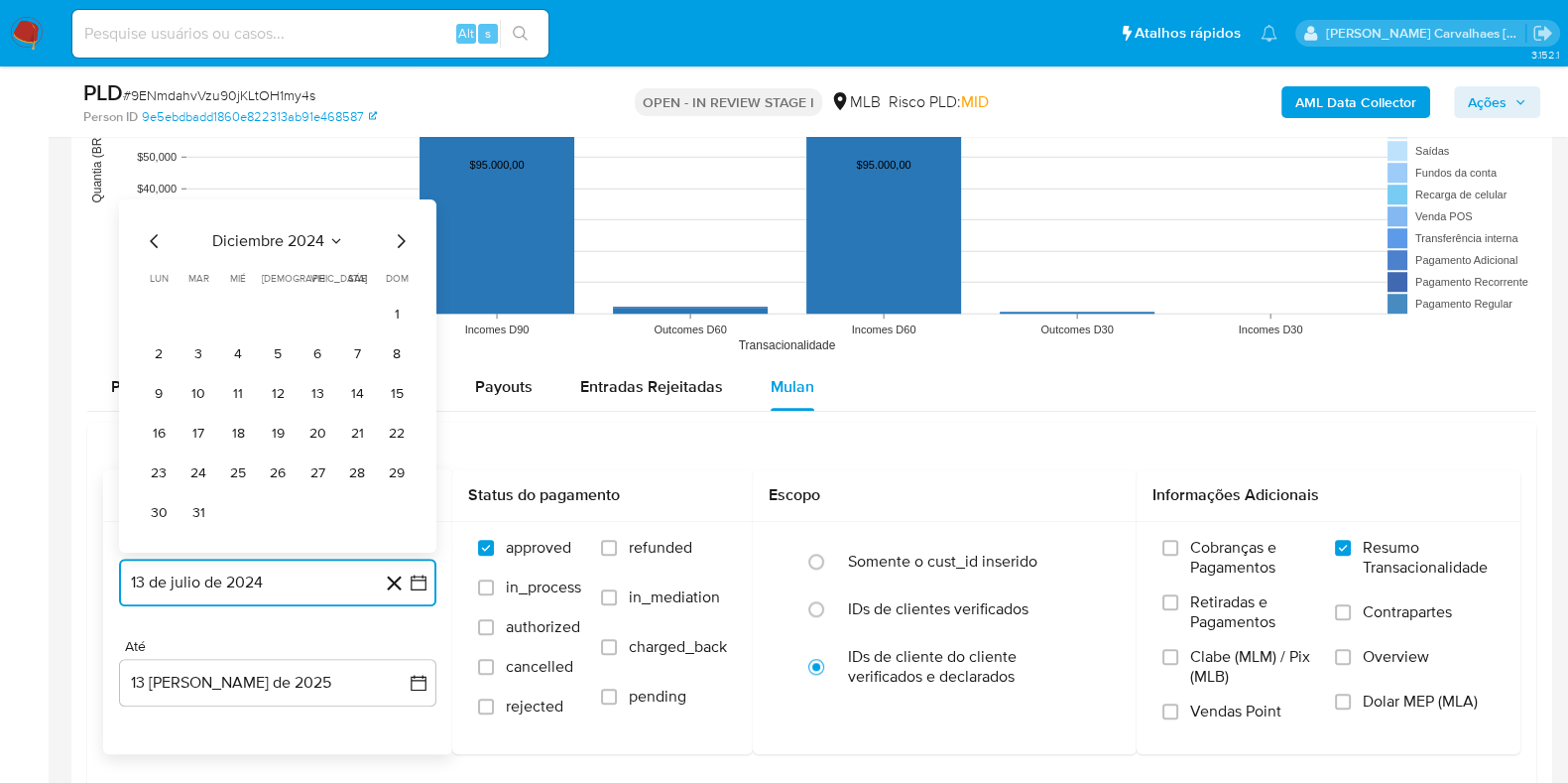
click at [401, 237] on icon "Mes siguiente" at bounding box center [401, 241] width 24 height 24
click at [408, 281] on icon "Mes siguiente" at bounding box center [401, 280] width 24 height 24
click at [401, 281] on icon "Mes siguiente" at bounding box center [401, 280] width 24 height 24
click at [402, 232] on icon "Mes siguiente" at bounding box center [401, 241] width 24 height 24
click at [401, 275] on icon "Mes siguiente" at bounding box center [401, 280] width 8 height 14
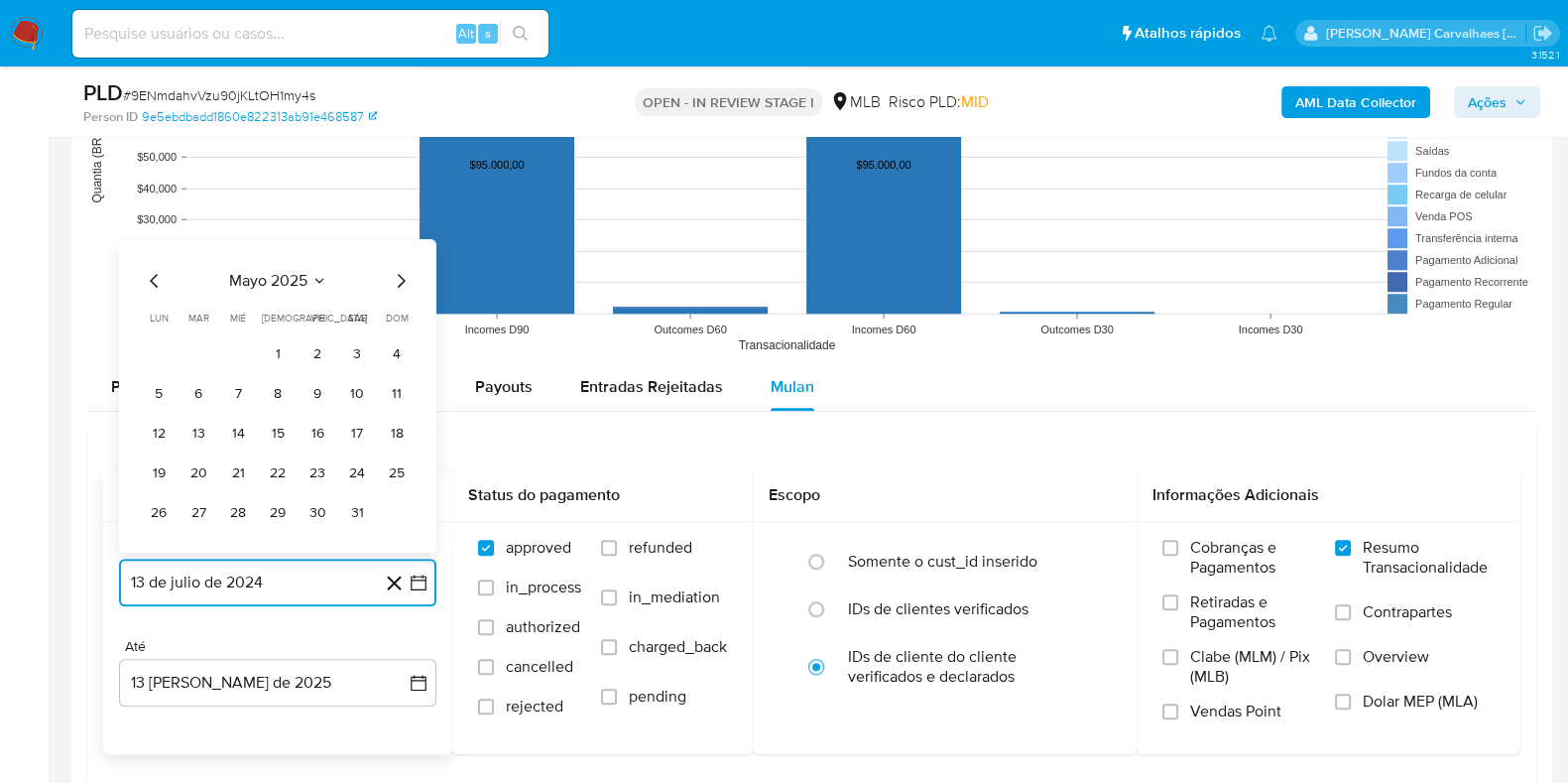
click at [401, 275] on icon "Mes siguiente" at bounding box center [401, 280] width 8 height 14
click at [399, 245] on icon "Mes siguiente" at bounding box center [401, 241] width 24 height 24
click at [160, 284] on icon "Mes anterior" at bounding box center [155, 280] width 24 height 24
click at [277, 394] on button "12" at bounding box center [277, 393] width 32 height 32
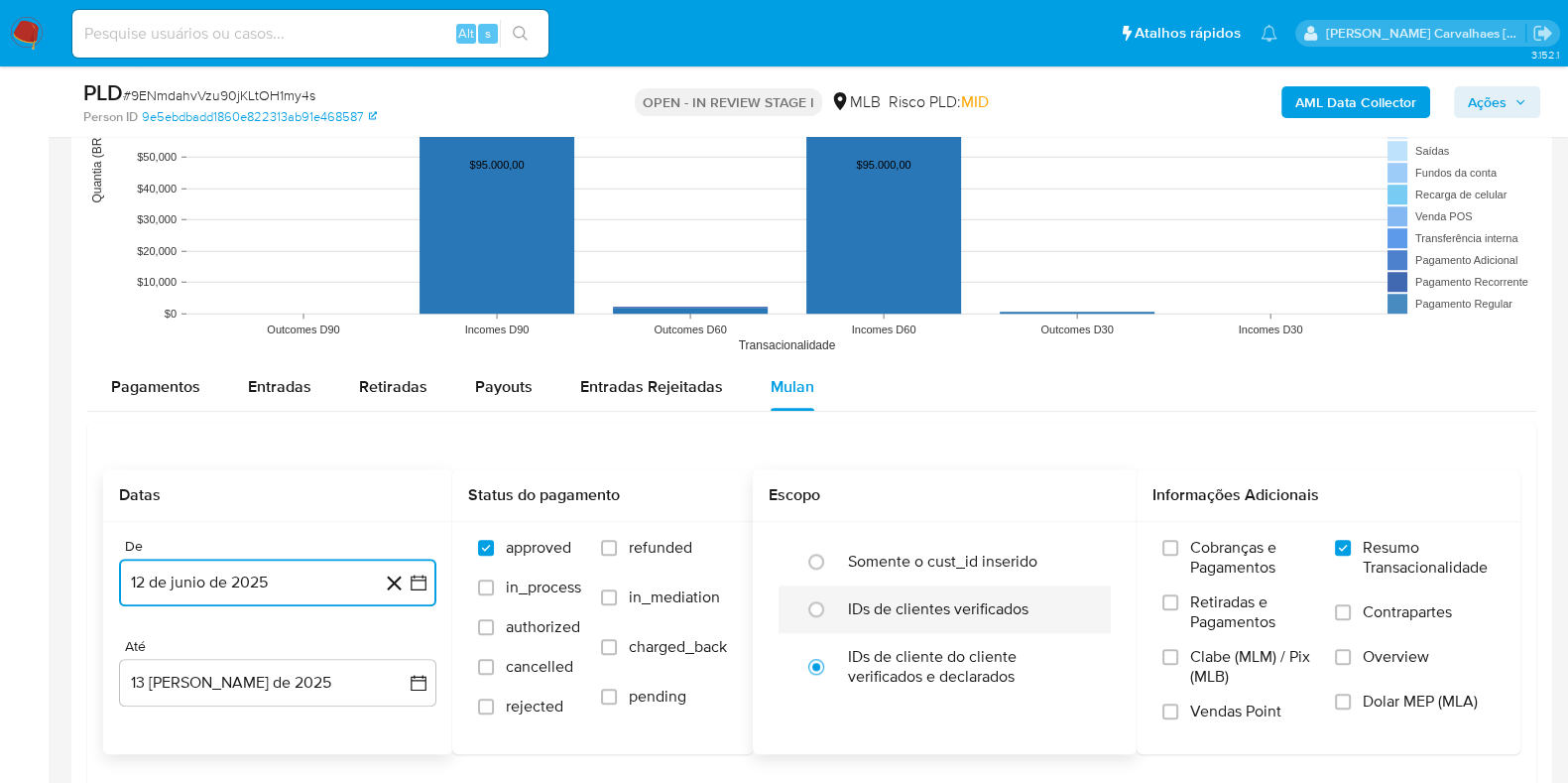
scroll to position [2357, 0]
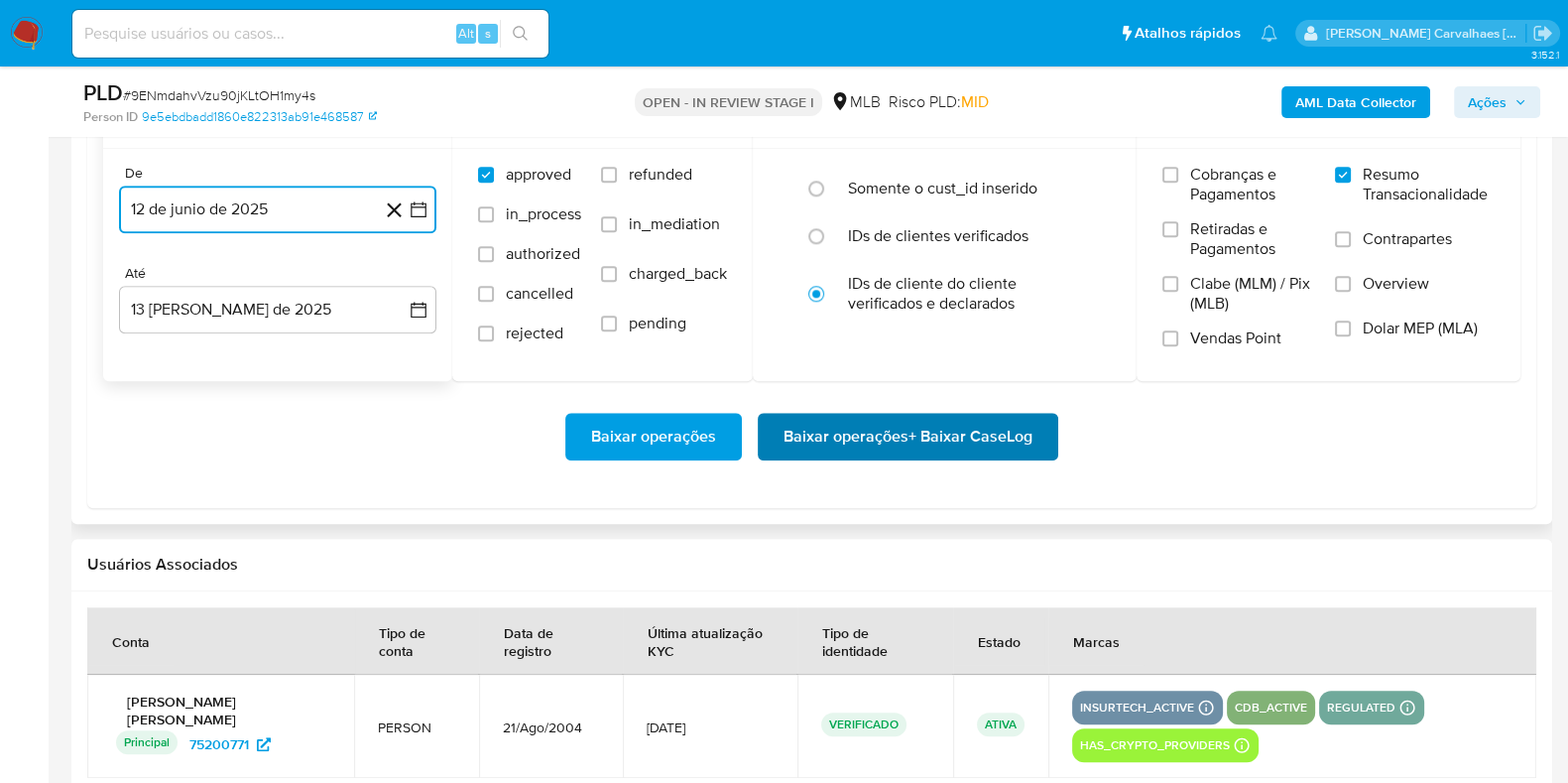
click at [885, 440] on span "Baixar operações + Baixar CaseLog" at bounding box center [907, 436] width 249 height 44
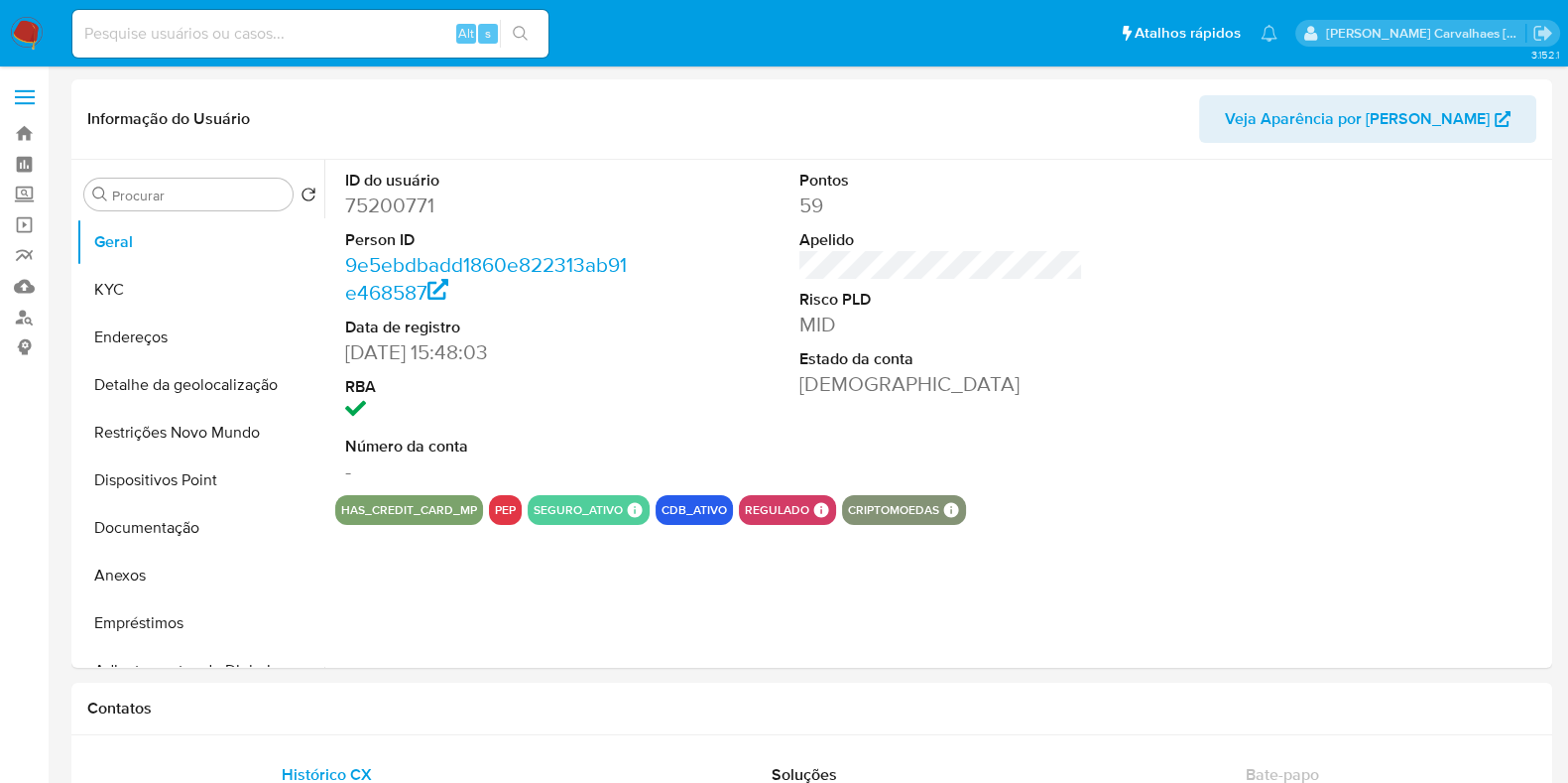
select select "10"
click at [161, 535] on button "Documentação" at bounding box center [193, 528] width 233 height 48
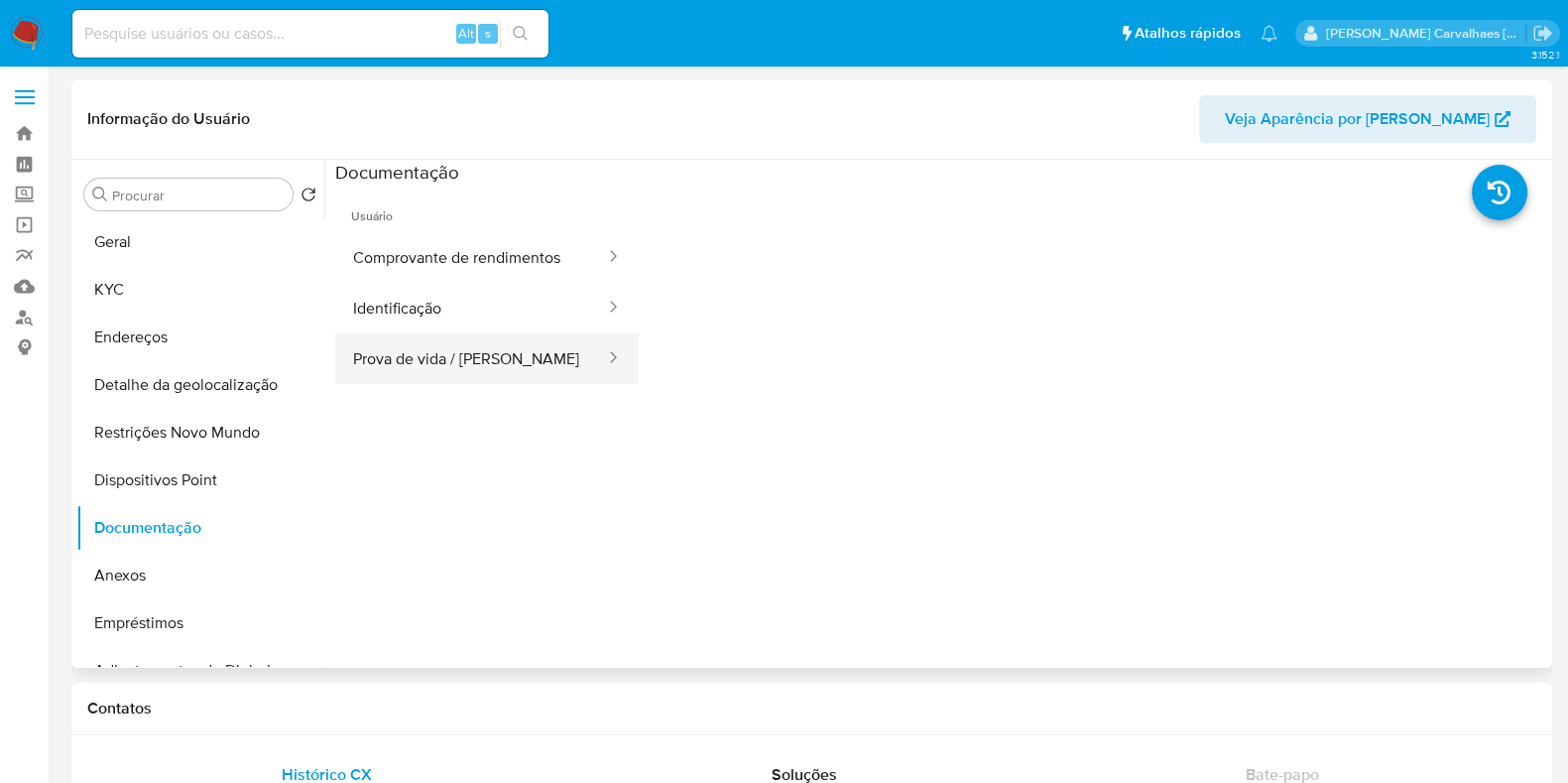
click at [450, 371] on button "Prova de vida / Selfie" at bounding box center [471, 359] width 271 height 51
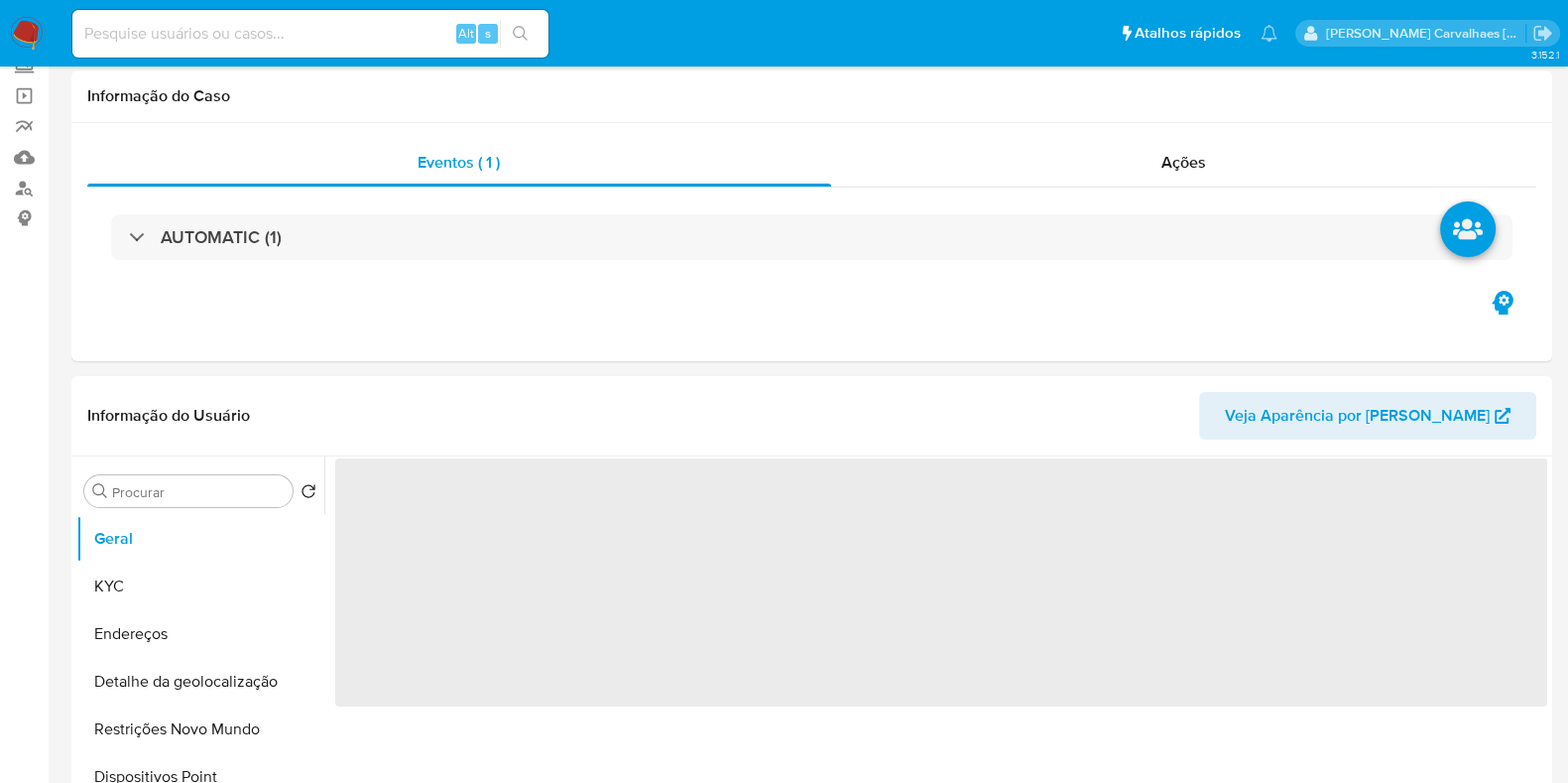
scroll to position [247, 0]
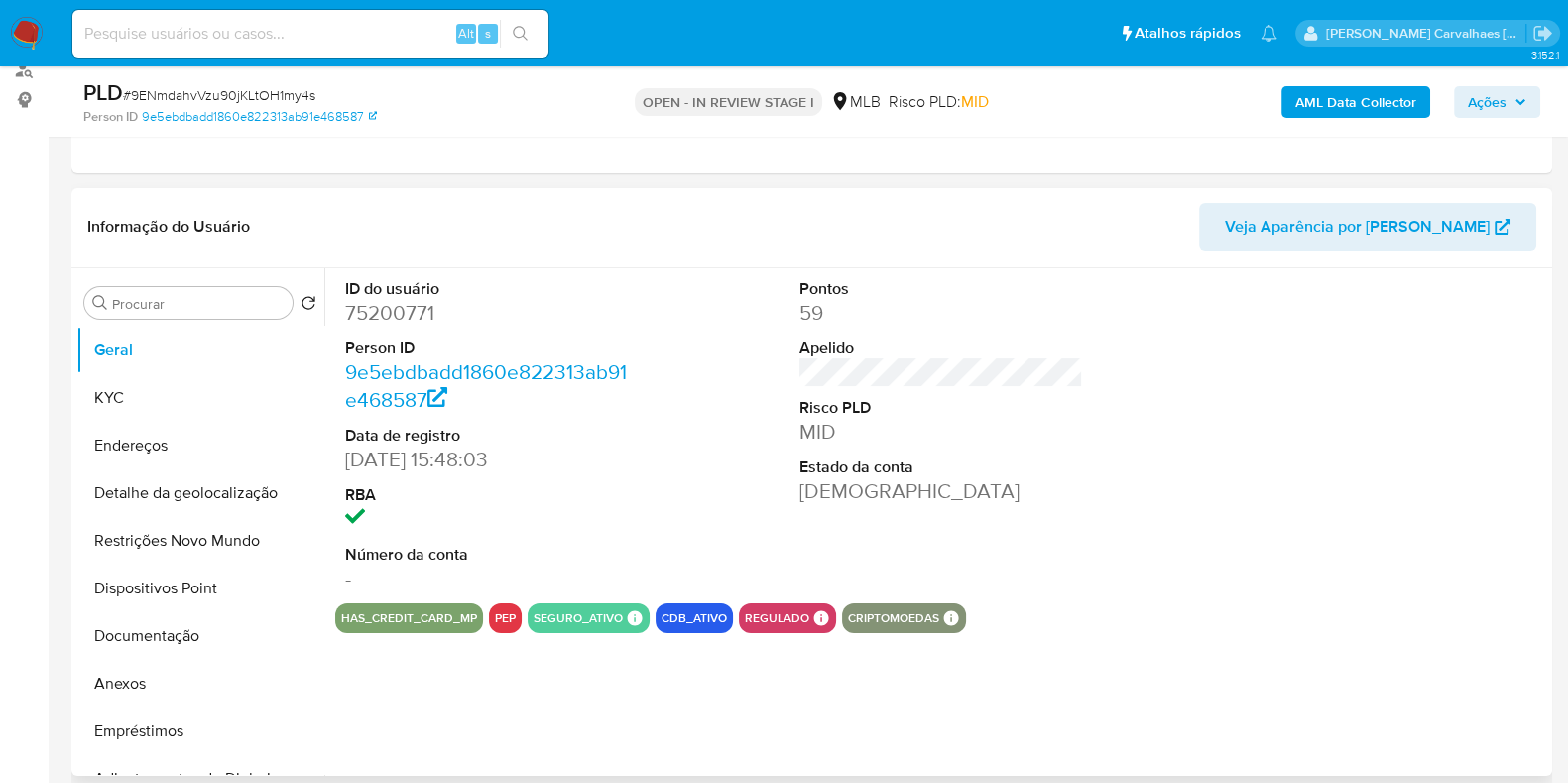
select select "10"
click at [173, 634] on button "Documentação" at bounding box center [193, 636] width 233 height 48
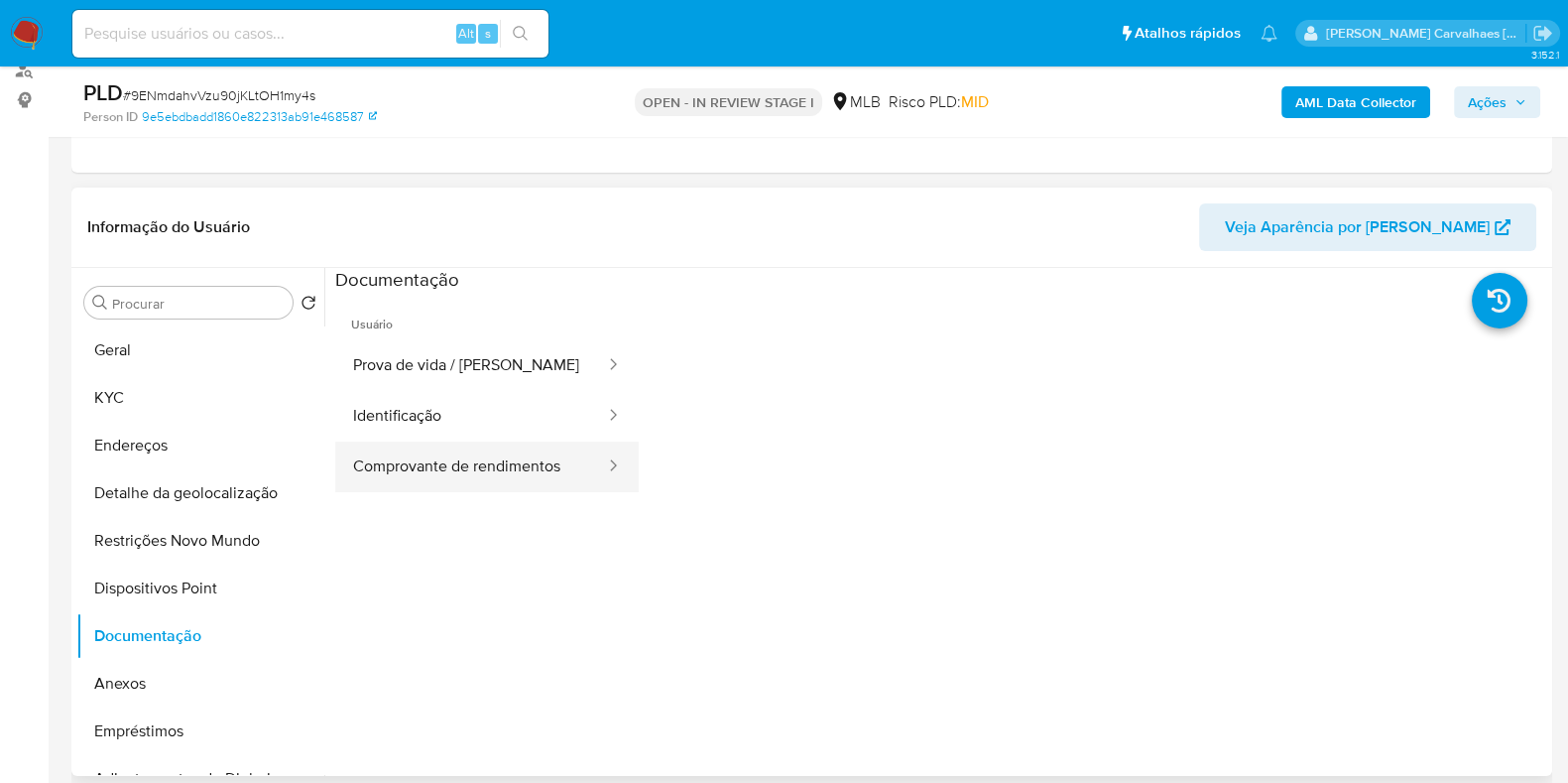
click at [515, 457] on button "Comprovante de rendimentos" at bounding box center [471, 466] width 271 height 51
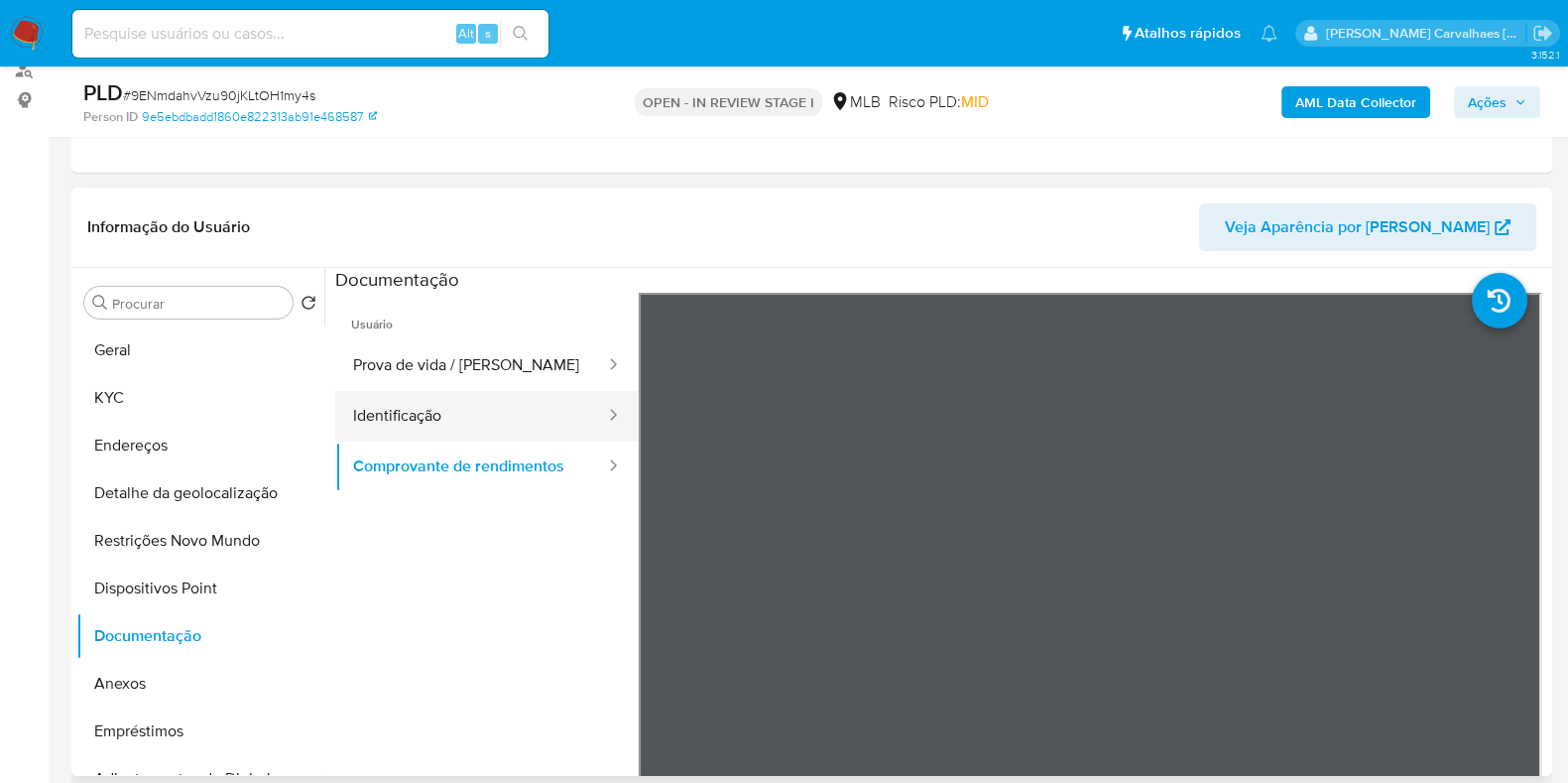
click at [459, 417] on button "Identificação" at bounding box center [471, 416] width 271 height 51
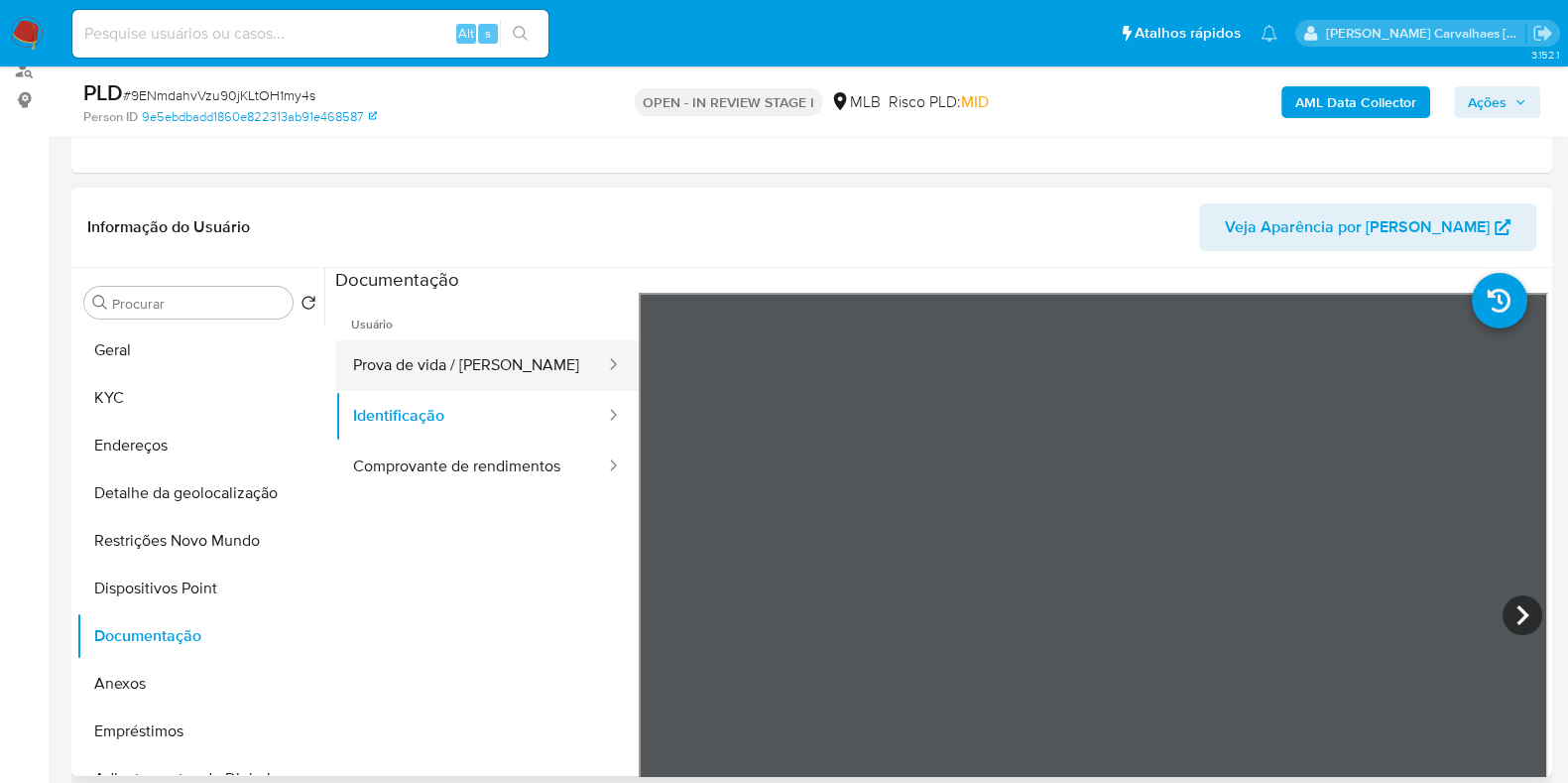
click at [424, 361] on button "Prova de vida / [PERSON_NAME]" at bounding box center [471, 366] width 271 height 51
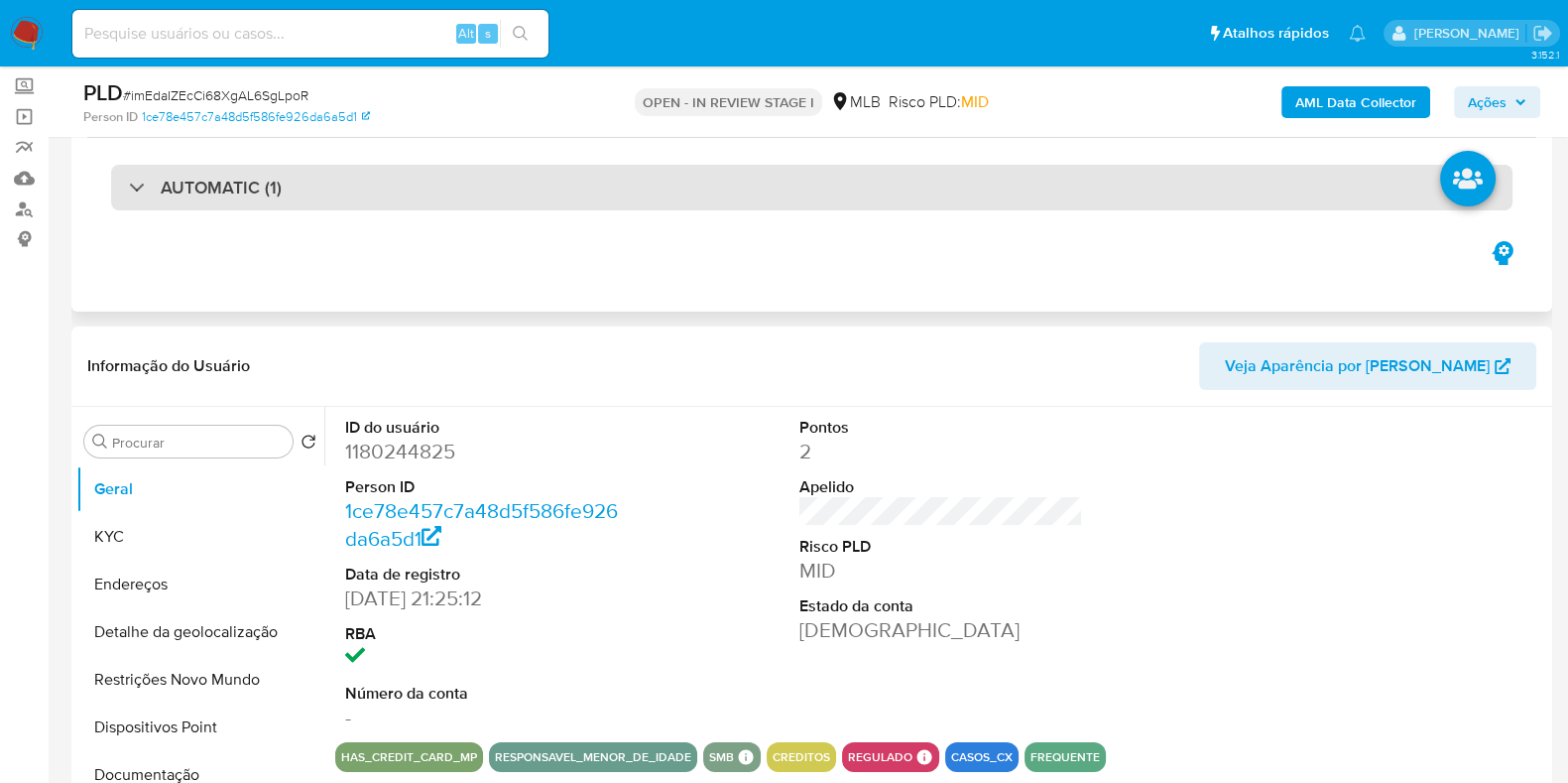
scroll to position [247, 0]
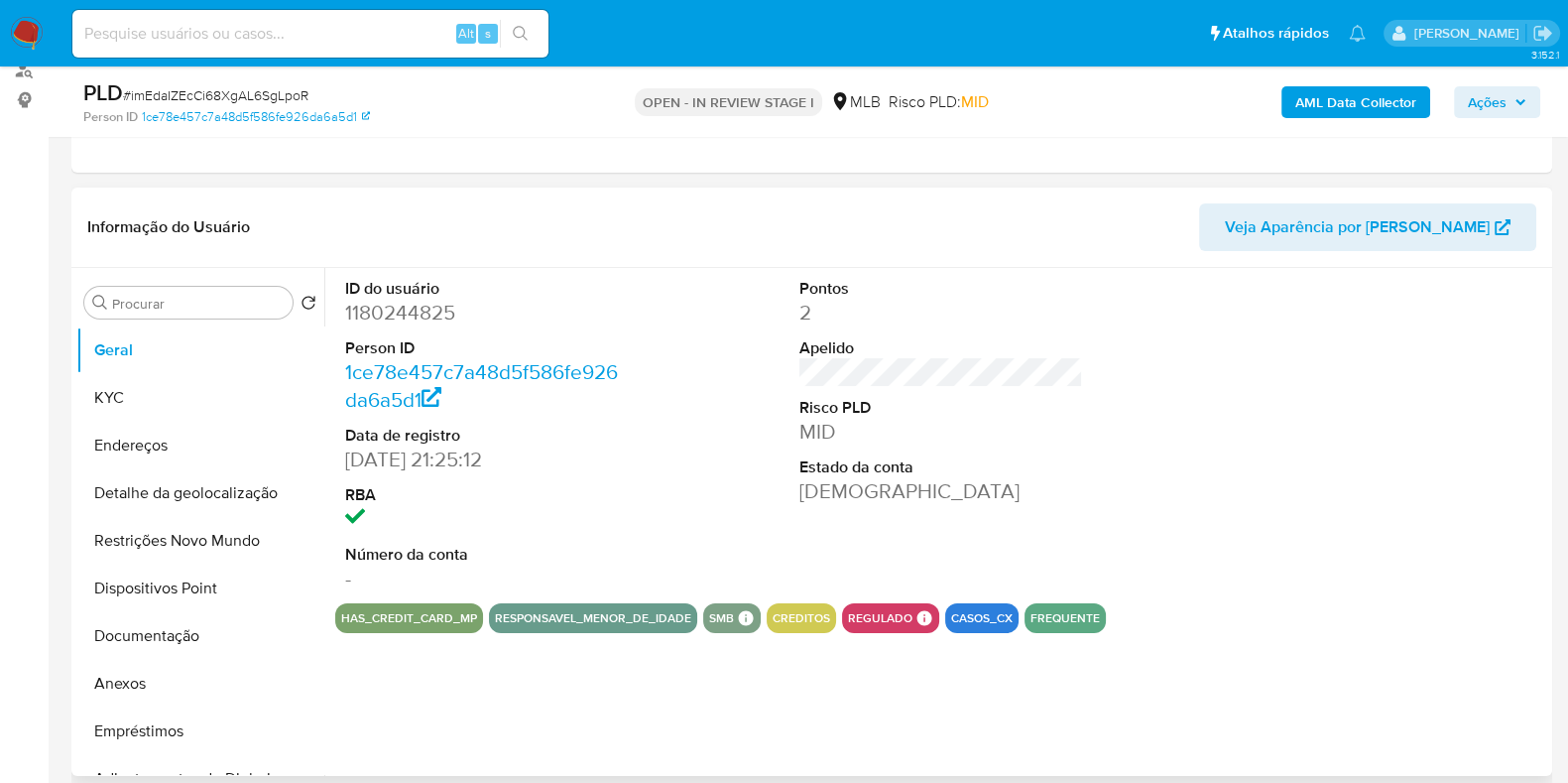
select select "10"
click at [178, 625] on button "Documentação" at bounding box center [193, 636] width 233 height 48
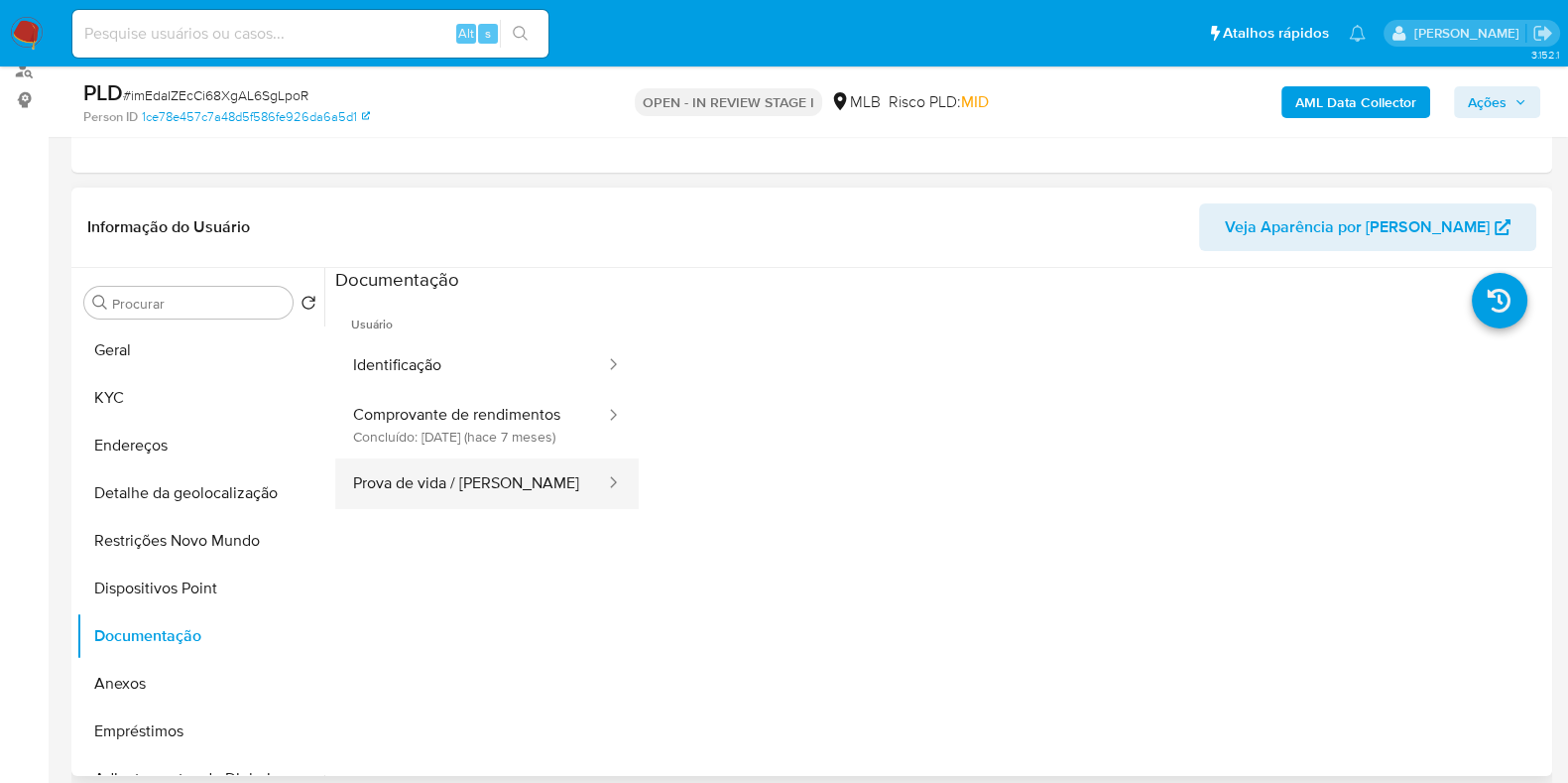
click at [519, 503] on button "Prova de vida / [PERSON_NAME]" at bounding box center [471, 483] width 271 height 51
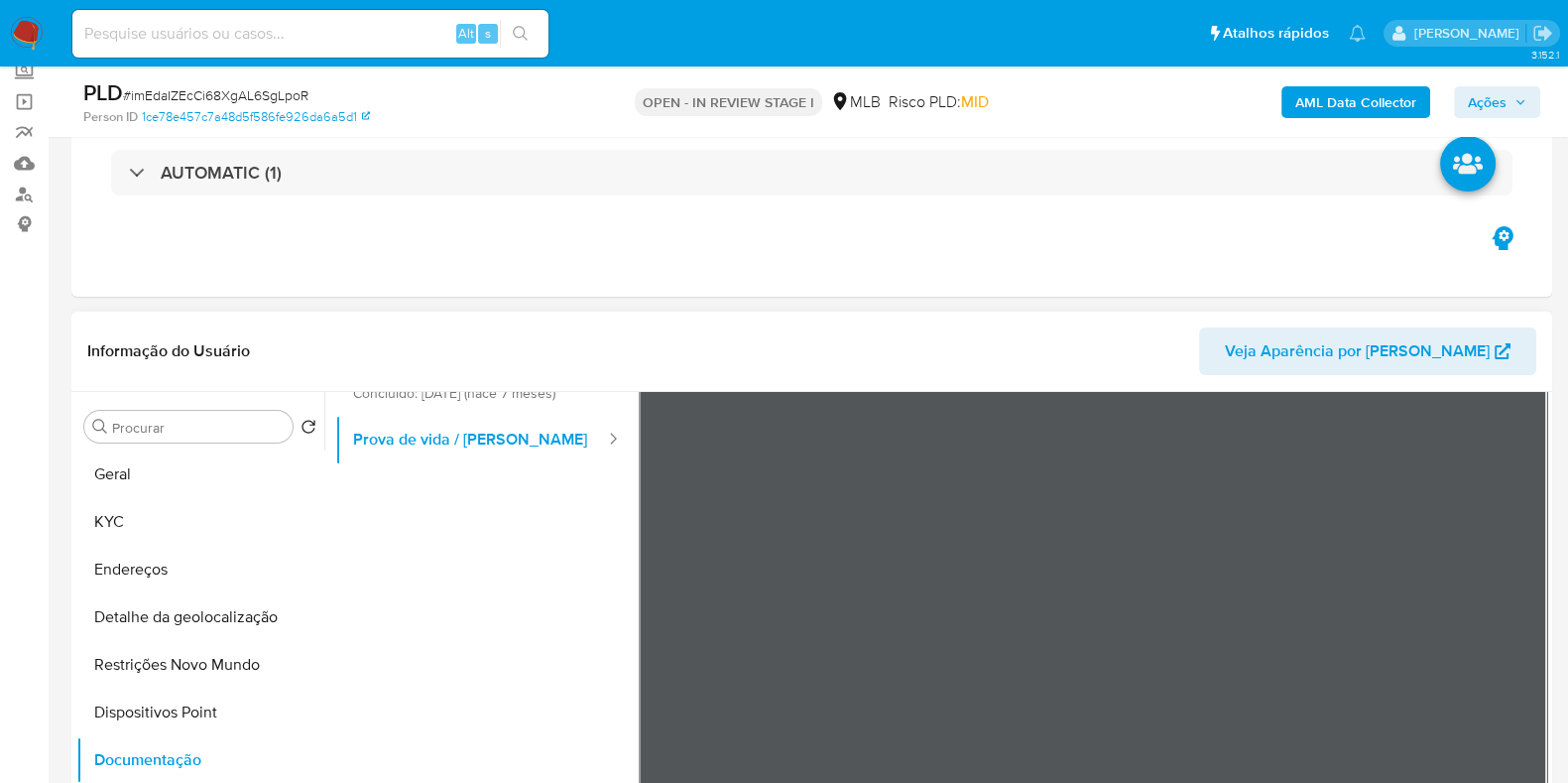
scroll to position [44, 0]
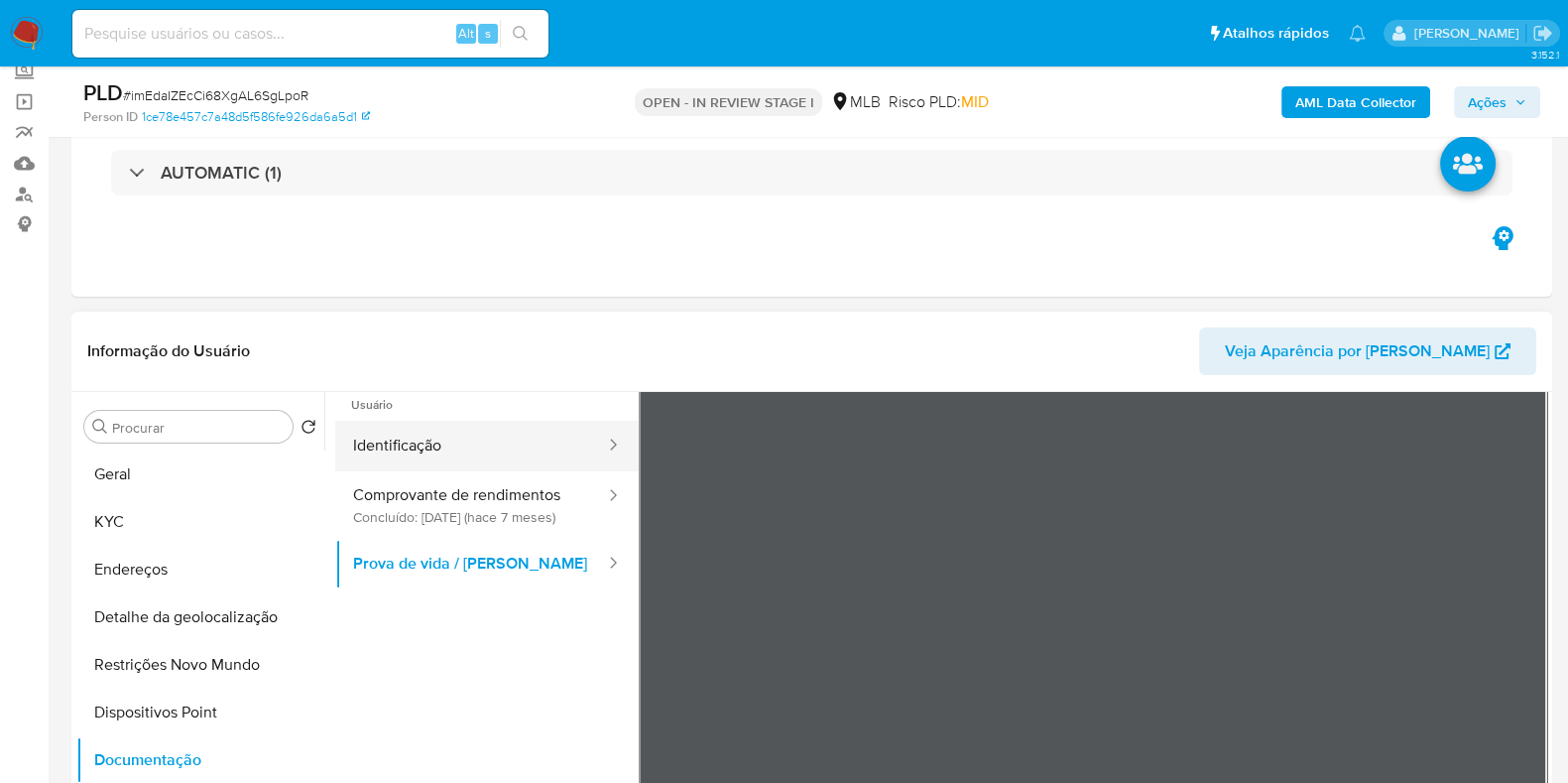
click at [472, 439] on button "Identificação" at bounding box center [471, 445] width 271 height 51
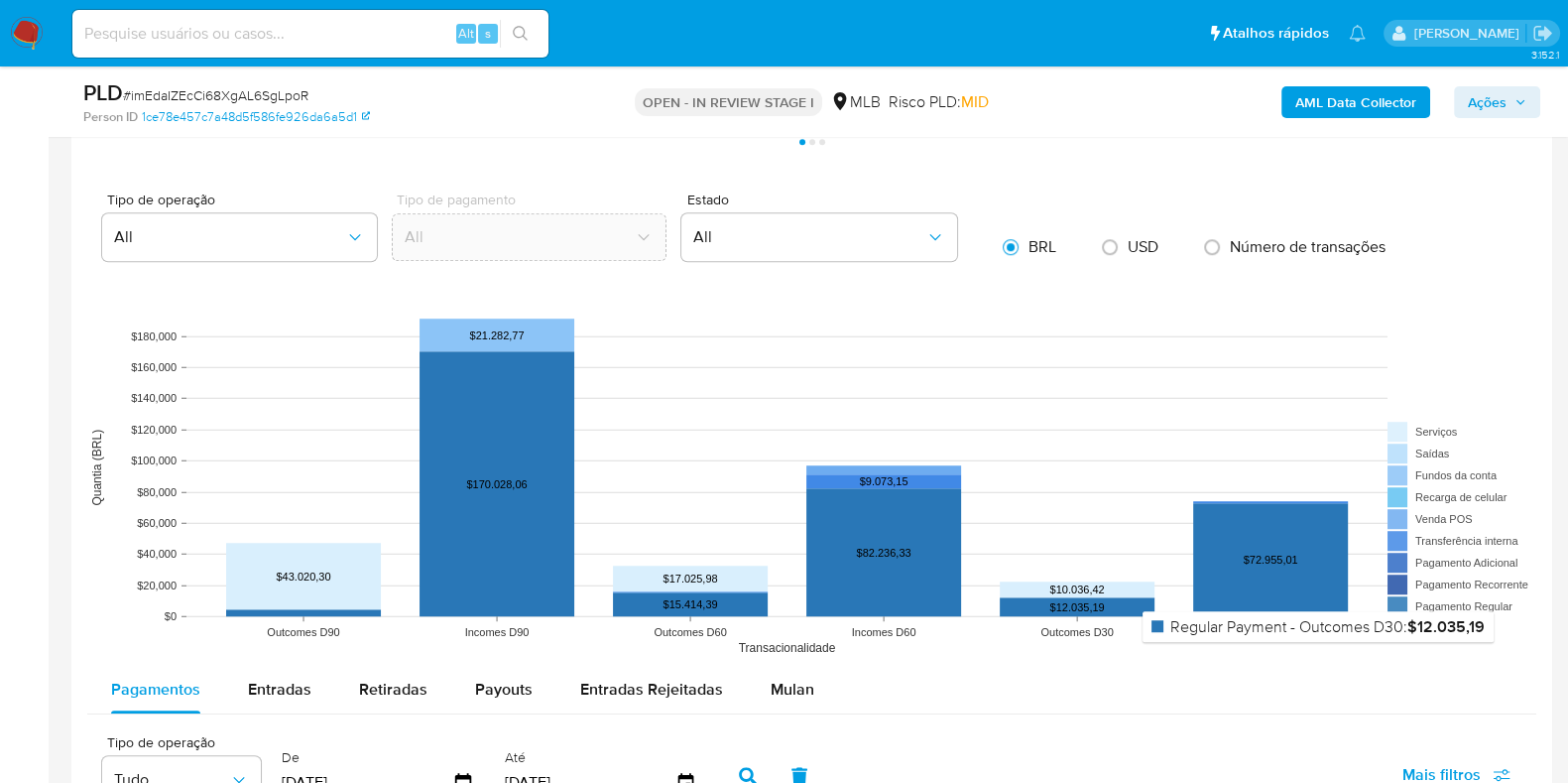
scroll to position [1736, 0]
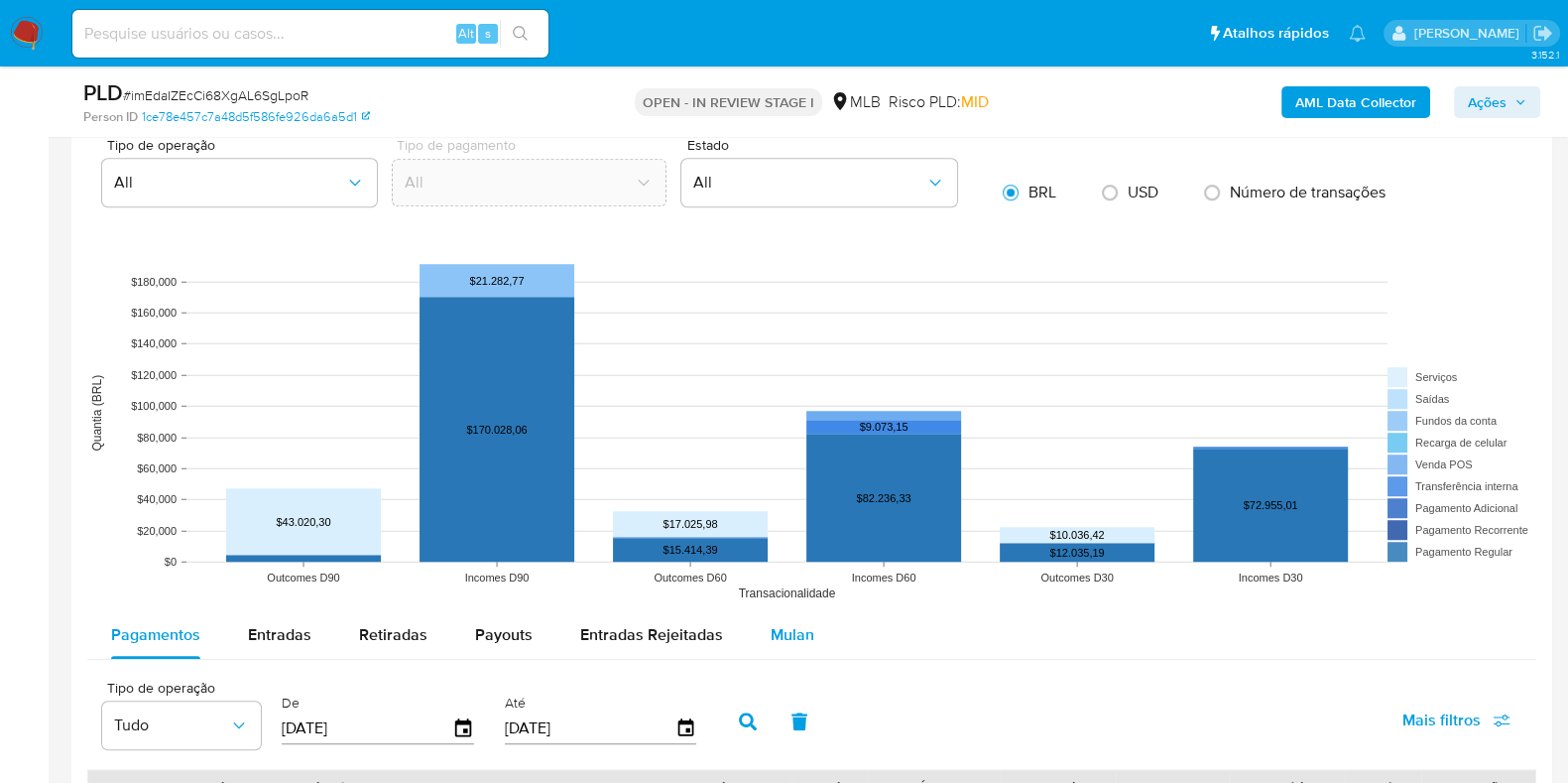
click at [809, 619] on button "Mulan" at bounding box center [791, 635] width 91 height 48
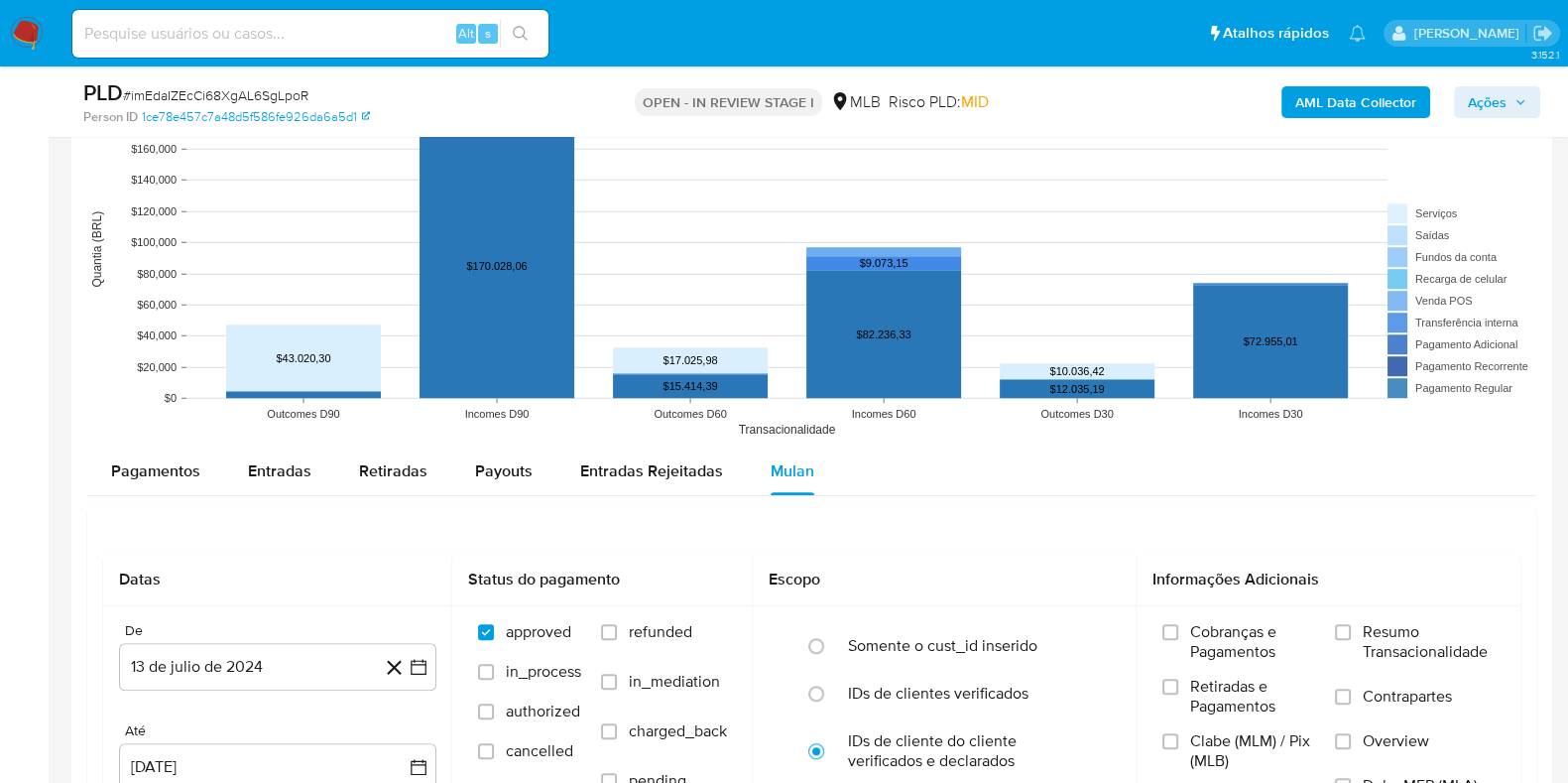
scroll to position [1983, 0]
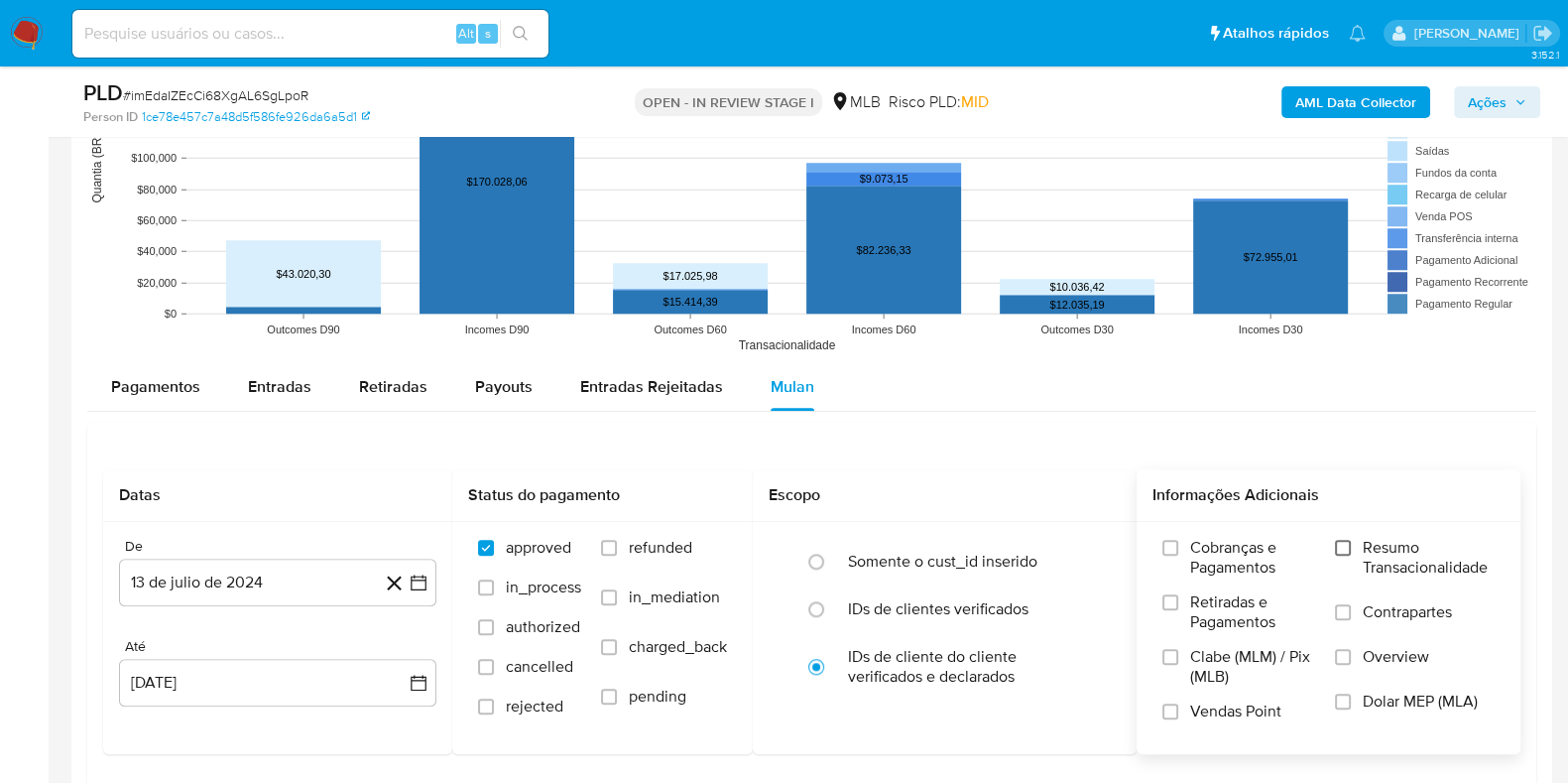
click at [1338, 541] on div "Cobranças e Pagamentos Retiradas e Pagamentos Clabe (MLM) / Pix (MLB) Vendas Po…" at bounding box center [1328, 637] width 352 height 199
click at [1344, 541] on input "Resumo Transacionalidade" at bounding box center [1343, 548] width 16 height 16
click at [419, 582] on icon "button" at bounding box center [418, 582] width 20 height 20
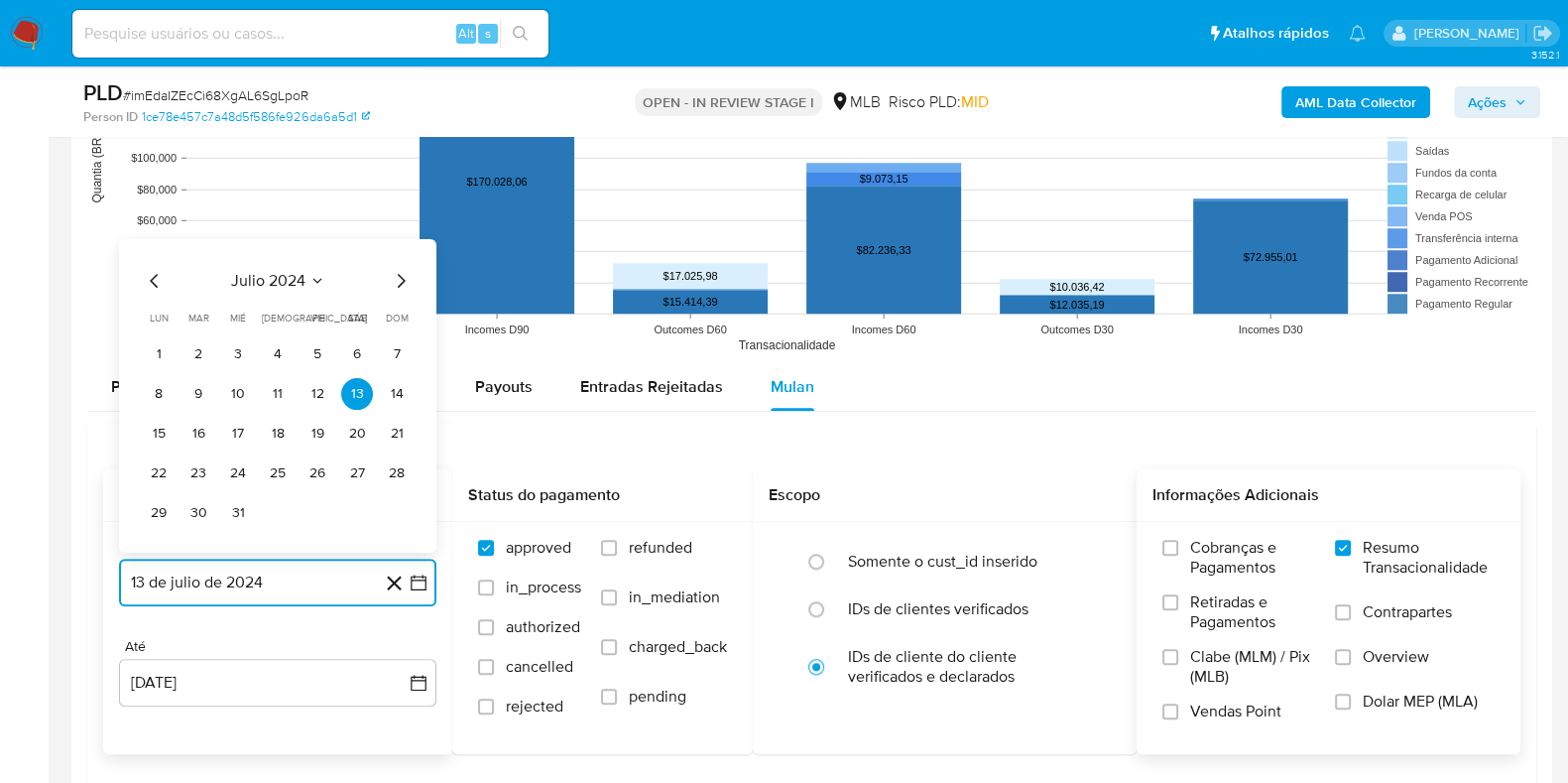
click at [397, 279] on icon "Mes siguiente" at bounding box center [401, 280] width 24 height 24
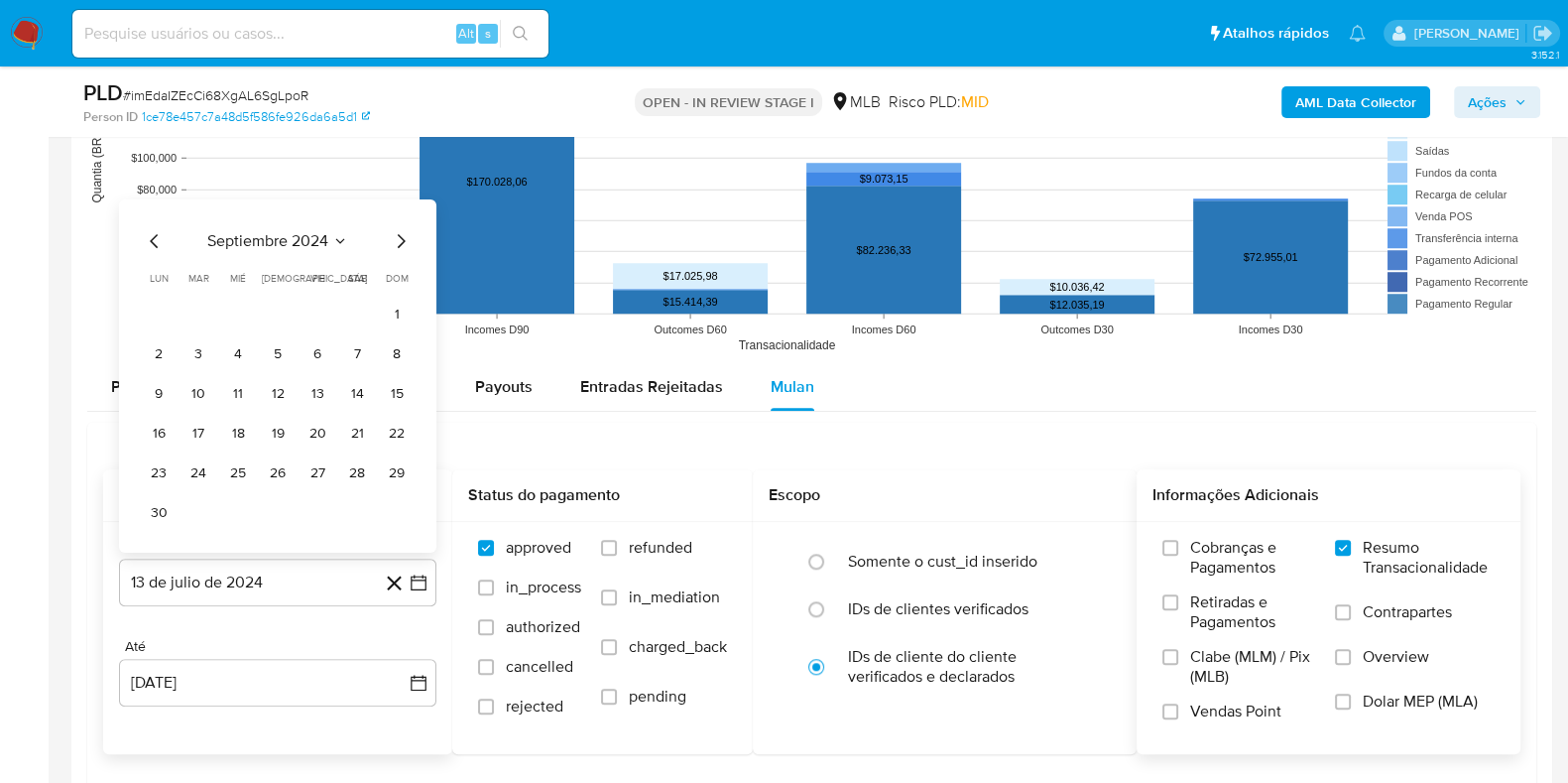
click at [397, 279] on span "dom" at bounding box center [397, 277] width 23 height 15
click at [396, 237] on icon "Mes siguiente" at bounding box center [401, 241] width 24 height 24
click at [404, 283] on icon "Mes siguiente" at bounding box center [401, 280] width 24 height 24
click at [399, 273] on icon "Mes siguiente" at bounding box center [401, 280] width 8 height 14
click at [400, 237] on icon "Mes siguiente" at bounding box center [401, 241] width 24 height 24
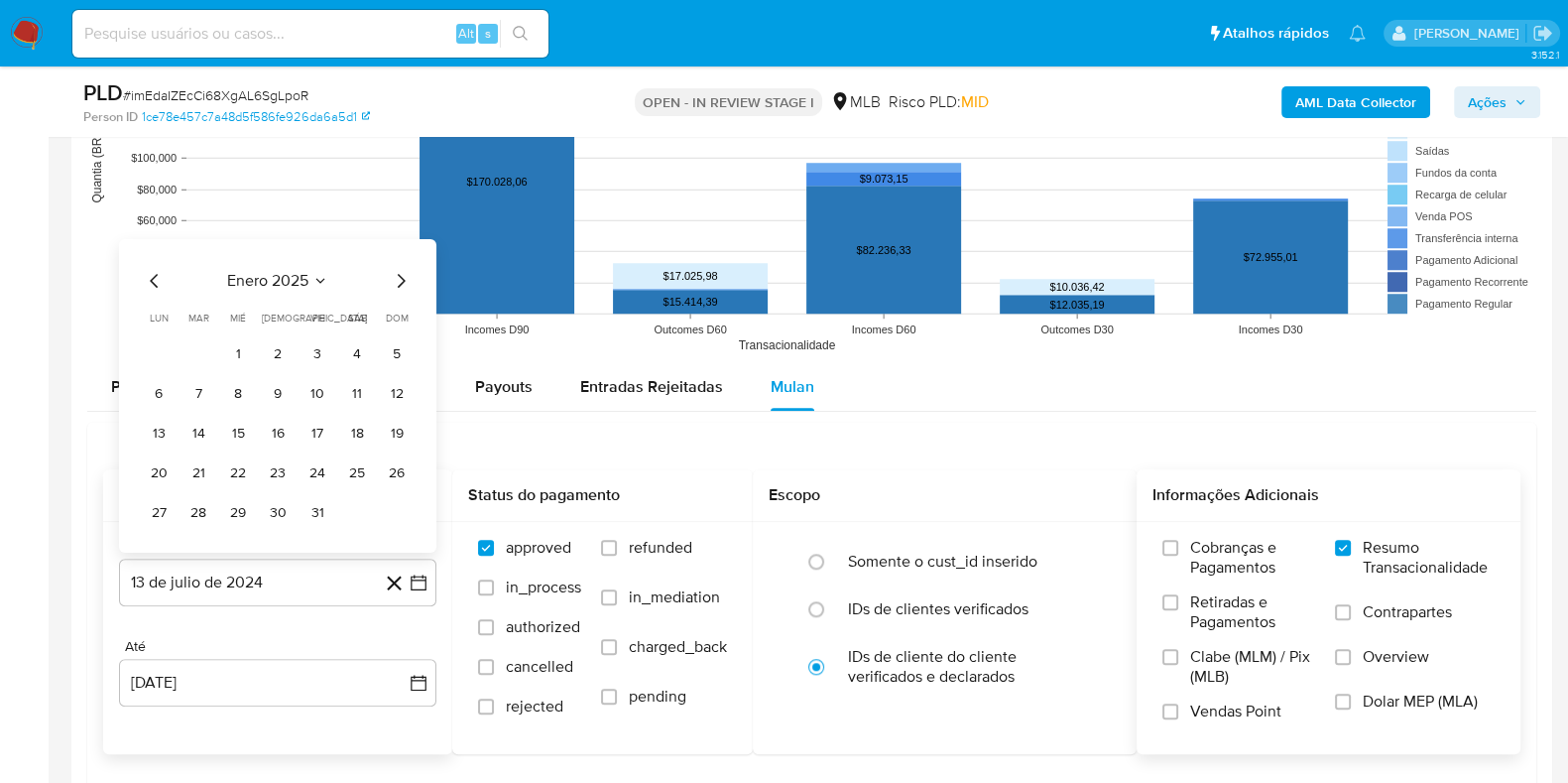
click at [399, 278] on icon "Mes siguiente" at bounding box center [401, 280] width 24 height 24
click at [407, 221] on div "marzo 2025 marzo 2025 lun lunes mar martes mié miércoles jue jueves vie viernes…" at bounding box center [277, 376] width 317 height 354
click at [395, 239] on icon "Mes siguiente" at bounding box center [401, 241] width 24 height 24
click at [395, 275] on icon "Mes siguiente" at bounding box center [401, 280] width 24 height 24
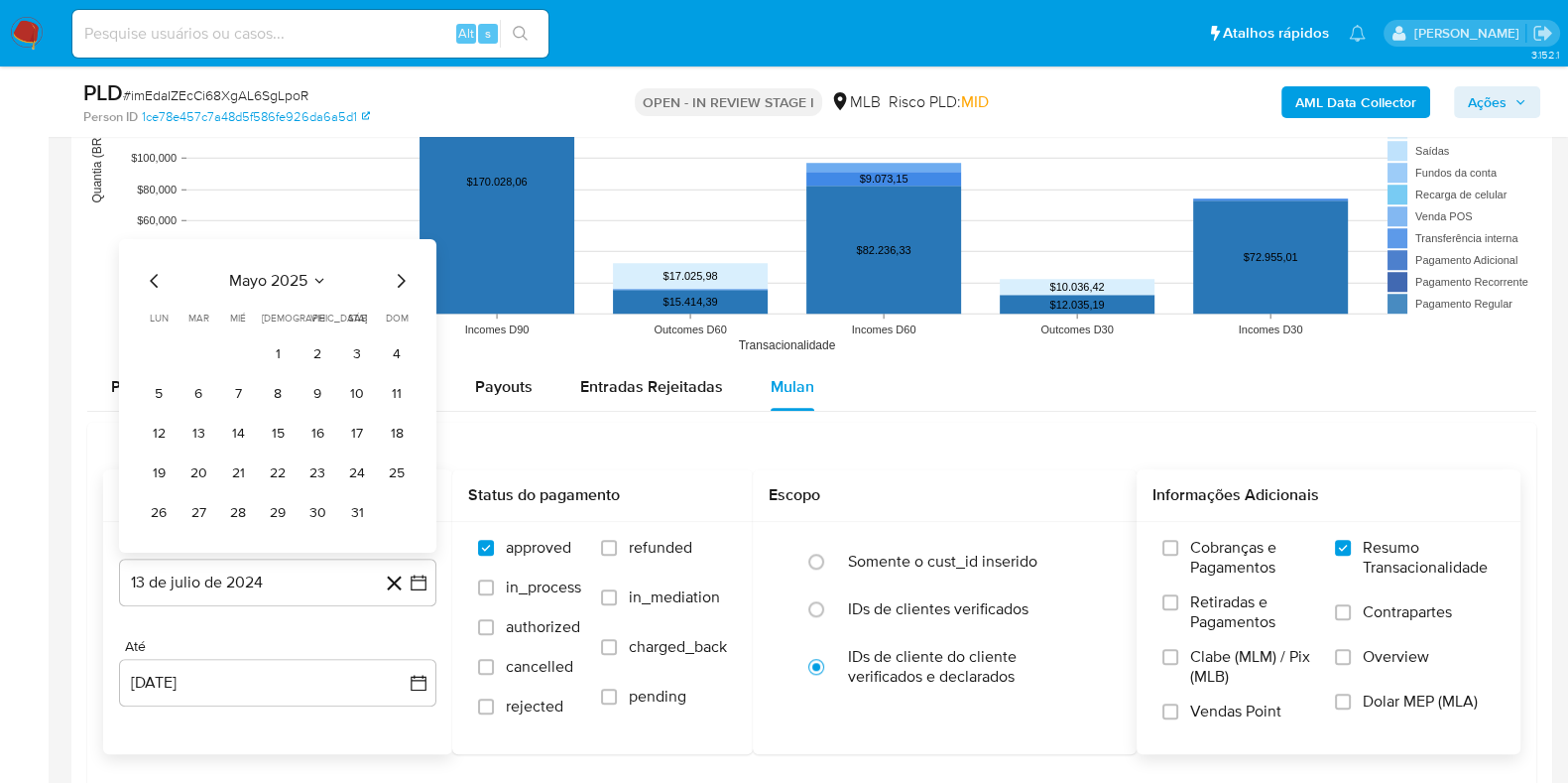
click at [397, 271] on icon "Mes siguiente" at bounding box center [401, 280] width 24 height 24
click at [153, 245] on icon "Mes anterior" at bounding box center [155, 241] width 24 height 24
click at [191, 423] on button "13" at bounding box center [199, 432] width 32 height 32
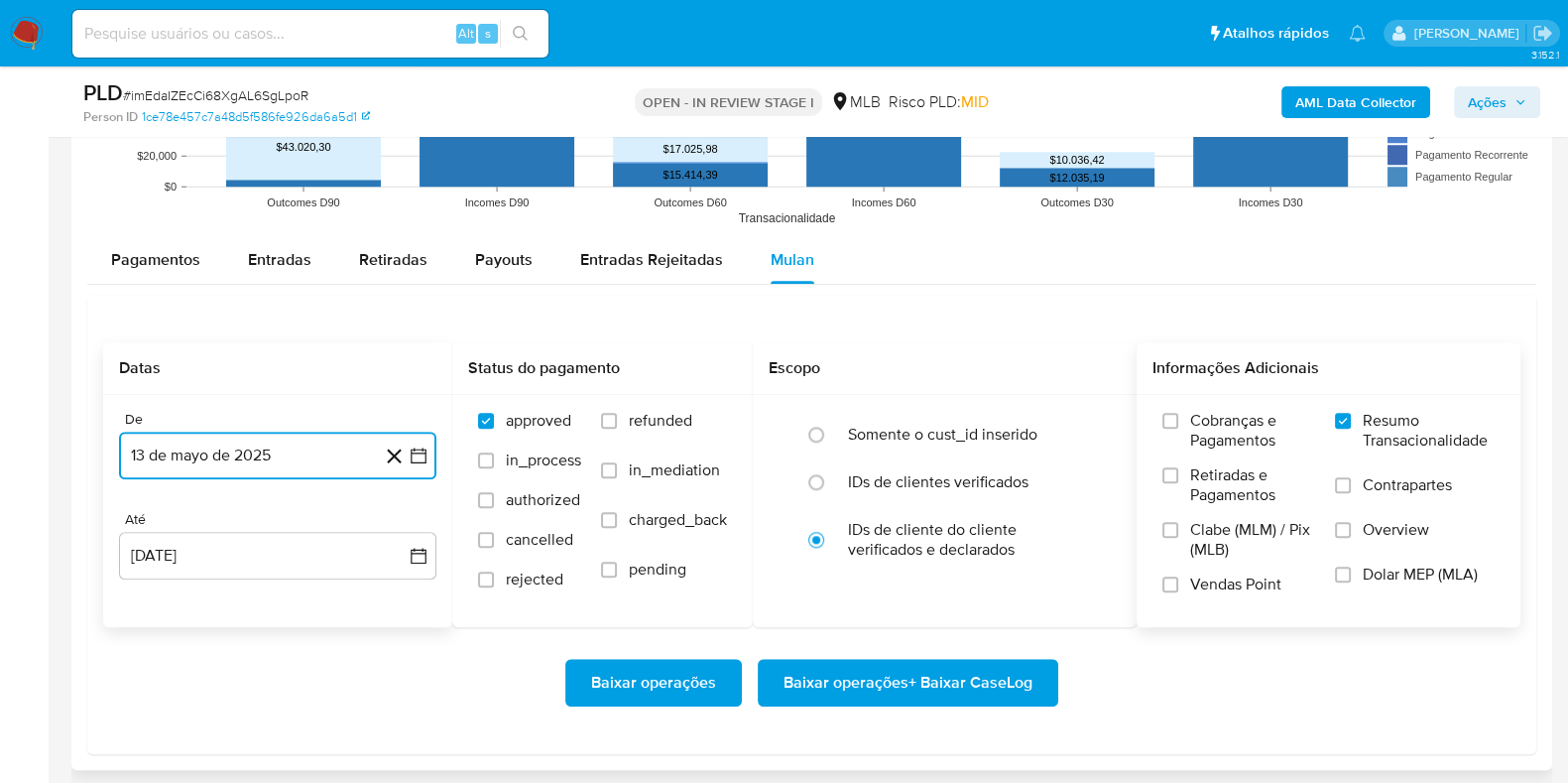
scroll to position [2233, 0]
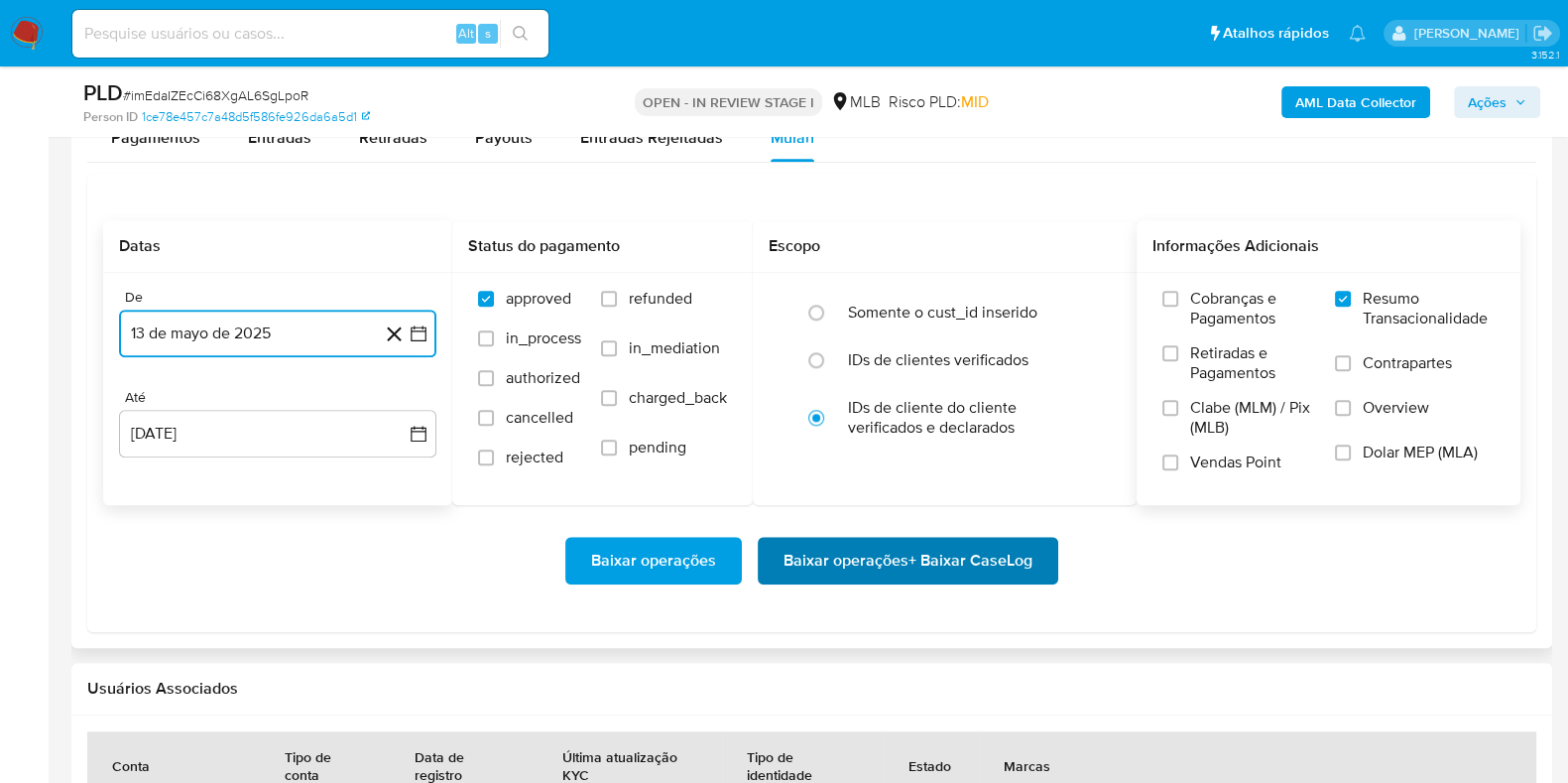
click at [982, 570] on span "Baixar operações + Baixar CaseLog" at bounding box center [907, 561] width 249 height 44
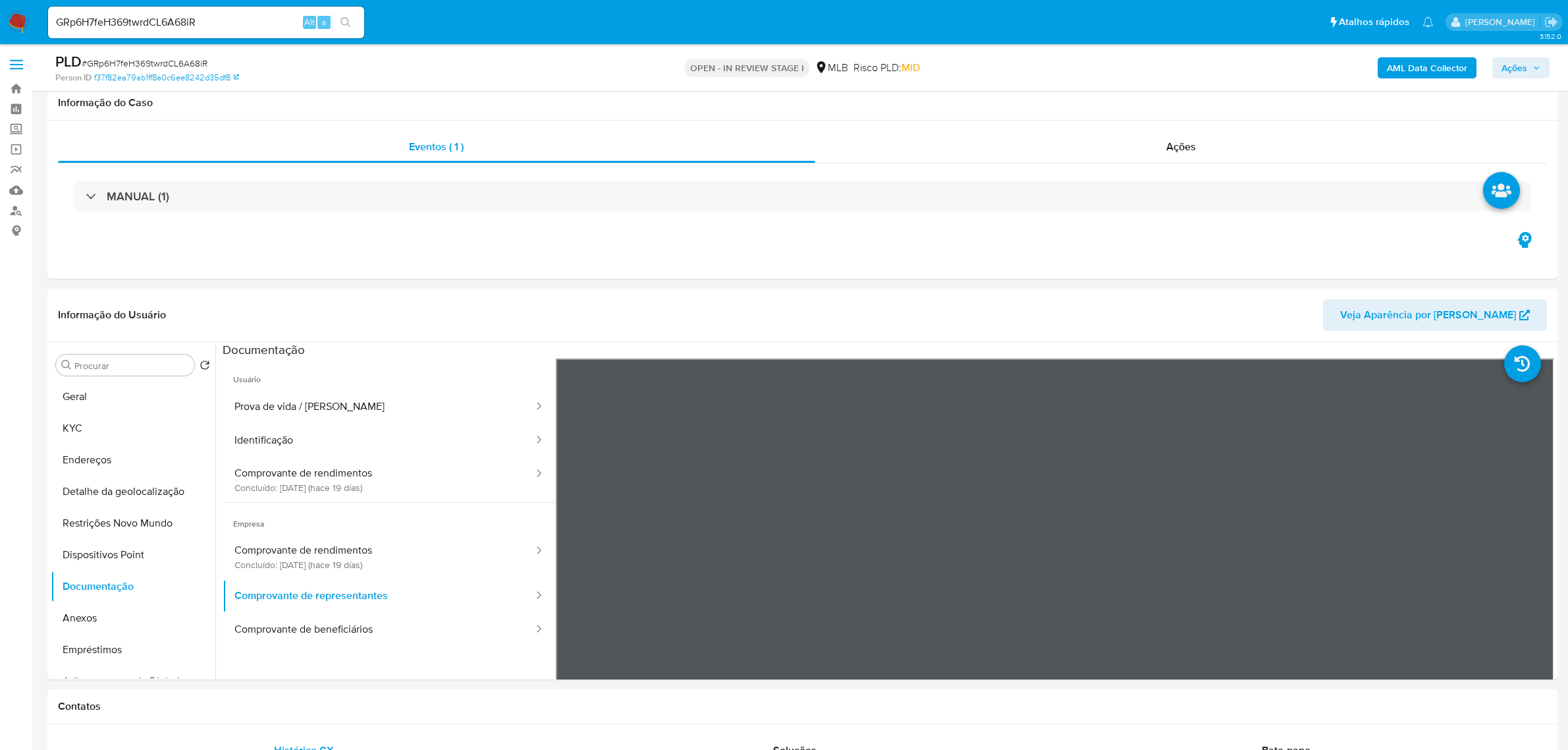
select select "10"
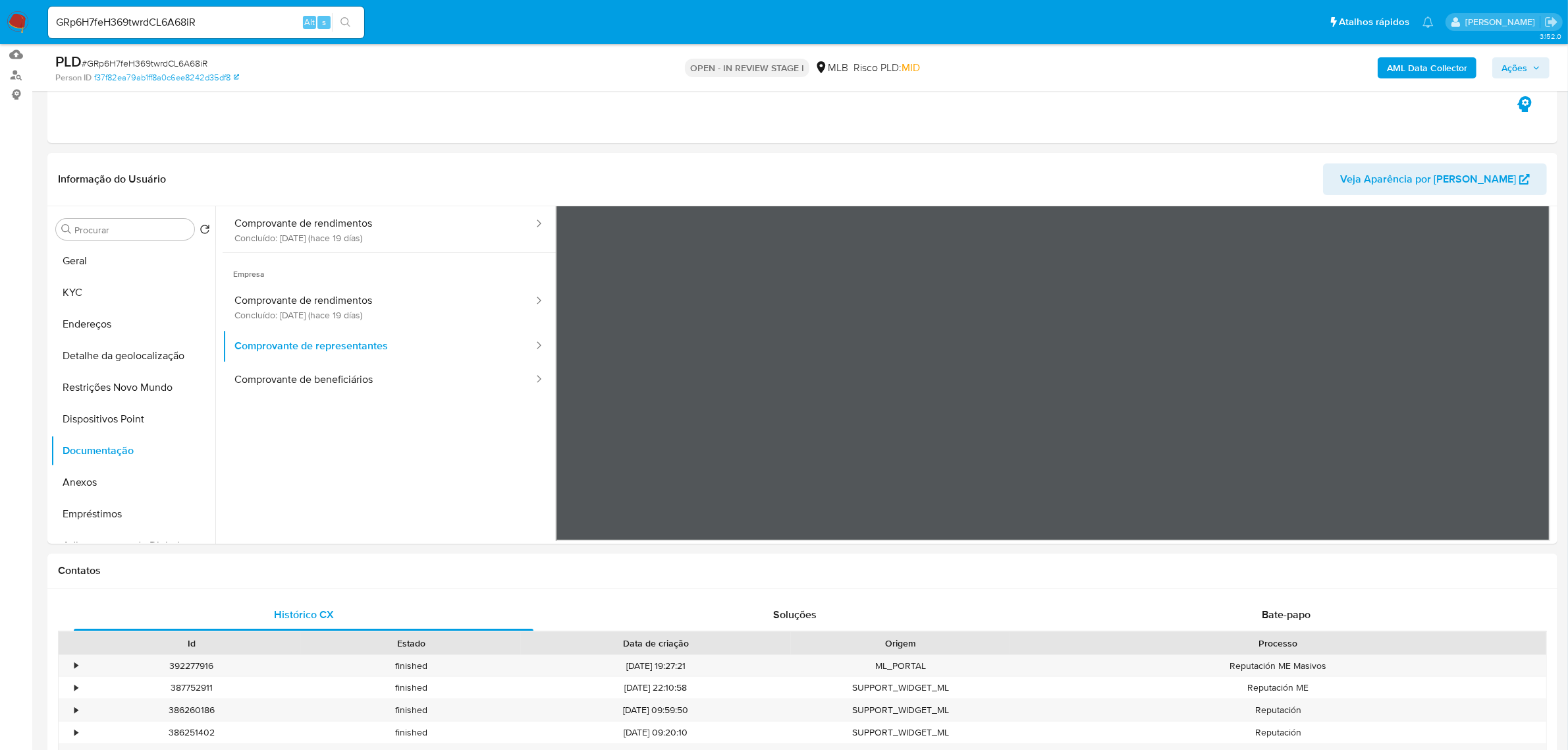
scroll to position [114, 0]
click at [225, 22] on input "GRp6H7feH369twrdCL6A68iR" at bounding box center [206, 23] width 316 height 17
drag, startPoint x: 223, startPoint y: 17, endPoint x: 25, endPoint y: 25, distance: 198.2
click at [25, 25] on nav "Pausado Ver notificaciones GRp6H7feH369twrdCL6A68iR Alt s Atalhos rápidos Presi…" at bounding box center [784, 22] width 1568 height 44
paste input "imEdaIZEcCi68XgAL6SgLpo"
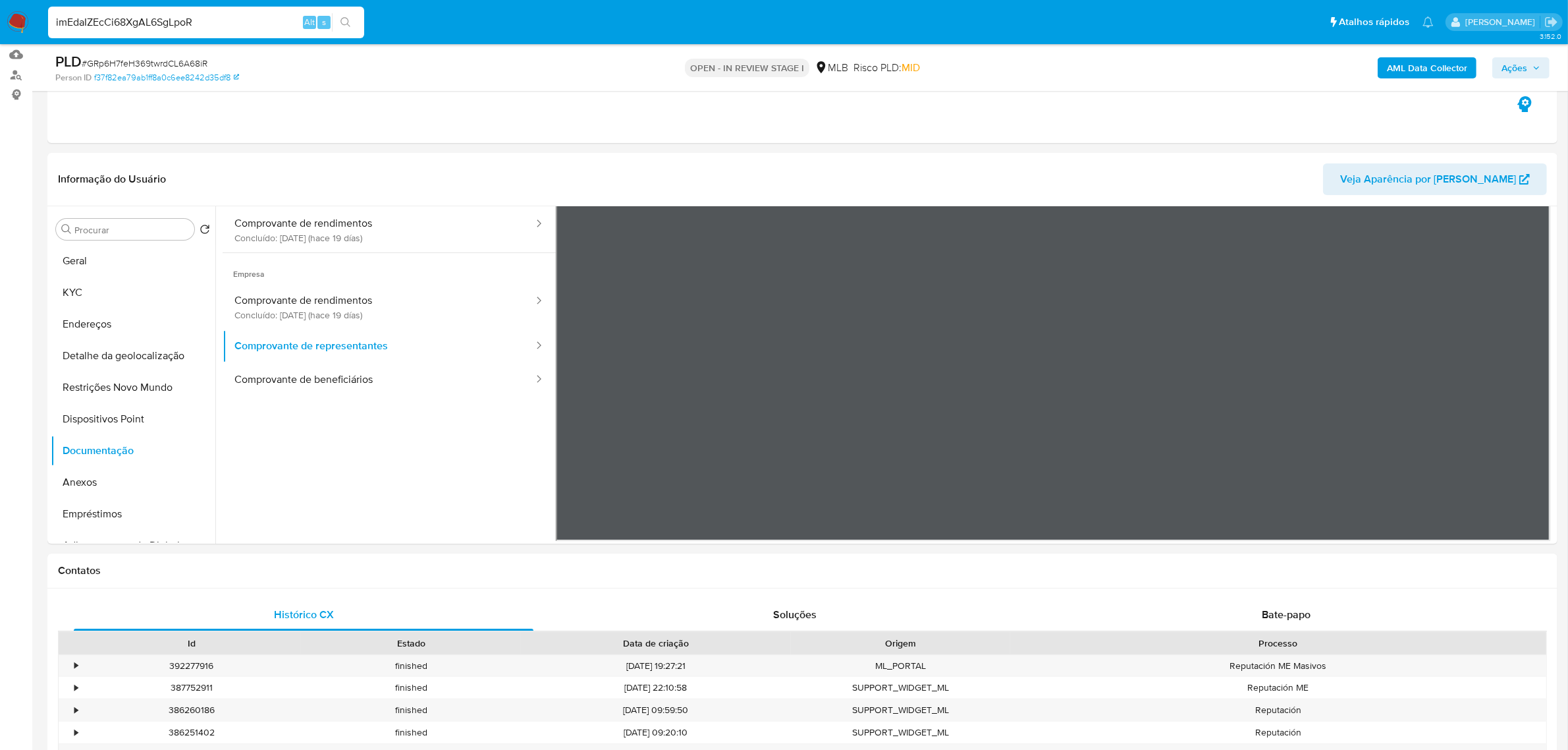
type input "imEdaIZEcCi68XgAL6SgLpoR"
click at [344, 12] on div "imEdaIZEcCi68XgAL6SgLpoR Alt s" at bounding box center [206, 23] width 316 height 37
click at [343, 23] on icon "search-icon" at bounding box center [346, 23] width 11 height 11
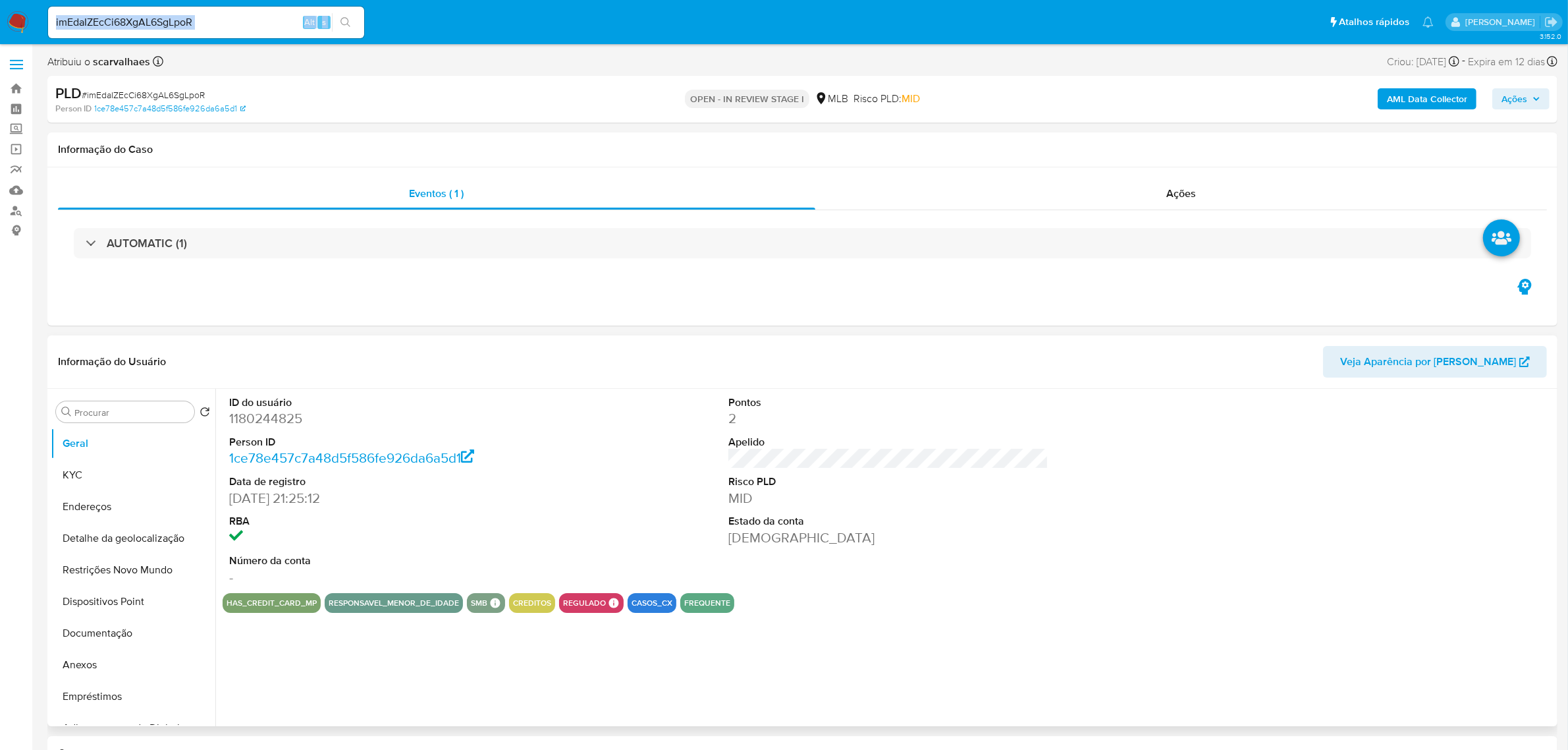
select select "10"
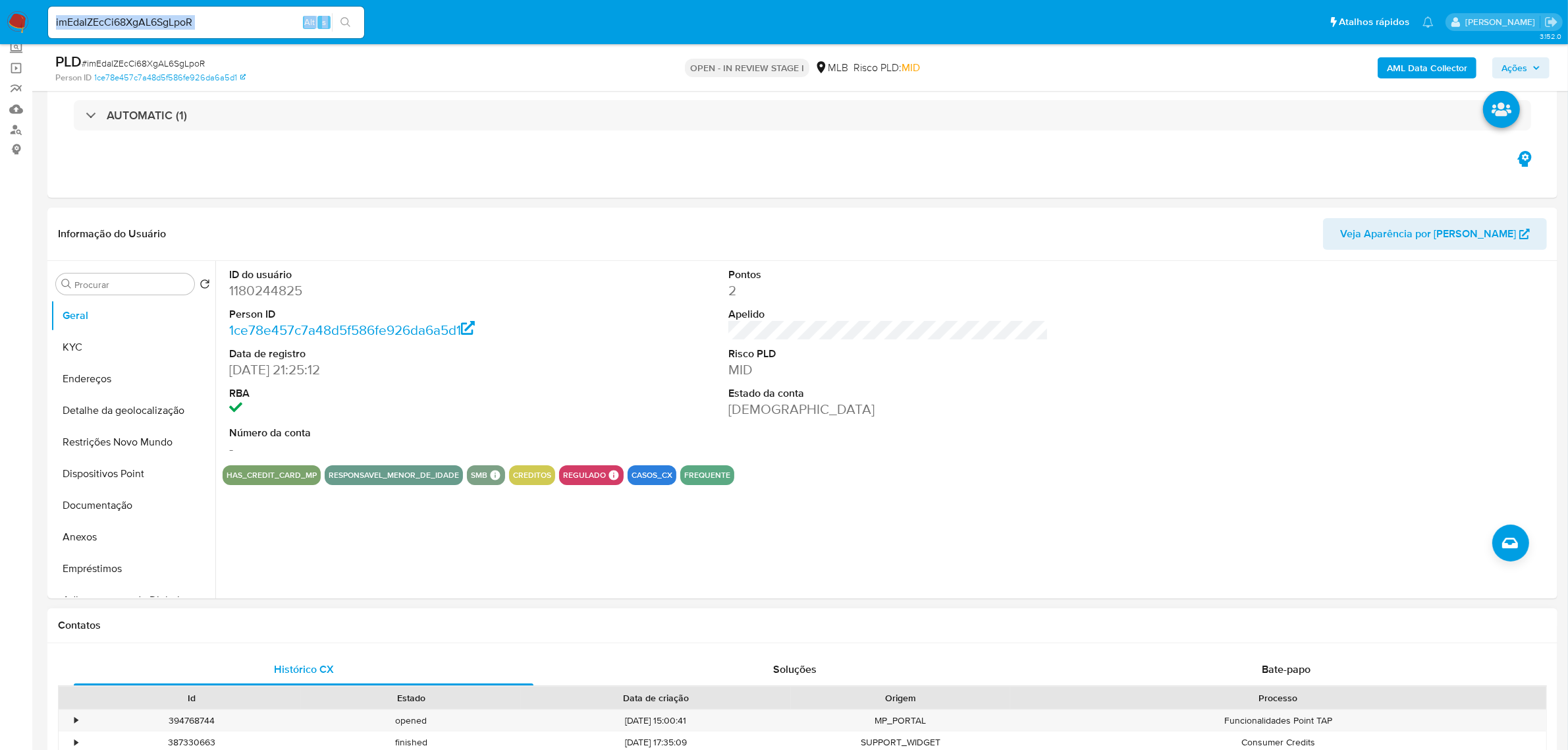
scroll to position [82, 0]
click at [423, 554] on div "ID do usuário 1180244825 Person ID 1ce78e457c7a48d5f586fe926da6a5d1 Data de reg…" at bounding box center [885, 428] width 1339 height 338
click at [131, 505] on button "Documentação" at bounding box center [128, 504] width 154 height 32
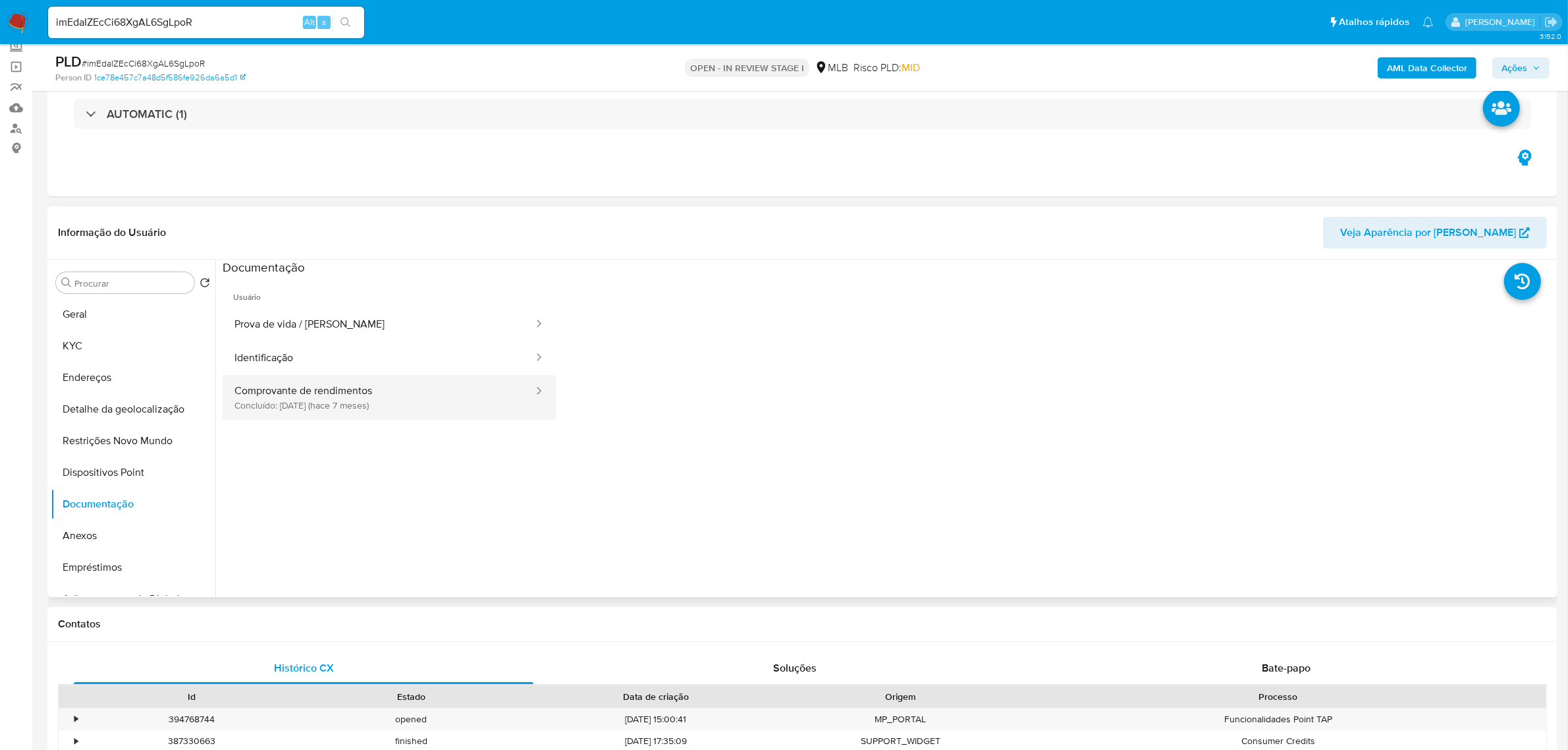
click at [382, 397] on button "Comprovante de rendimentos Concluído: 10/01/2025 (hace 7 meses)" at bounding box center [378, 397] width 312 height 45
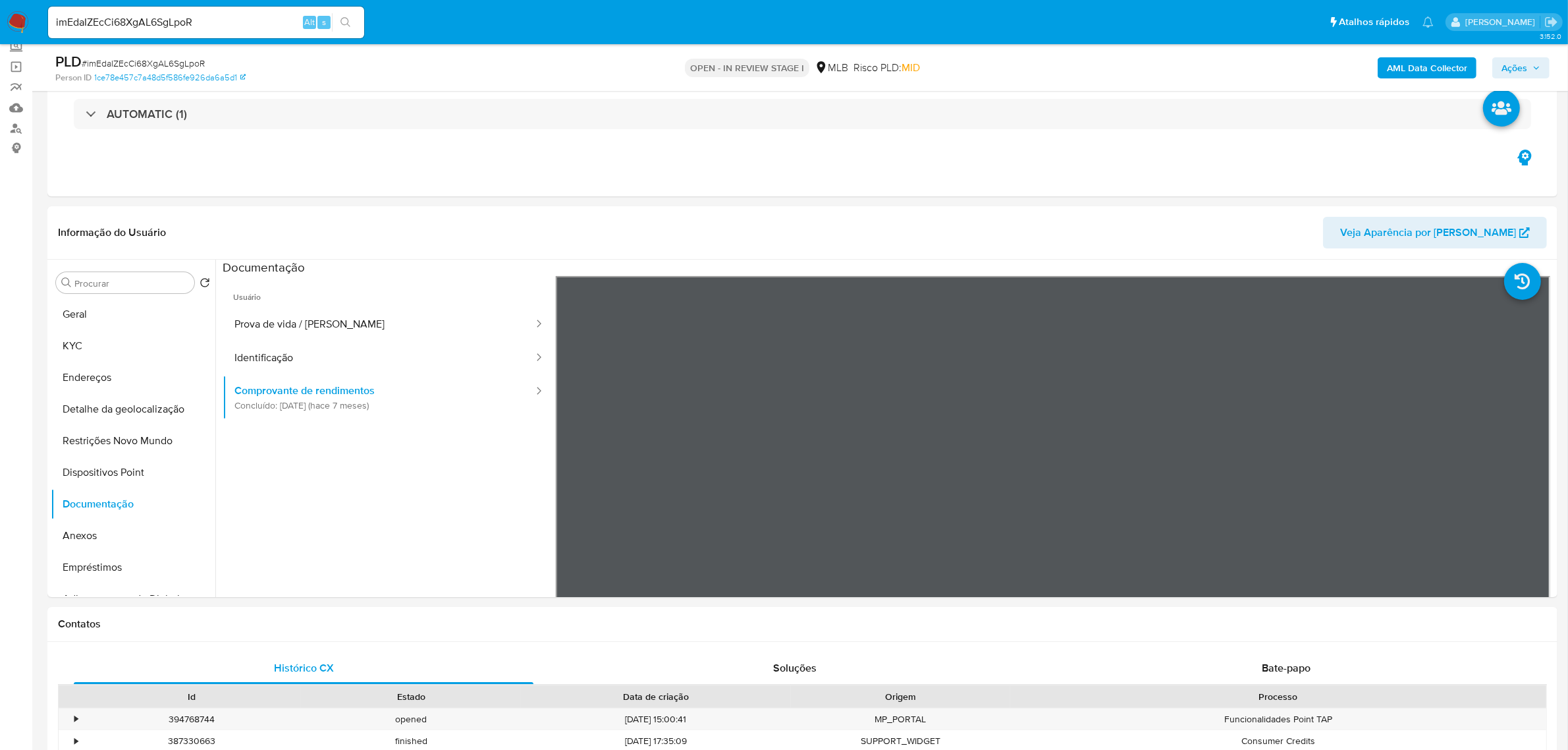
scroll to position [0, 0]
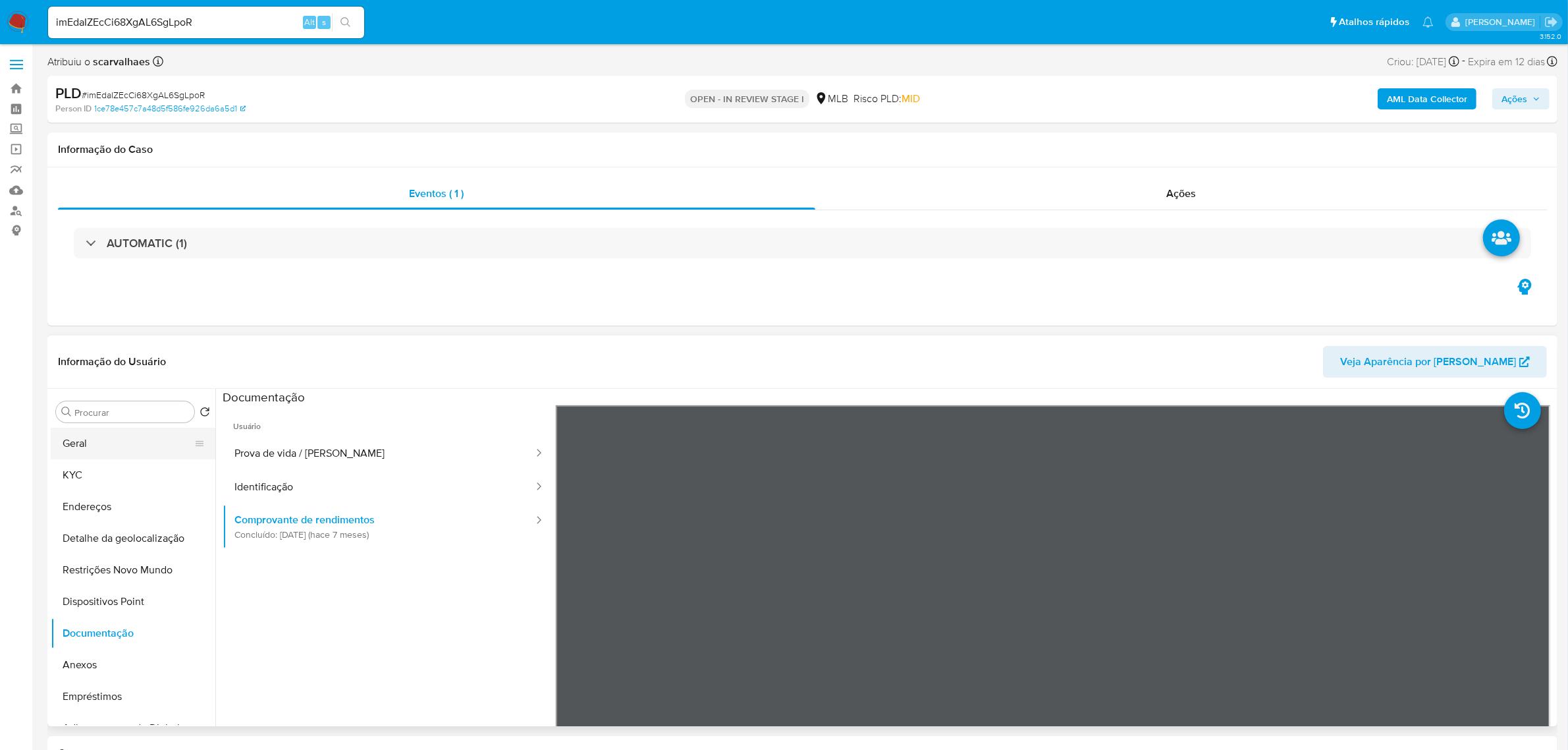
click at [119, 446] on button "Geral" at bounding box center [128, 444] width 154 height 32
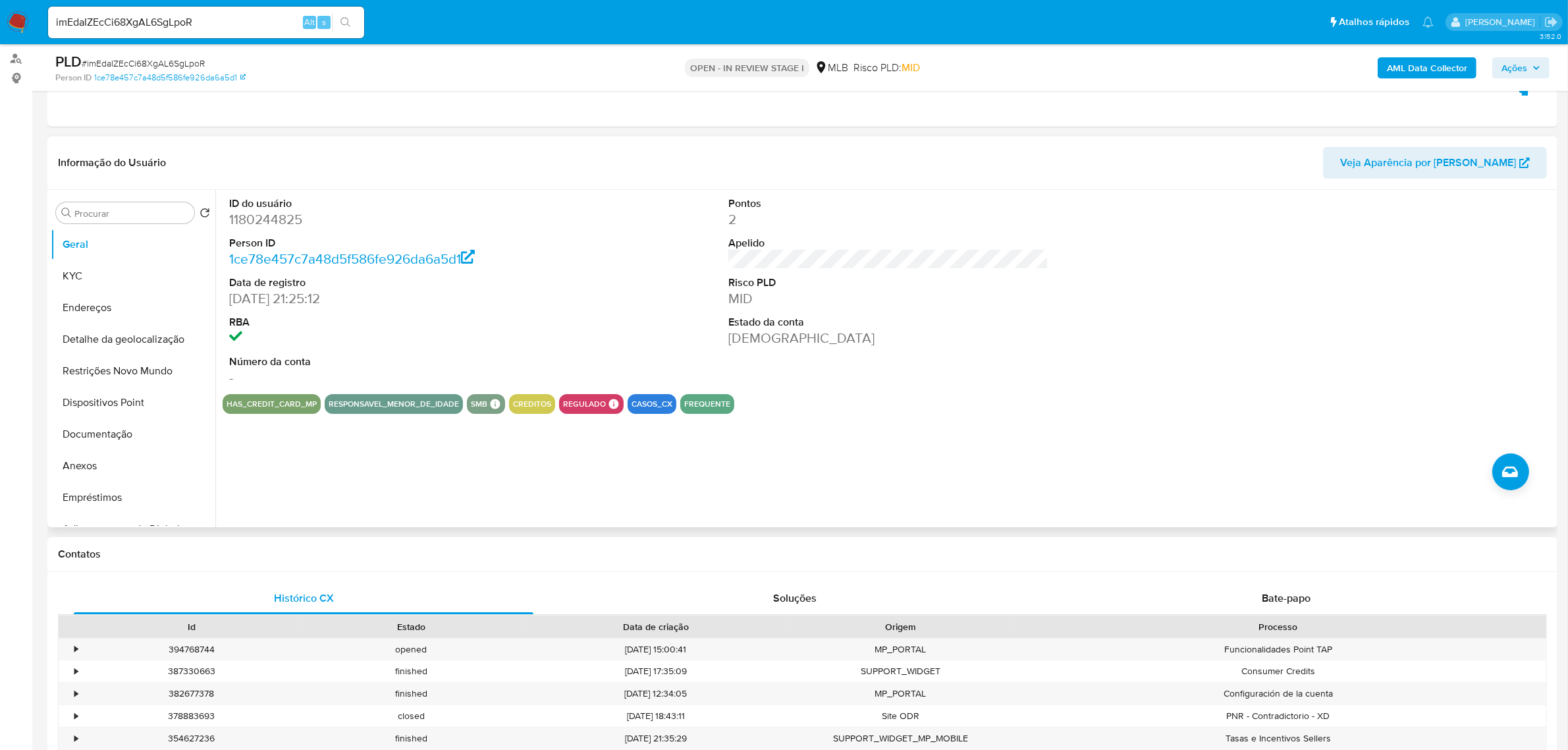
scroll to position [247, 0]
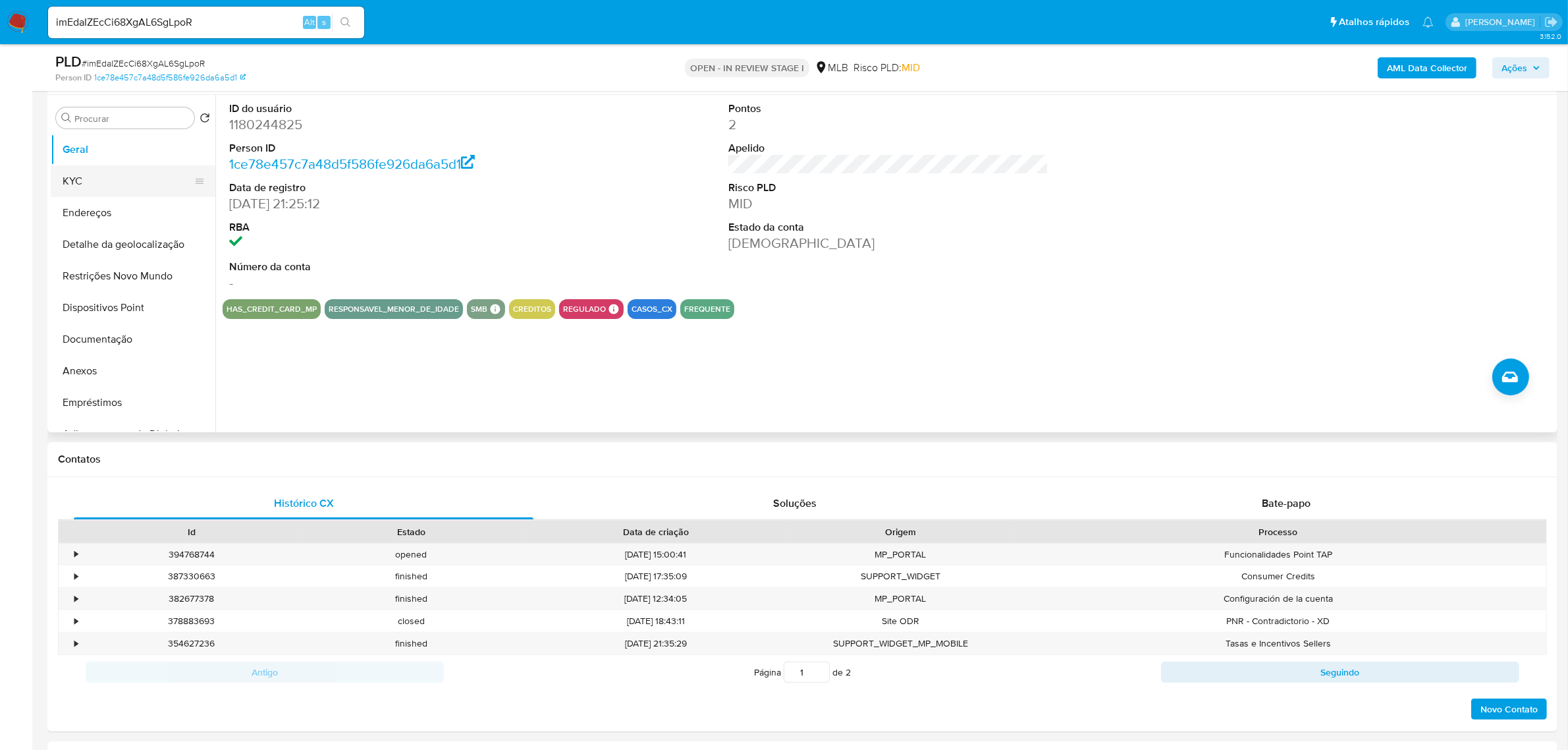
click at [92, 183] on button "KYC" at bounding box center [128, 181] width 154 height 32
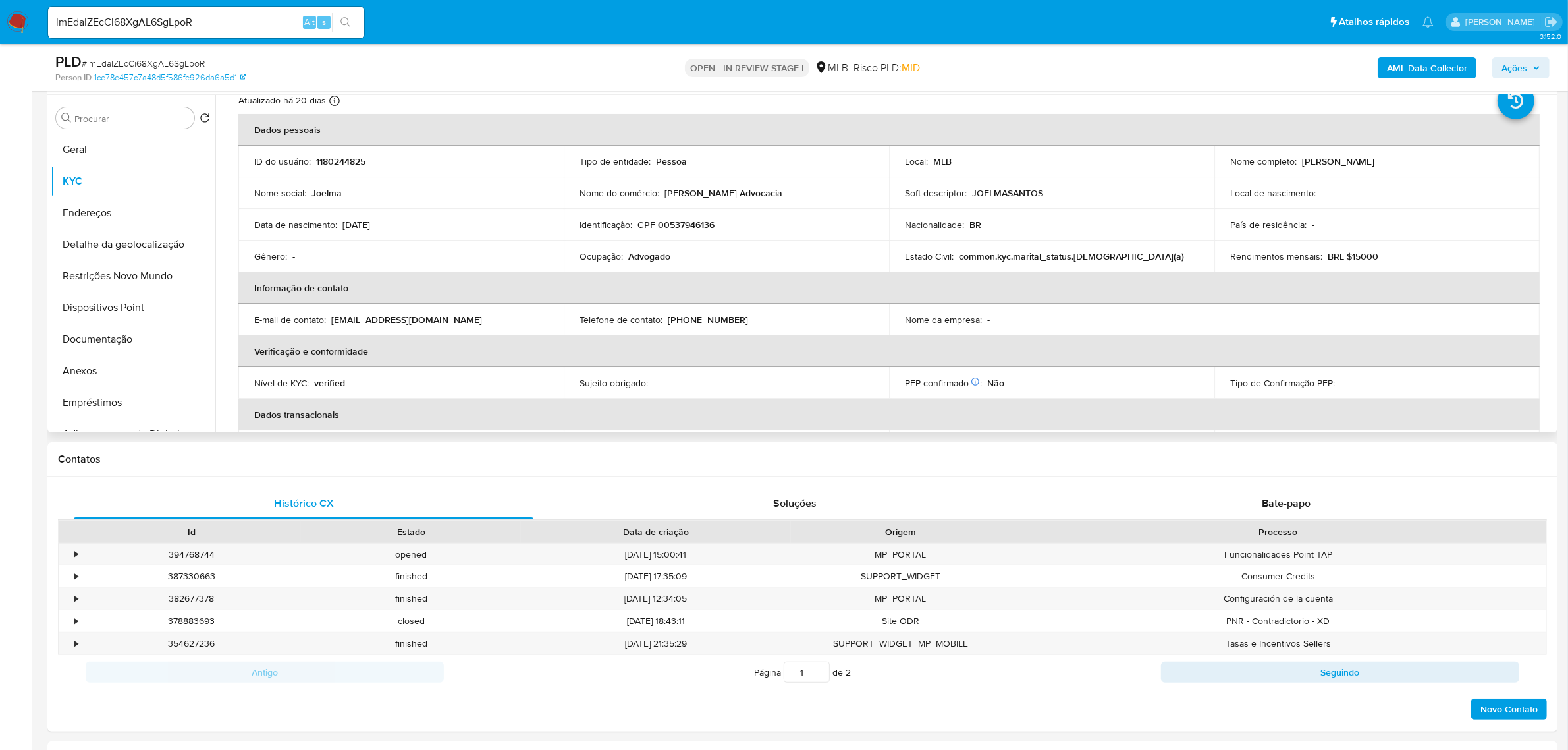
scroll to position [62, 0]
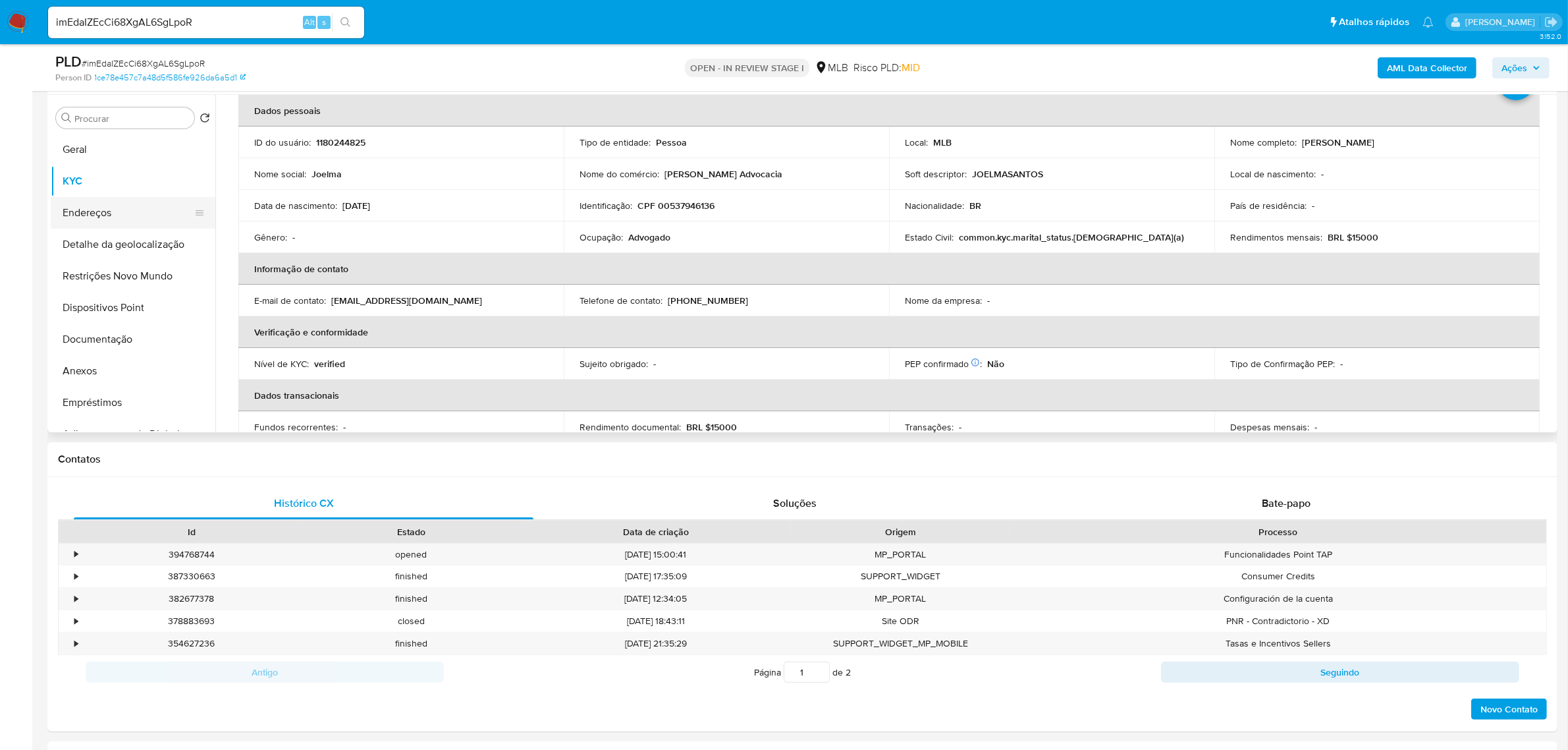
click at [123, 214] on button "Endereços" at bounding box center [128, 213] width 154 height 32
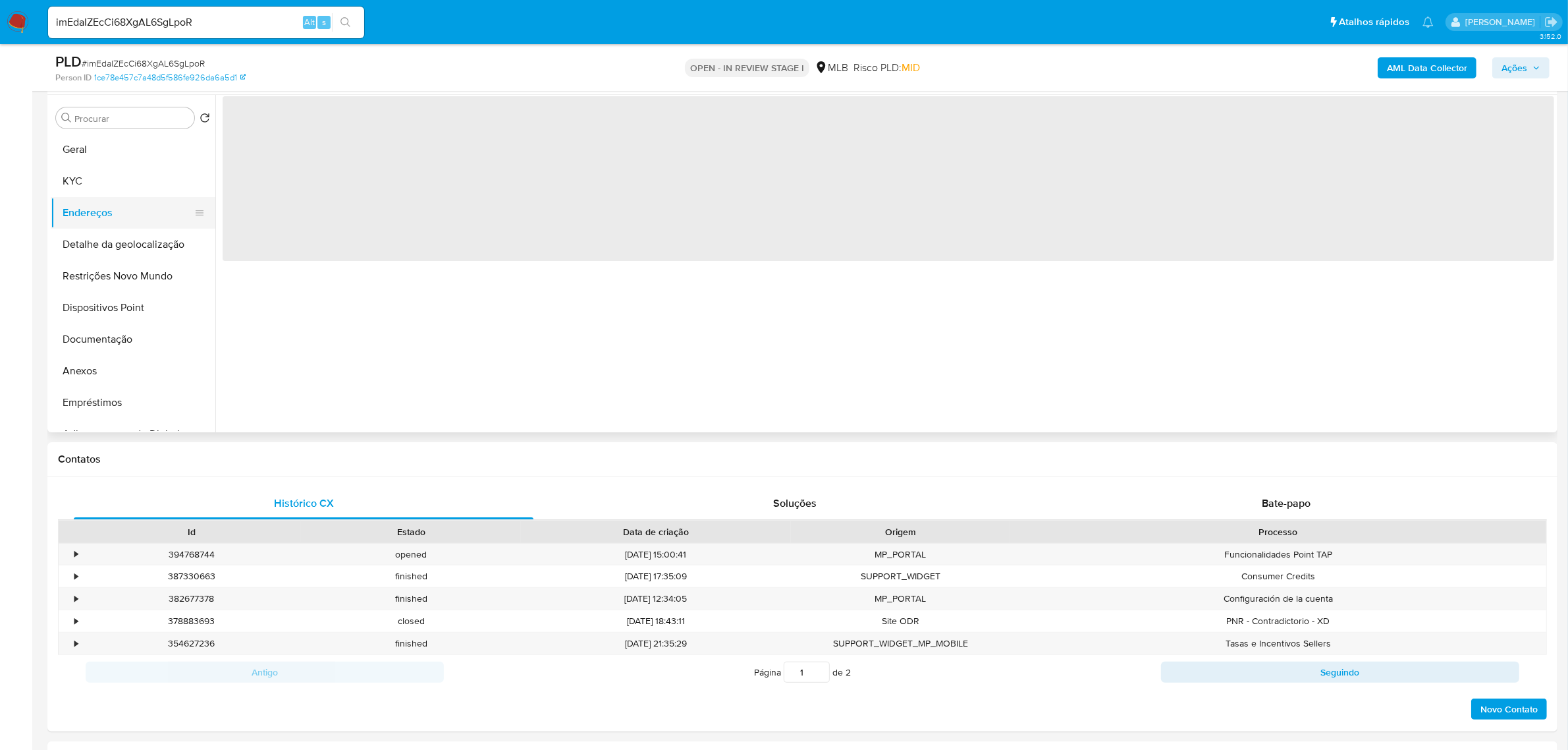
scroll to position [0, 0]
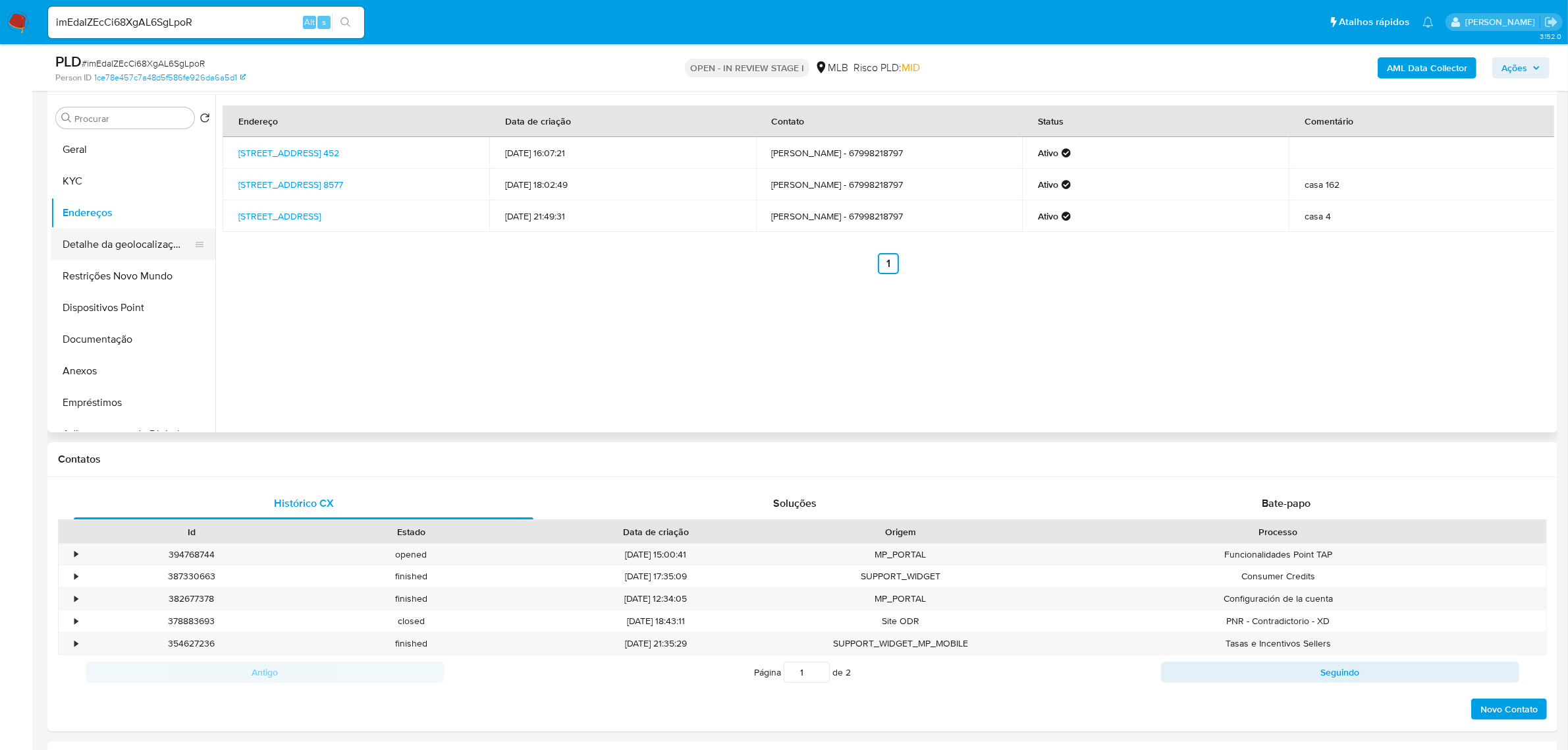
click at [139, 245] on button "Detalhe da geolocalização" at bounding box center [128, 245] width 154 height 32
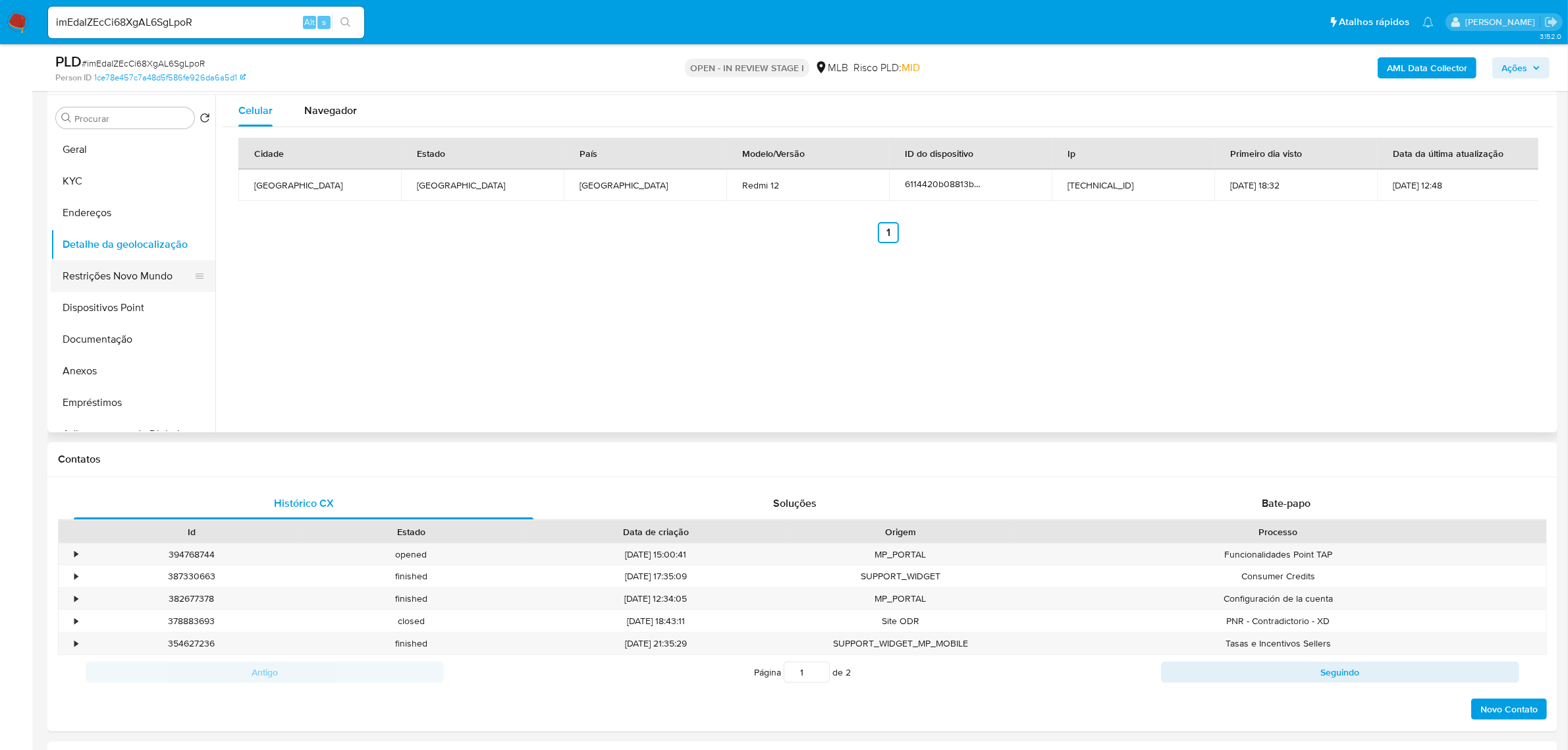
click at [152, 283] on button "Restrições Novo Mundo" at bounding box center [128, 277] width 154 height 32
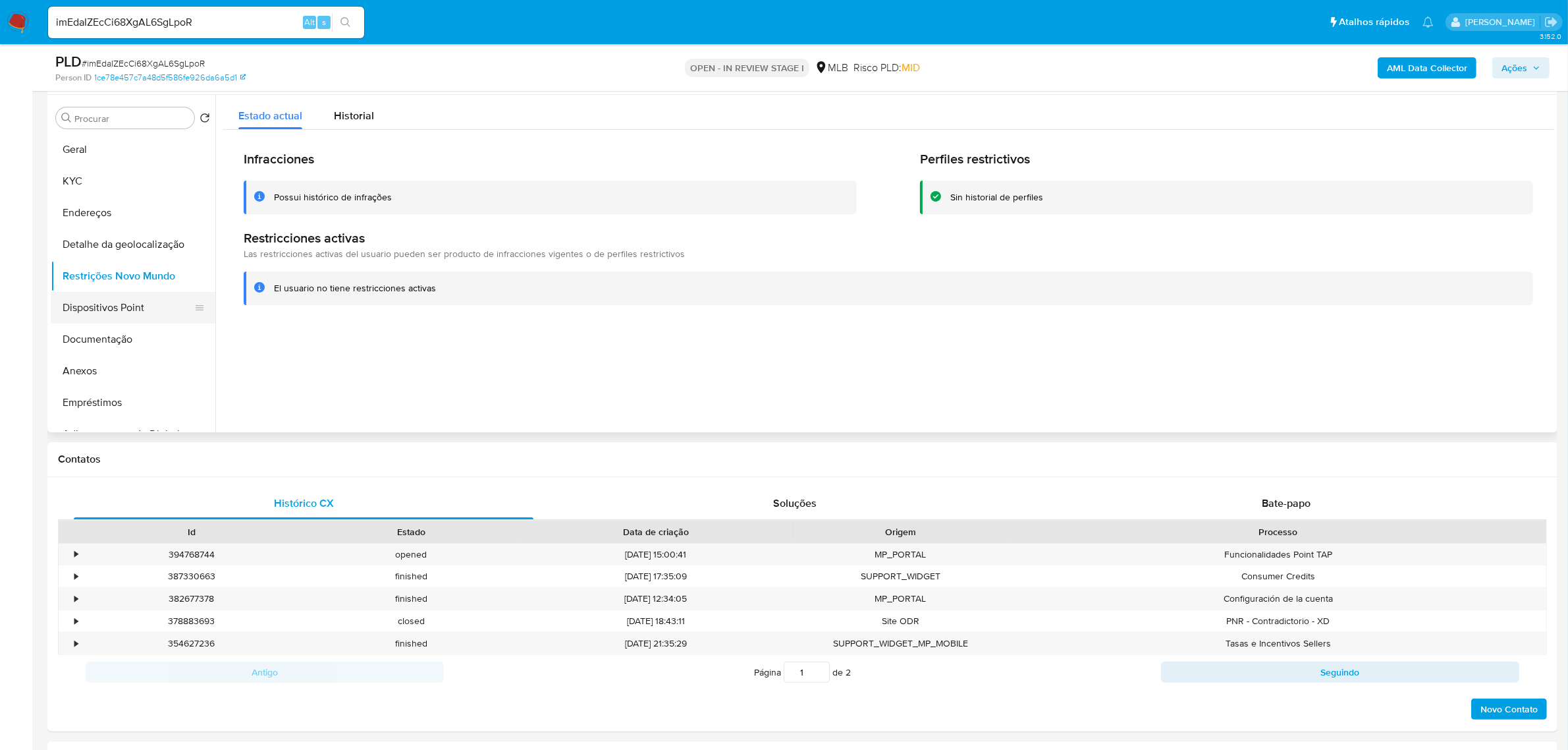
click at [129, 305] on button "Dispositivos Point" at bounding box center [128, 308] width 154 height 32
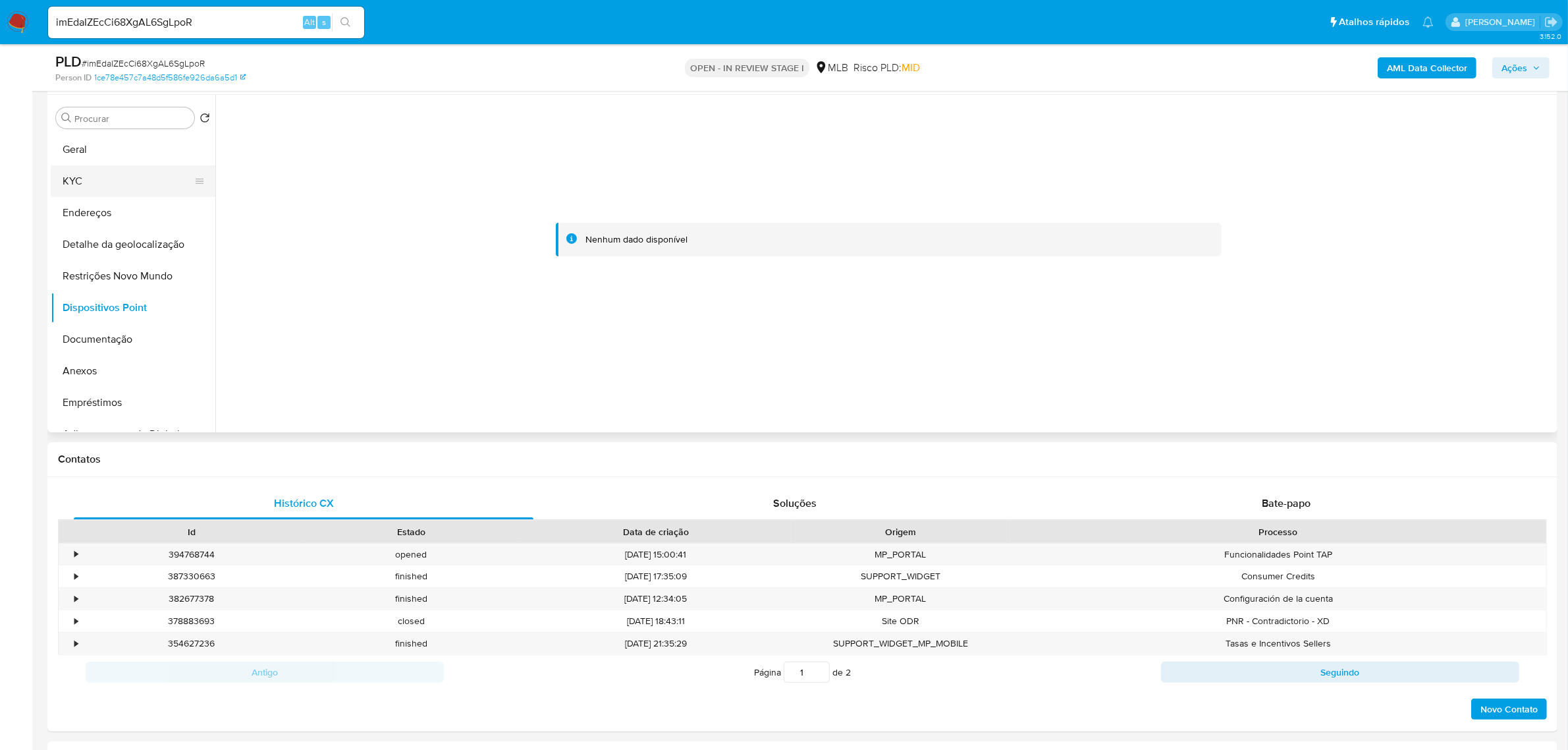
click at [104, 173] on button "KYC" at bounding box center [128, 181] width 154 height 32
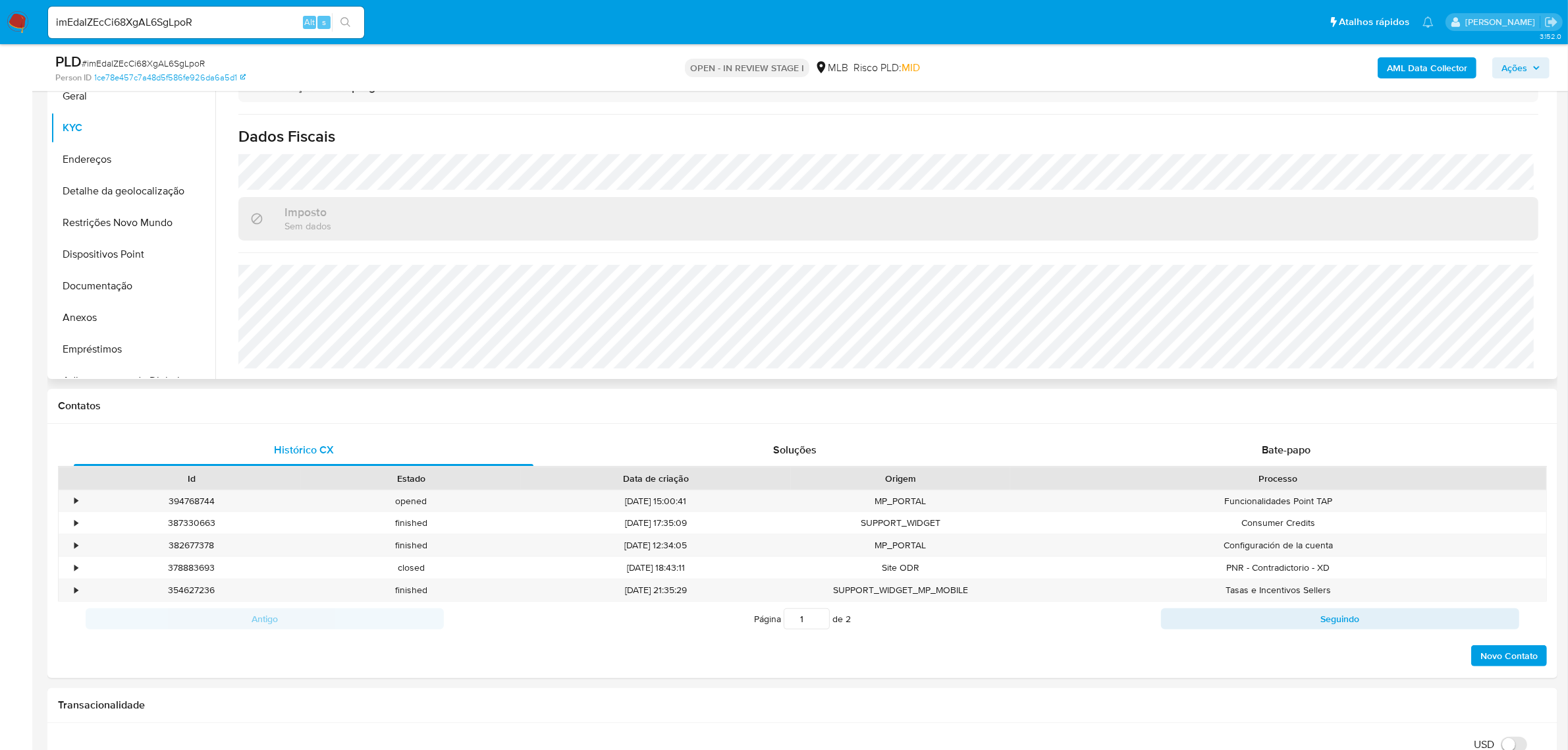
scroll to position [330, 0]
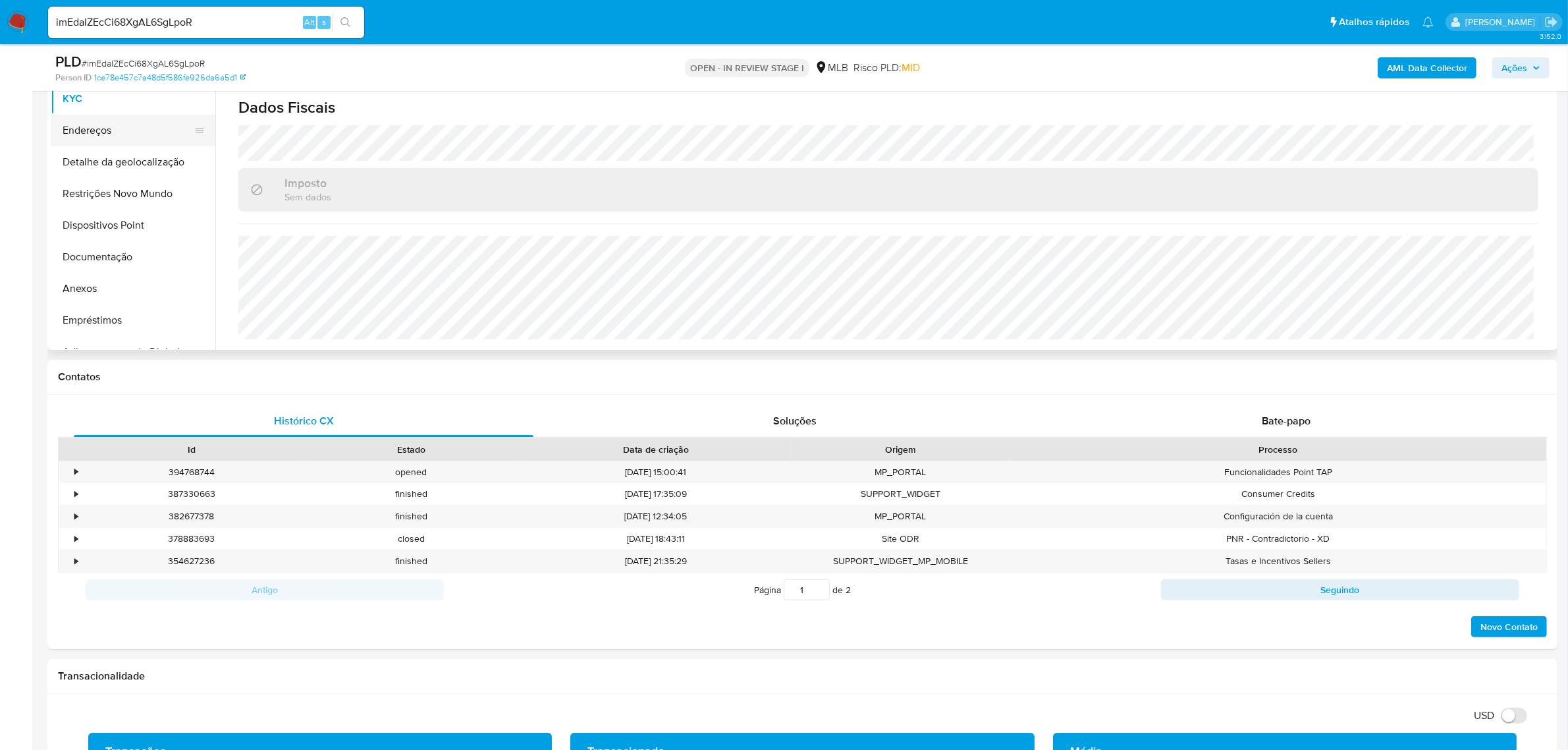
click at [76, 130] on button "Endereços" at bounding box center [128, 131] width 154 height 32
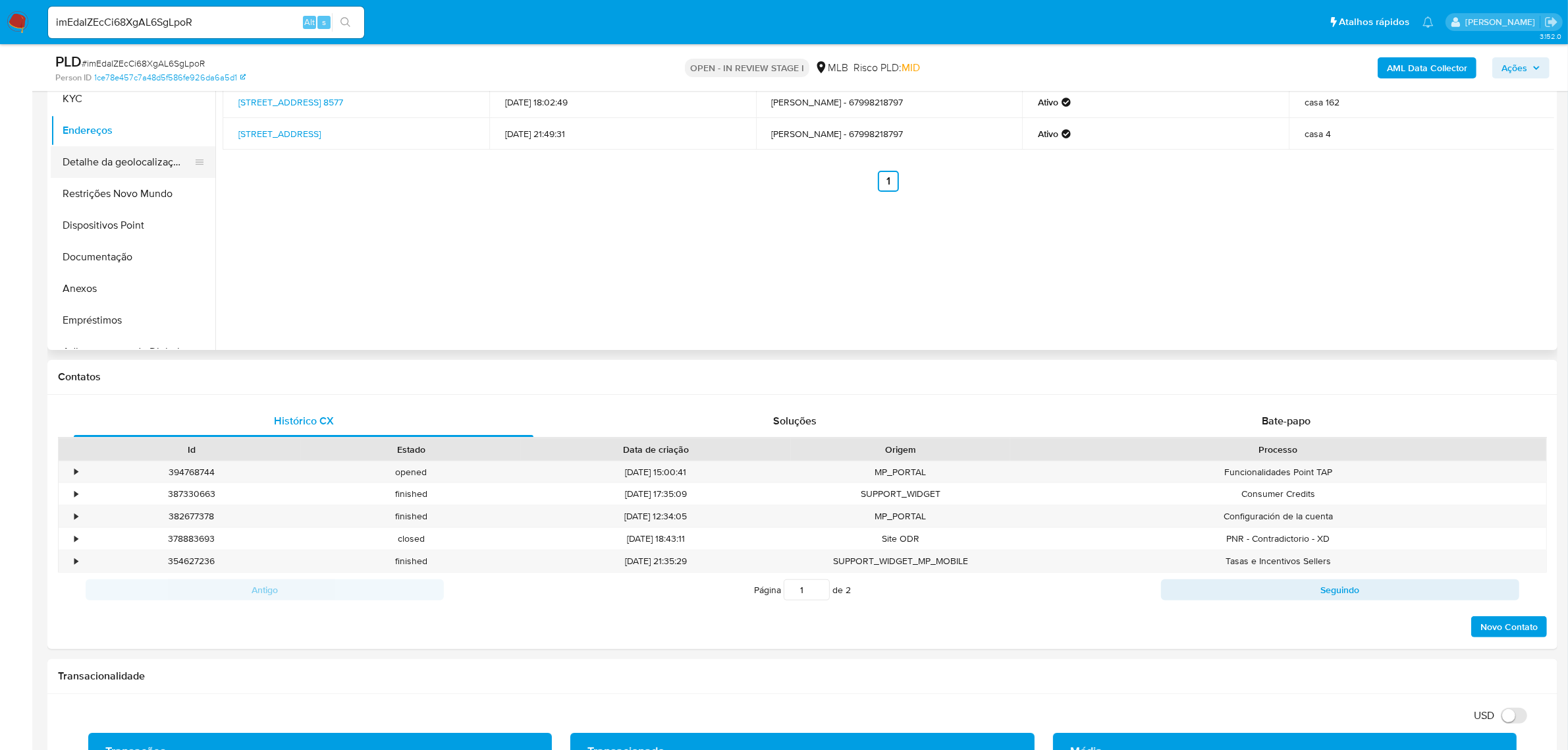
click at [114, 156] on button "Detalhe da geolocalização" at bounding box center [128, 162] width 154 height 32
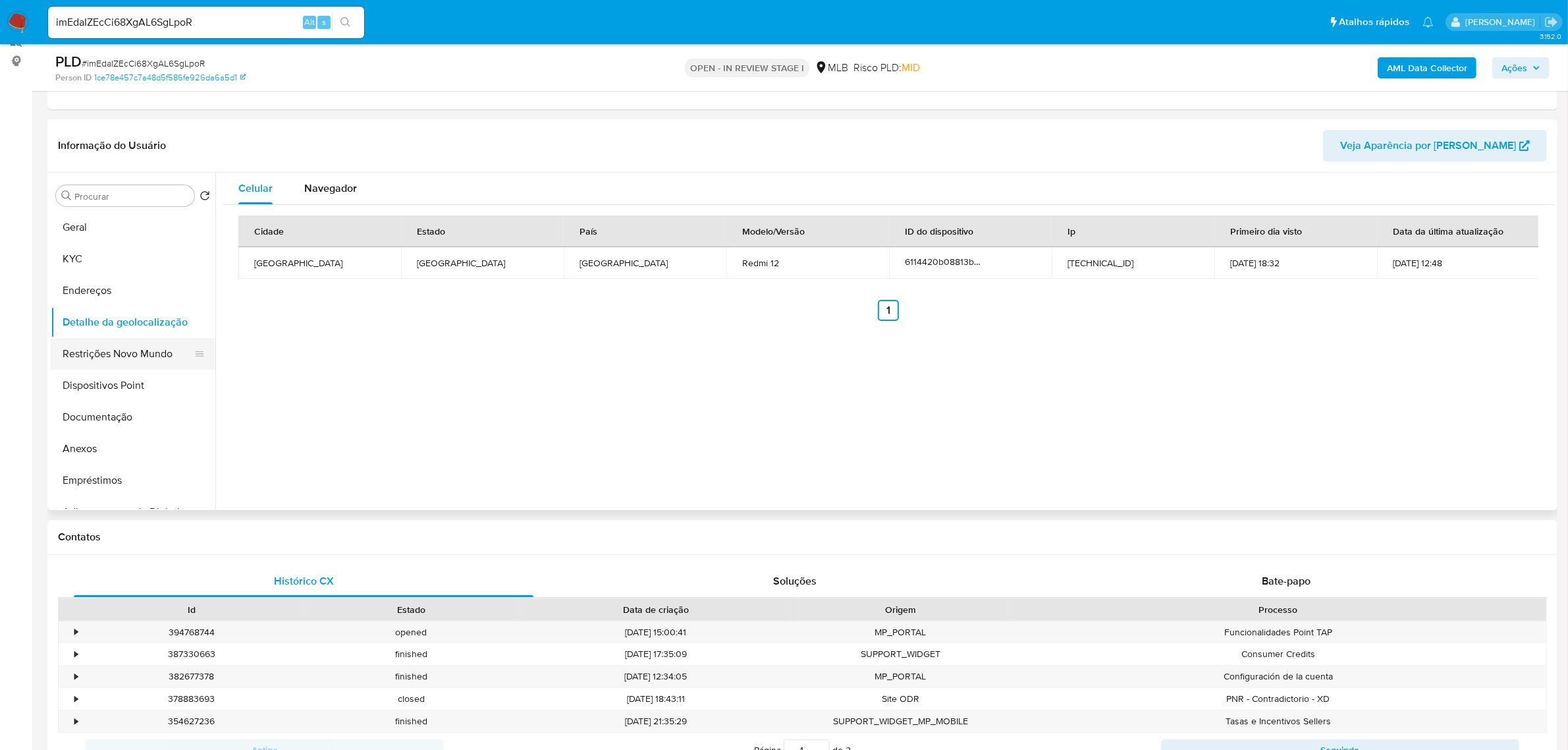
scroll to position [164, 0]
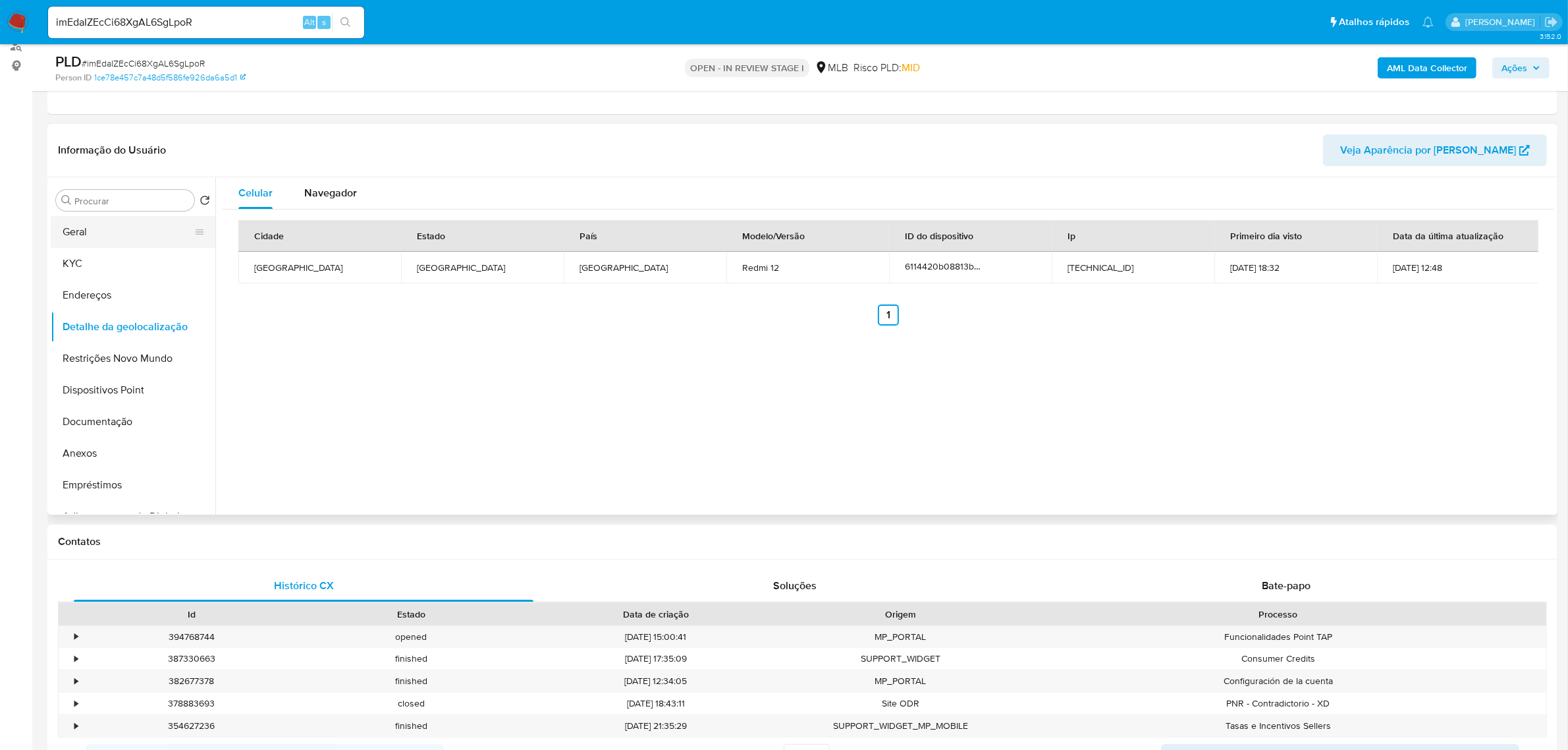
click at [120, 229] on button "Geral" at bounding box center [128, 232] width 154 height 32
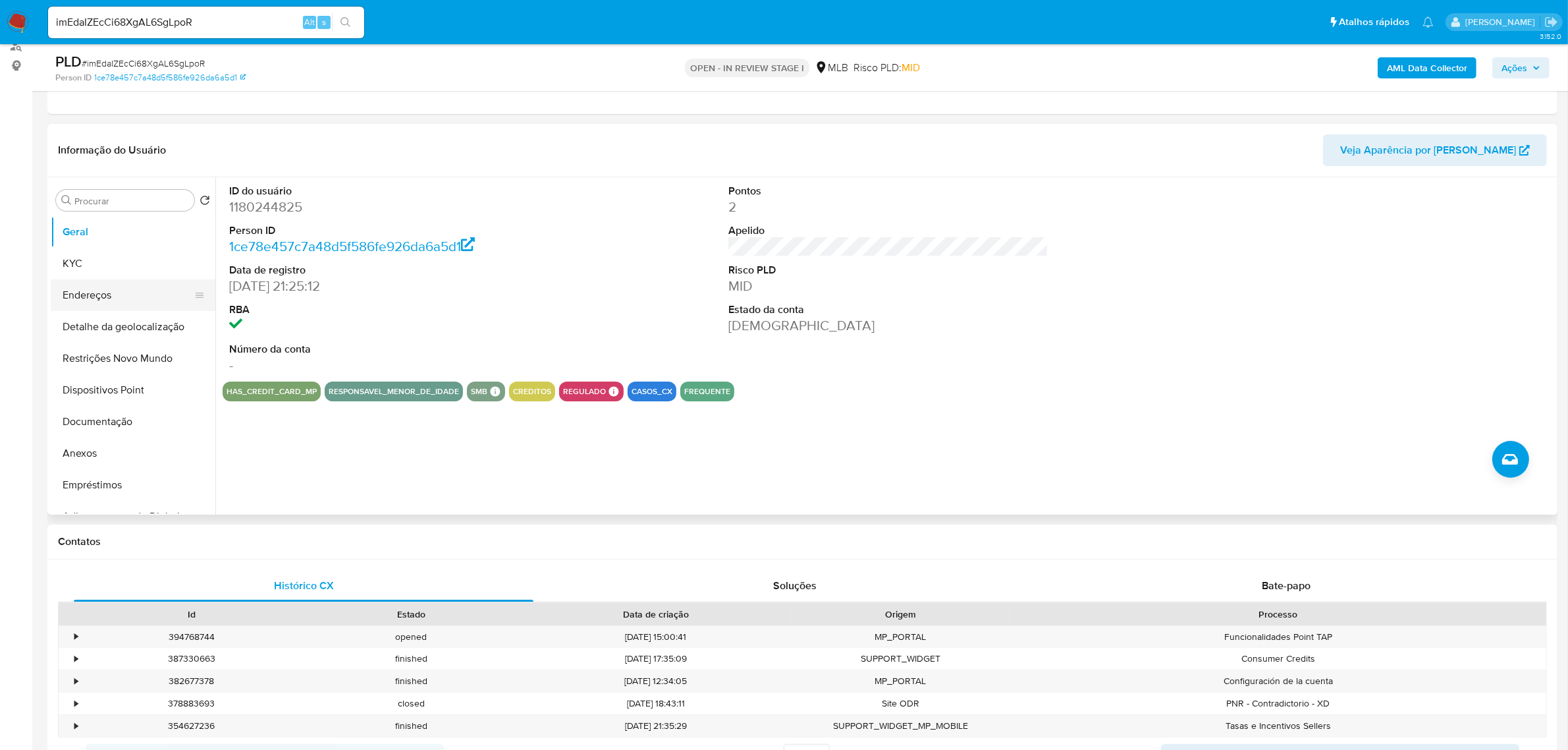
click at [129, 295] on button "Endereços" at bounding box center [128, 295] width 154 height 32
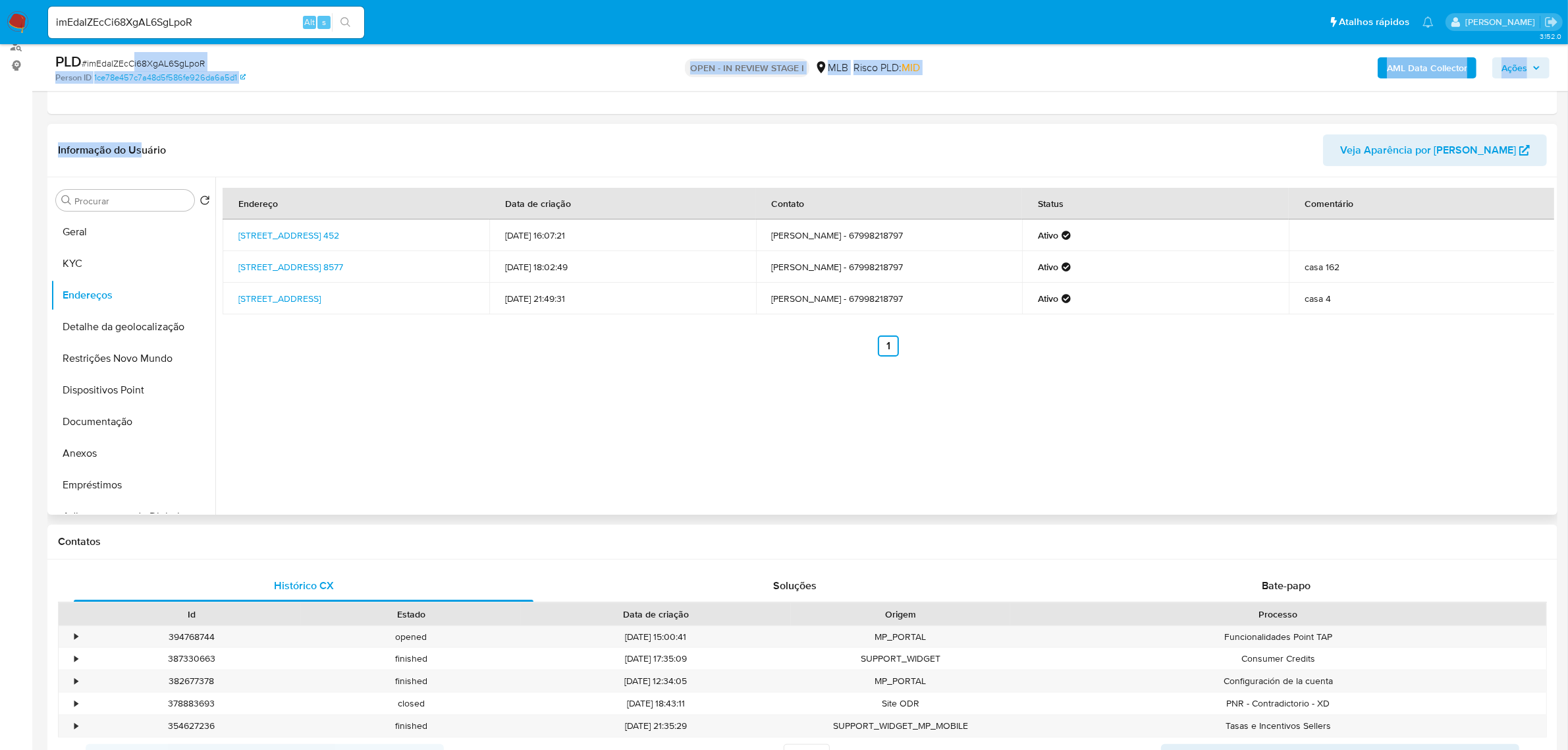
drag, startPoint x: 140, startPoint y: 81, endPoint x: 114, endPoint y: 161, distance: 84.1
click at [71, 241] on button "Geral" at bounding box center [128, 232] width 154 height 32
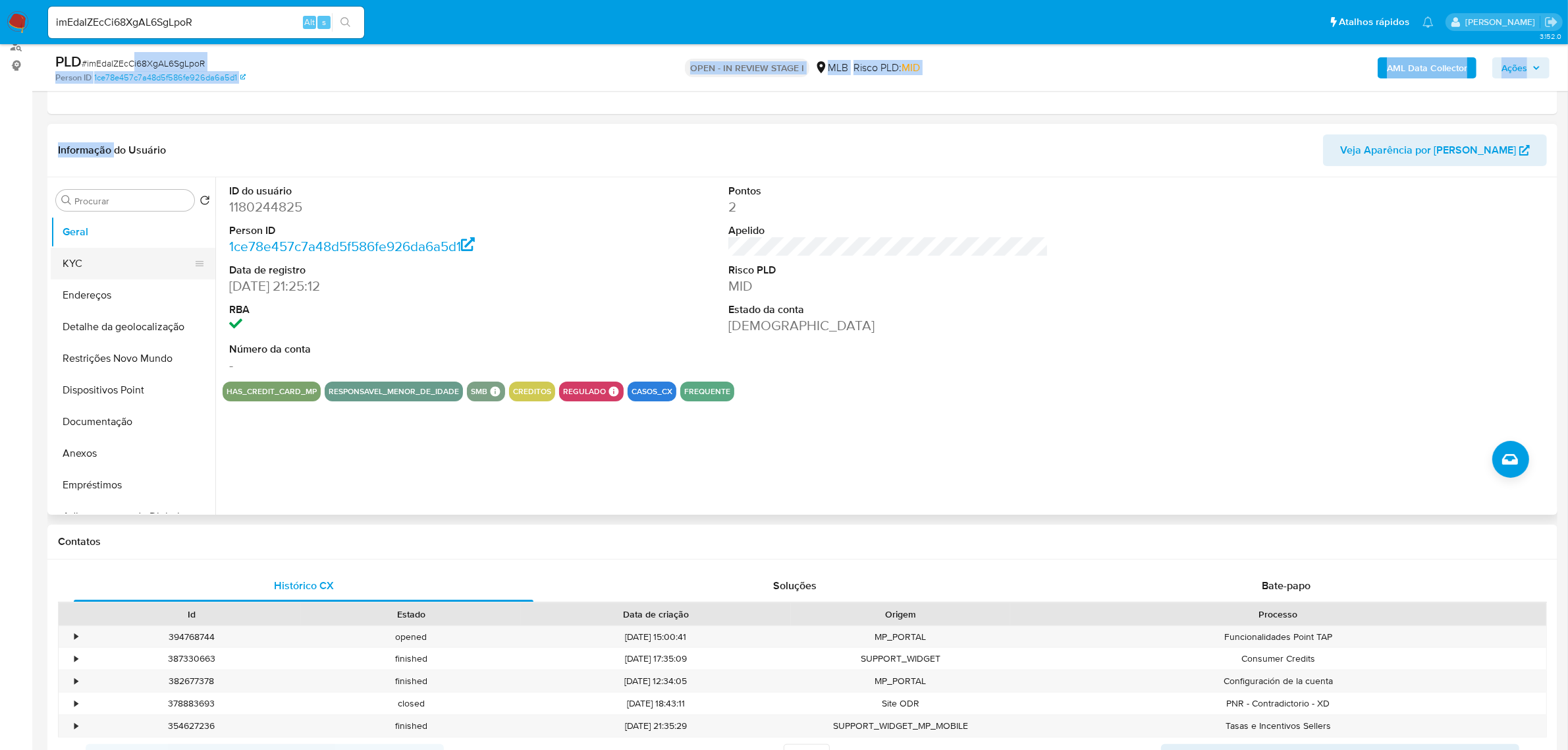
click at [74, 267] on button "KYC" at bounding box center [128, 264] width 154 height 32
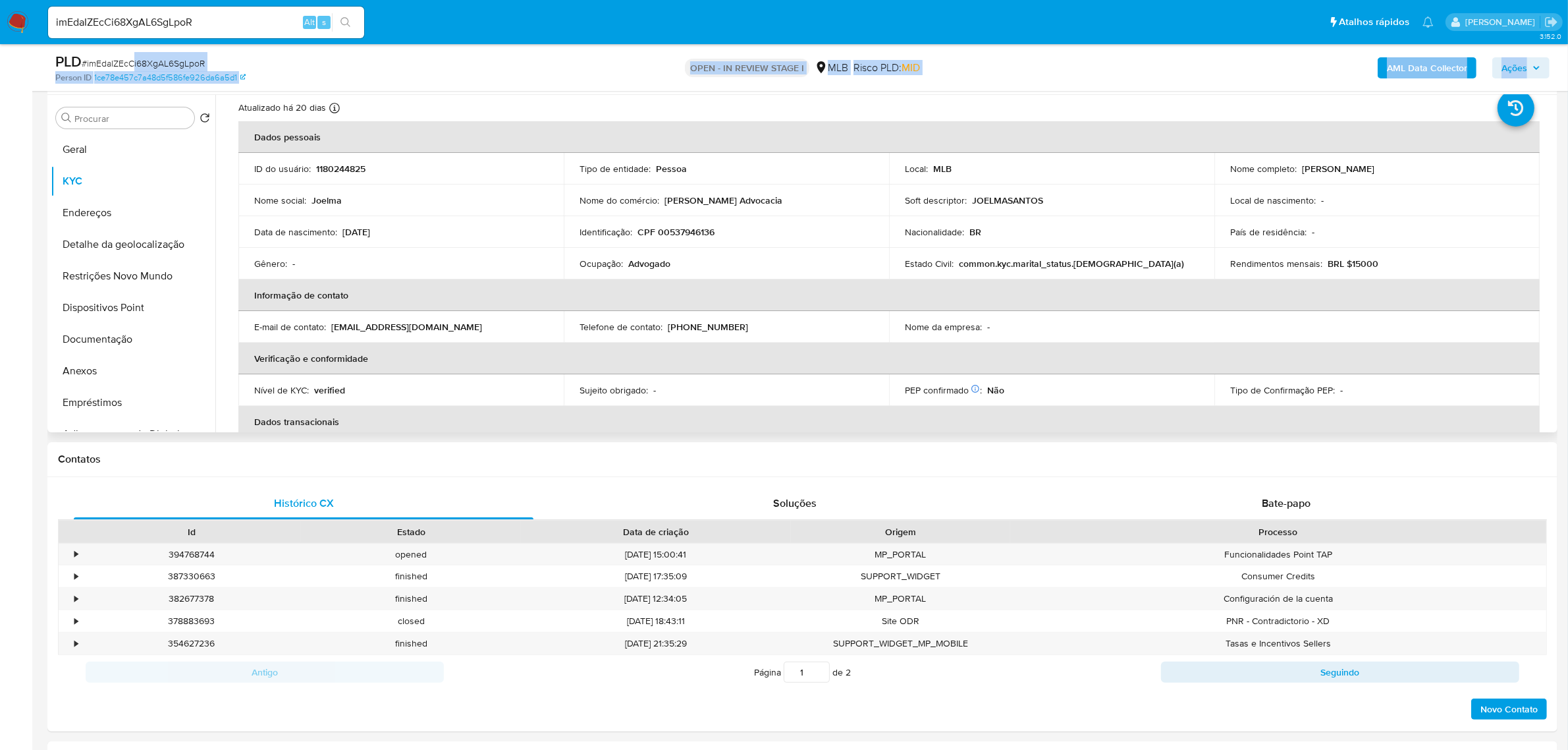
scroll to position [0, 0]
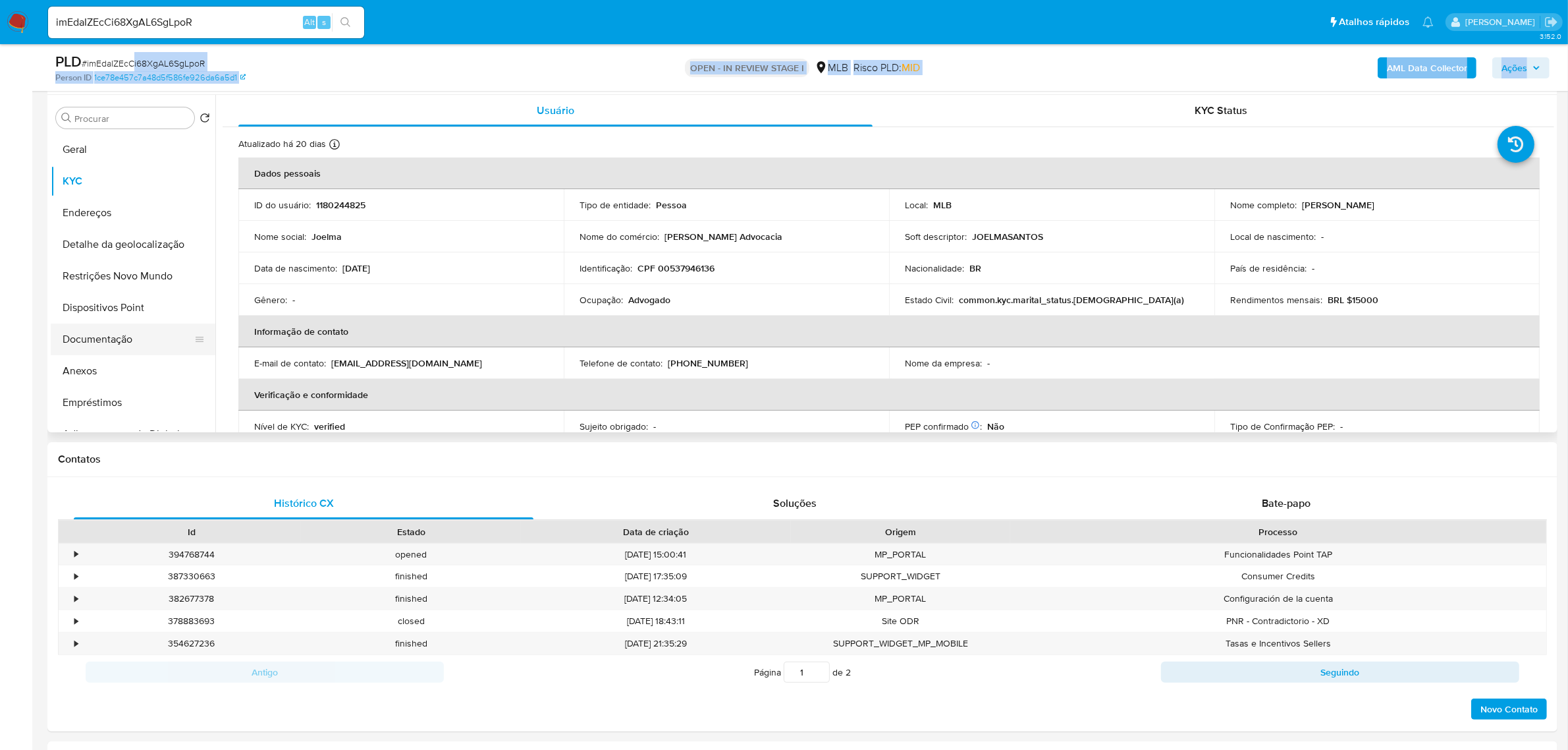
click at [127, 351] on button "Documentação" at bounding box center [128, 340] width 154 height 32
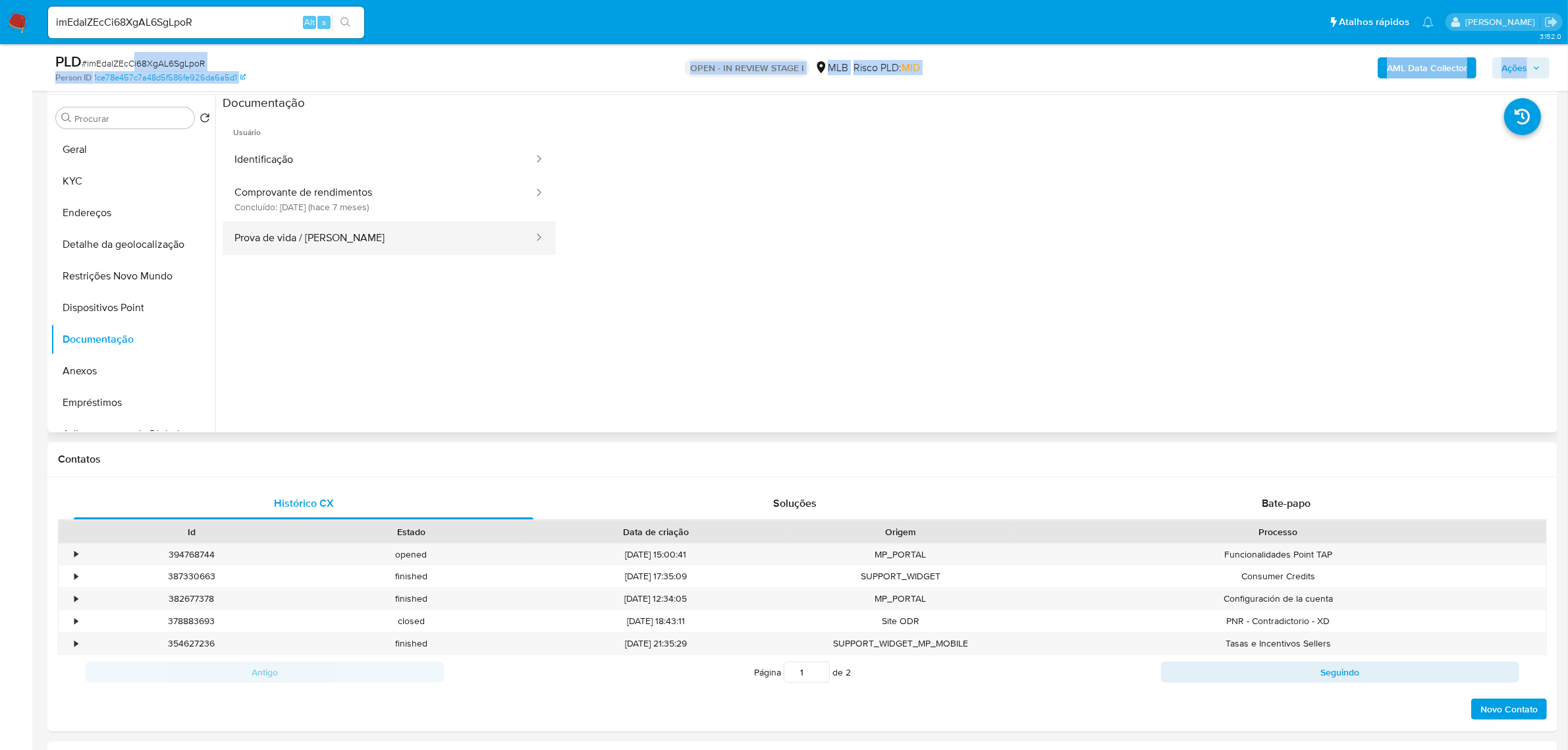
click at [356, 241] on button "Prova de vida / [PERSON_NAME]" at bounding box center [378, 238] width 312 height 34
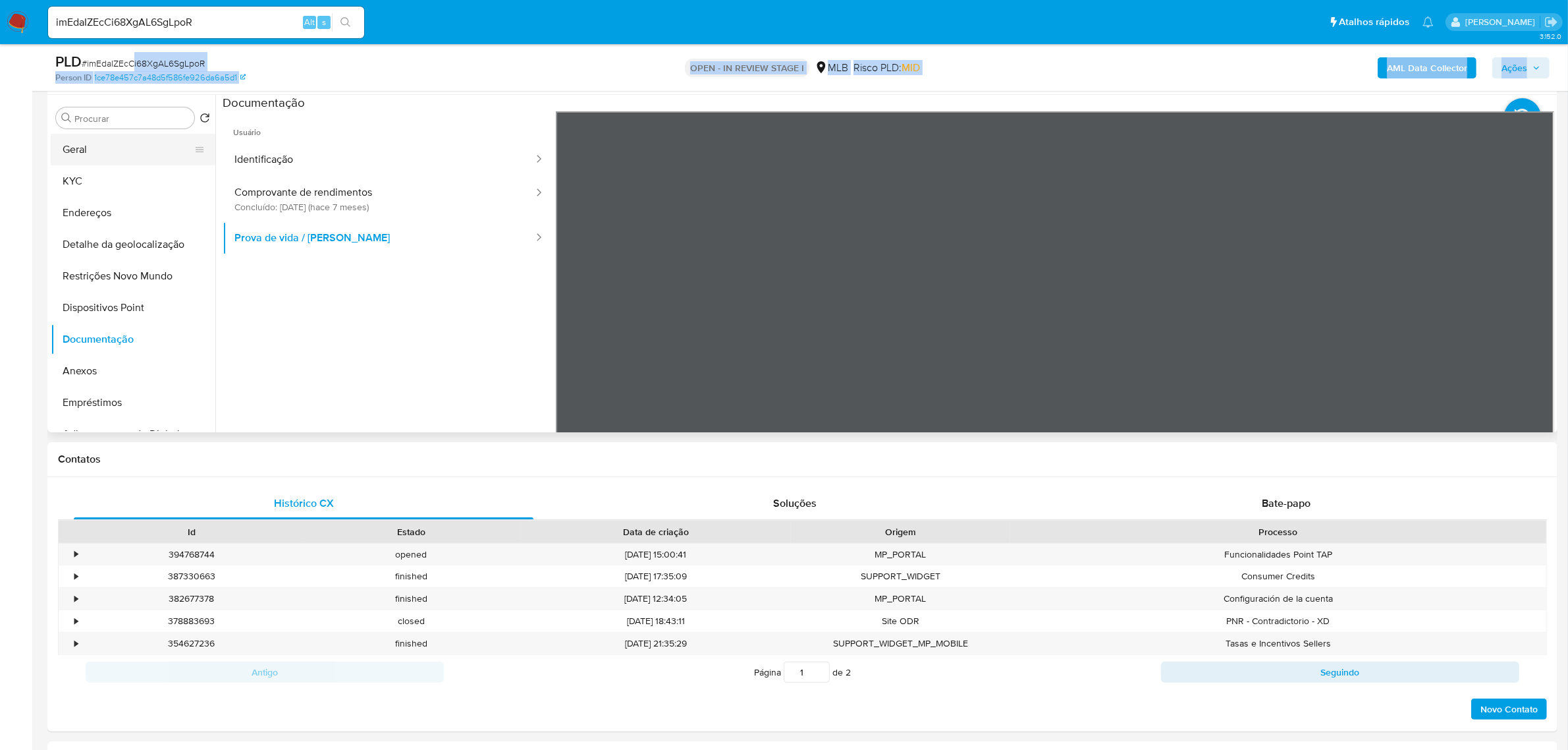
click at [85, 152] on button "Geral" at bounding box center [128, 150] width 154 height 32
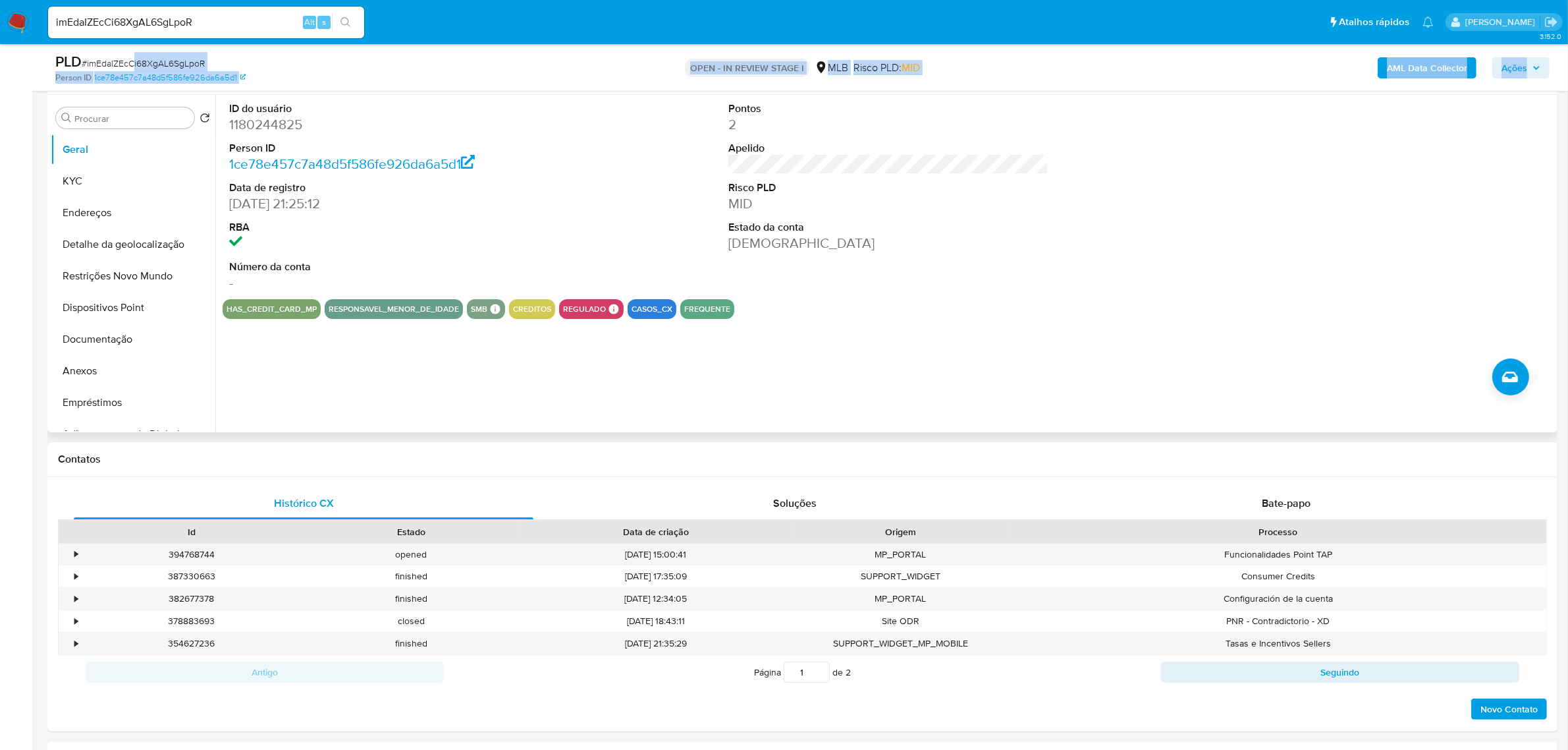
click at [347, 306] on button "responsavel_menor_de_idade" at bounding box center [394, 309] width 131 height 5
click at [366, 308] on button "responsavel_menor_de_idade" at bounding box center [394, 309] width 131 height 5
click at [140, 376] on button "Relacionados" at bounding box center [128, 384] width 154 height 32
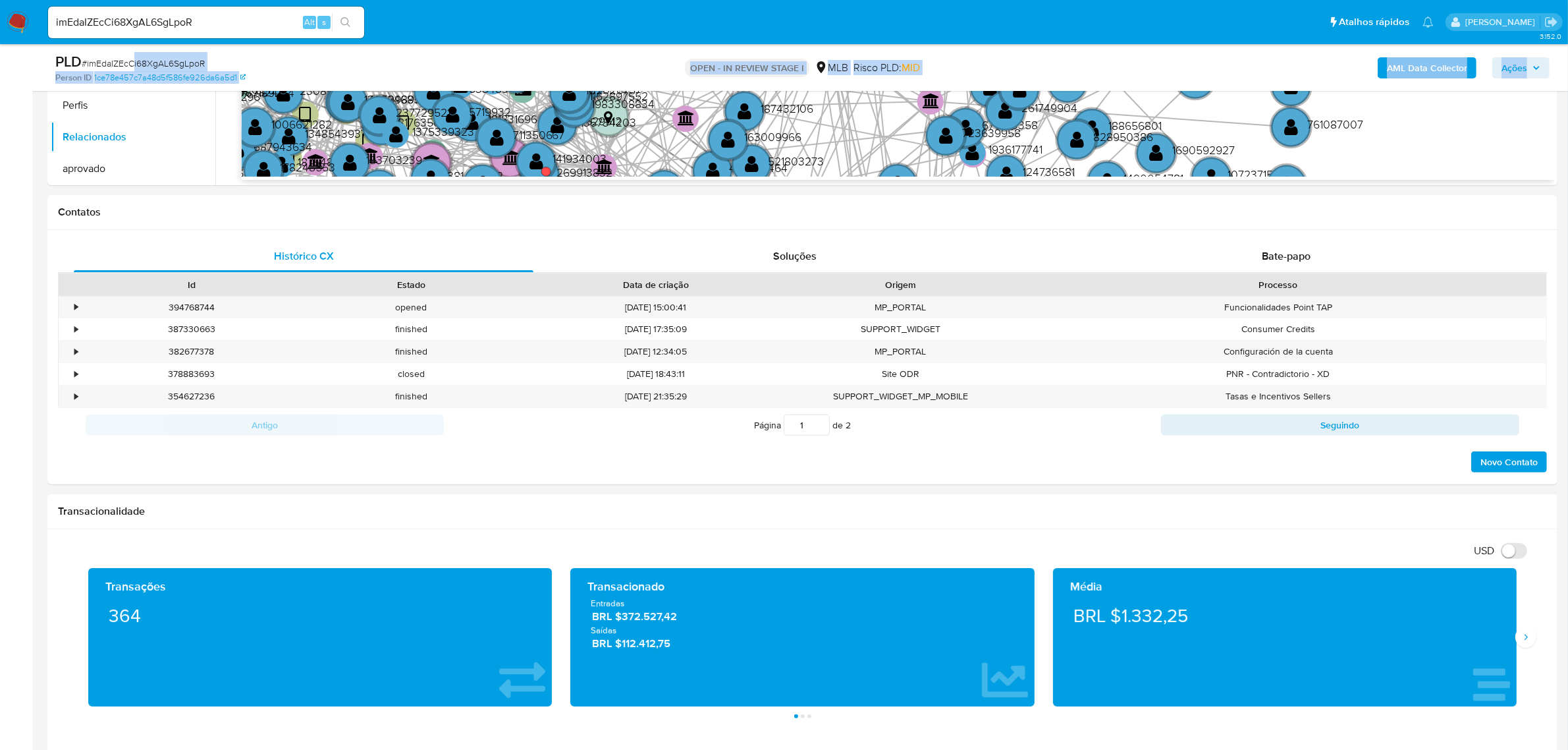
scroll to position [741, 0]
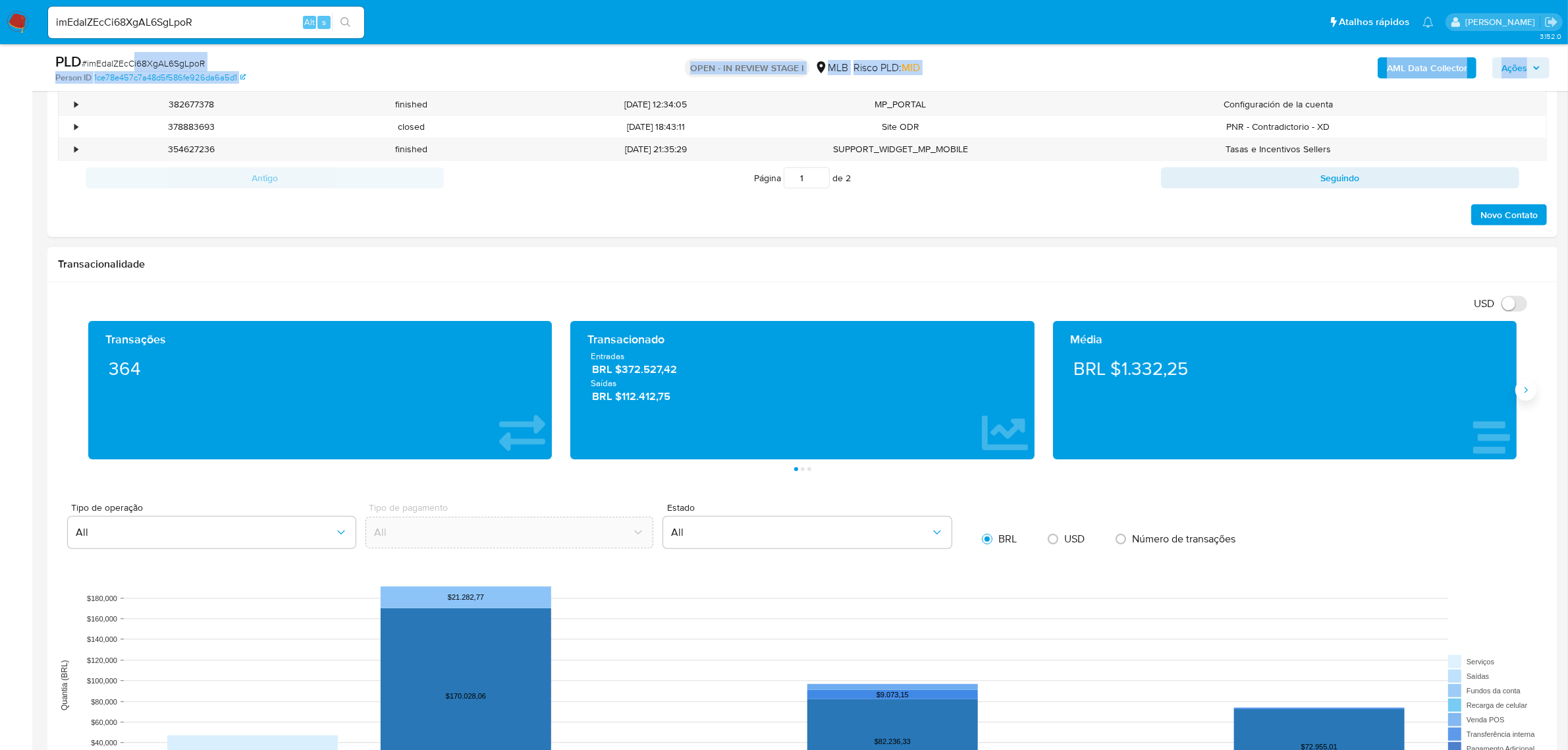
click at [1525, 387] on icon "Siguiente" at bounding box center [1526, 390] width 11 height 11
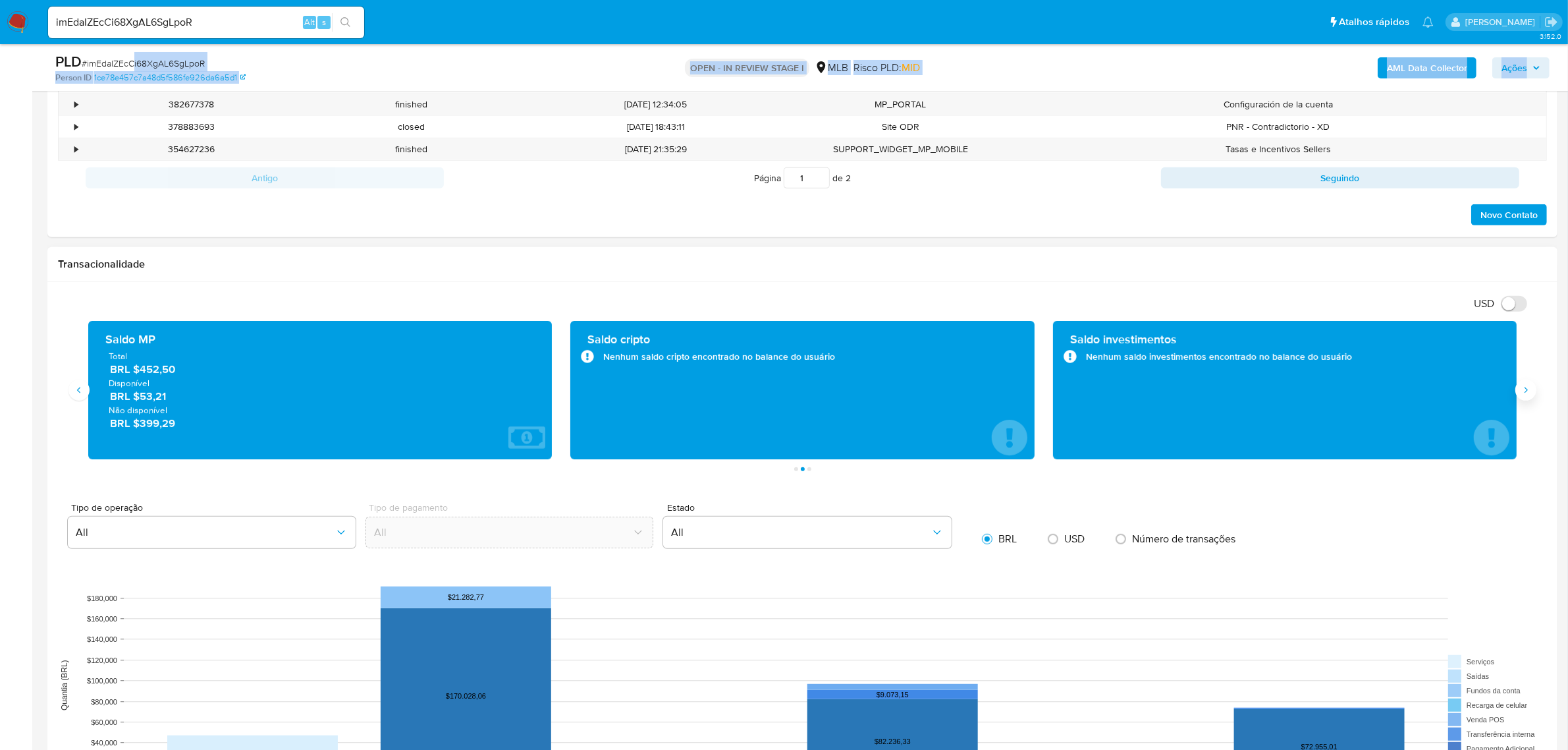
click at [1525, 387] on icon "Siguiente" at bounding box center [1526, 390] width 11 height 11
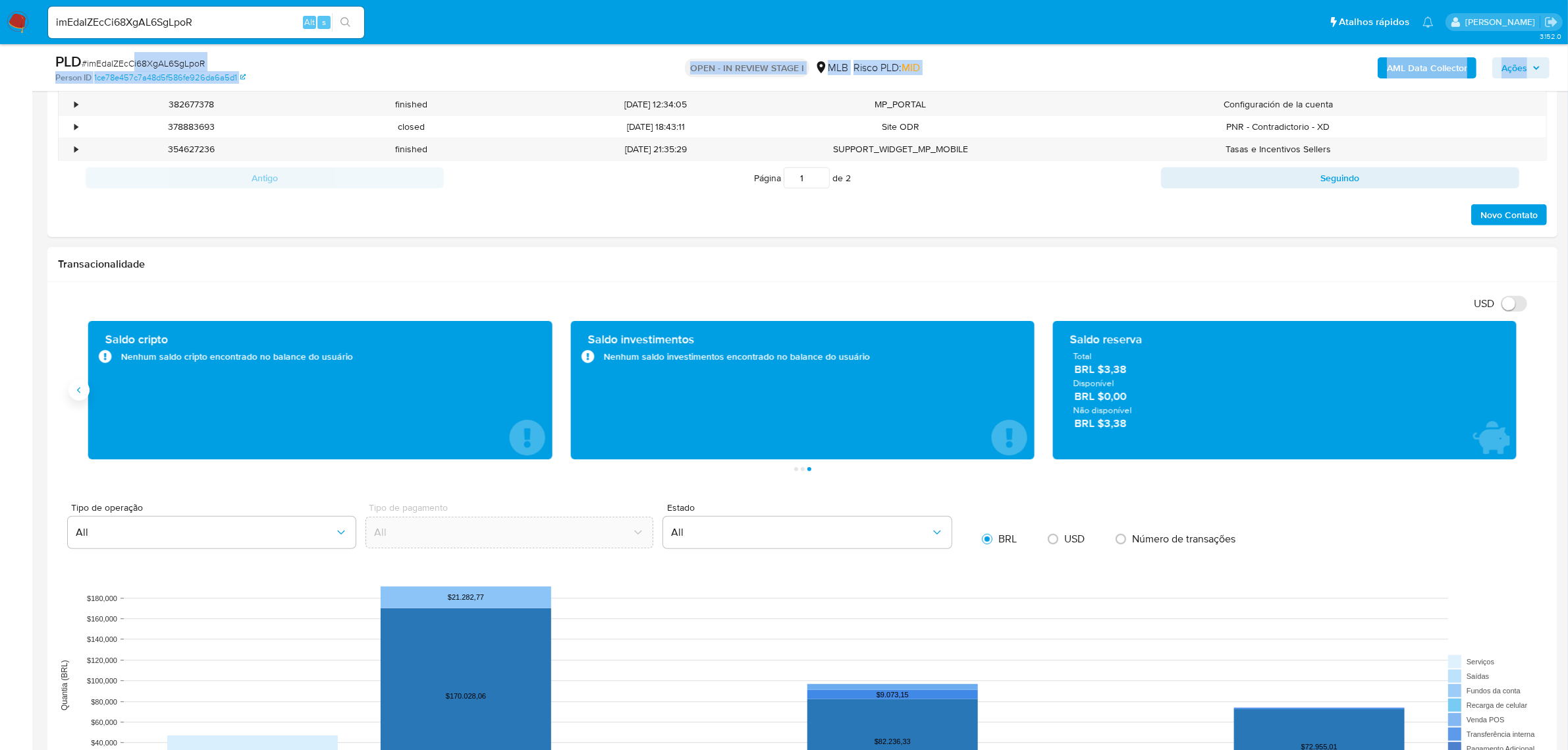
click at [79, 396] on button "Anterior" at bounding box center [79, 390] width 21 height 21
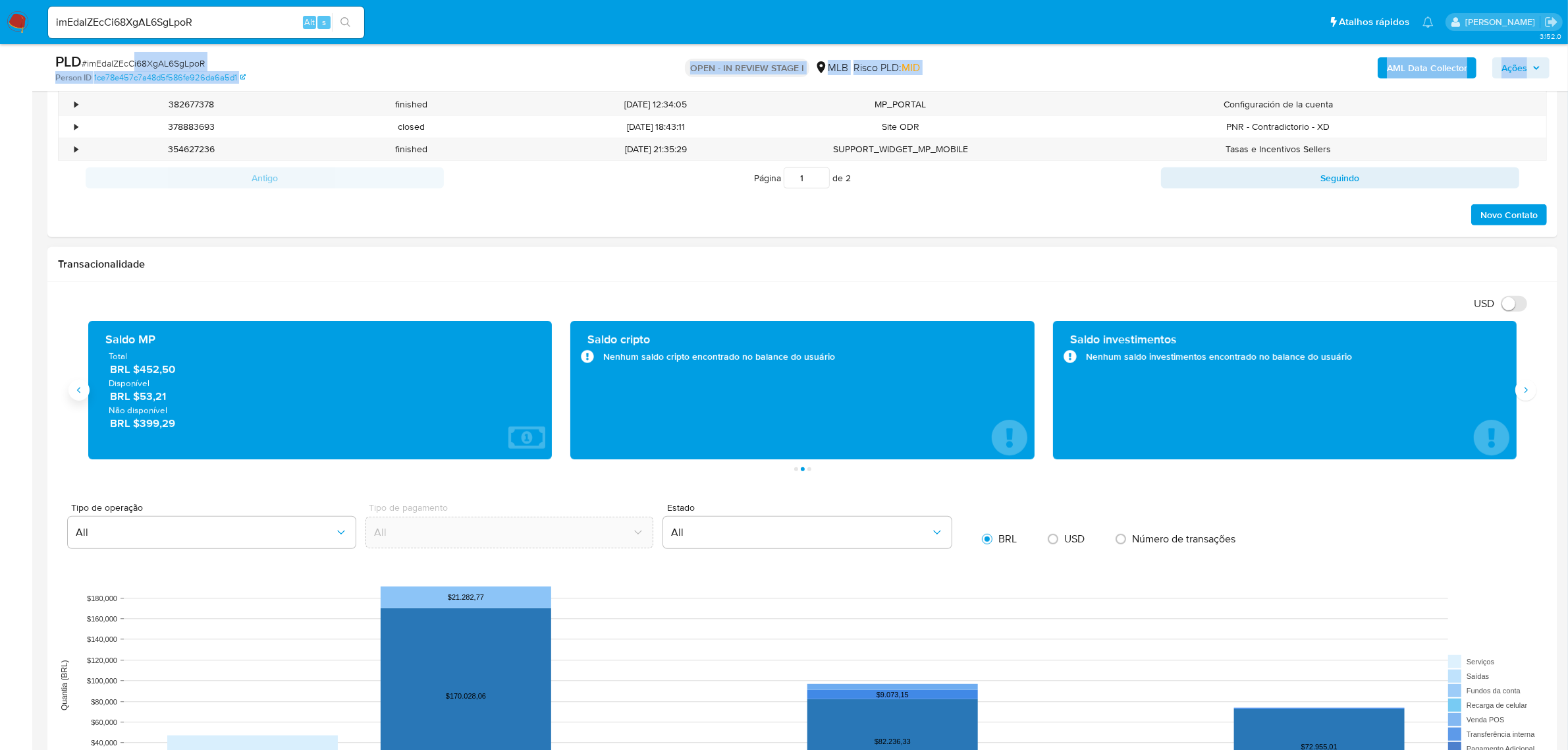
click at [79, 394] on icon "Anterior" at bounding box center [79, 390] width 11 height 11
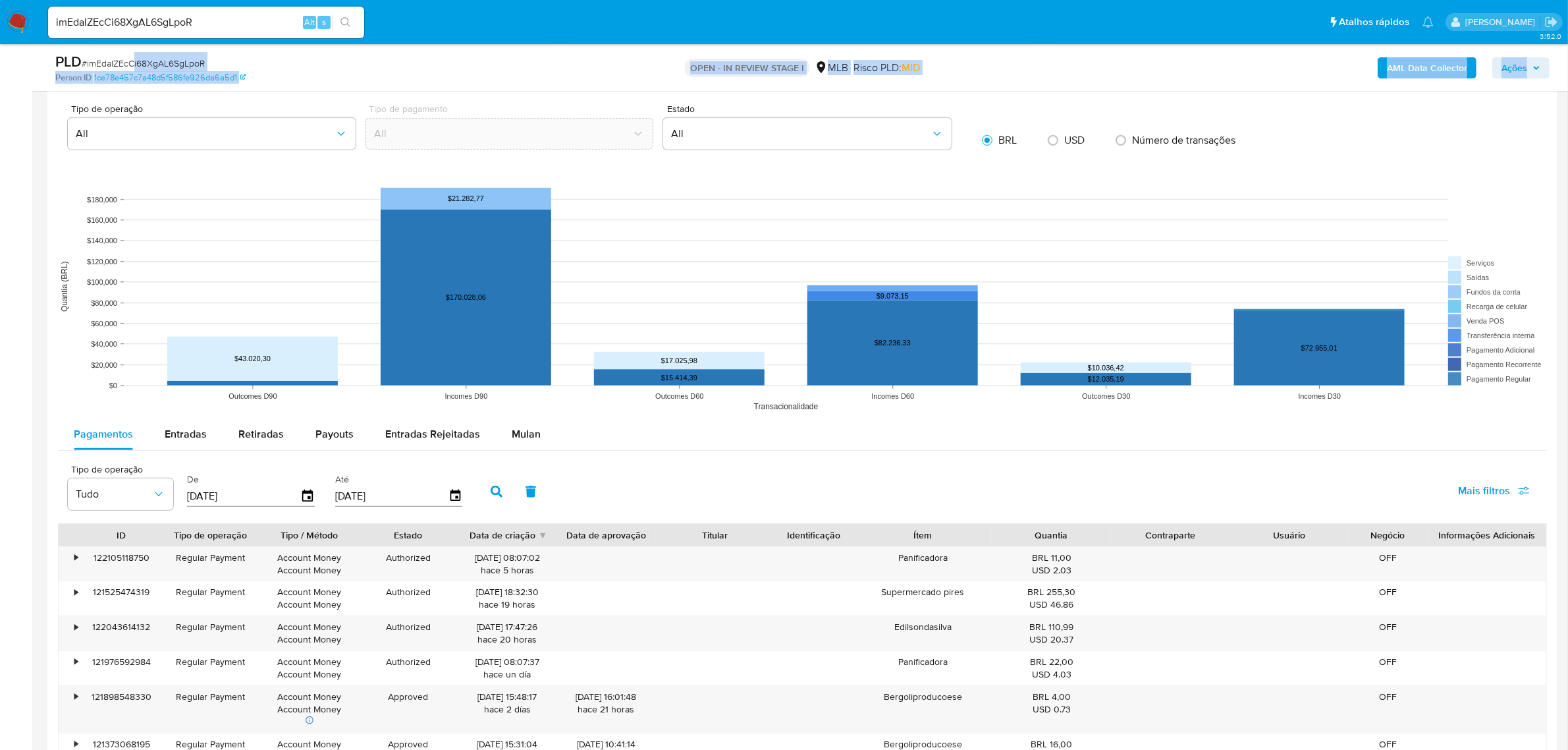
scroll to position [1153, 0]
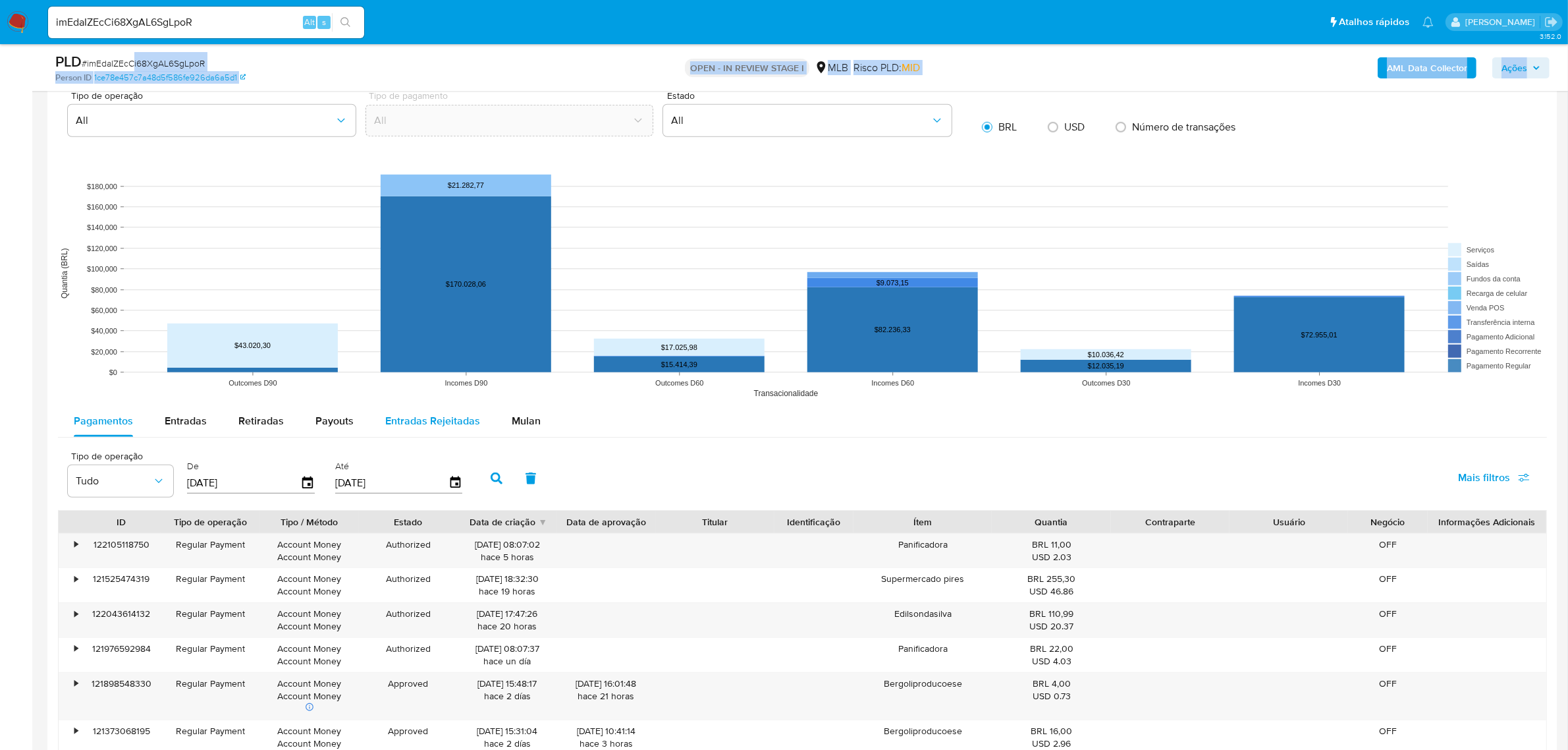
click at [409, 426] on span "Entradas Rejeitadas" at bounding box center [432, 420] width 95 height 15
select select "10"
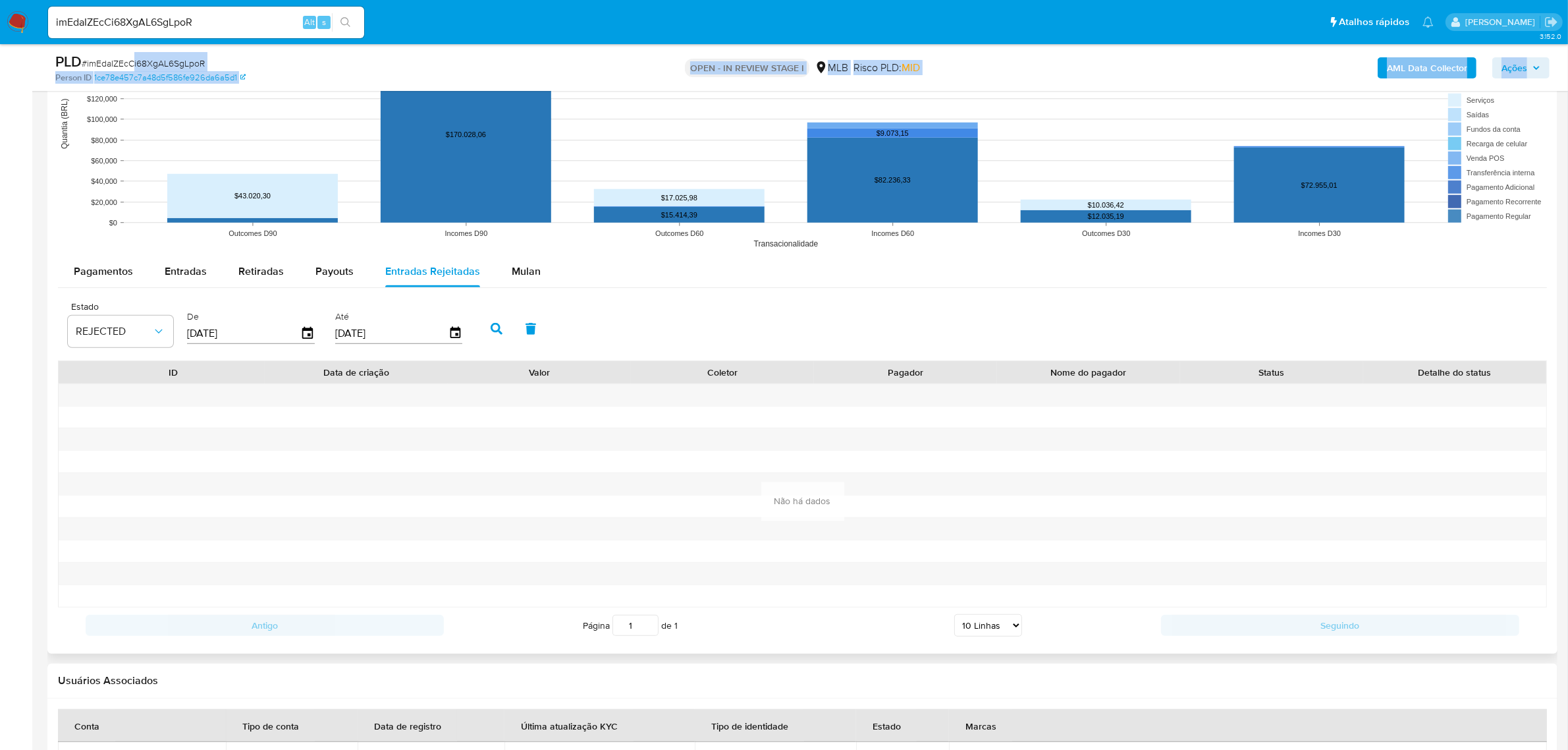
scroll to position [1318, 0]
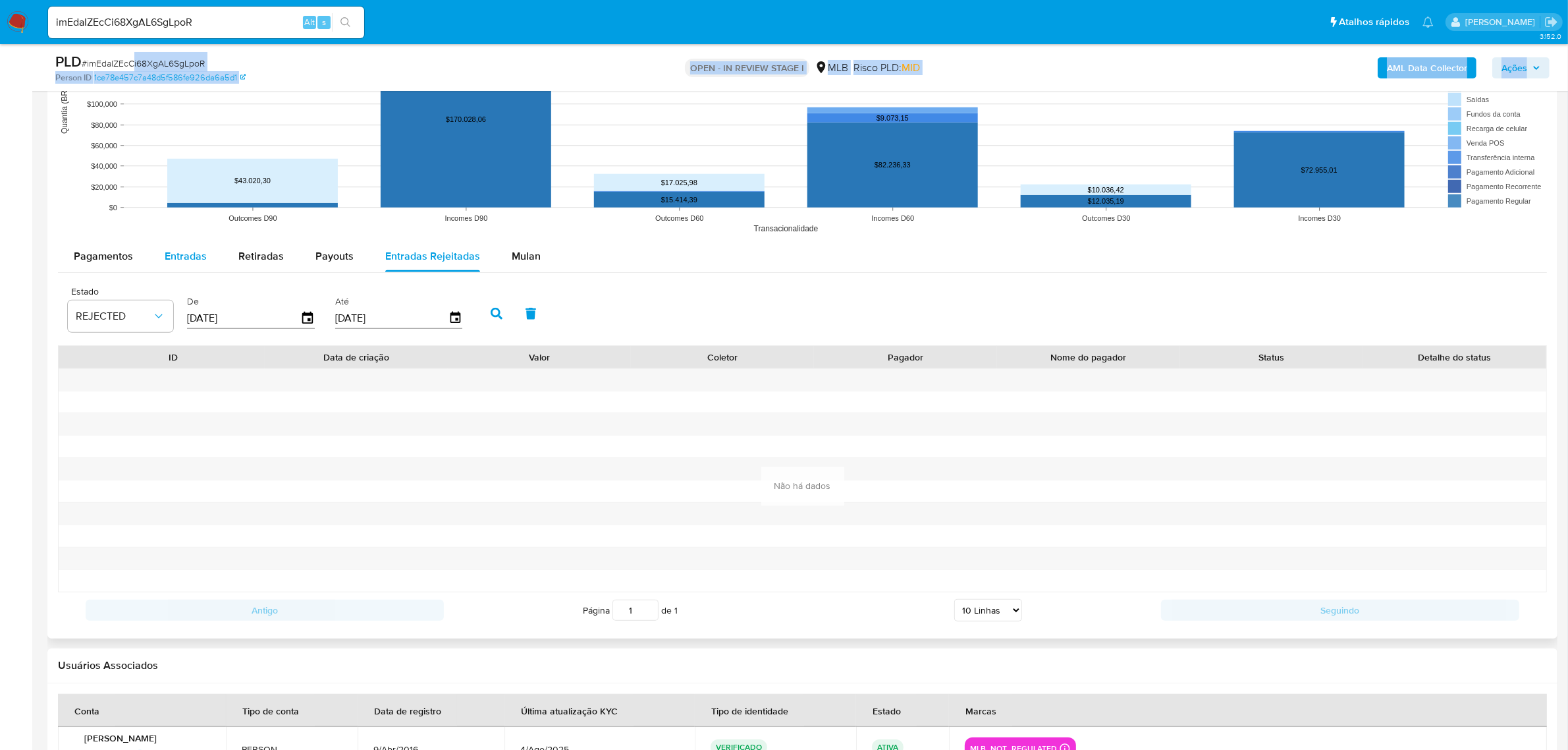
click at [175, 254] on span "Entradas" at bounding box center [186, 256] width 42 height 15
select select "10"
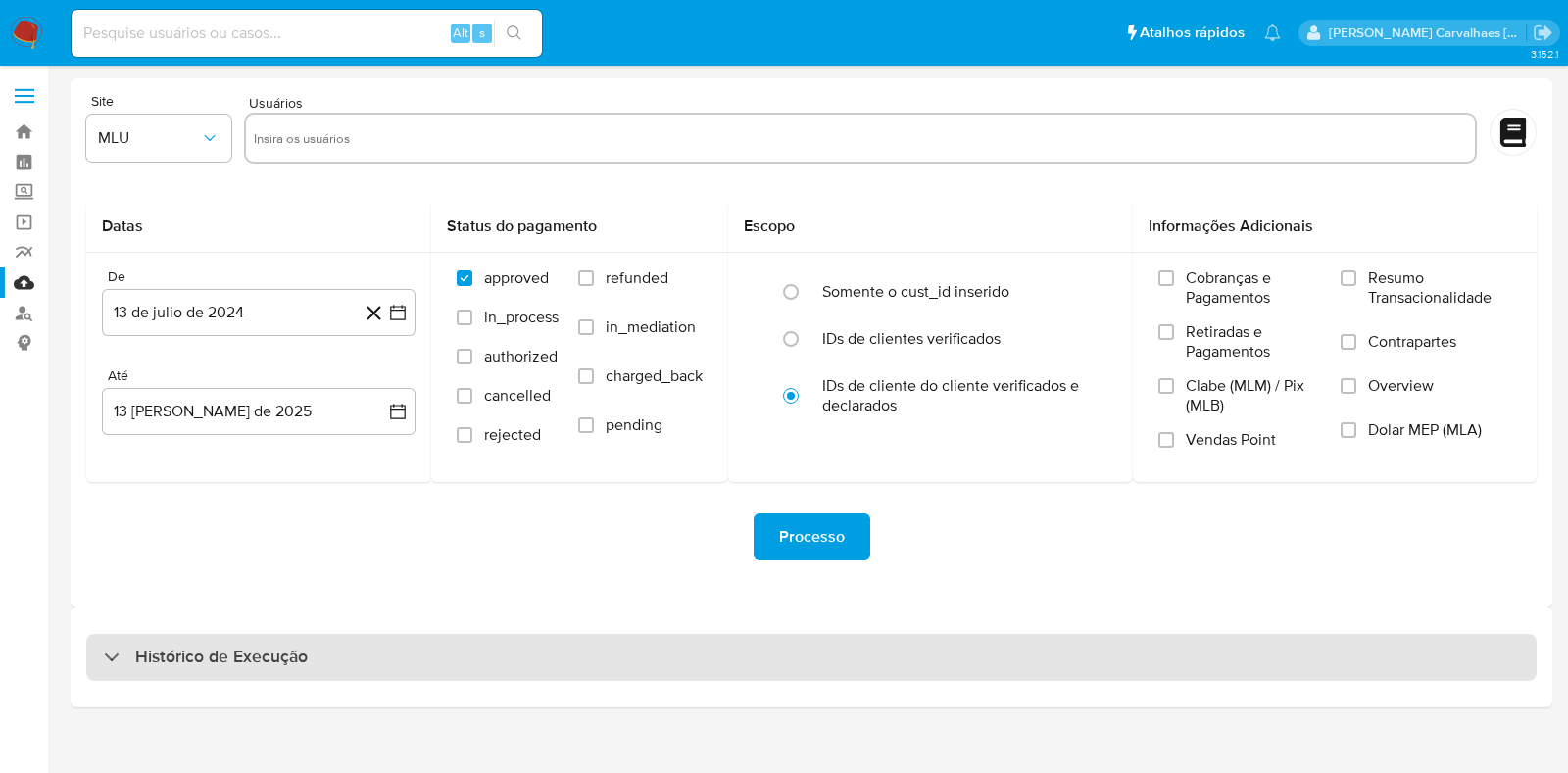
click at [120, 654] on div "Histórico de Execução" at bounding box center [205, 658] width 204 height 24
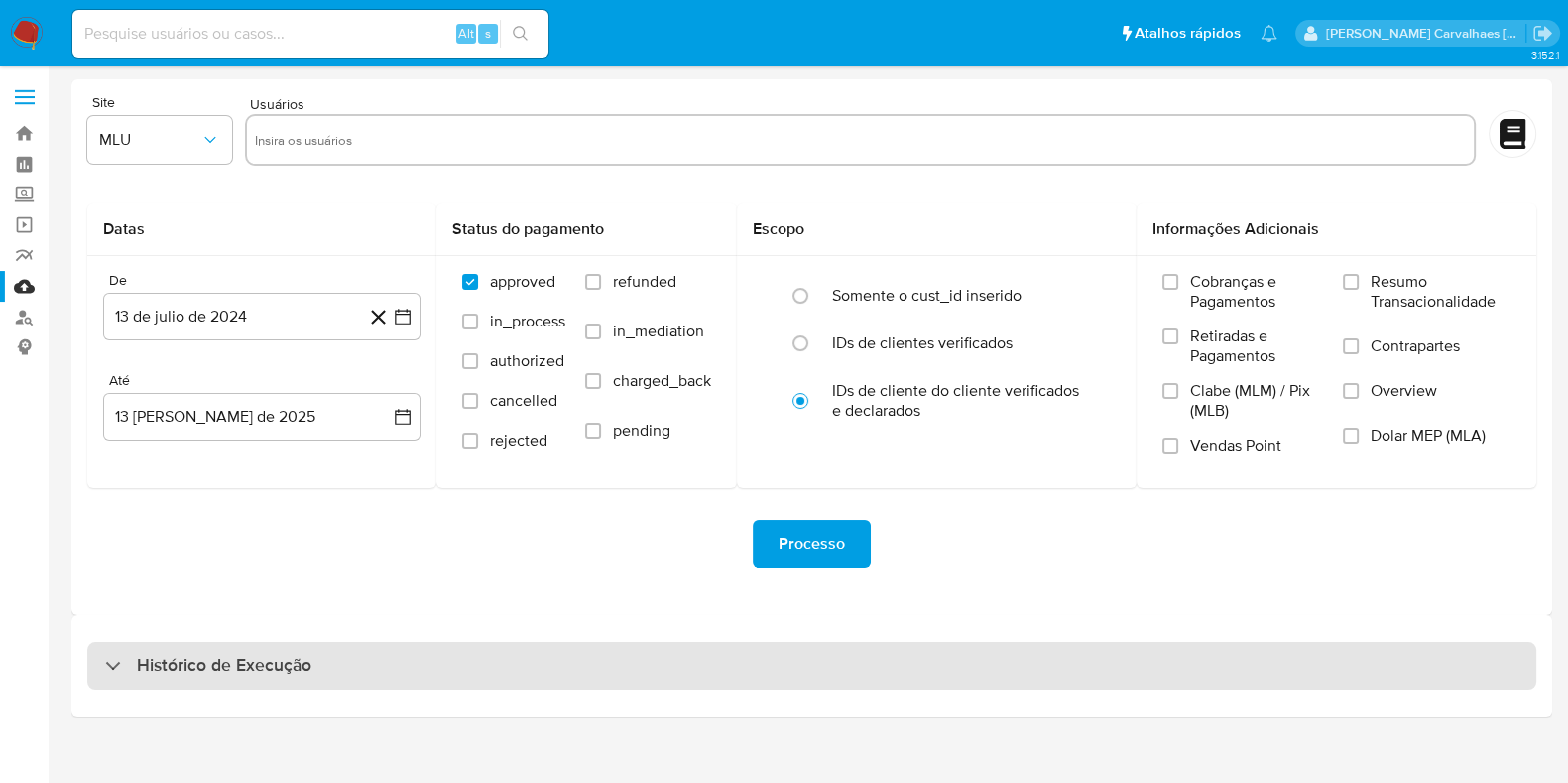
select select "10"
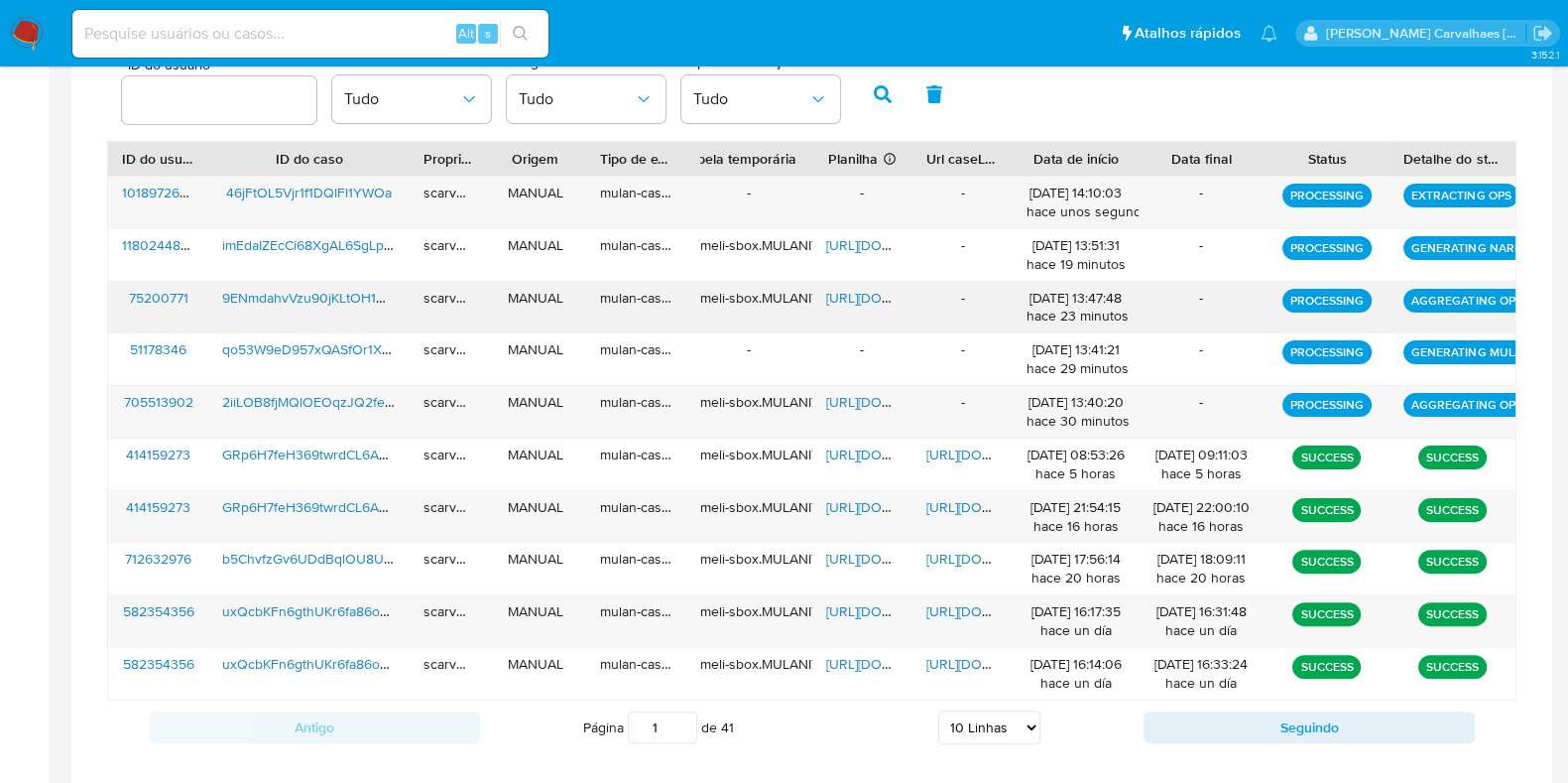
scroll to position [692, 0]
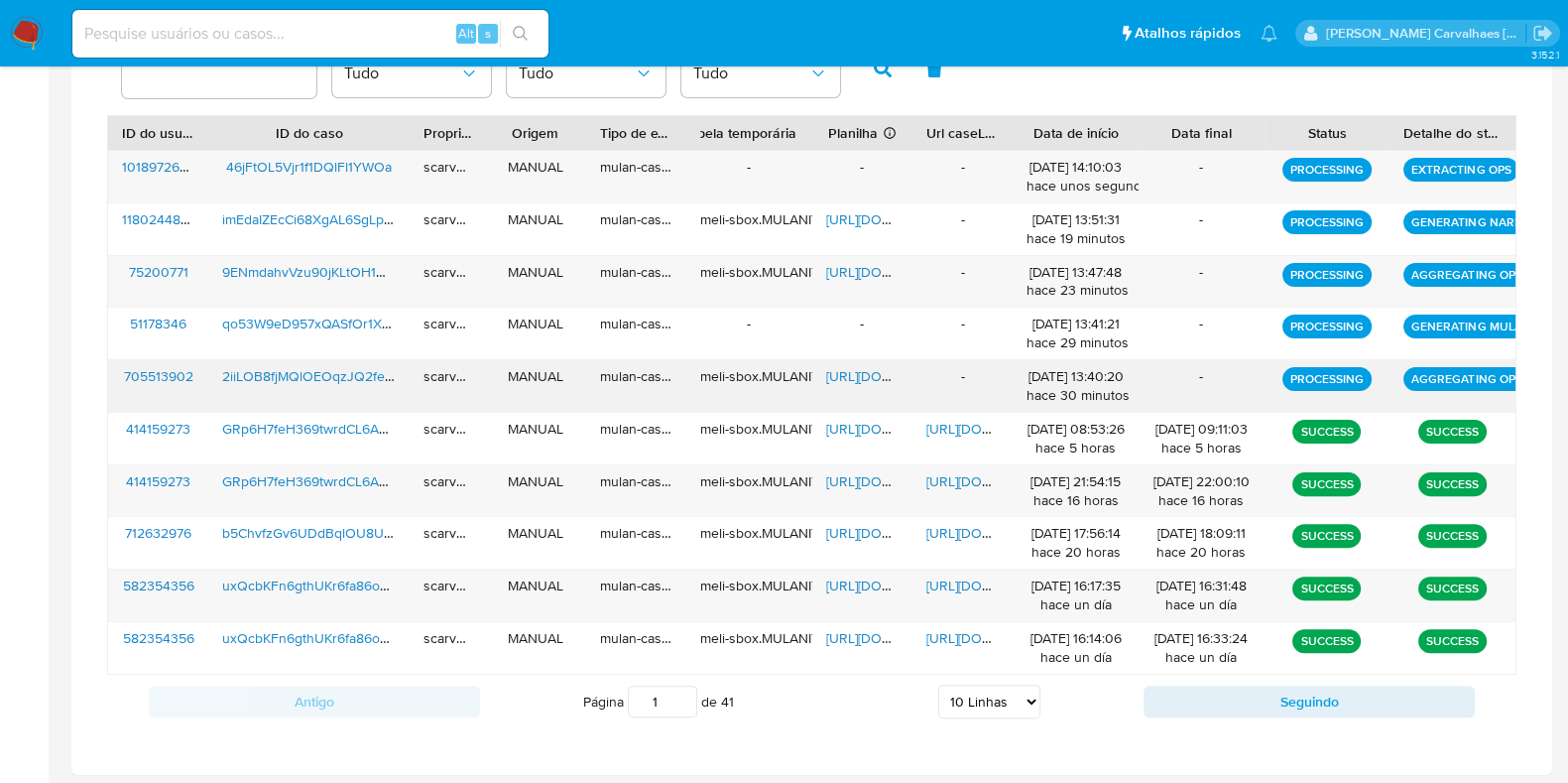
click at [308, 380] on span "2iiLOB8fjMQlOEOqzJQ2feaF" at bounding box center [311, 377] width 178 height 20
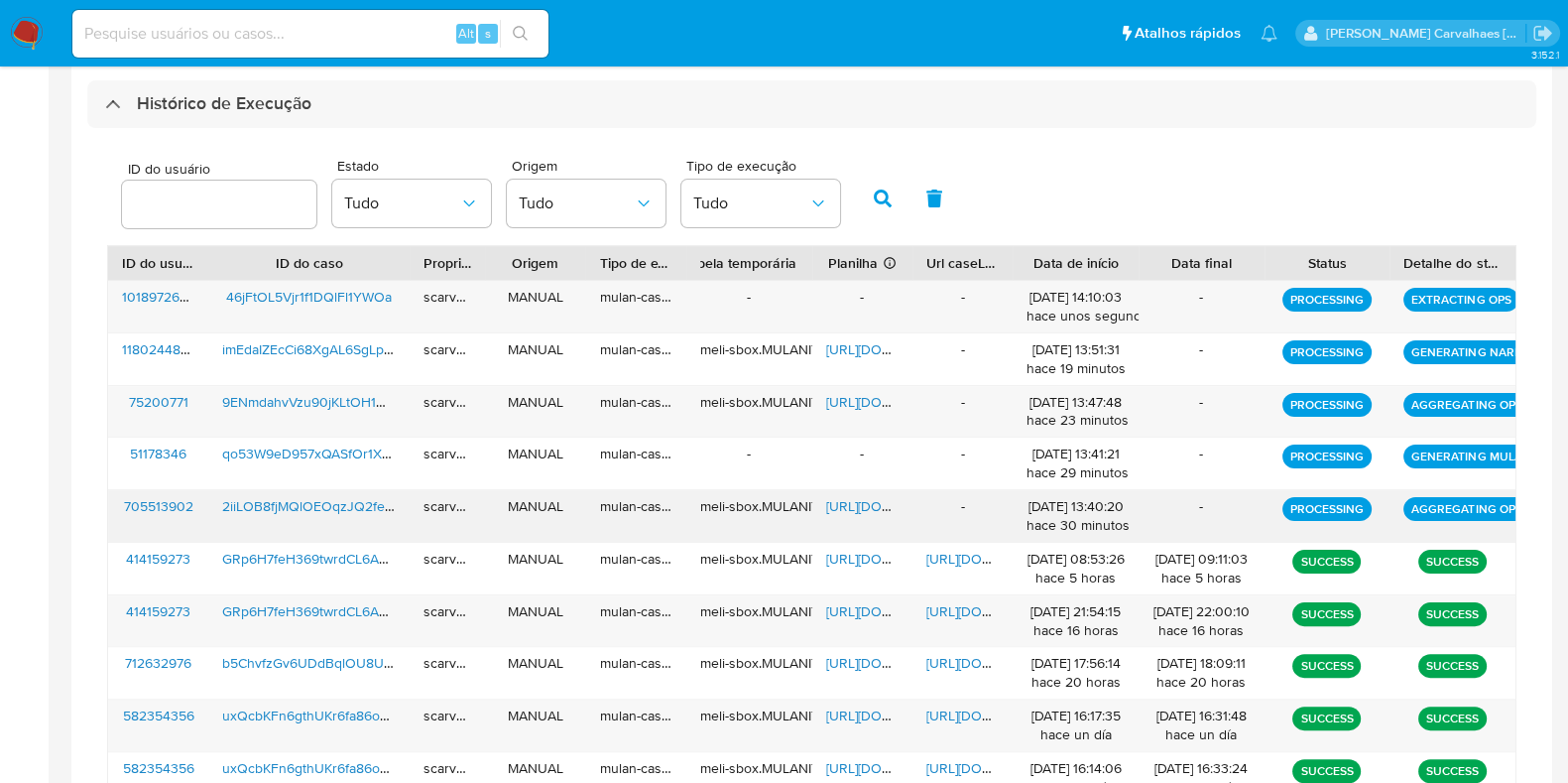
scroll to position [567, 0]
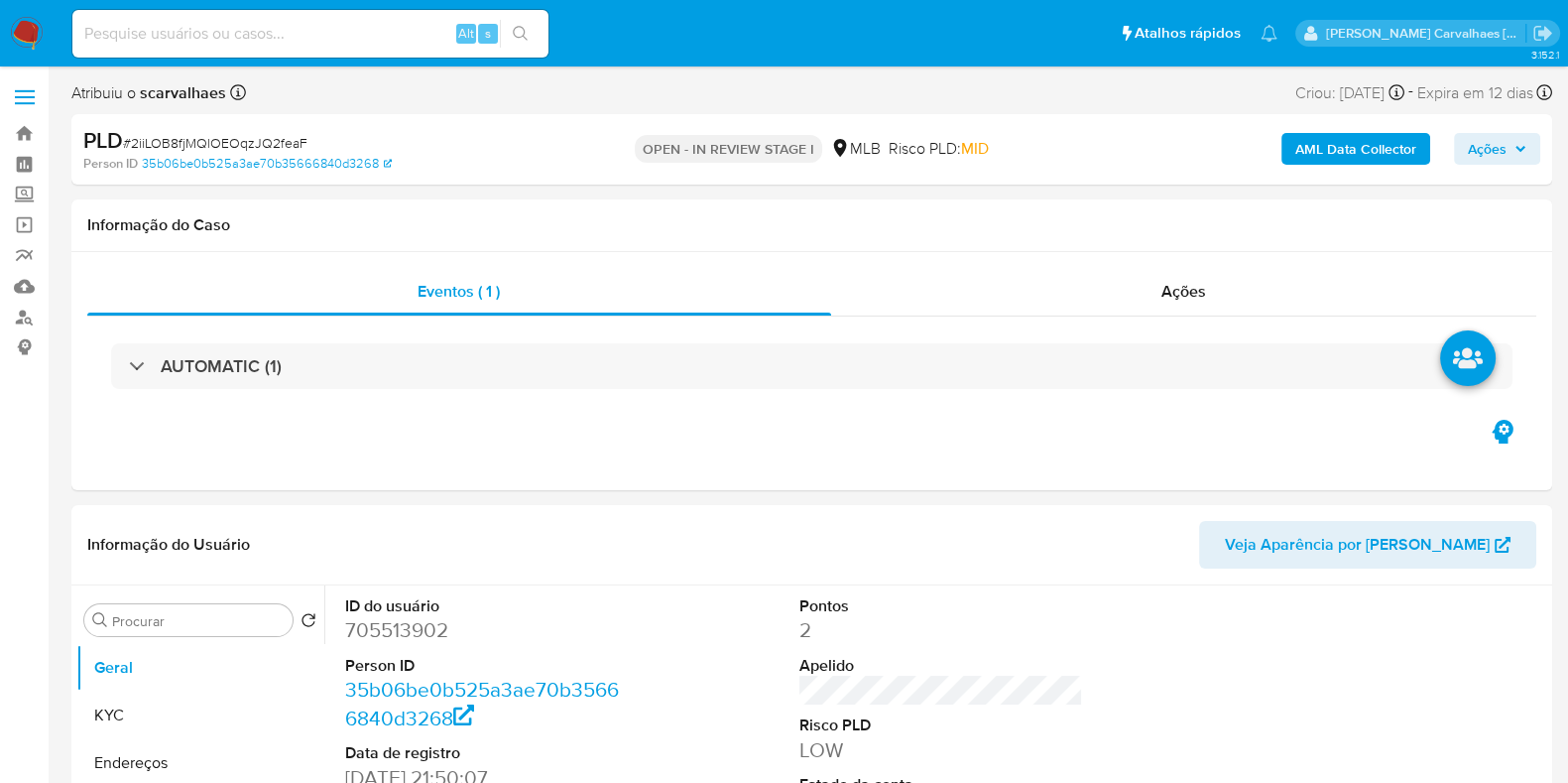
select select "10"
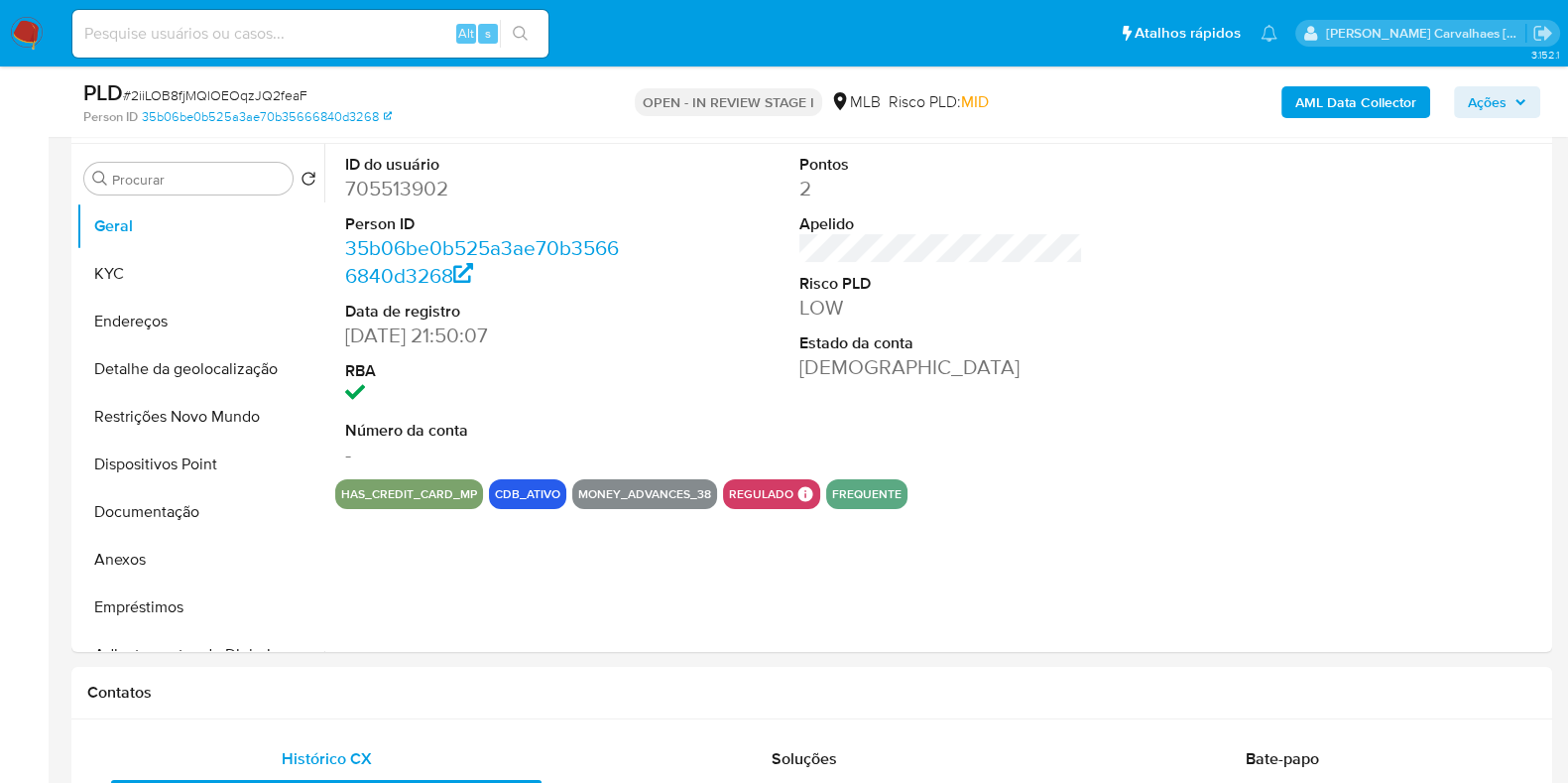
scroll to position [373, 0]
click at [143, 510] on button "Documentação" at bounding box center [193, 511] width 233 height 48
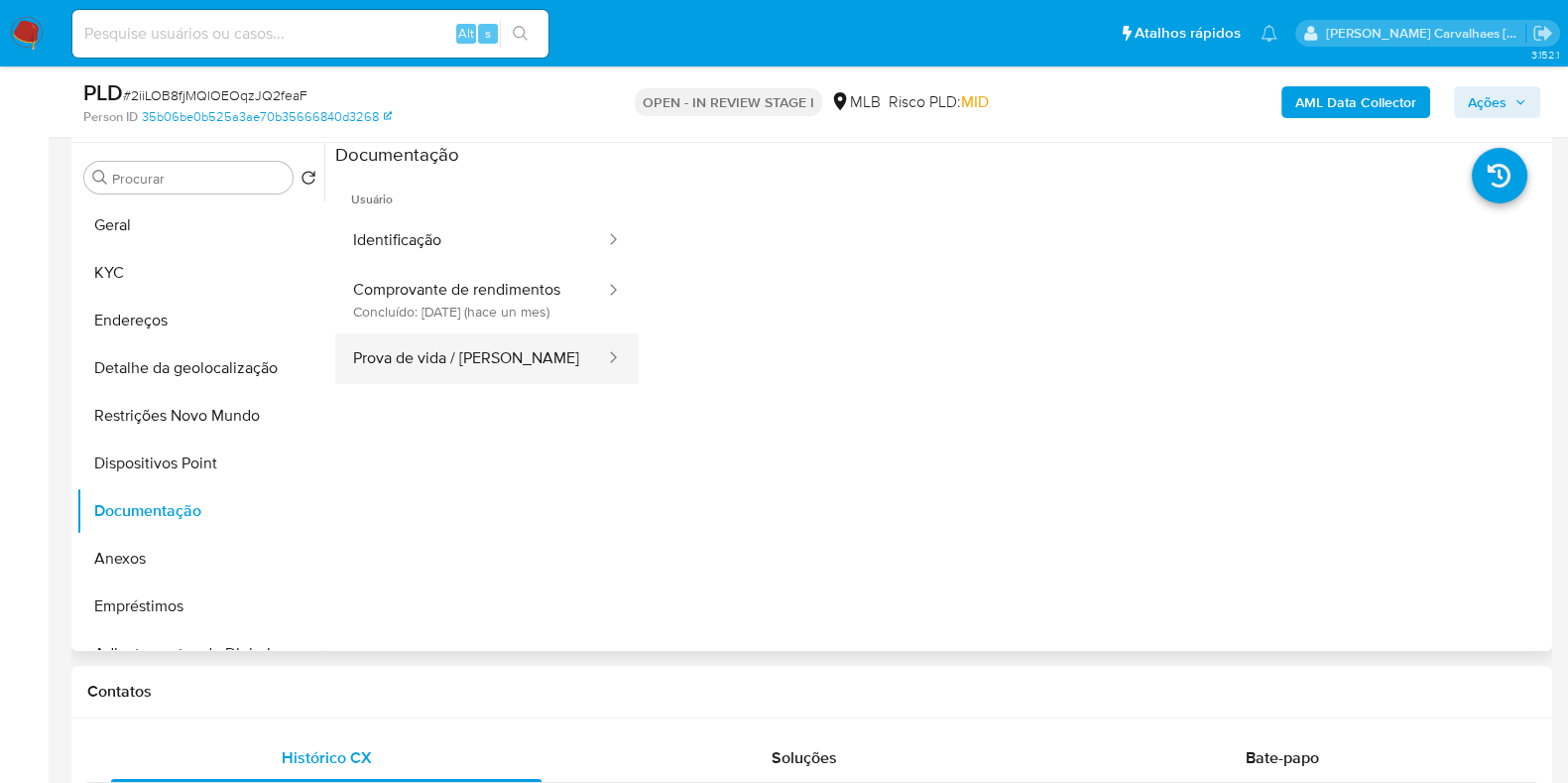
click at [465, 385] on button "Prova de vida / [PERSON_NAME]" at bounding box center [471, 359] width 271 height 51
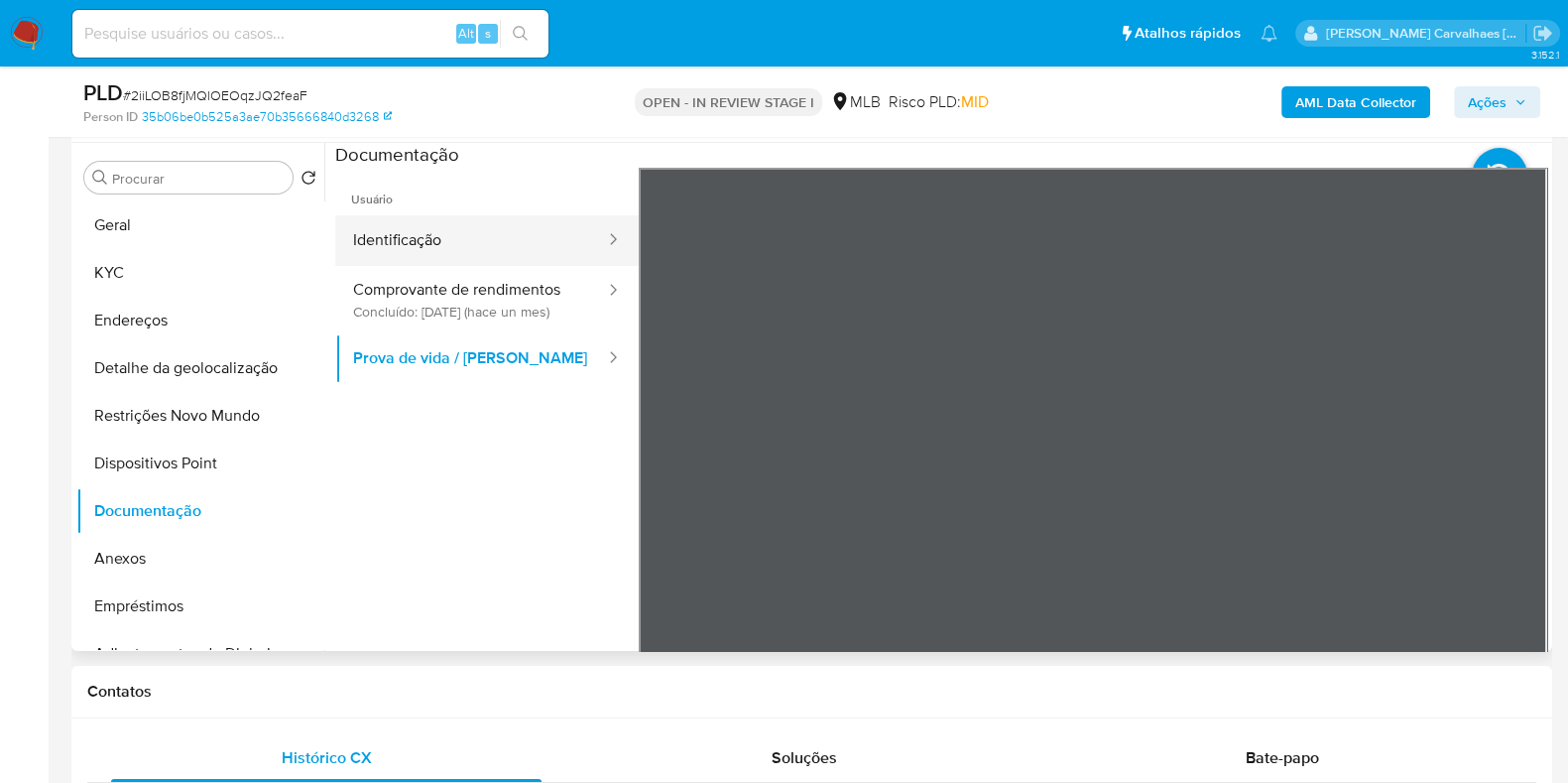
click at [479, 219] on button "Identificação" at bounding box center [471, 241] width 271 height 51
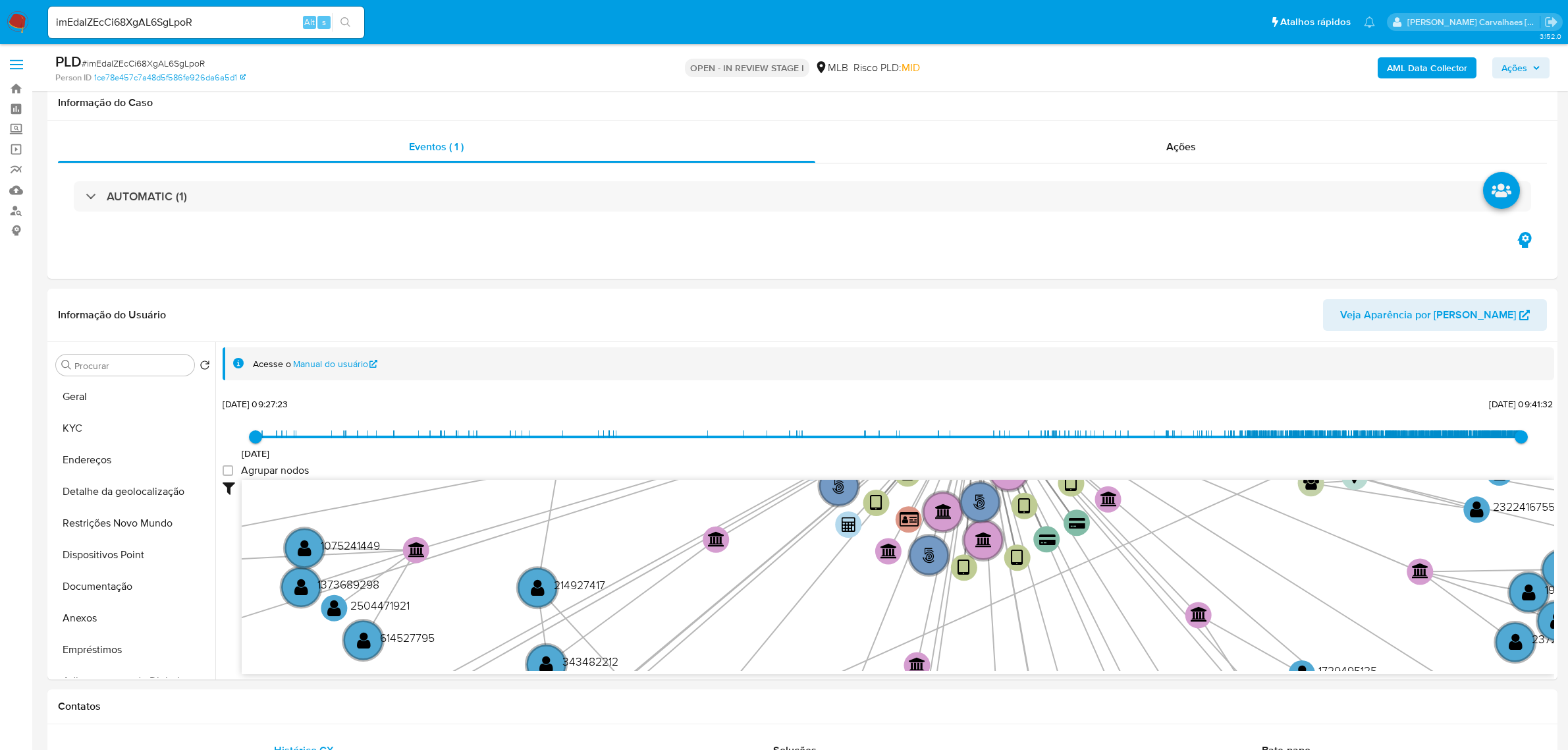
select select "10"
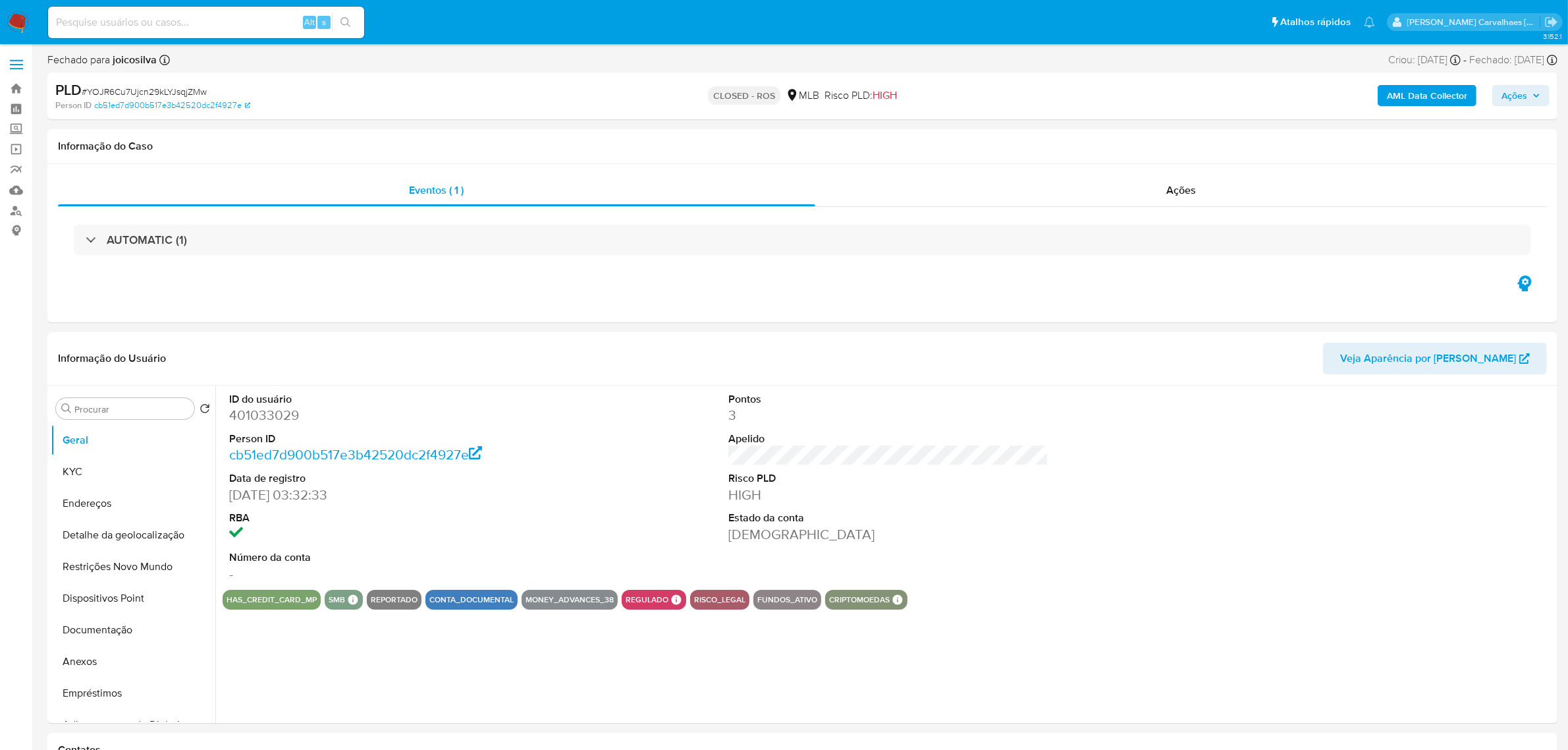
select select "10"
click at [15, 208] on link "Localizador de pessoas" at bounding box center [78, 210] width 157 height 21
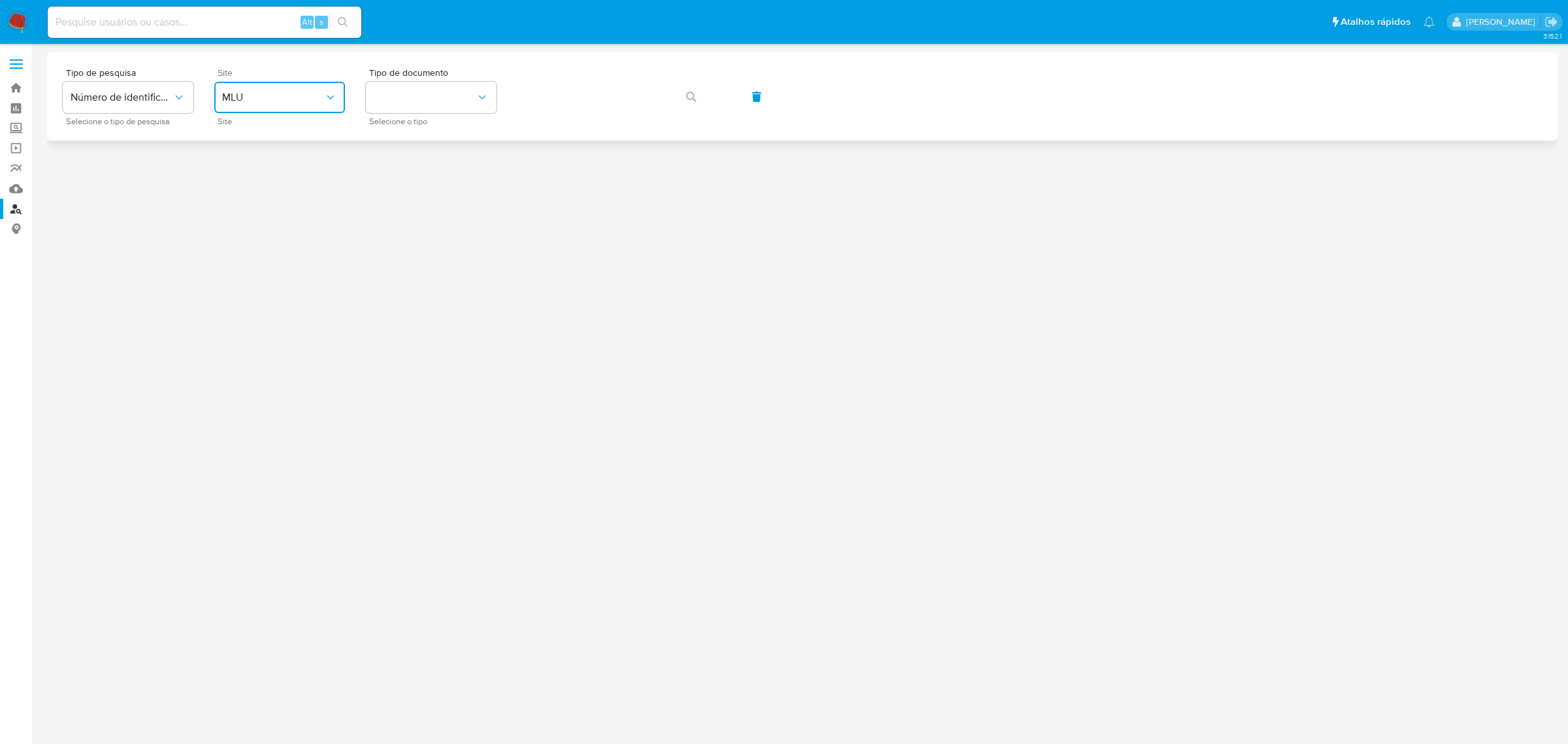
click at [305, 109] on button "MLU" at bounding box center [279, 97] width 131 height 32
click at [304, 185] on div "MLB" at bounding box center [275, 195] width 107 height 32
click at [425, 93] on button "identificationType" at bounding box center [431, 97] width 131 height 32
click at [410, 178] on div "CPF CPF" at bounding box center [427, 184] width 107 height 45
click at [0, 187] on html "Pausado Ver notificaciones Alt s Atalhos rápidos Presiona las siguientes teclas…" at bounding box center [784, 372] width 1568 height 744
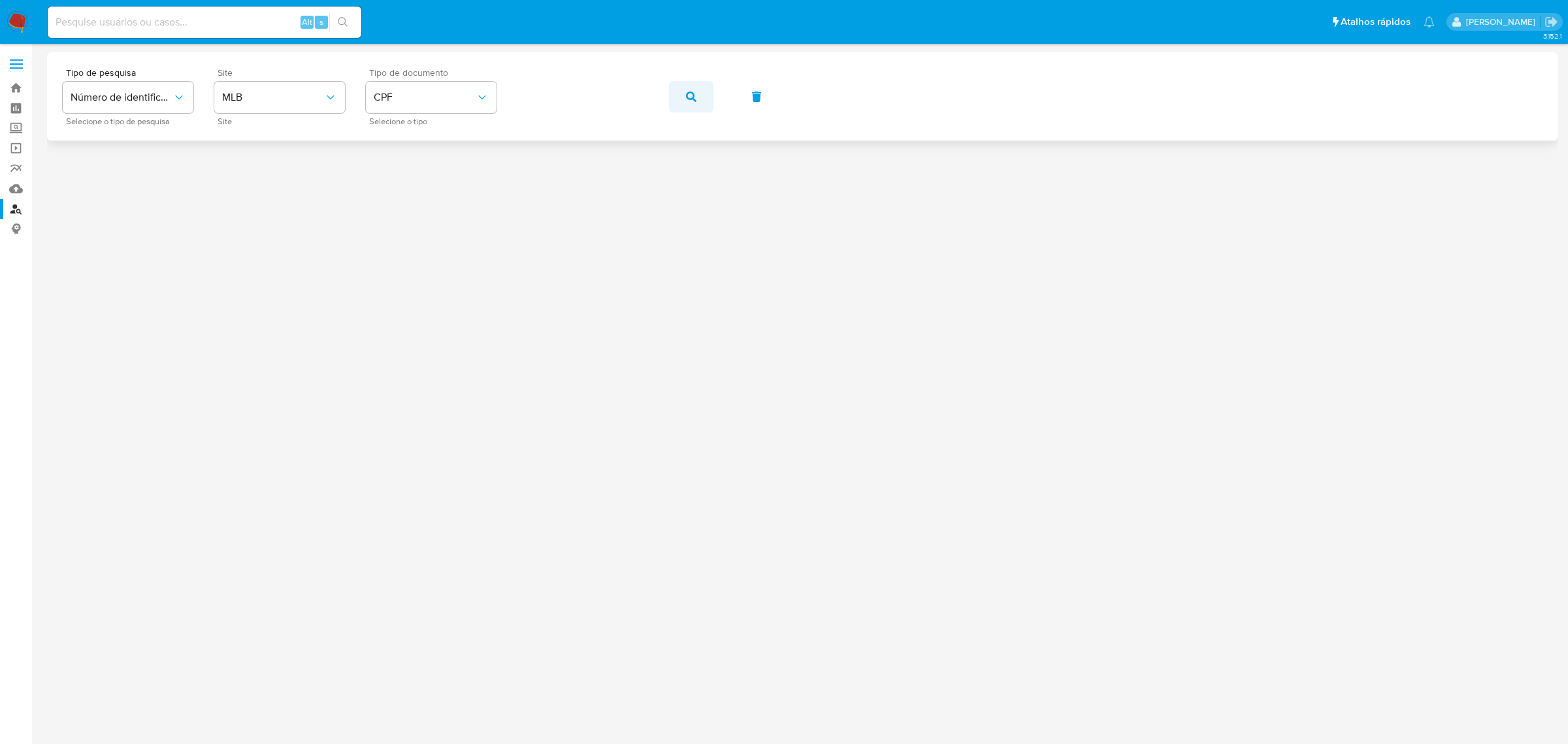
click at [686, 93] on icon "button" at bounding box center [691, 97] width 11 height 11
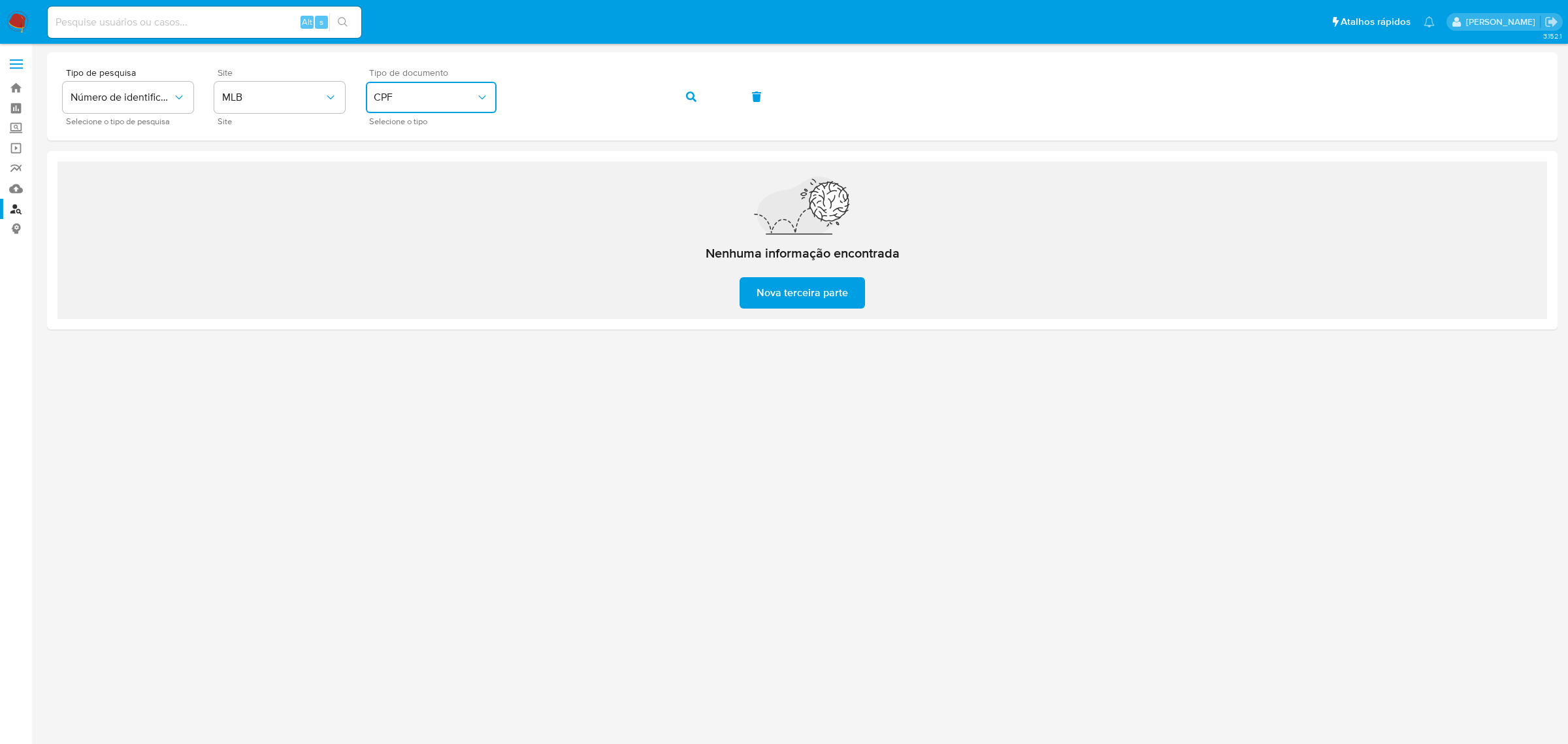
click at [459, 101] on span "CPF" at bounding box center [424, 97] width 102 height 13
click at [429, 128] on div "CNPJ CNPJ" at bounding box center [427, 139] width 107 height 45
click at [683, 96] on button "button" at bounding box center [692, 97] width 45 height 32
click at [498, 101] on div "Tipo de pesquisa Número de identificação Selecione o tipo de pesquisa Site MLB …" at bounding box center [802, 96] width 1479 height 57
click at [683, 105] on button "button" at bounding box center [692, 97] width 45 height 32
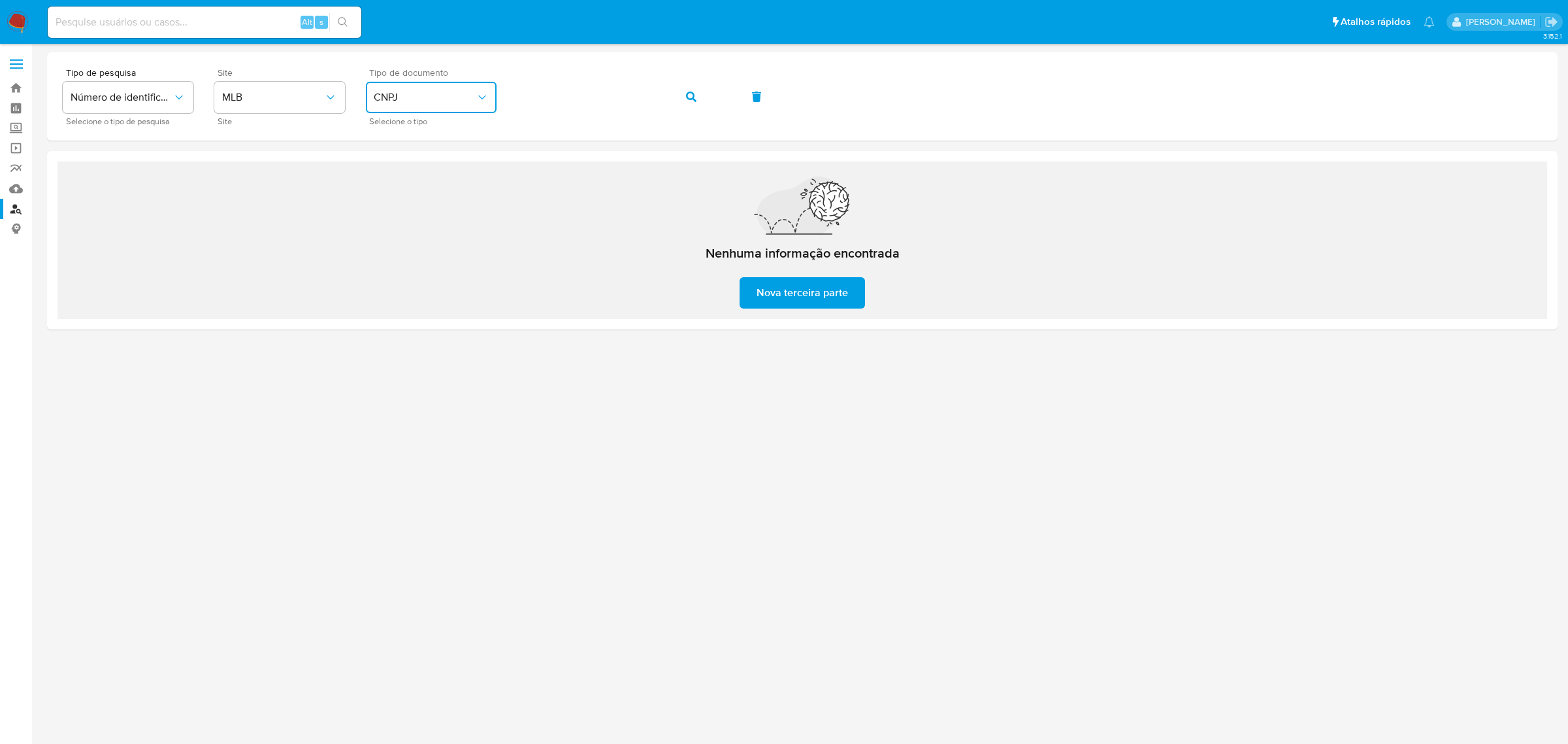
click at [485, 99] on icon "identificationType" at bounding box center [482, 97] width 13 height 13
click at [436, 177] on div "CPF CPF" at bounding box center [427, 184] width 107 height 45
click at [480, 119] on div "Tipo de pesquisa Número de identificação Selecione o tipo de pesquisa Site MLB …" at bounding box center [802, 96] width 1479 height 57
click at [696, 89] on span "button" at bounding box center [691, 97] width 11 height 29
click at [778, 291] on span "Nova terceira parte" at bounding box center [802, 293] width 91 height 29
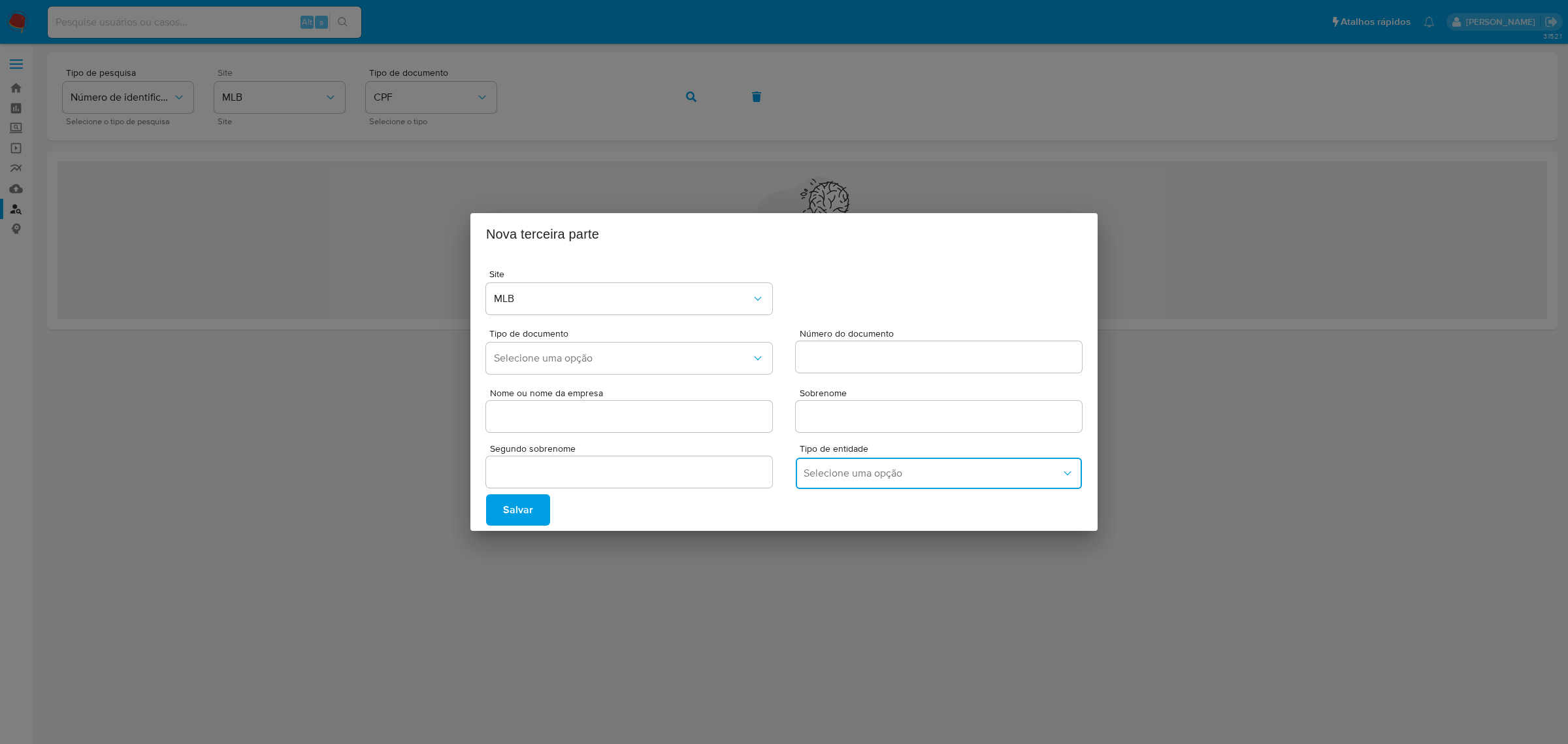
click at [887, 465] on button "Selecione uma opção" at bounding box center [938, 474] width 286 height 32
click at [684, 152] on div "Nova terceira parte Site MLB Tipo de documento Selecione uma opção Número do do…" at bounding box center [784, 372] width 1568 height 744
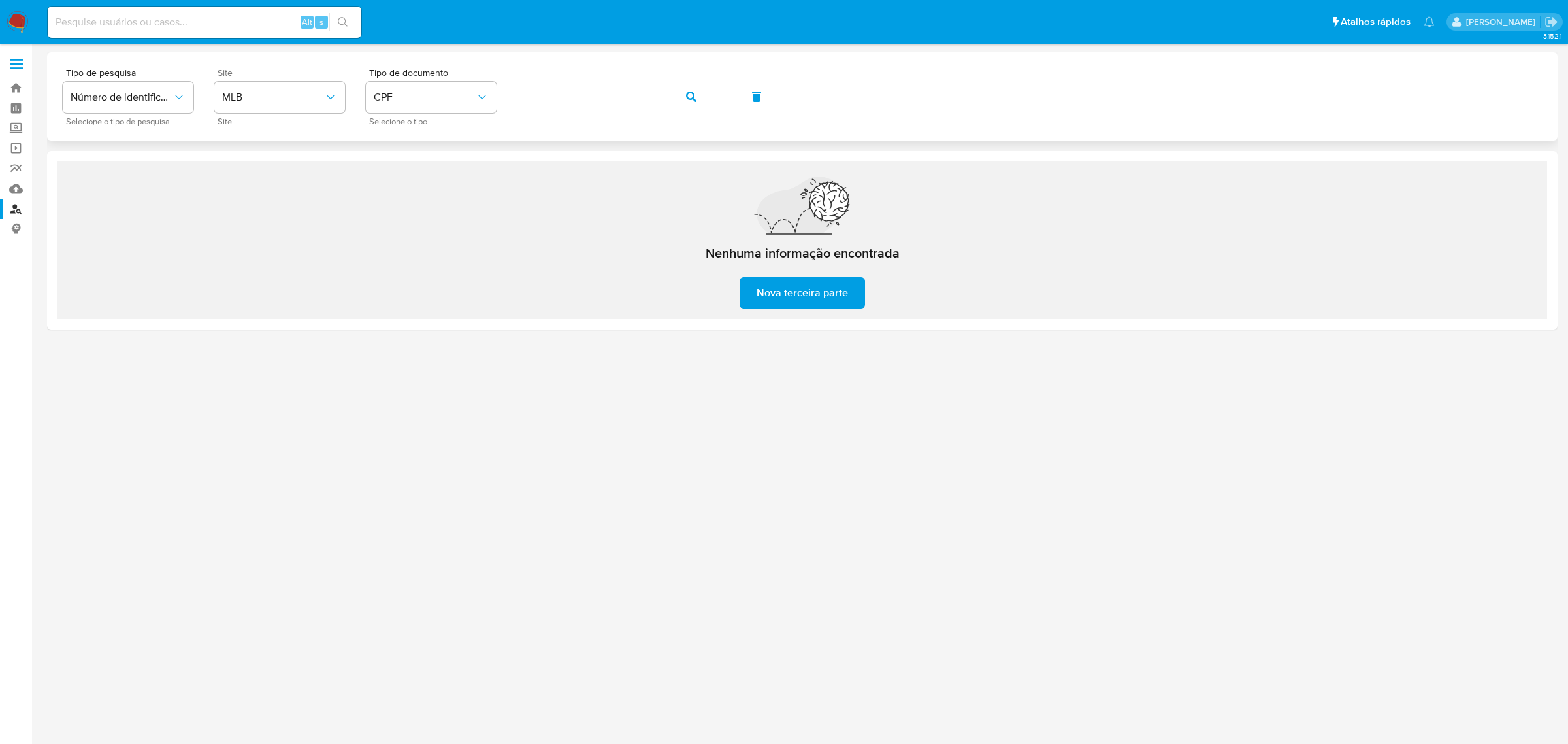
click at [684, 95] on button "button" at bounding box center [692, 97] width 45 height 32
click at [500, 107] on div "Tipo de pesquisa Número de identificação Selecione o tipo de pesquisa Site MLB …" at bounding box center [802, 96] width 1479 height 57
click at [778, 295] on span "Nova terceira parte" at bounding box center [802, 293] width 91 height 29
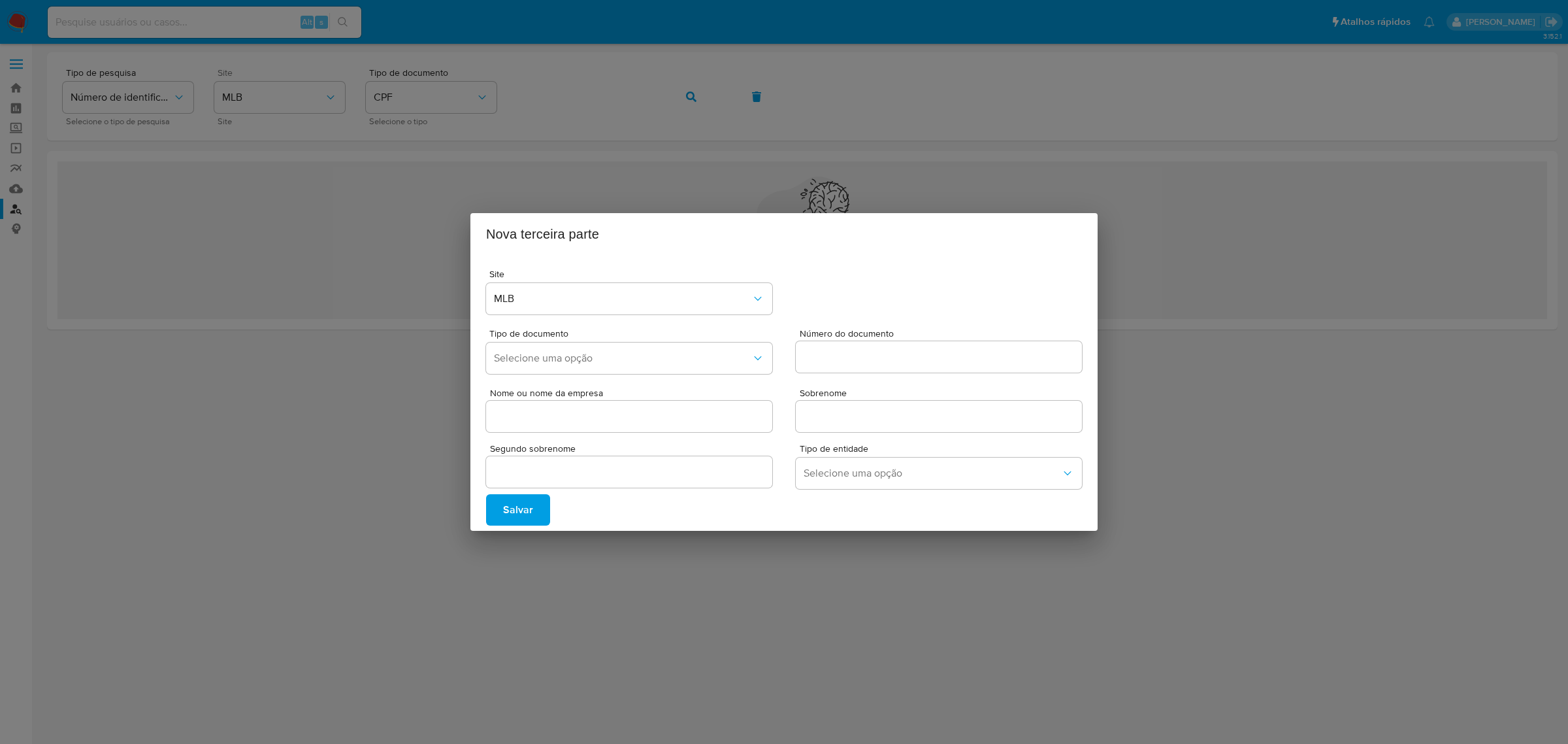
click at [707, 155] on div "Nova terceira parte Site MLB Tipo de documento Selecione uma opção Número do do…" at bounding box center [784, 372] width 1568 height 744
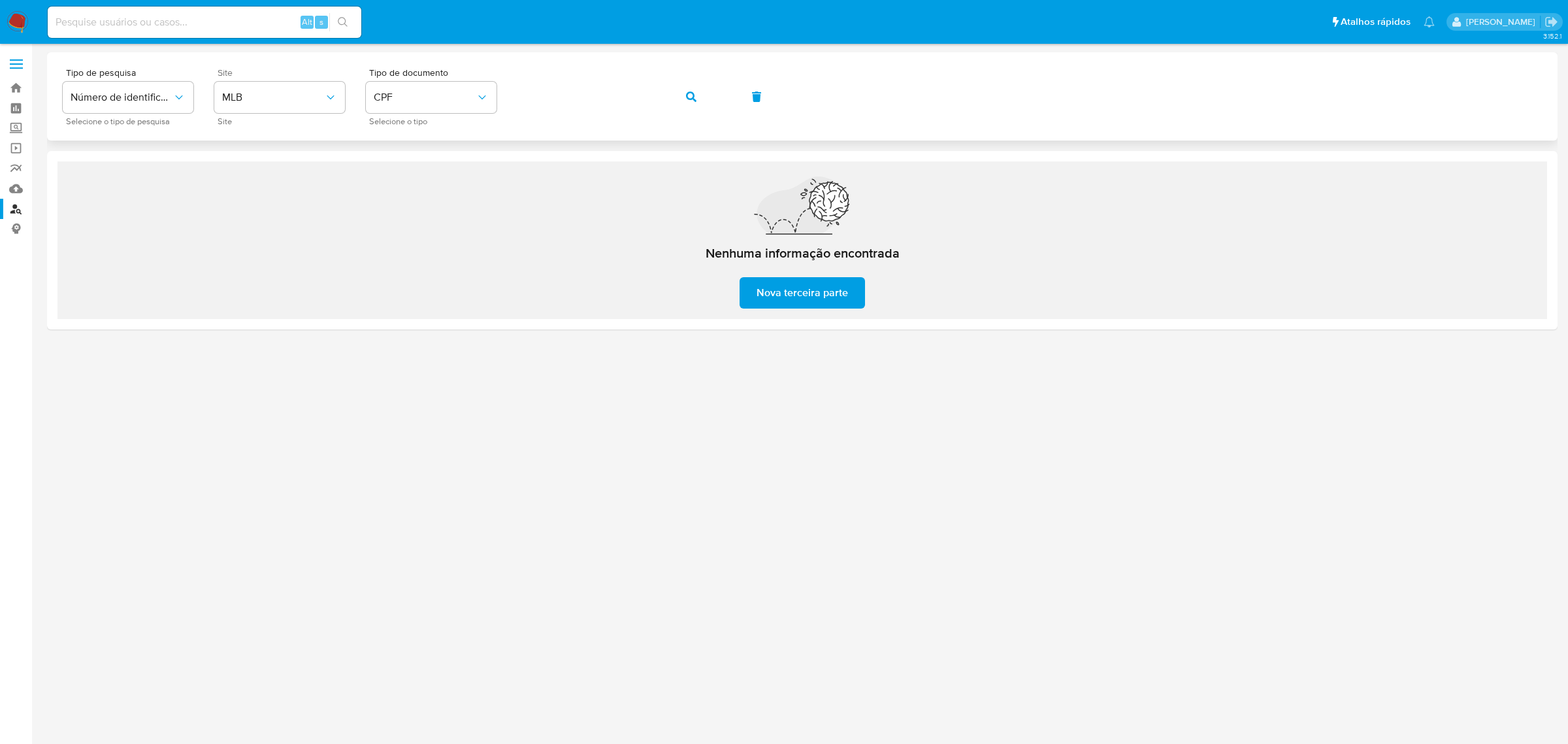
click at [686, 103] on span "button" at bounding box center [691, 97] width 11 height 29
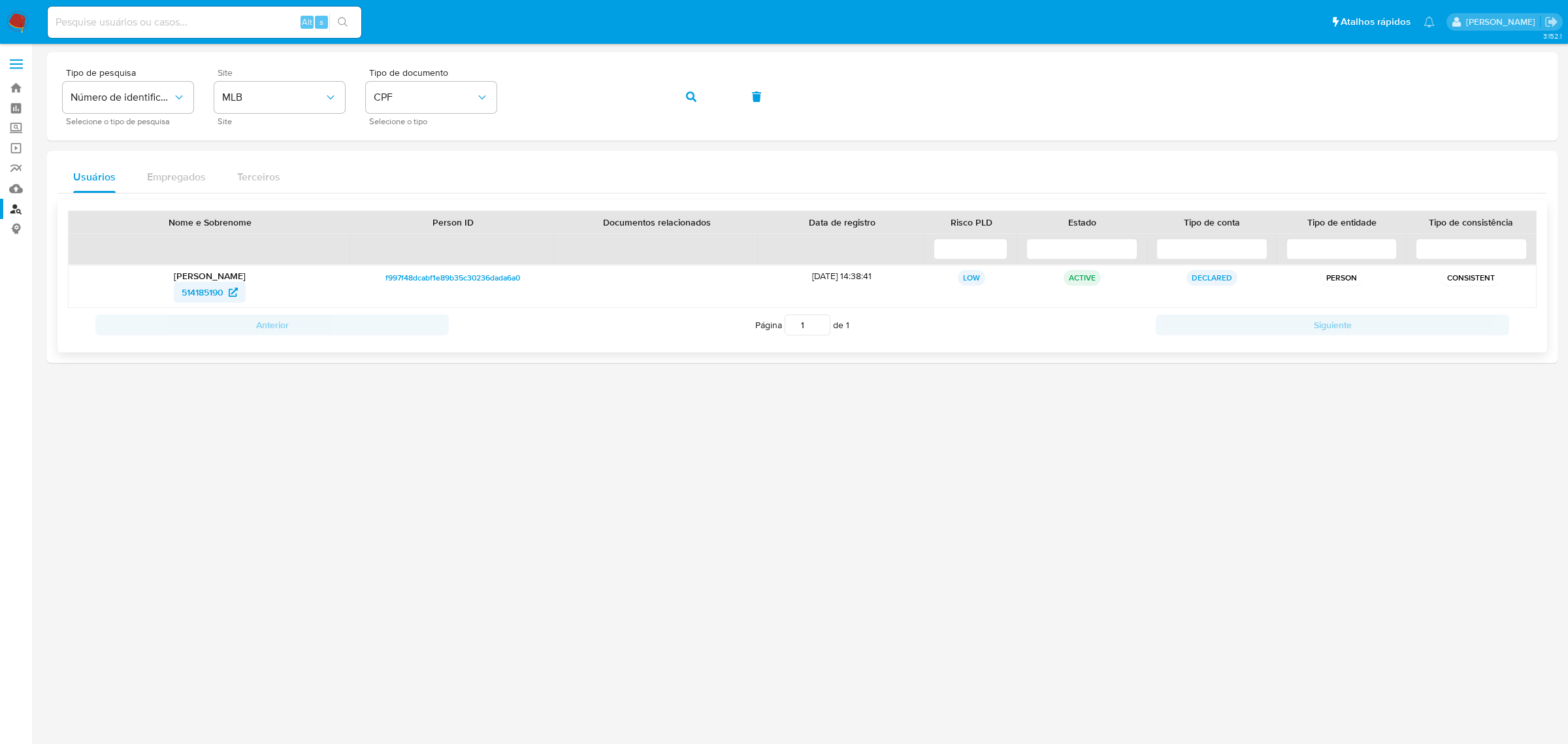
click at [232, 294] on icon at bounding box center [233, 292] width 9 height 9
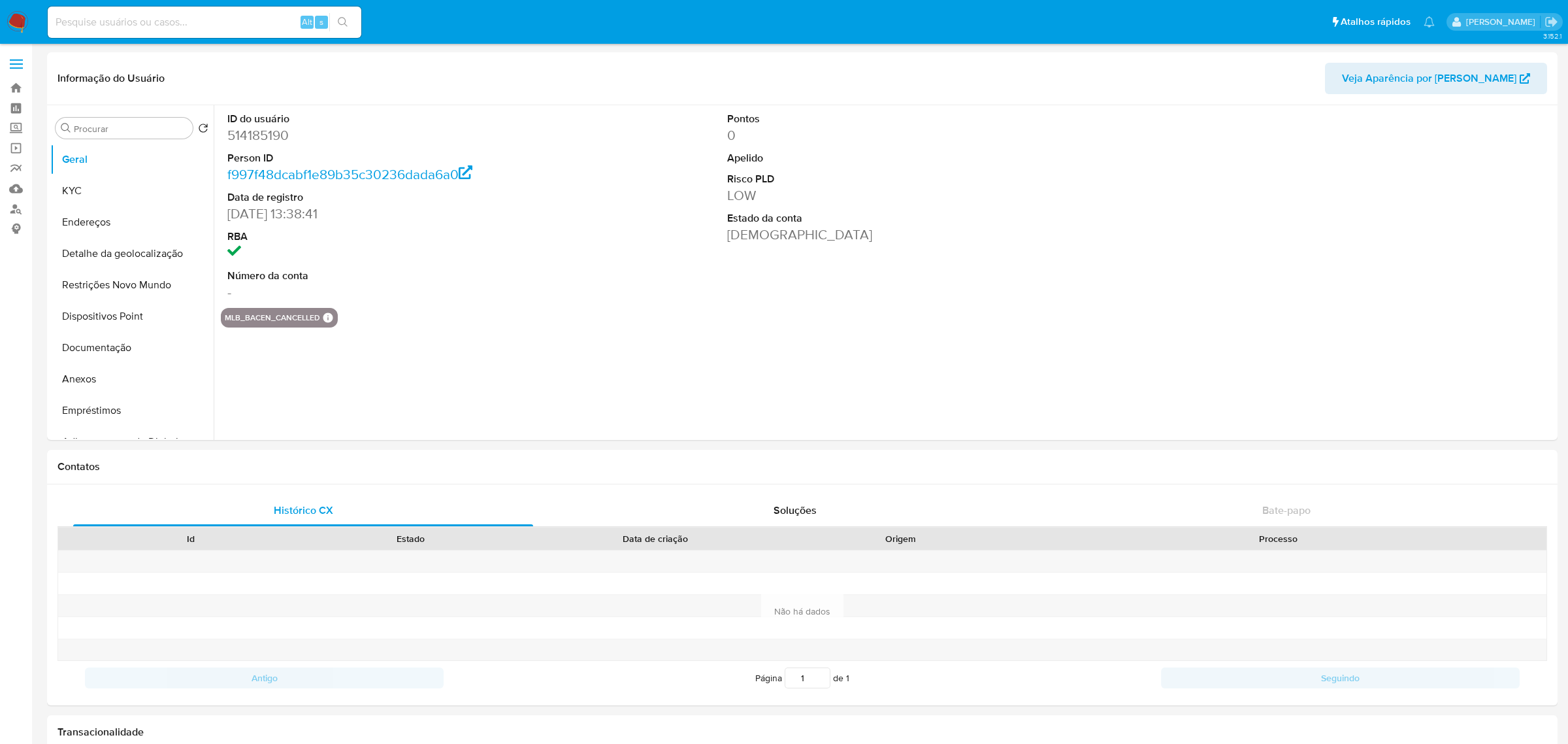
select select "10"
click at [128, 352] on button "Documentação" at bounding box center [127, 348] width 153 height 32
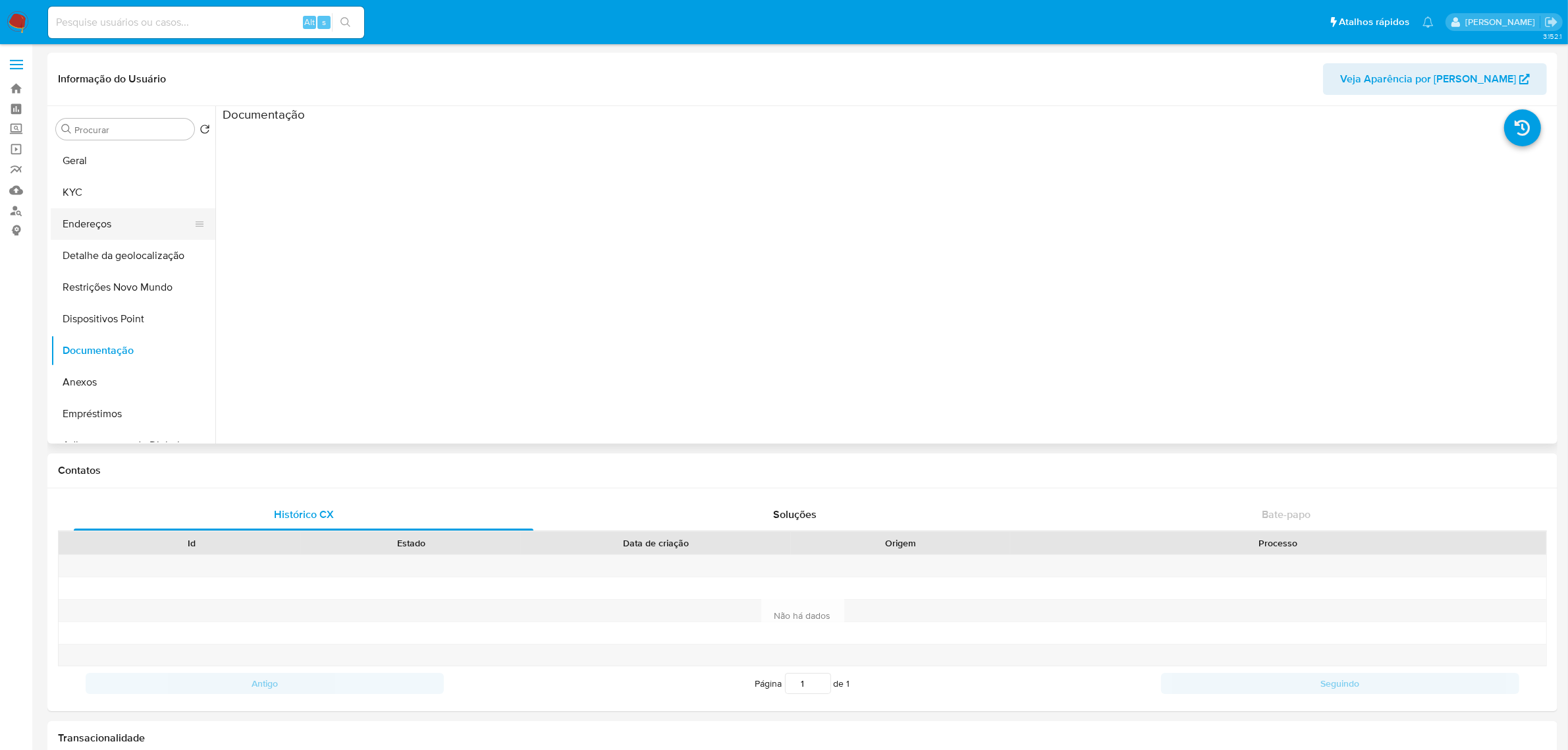
click at [97, 219] on button "Endereços" at bounding box center [128, 224] width 154 height 32
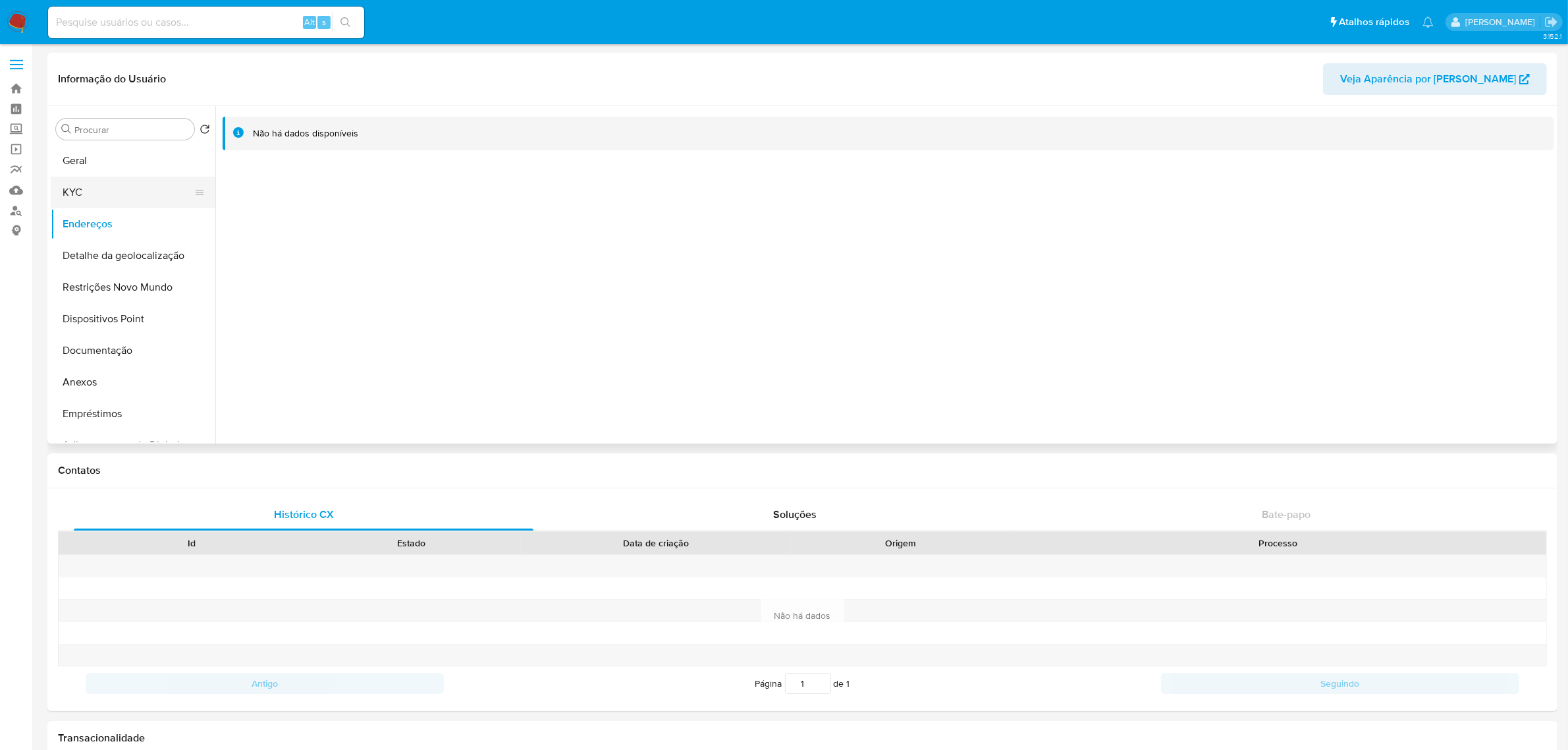
click at [119, 198] on button "KYC" at bounding box center [128, 192] width 154 height 32
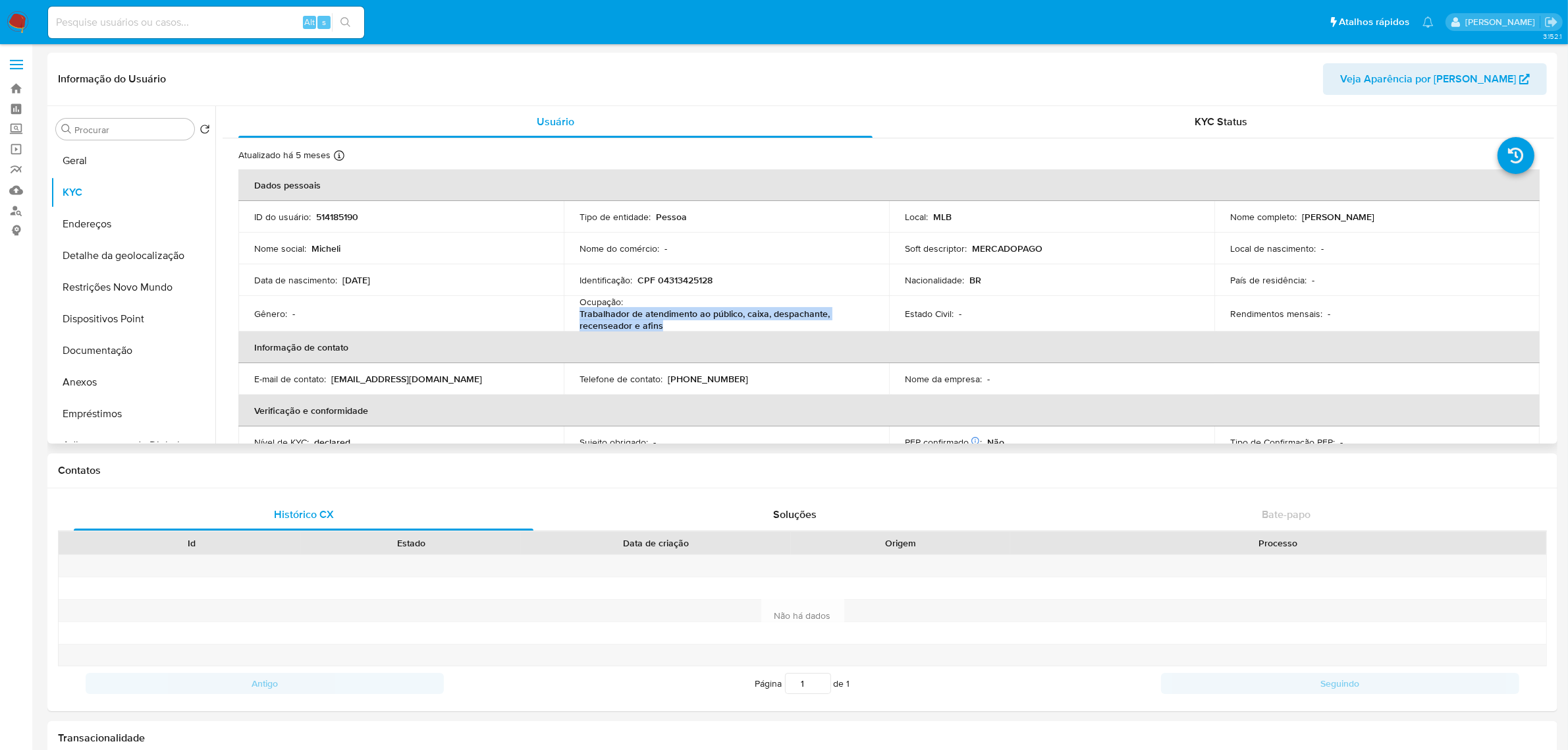
drag, startPoint x: 580, startPoint y: 317, endPoint x: 661, endPoint y: 327, distance: 81.6
click at [661, 327] on p "Trabalhador de atendimento ao público, caixa, despachante, recenseador e afins" at bounding box center [723, 320] width 288 height 24
copy p "Trabalhador de atendimento ao público, caixa, despachante, recenseador e afins"
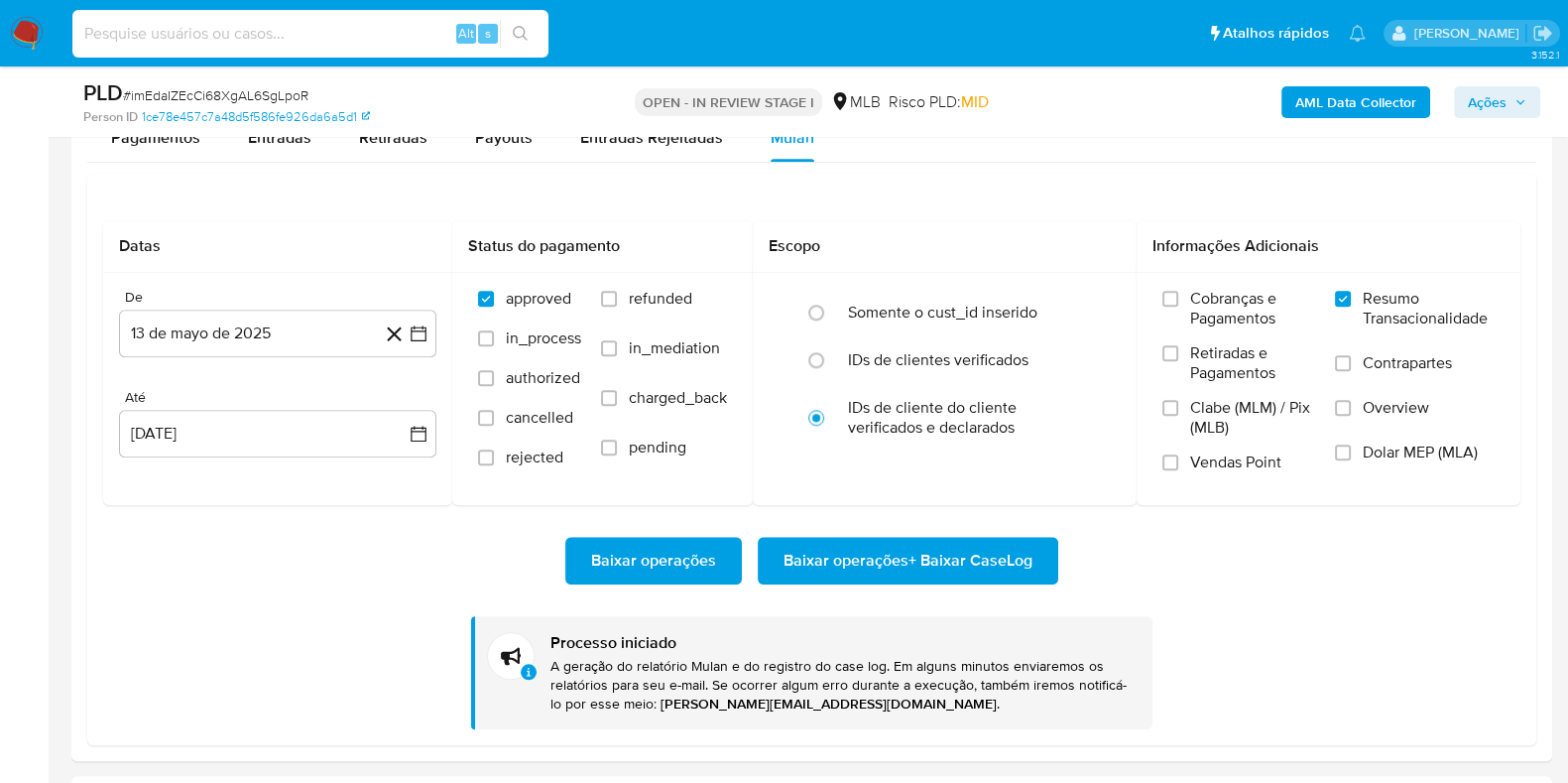
scroll to position [168, 0]
type input "imEdaIZEcCi68XgAL6SgLpoR"
click at [519, 36] on icon "search-icon" at bounding box center [521, 34] width 16 height 16
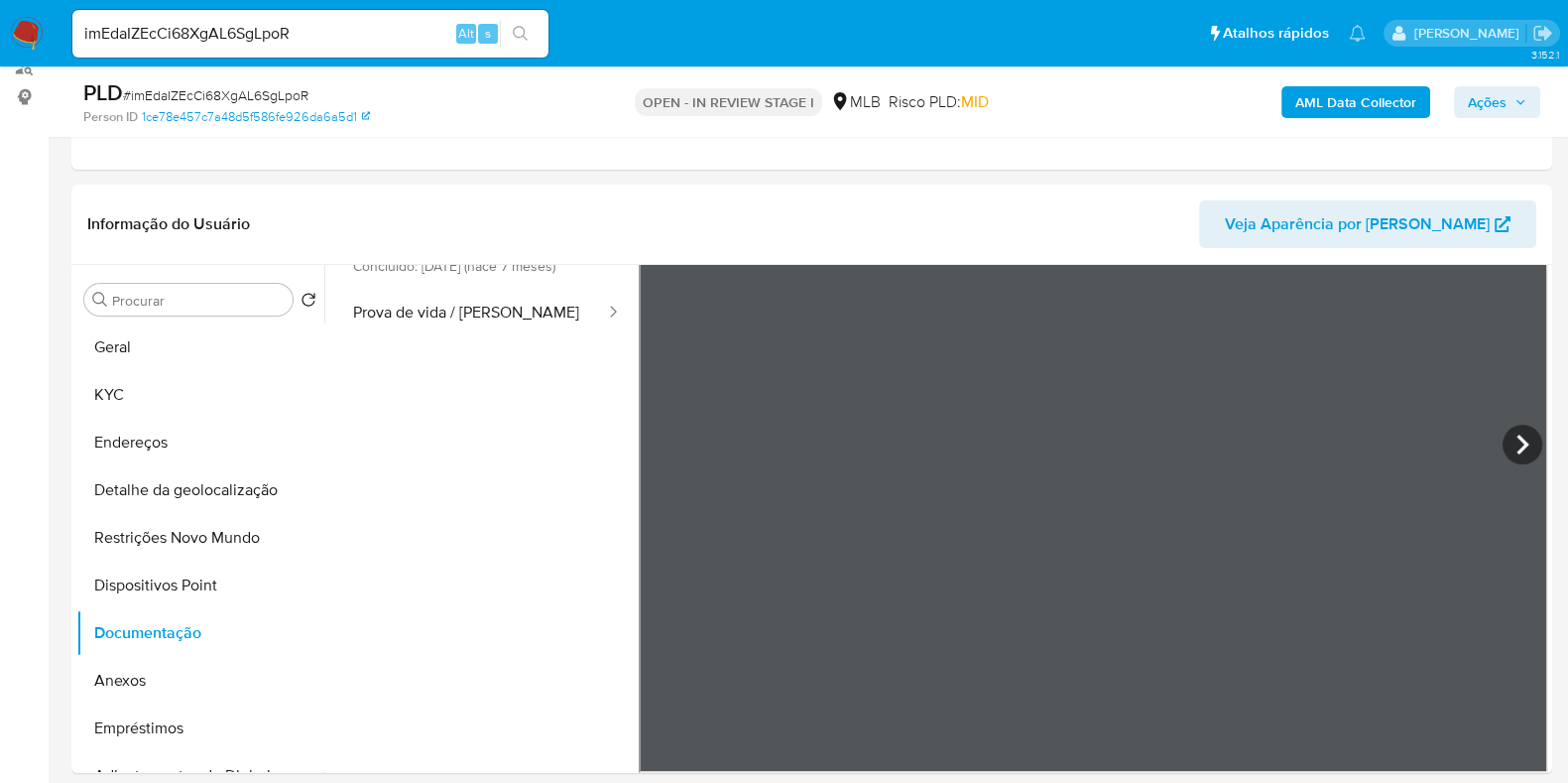
scroll to position [247, 0]
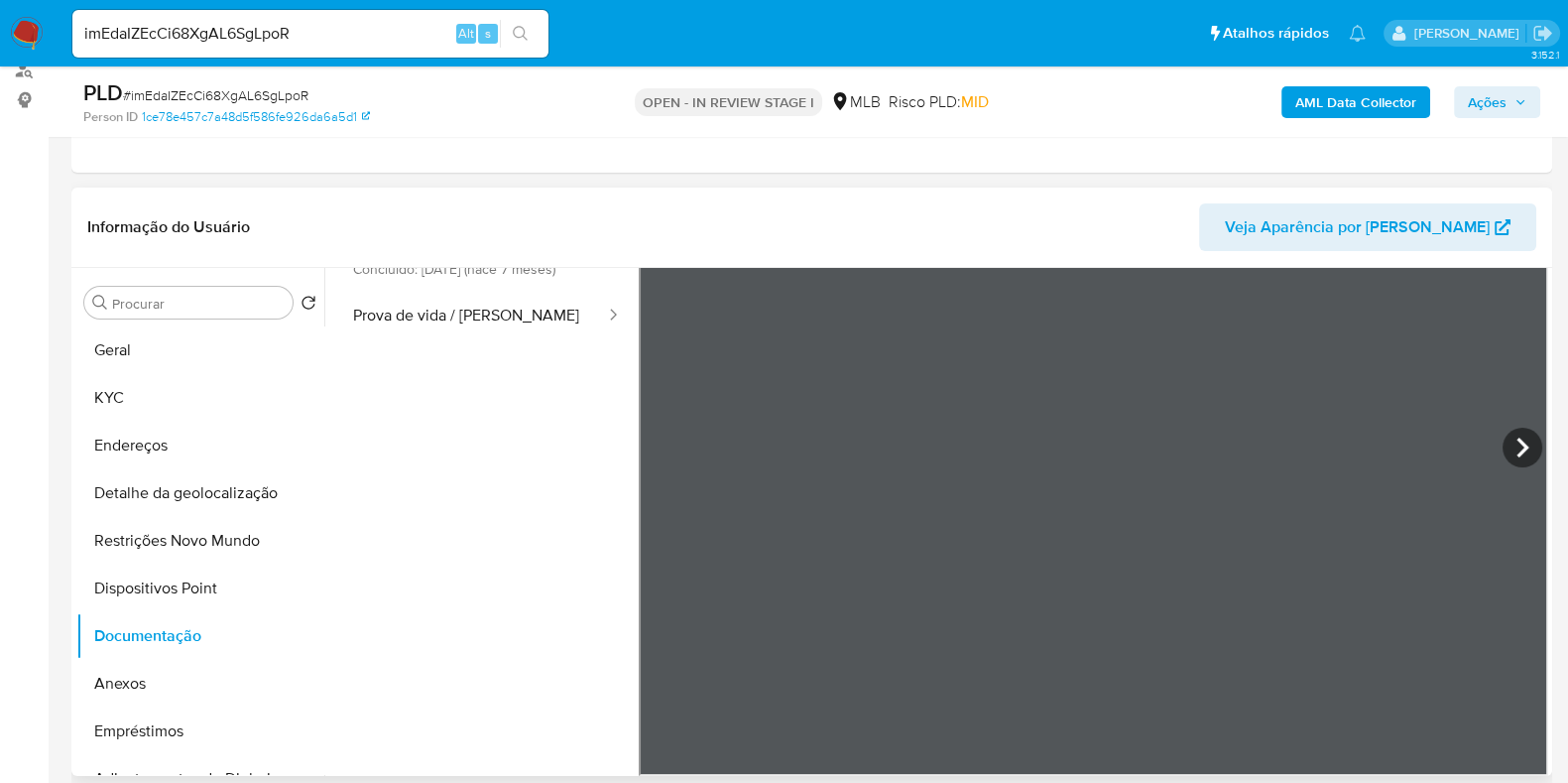
drag, startPoint x: 372, startPoint y: 574, endPoint x: 380, endPoint y: 552, distance: 23.4
click at [380, 552] on ul "Usuário Identificação Comprovante de rendimentos Concluído: [DATE] (hace 7 mese…" at bounding box center [487, 410] width 303 height 571
click at [152, 350] on button "Geral" at bounding box center [193, 351] width 233 height 48
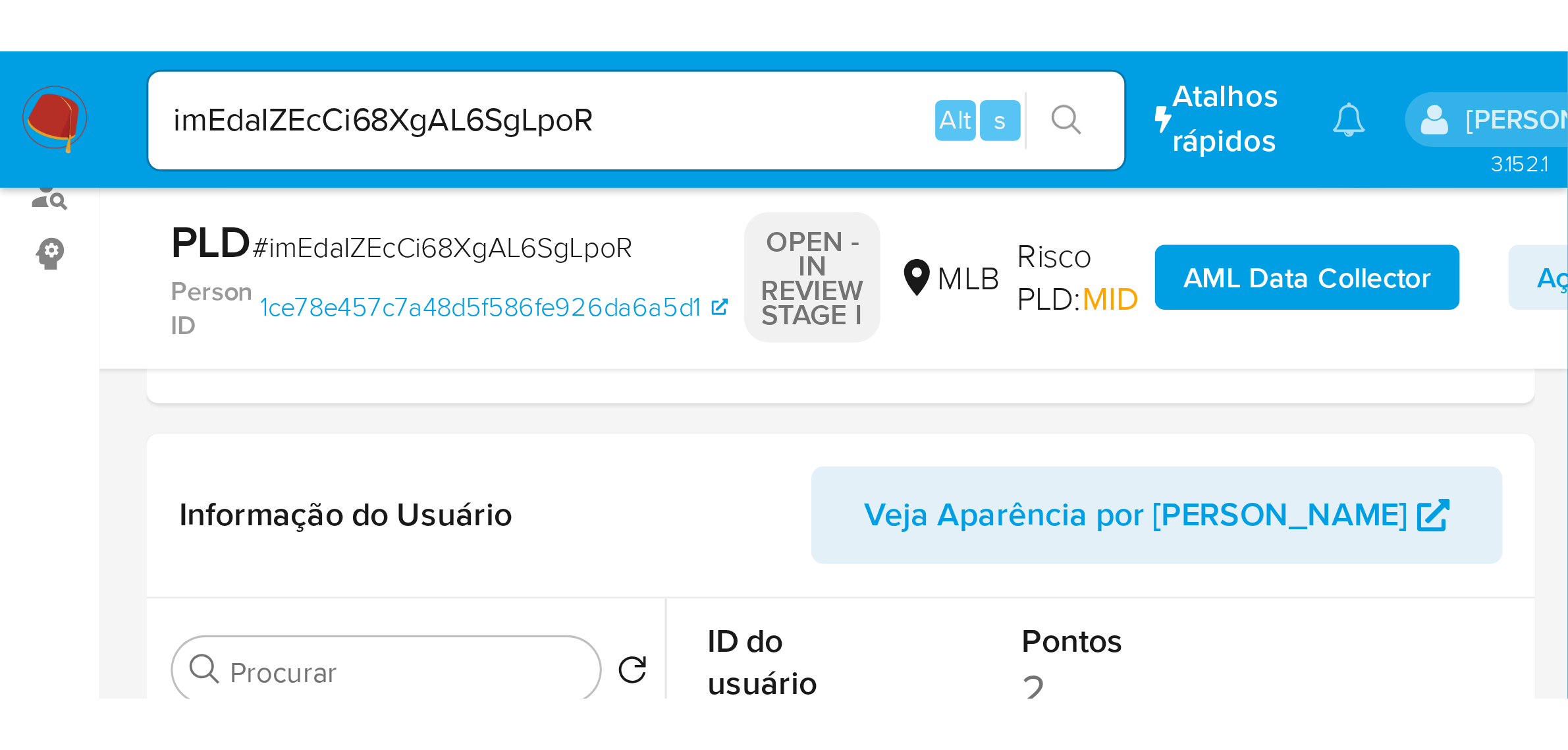
scroll to position [0, 0]
